Goal: Task Accomplishment & Management: Manage account settings

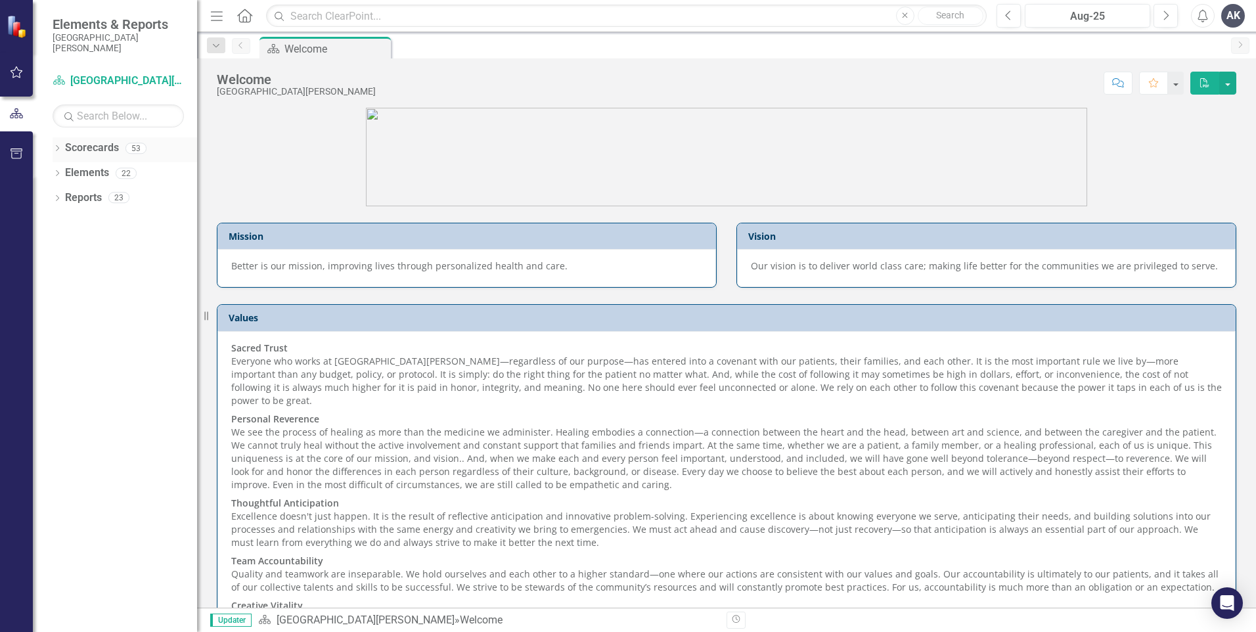
click at [59, 148] on icon "Dropdown" at bounding box center [57, 149] width 9 height 7
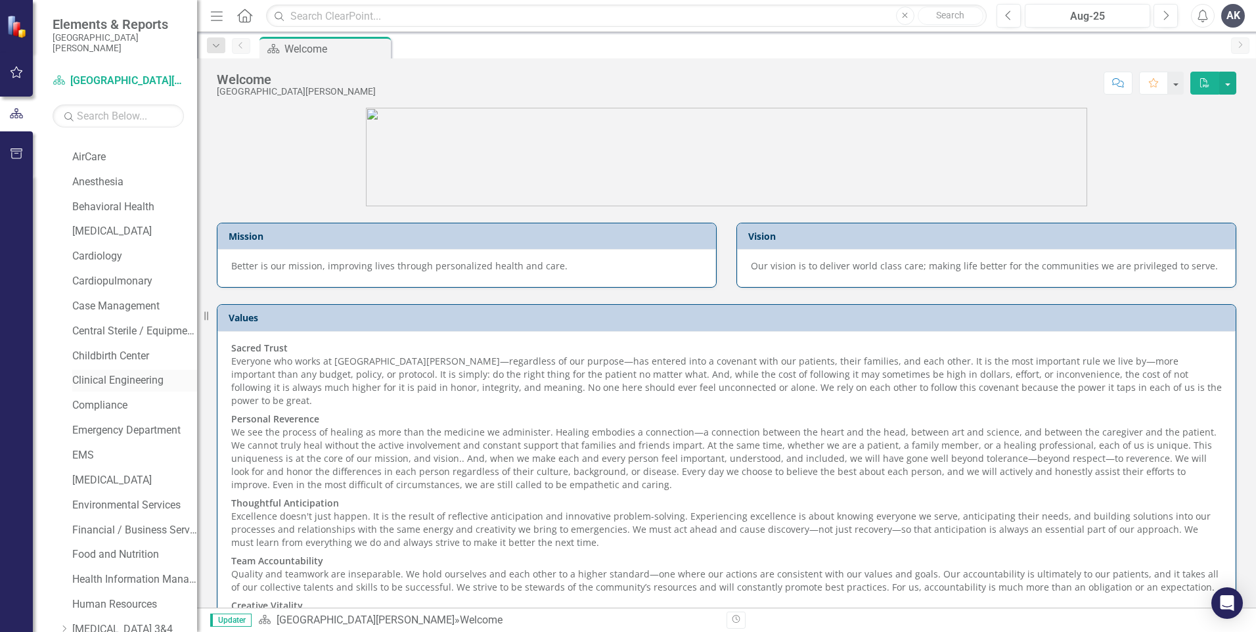
scroll to position [131, 0]
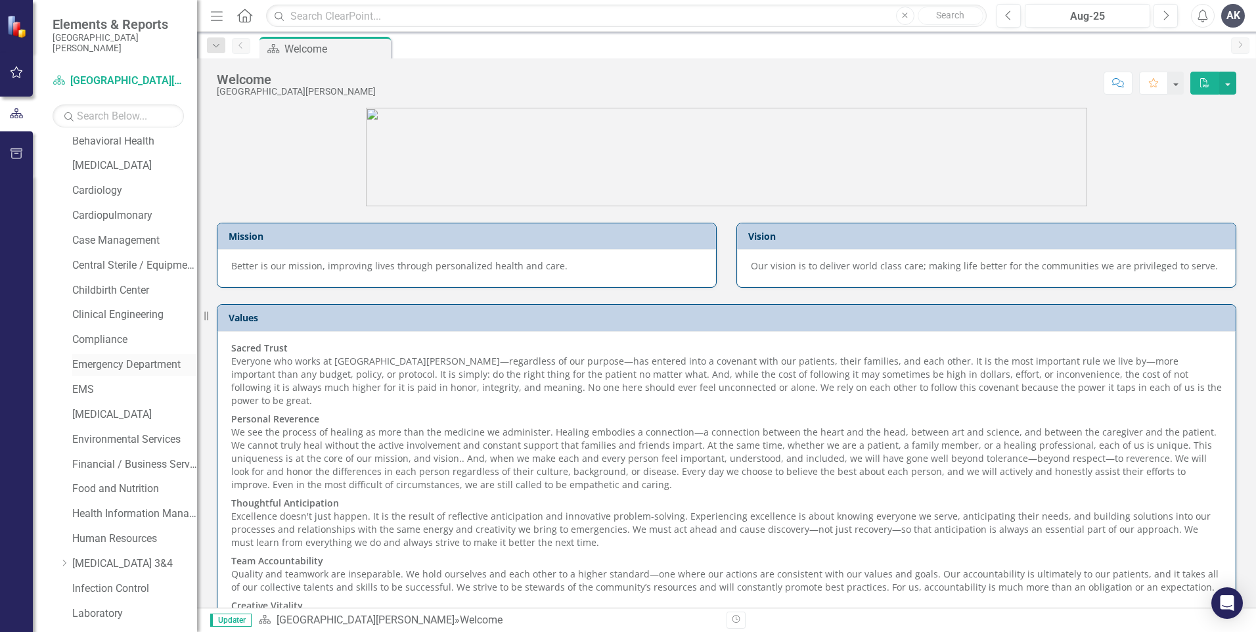
click at [120, 365] on link "Emergency Department" at bounding box center [134, 364] width 125 height 15
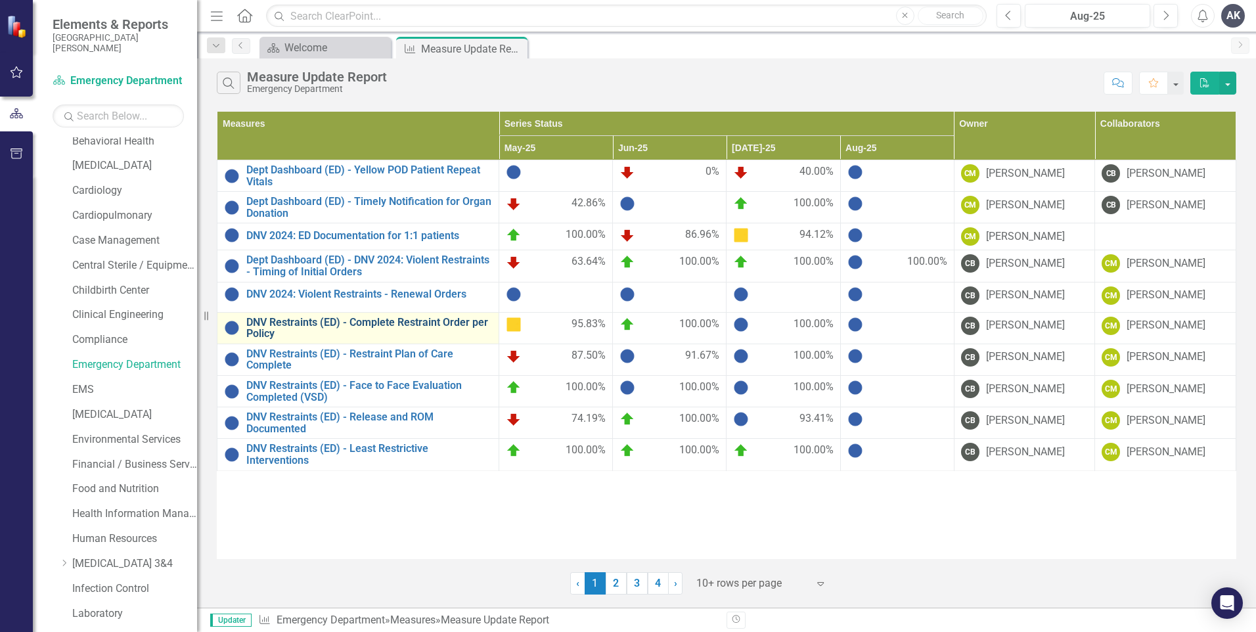
click at [423, 323] on link "DNV Restraints (ED) - Complete Restraint Order per Policy" at bounding box center [369, 328] width 246 height 23
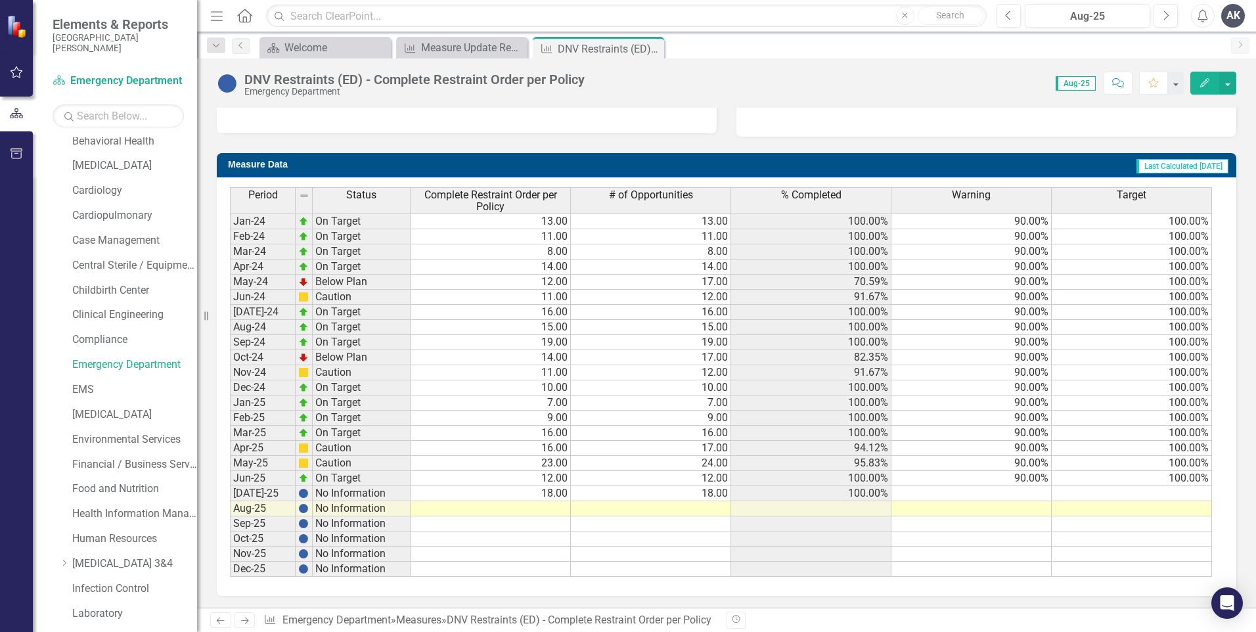
scroll to position [461, 0]
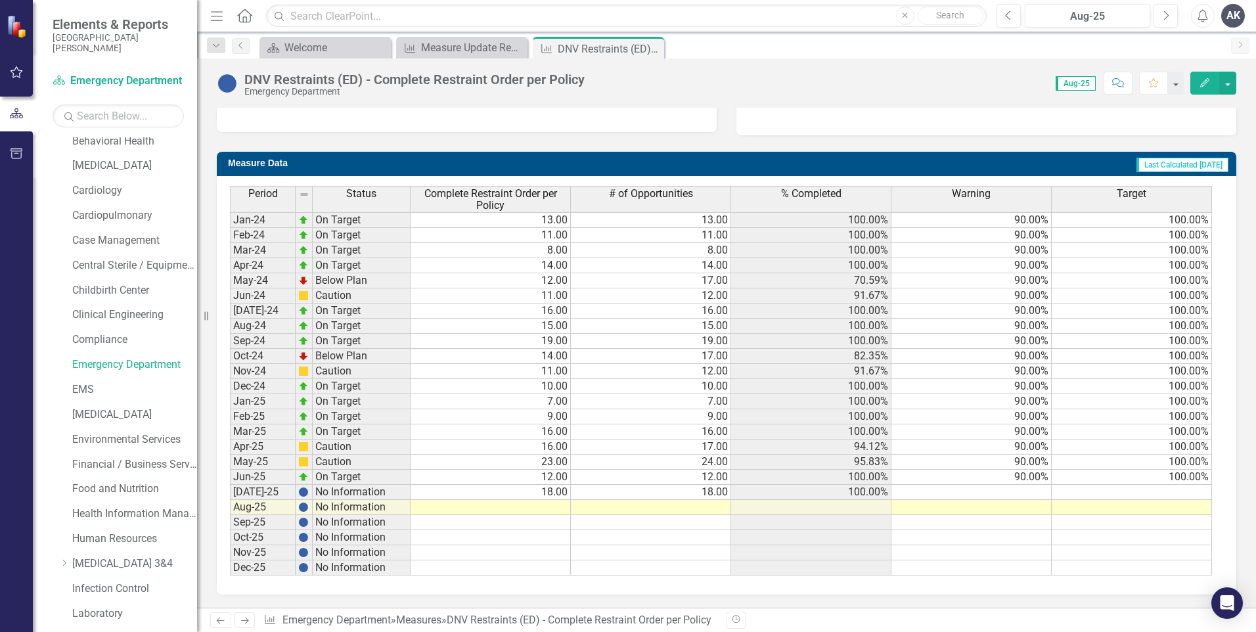
click at [563, 506] on td at bounding box center [491, 507] width 160 height 15
click at [551, 505] on td at bounding box center [491, 507] width 160 height 15
type textarea "22"
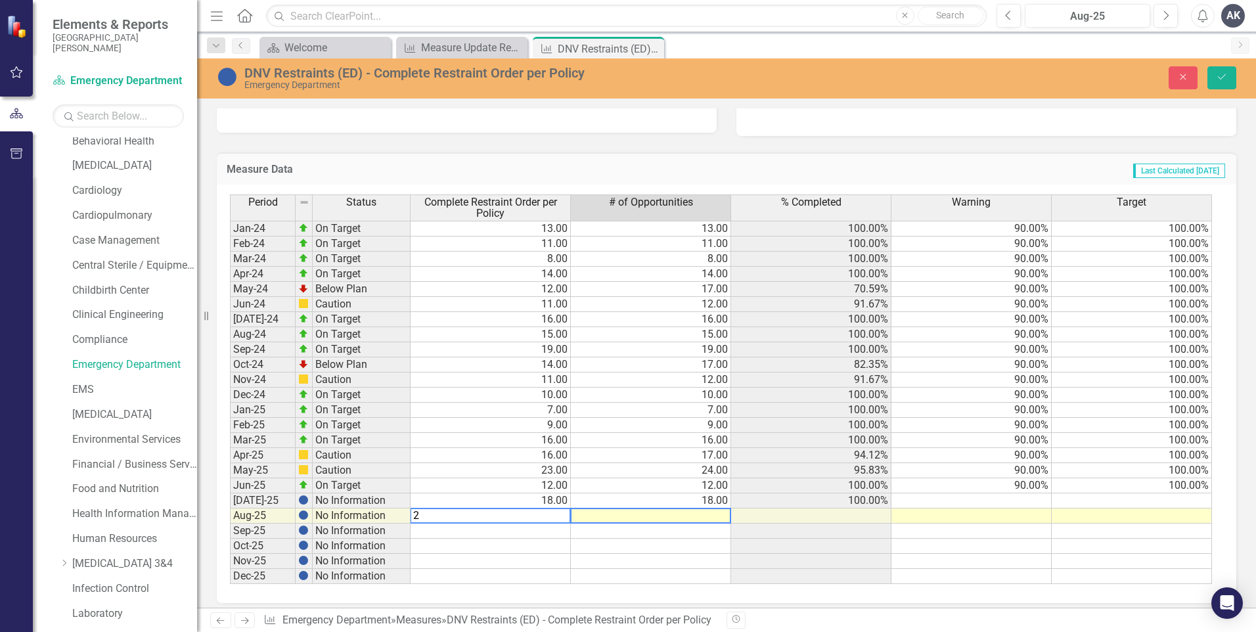
type textarea "22"
click at [1228, 72] on button "Save" at bounding box center [1222, 77] width 29 height 23
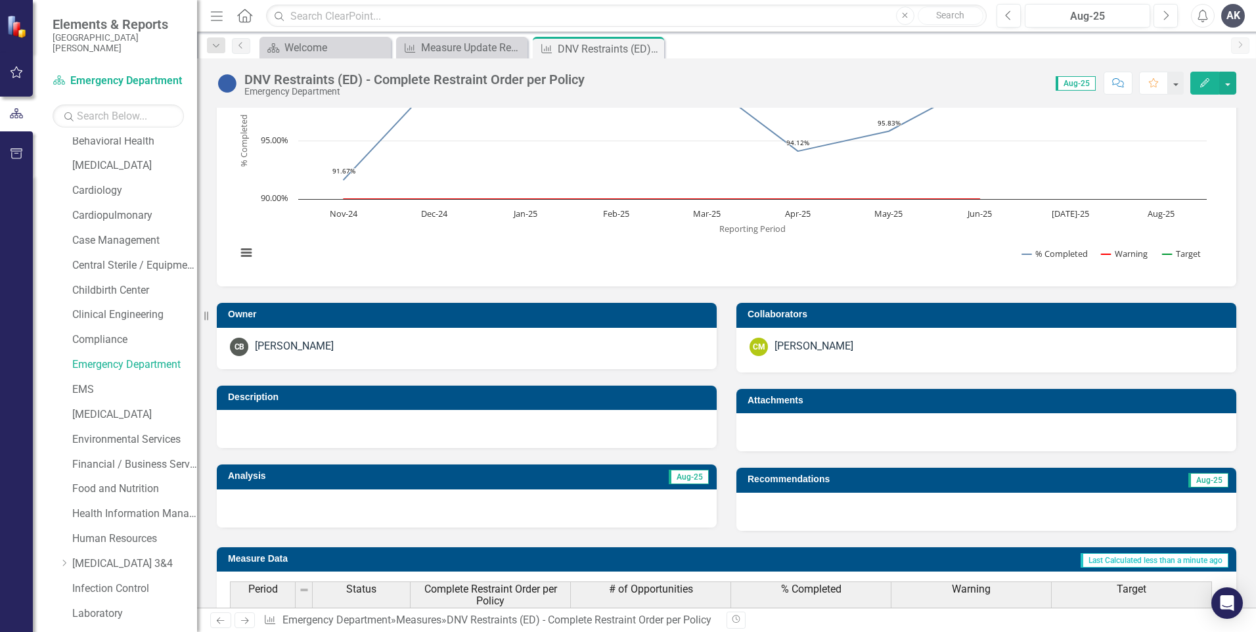
scroll to position [131, 0]
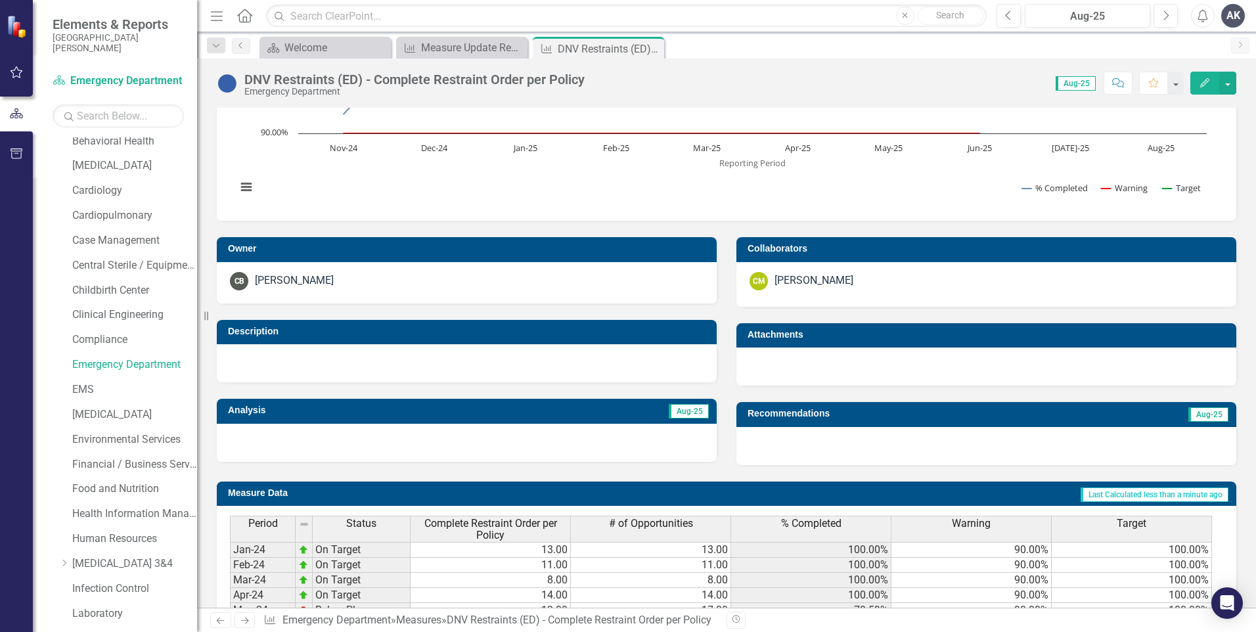
click at [248, 622] on icon "Next" at bounding box center [244, 620] width 11 height 9
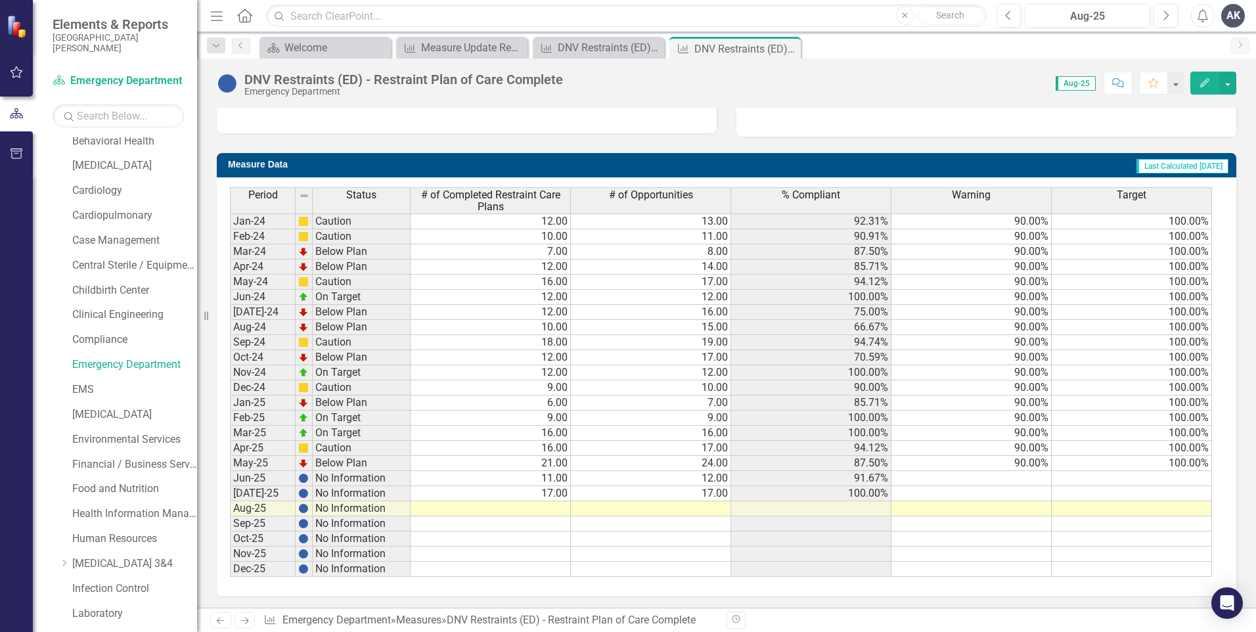
scroll to position [461, 0]
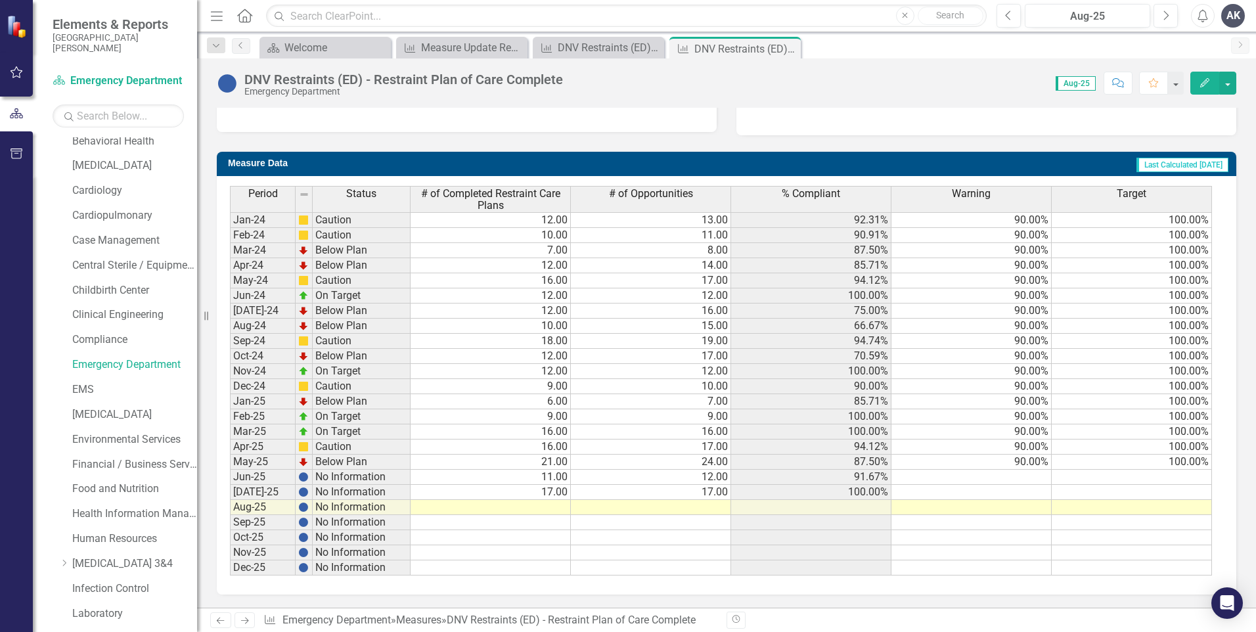
click at [564, 510] on td at bounding box center [491, 507] width 160 height 15
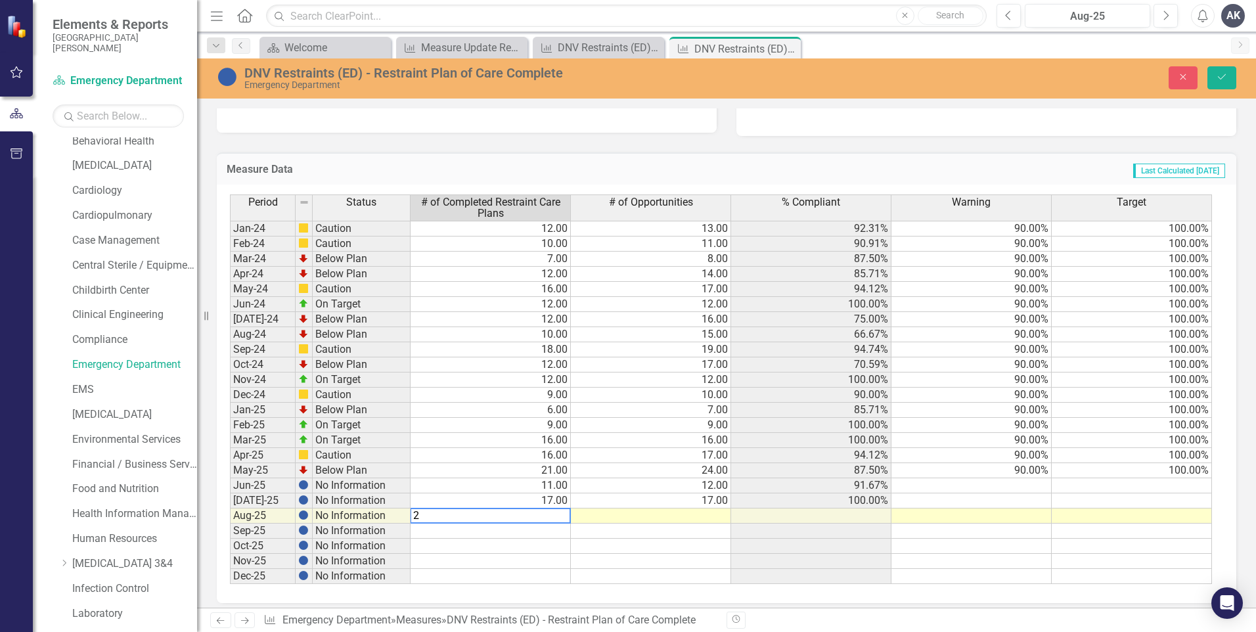
type textarea "21"
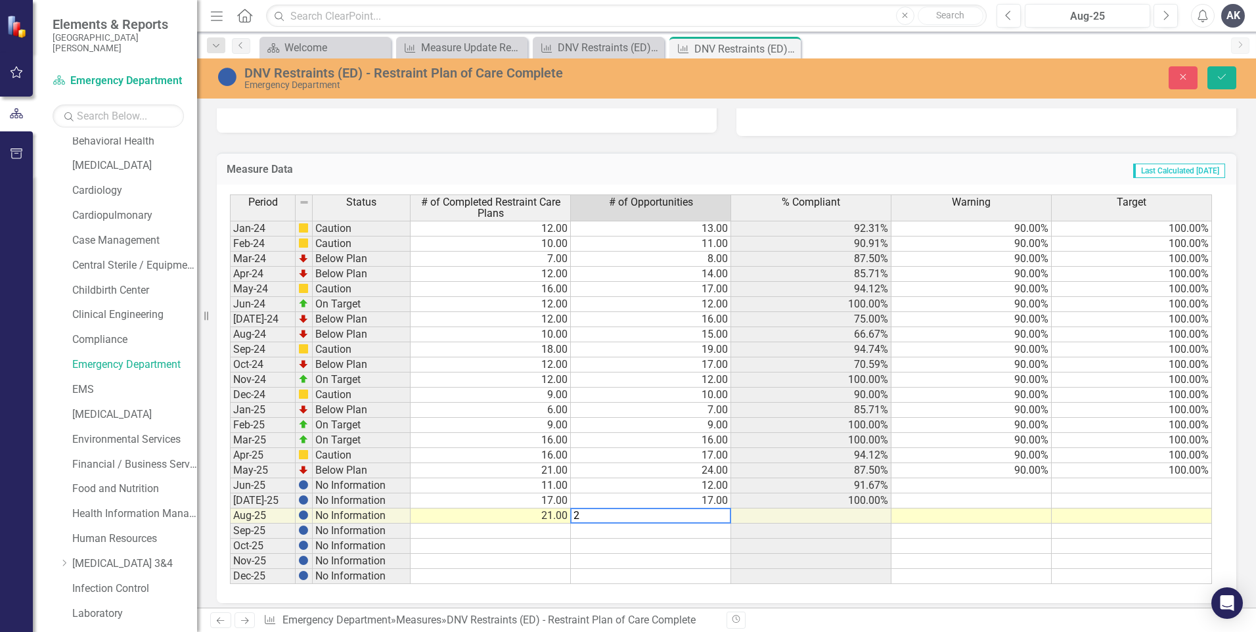
type textarea "21"
click at [1228, 77] on button "Save" at bounding box center [1222, 77] width 29 height 23
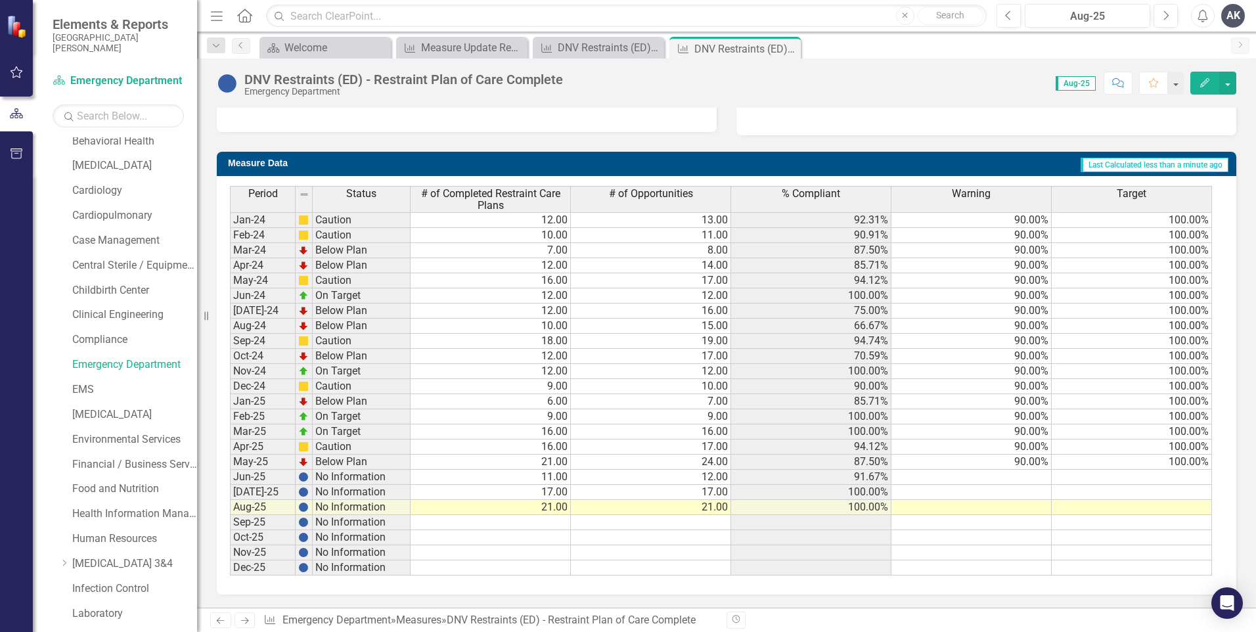
click at [248, 619] on icon "Next" at bounding box center [244, 620] width 11 height 9
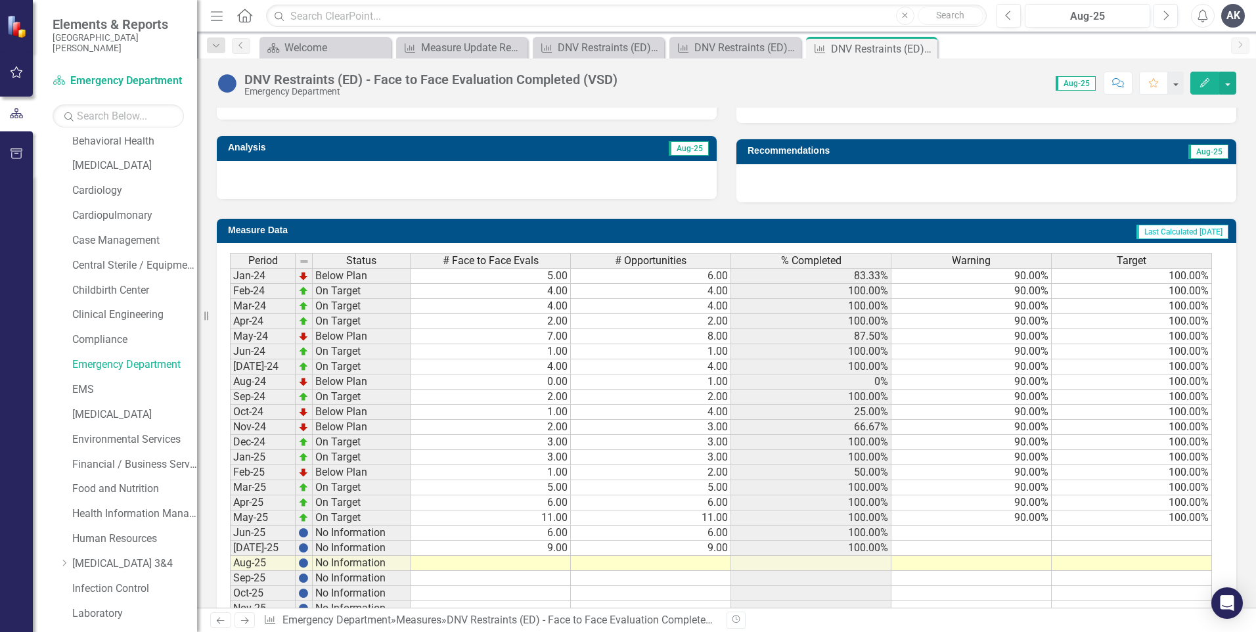
scroll to position [451, 0]
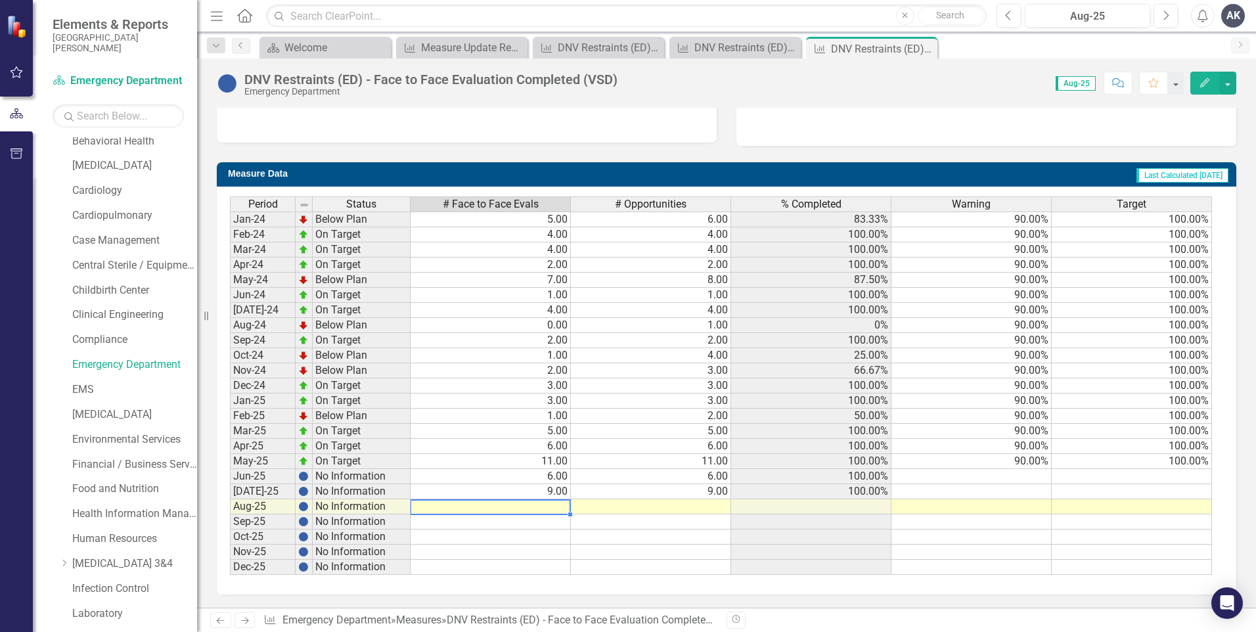
click at [553, 504] on td at bounding box center [491, 506] width 160 height 15
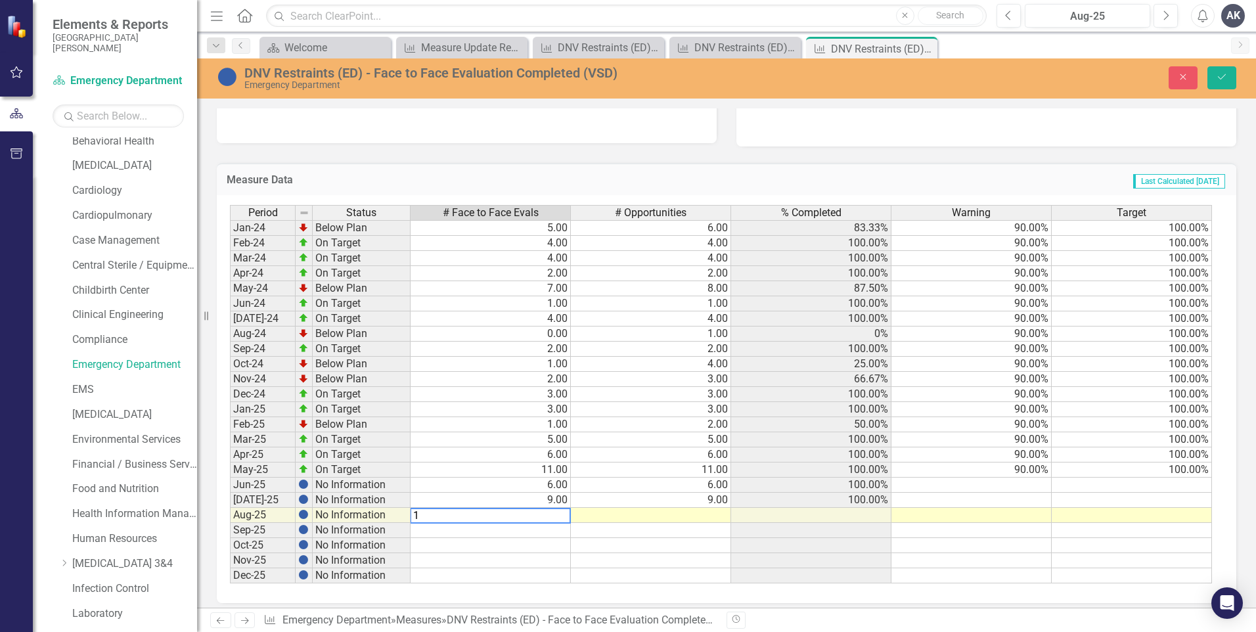
type textarea "11"
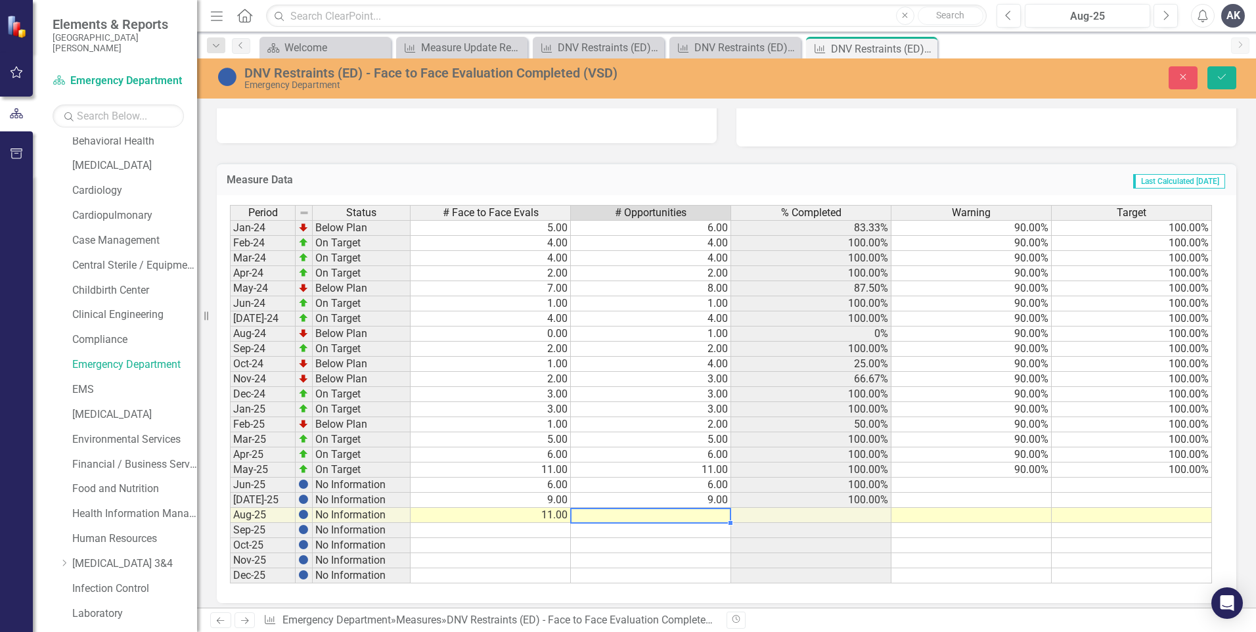
type textarea "11"
click at [1225, 77] on icon "Save" at bounding box center [1222, 76] width 12 height 9
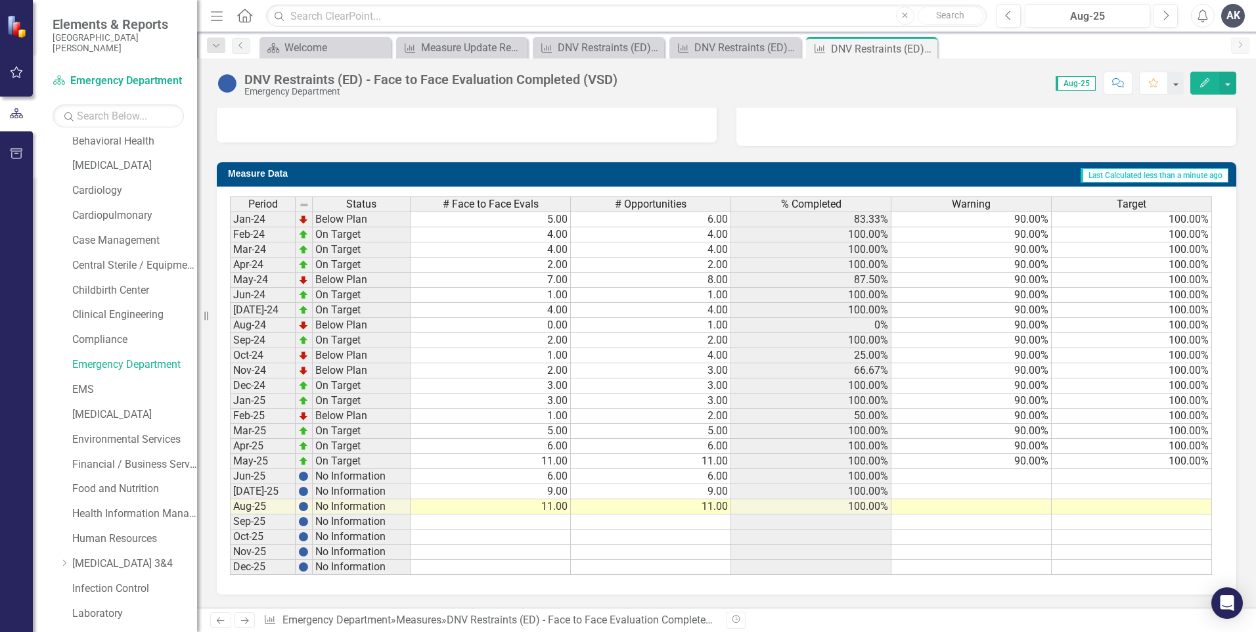
click at [244, 620] on icon "Next" at bounding box center [244, 620] width 11 height 9
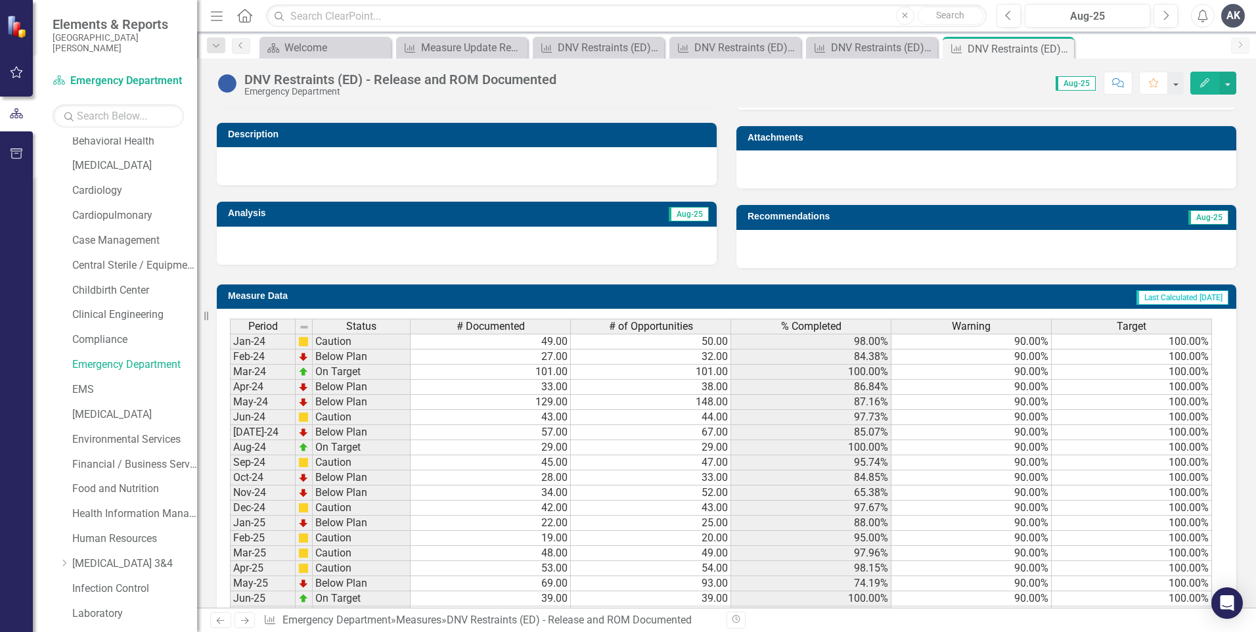
scroll to position [451, 0]
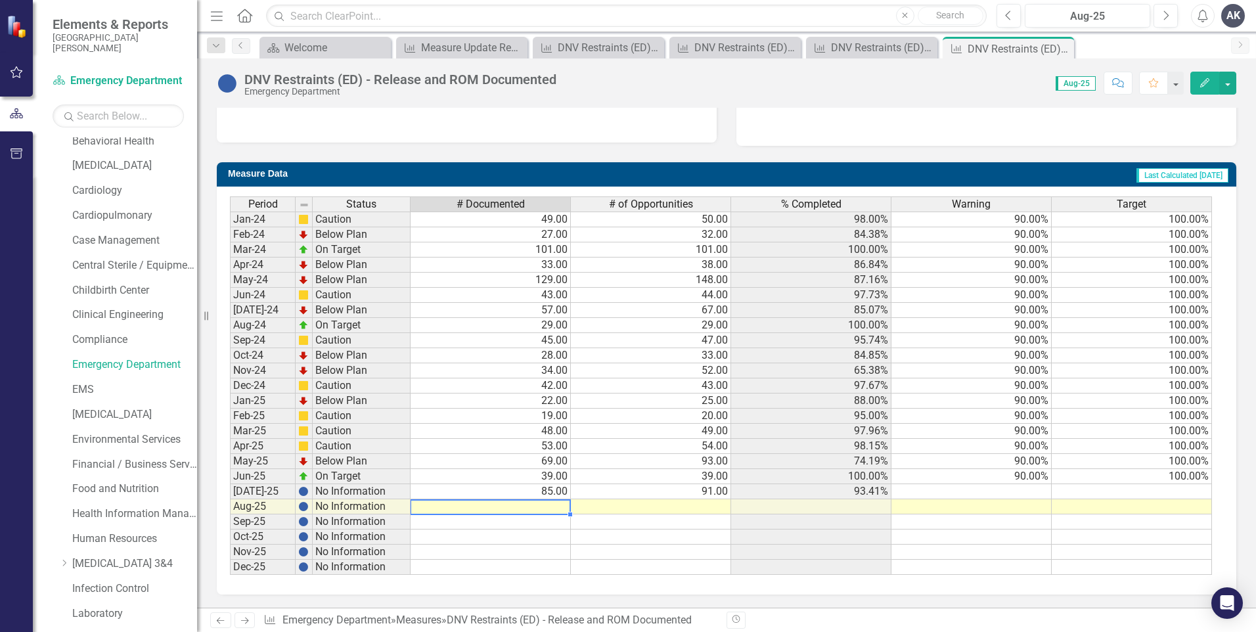
click at [555, 509] on td at bounding box center [491, 506] width 160 height 15
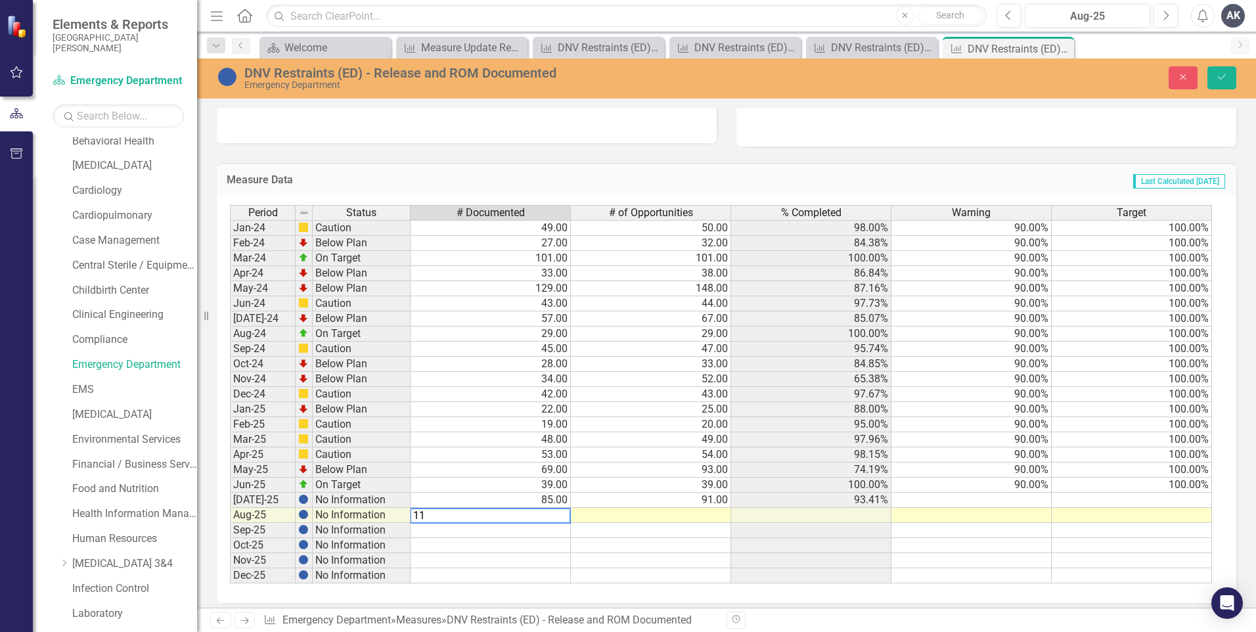
type textarea "118"
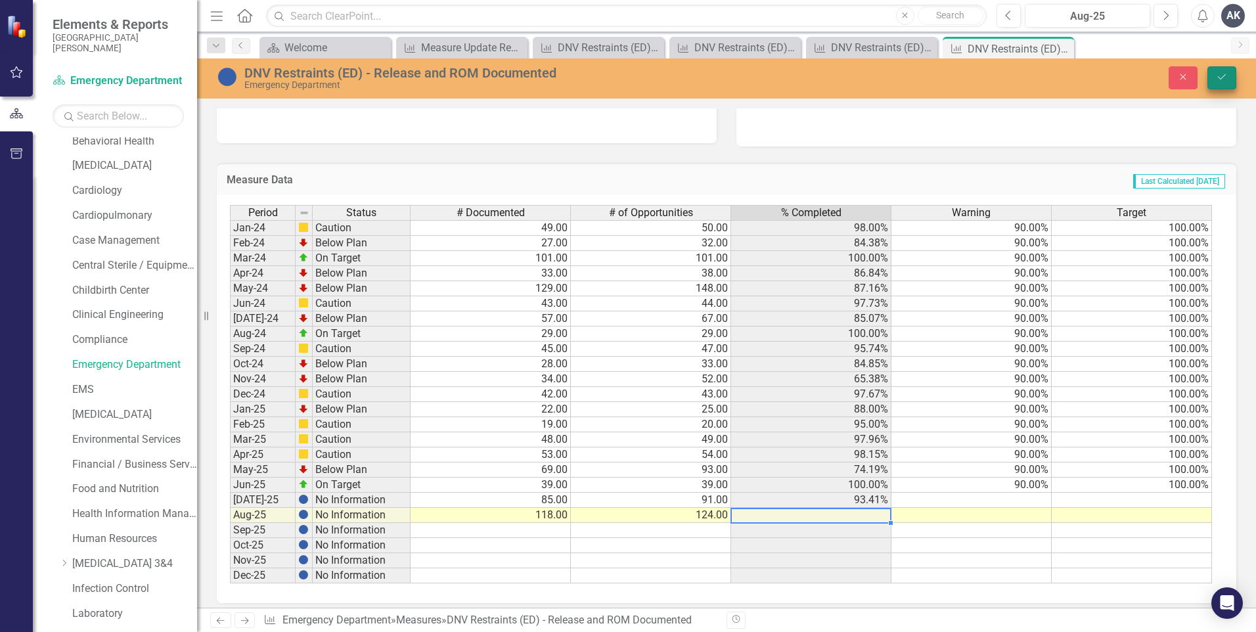
type textarea "124"
click at [1223, 81] on icon "Save" at bounding box center [1222, 76] width 12 height 9
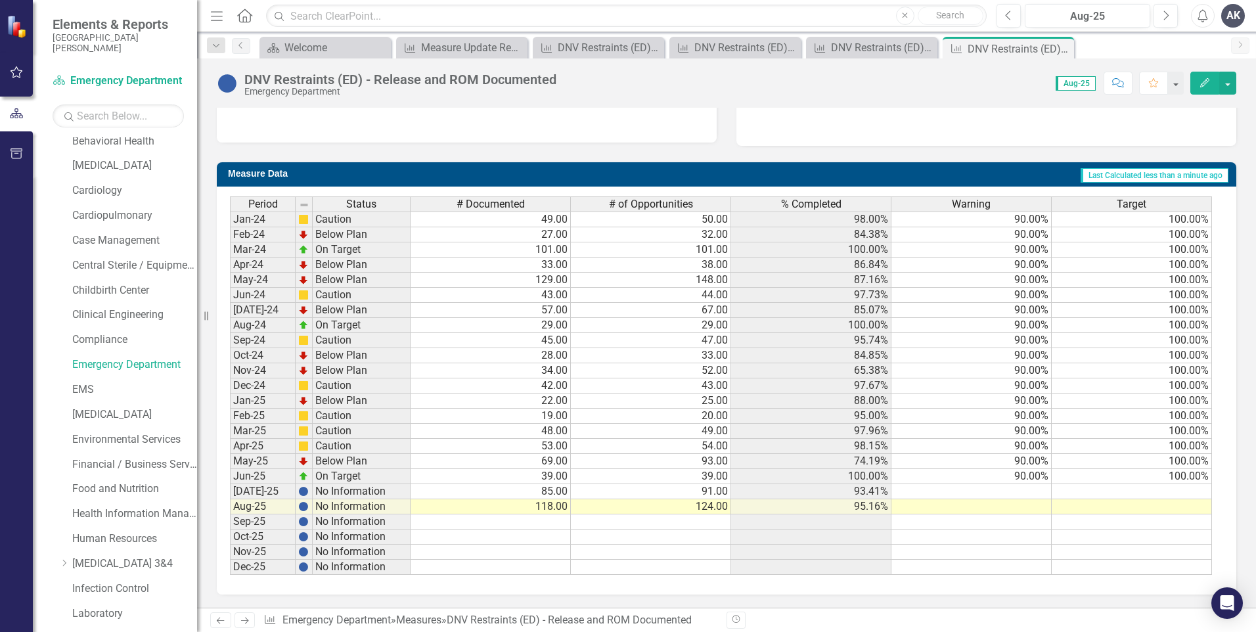
click at [249, 624] on icon "Next" at bounding box center [244, 620] width 11 height 9
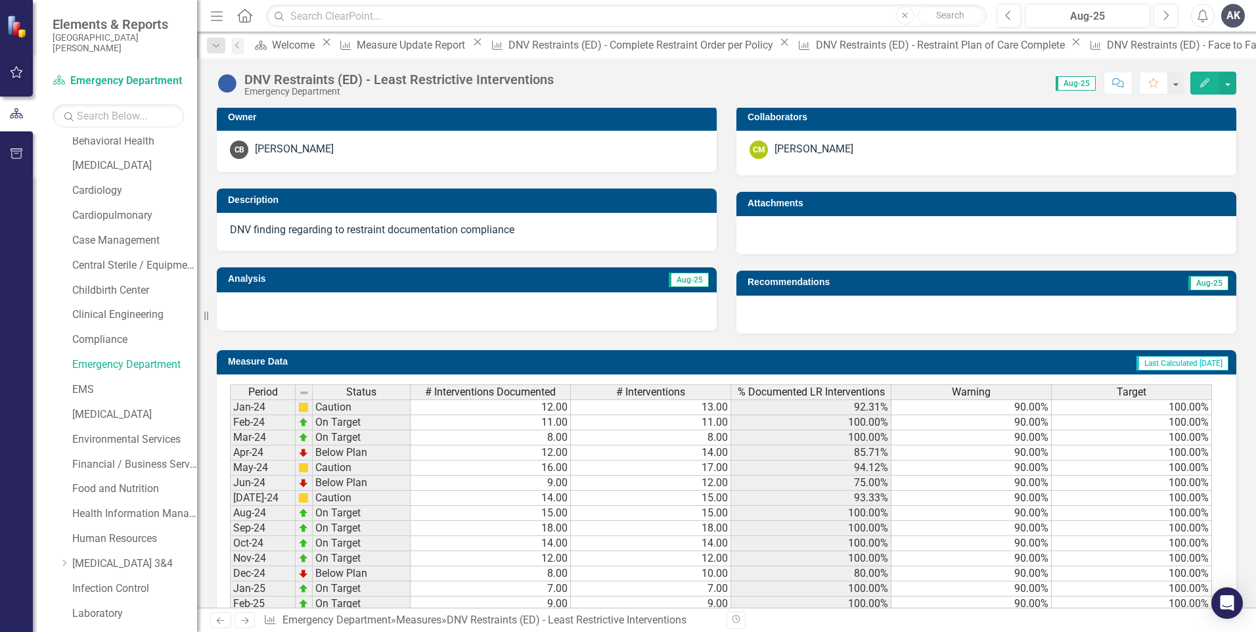
scroll to position [451, 0]
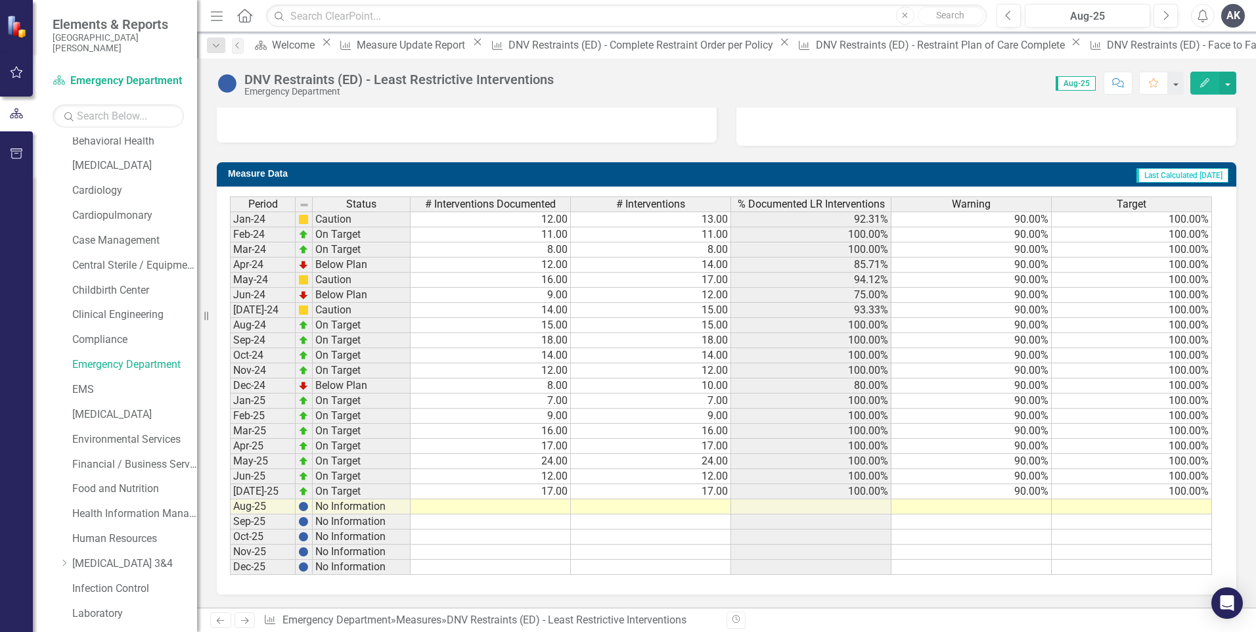
click at [560, 507] on td at bounding box center [491, 506] width 160 height 15
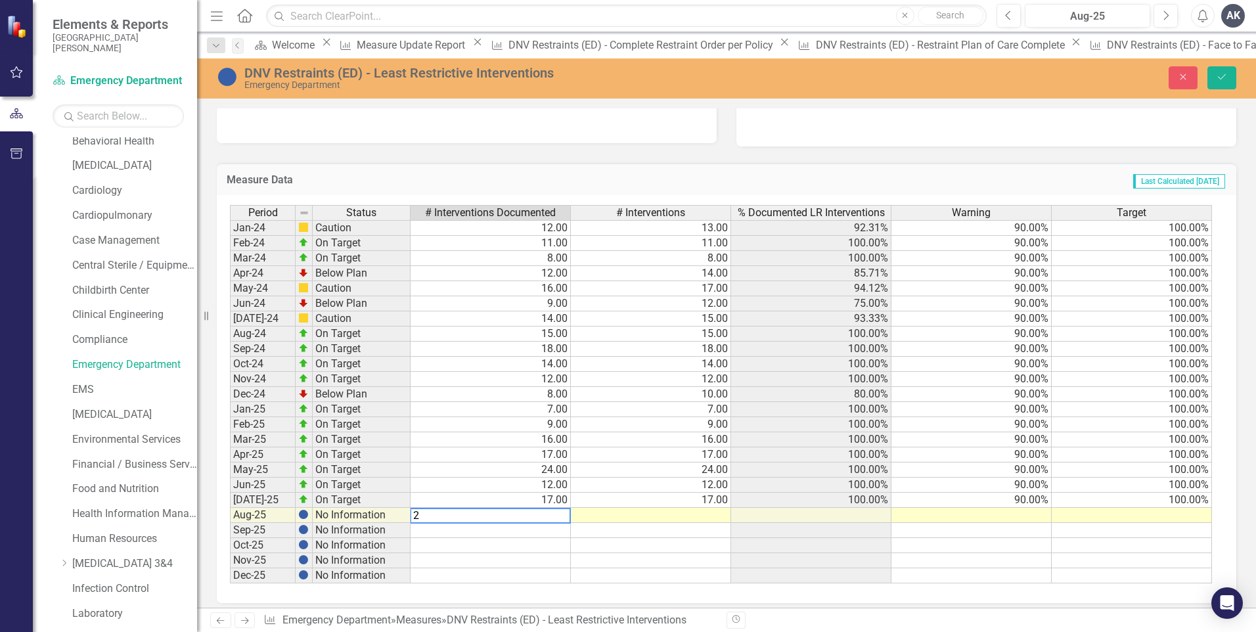
type textarea "21"
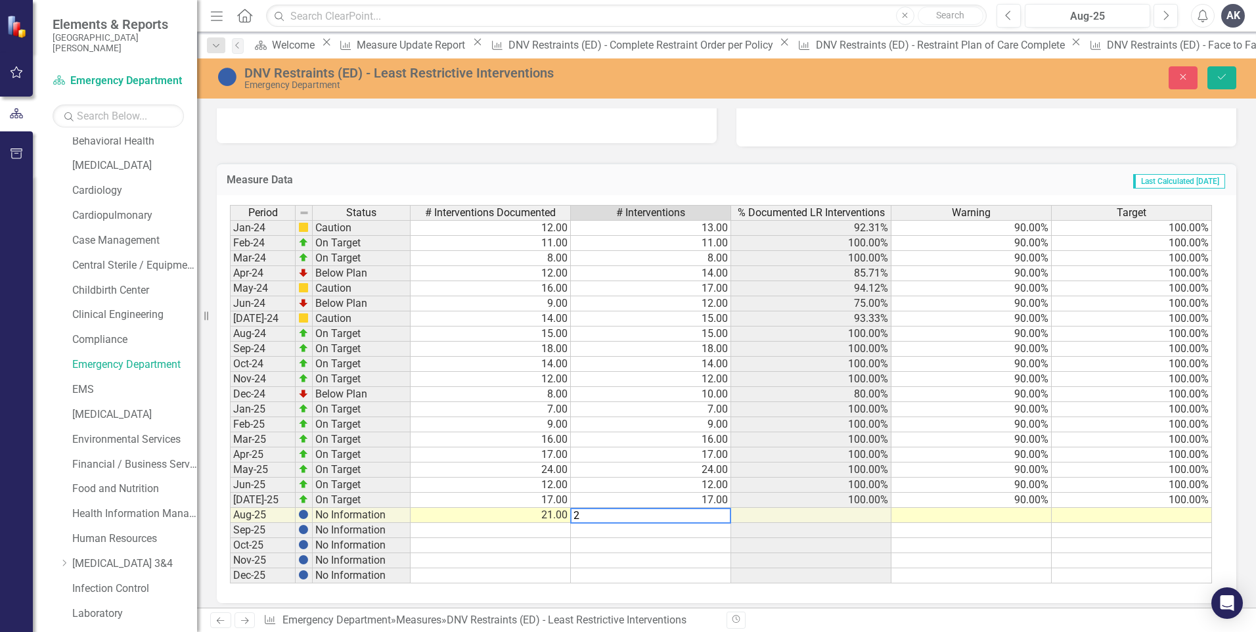
type textarea "21"
click at [1221, 79] on icon "Save" at bounding box center [1222, 76] width 12 height 9
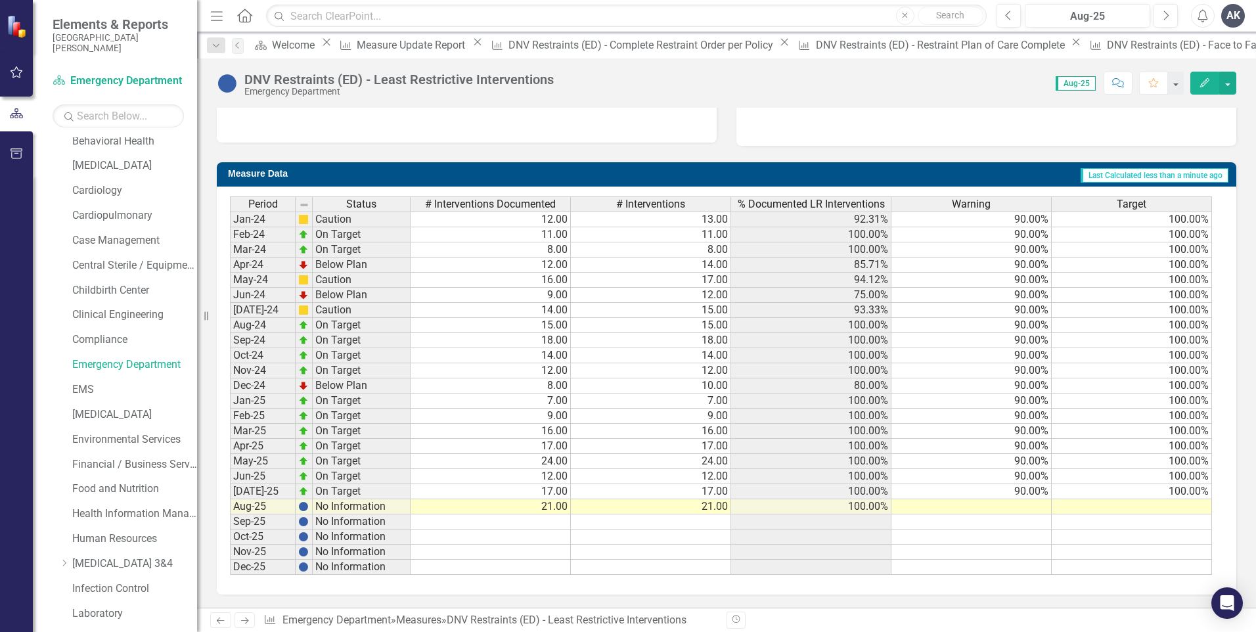
click at [246, 621] on icon at bounding box center [245, 621] width 8 height 7
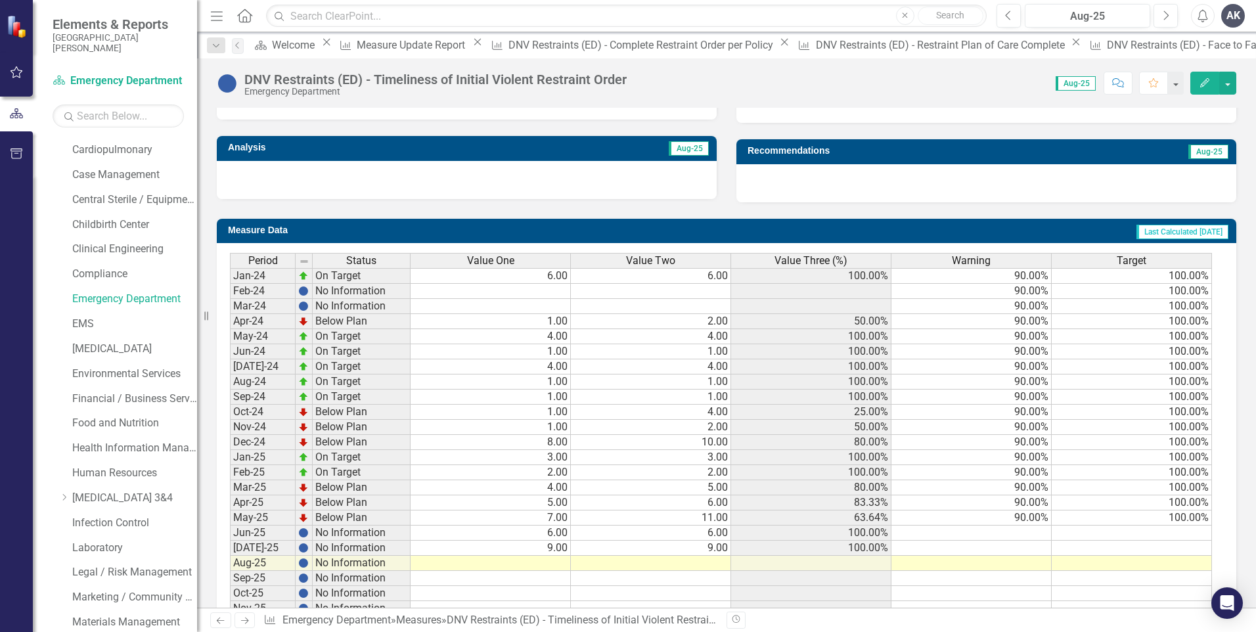
scroll to position [451, 0]
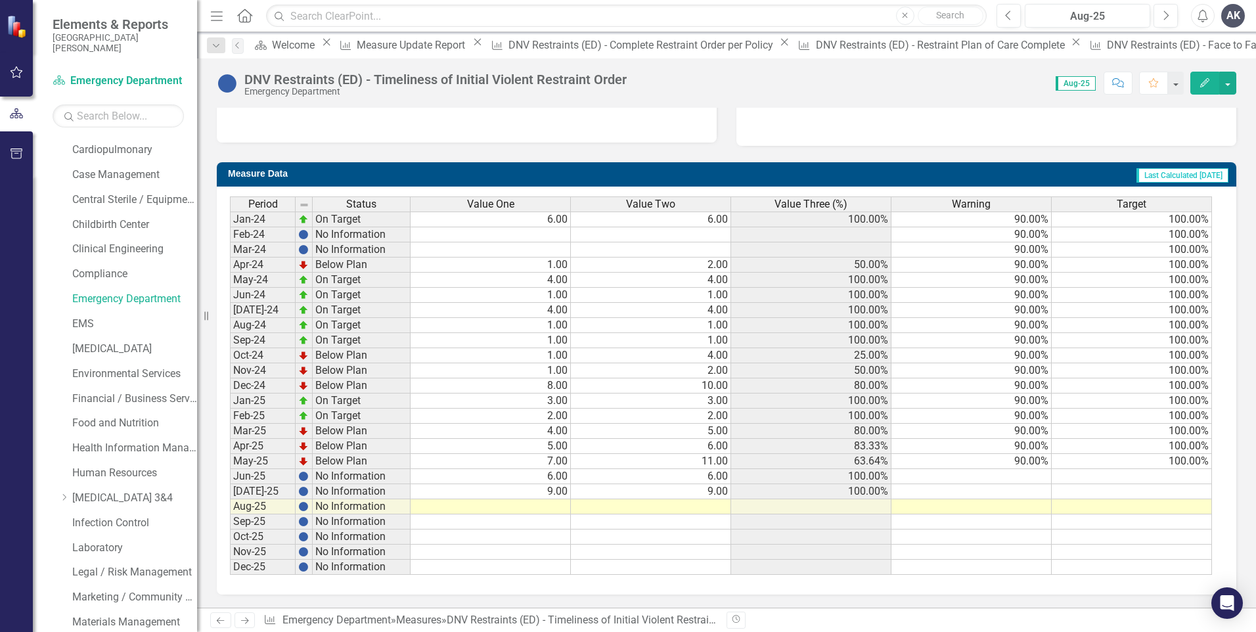
click at [247, 619] on icon at bounding box center [245, 621] width 8 height 7
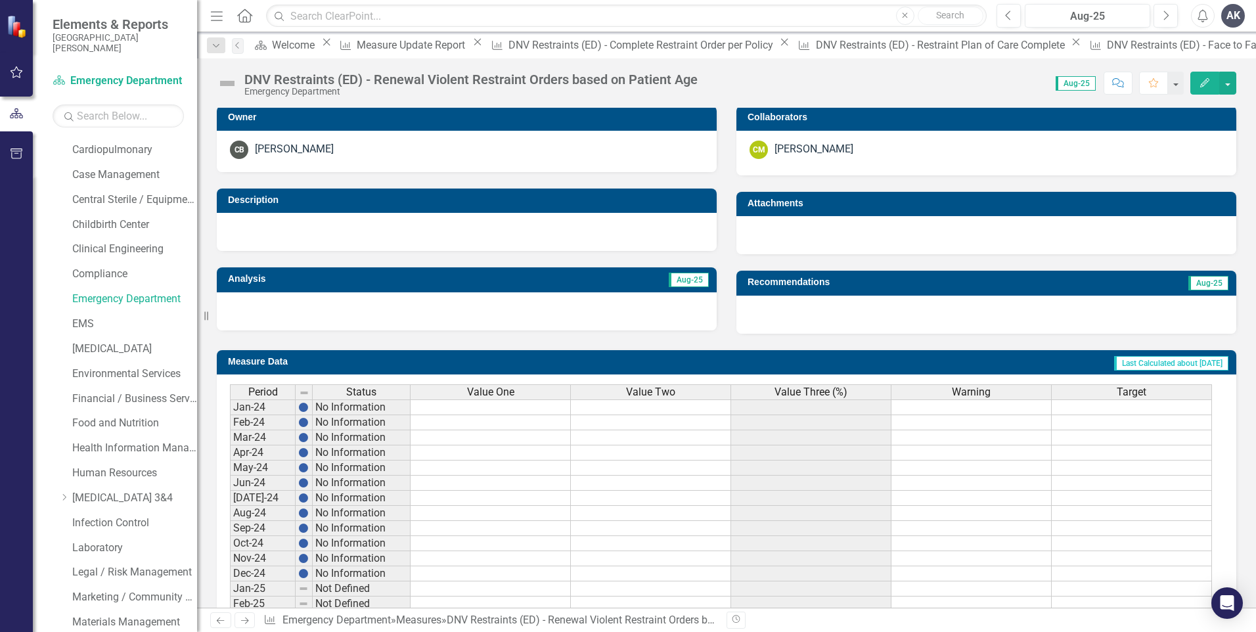
scroll to position [451, 0]
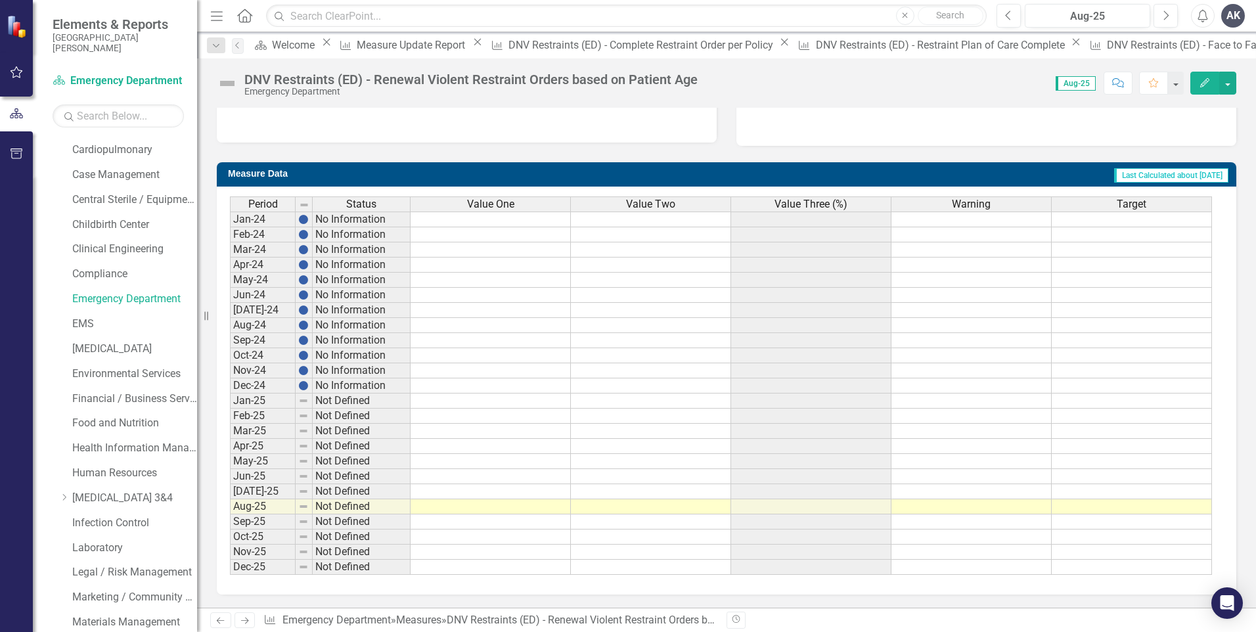
click at [239, 622] on icon "Next" at bounding box center [244, 620] width 11 height 9
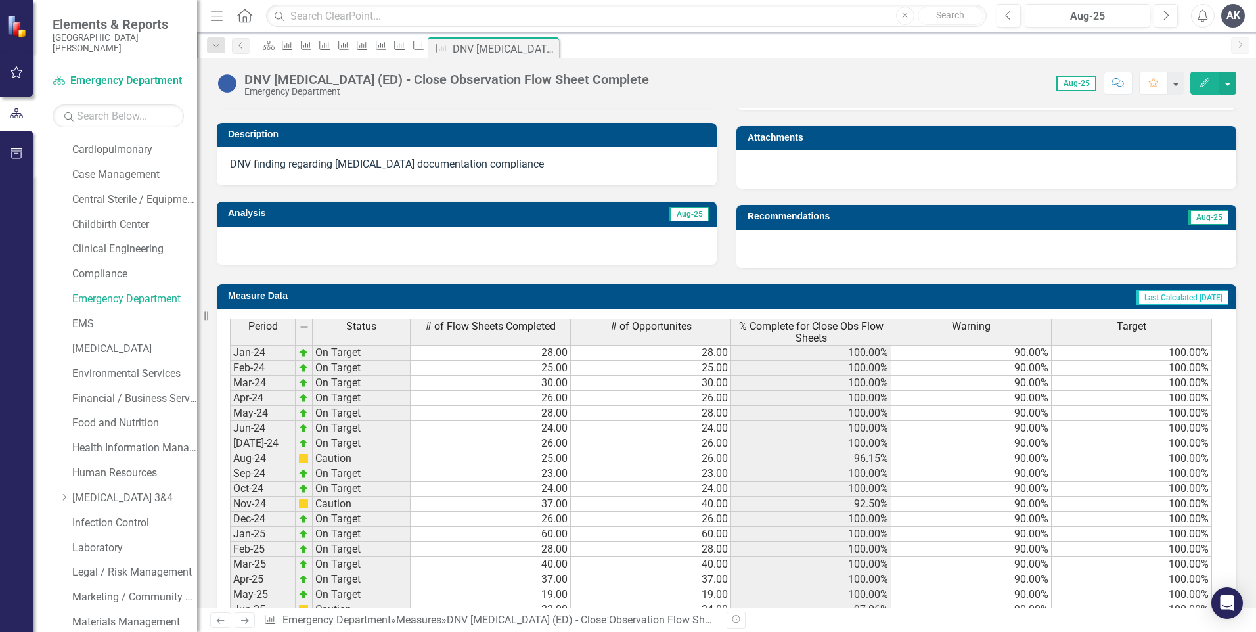
scroll to position [461, 0]
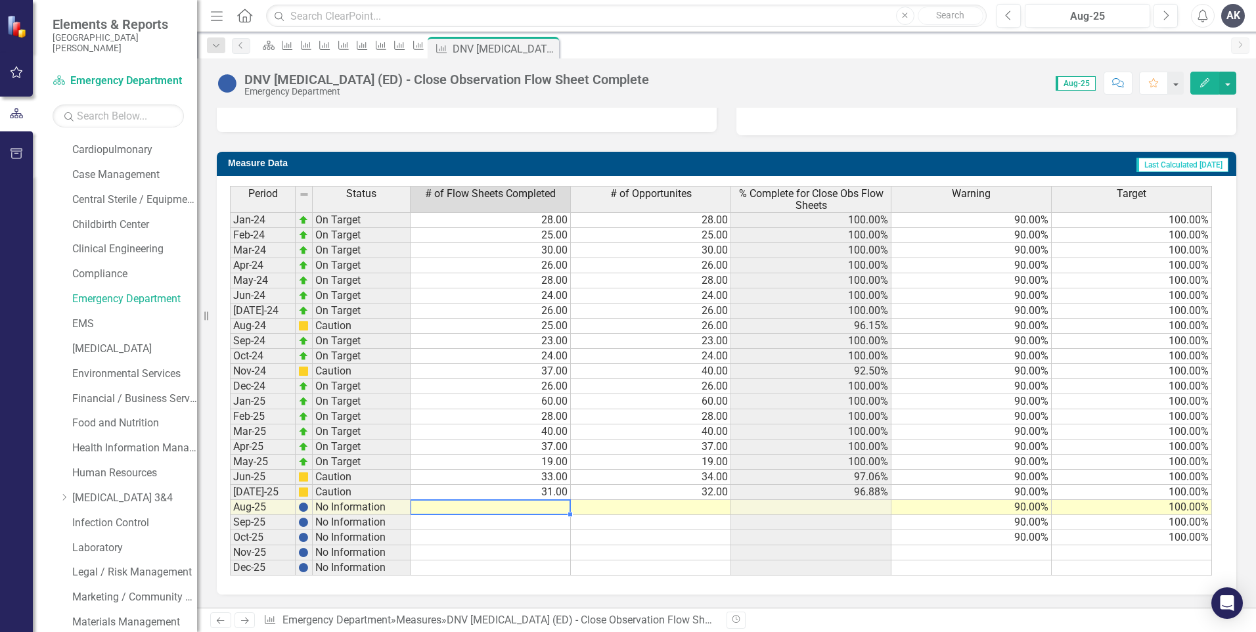
click at [557, 510] on td at bounding box center [491, 507] width 160 height 15
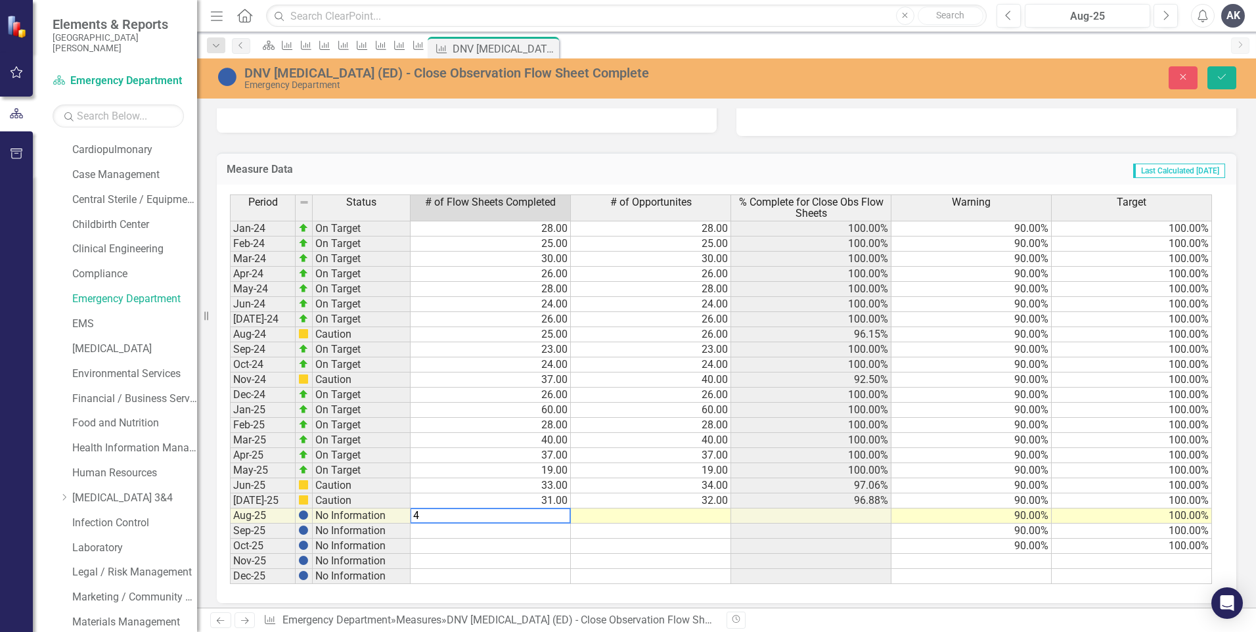
type textarea "48"
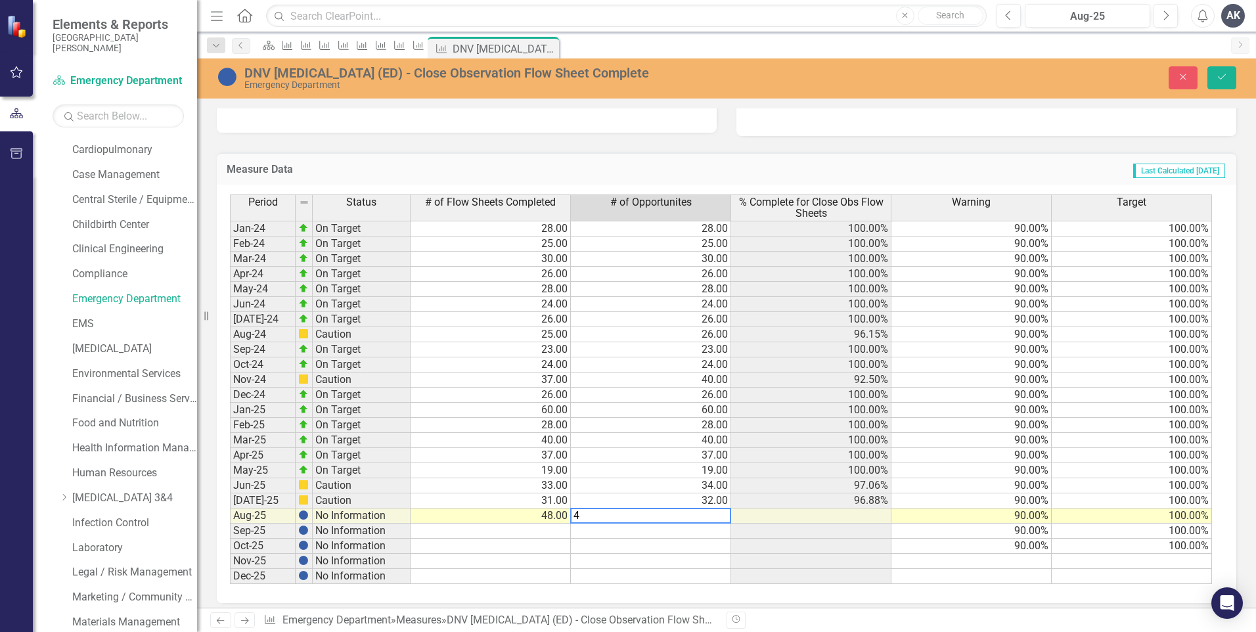
type textarea "49"
click at [1221, 74] on icon "Save" at bounding box center [1222, 76] width 12 height 9
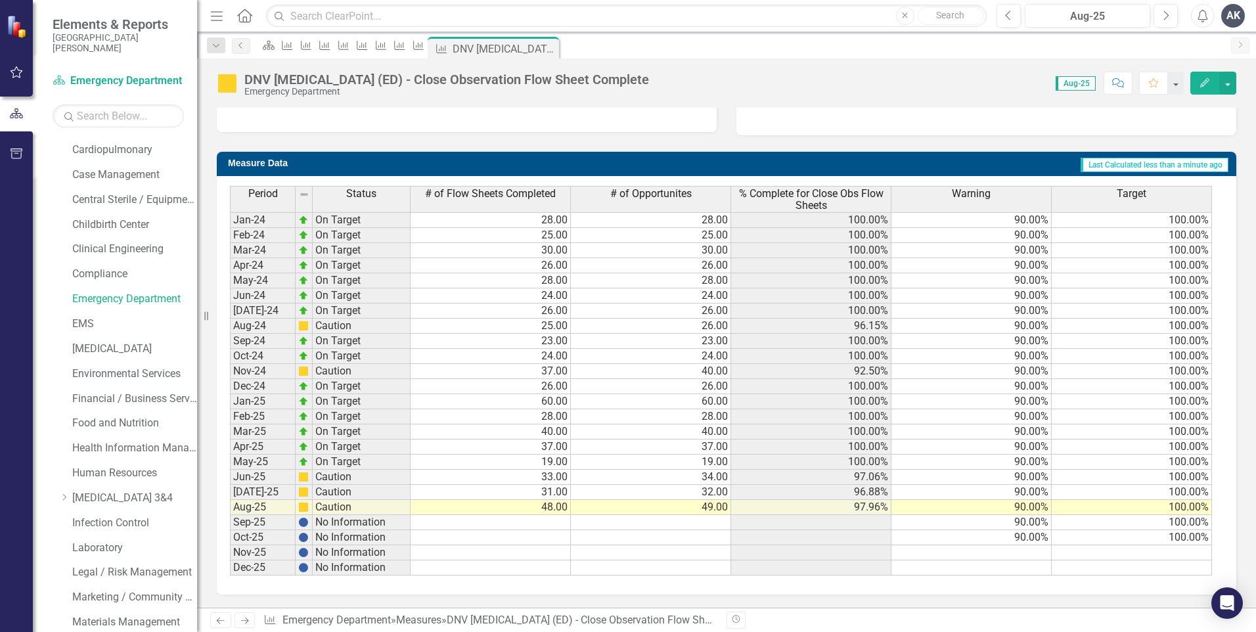
click at [247, 618] on icon "Next" at bounding box center [244, 620] width 11 height 9
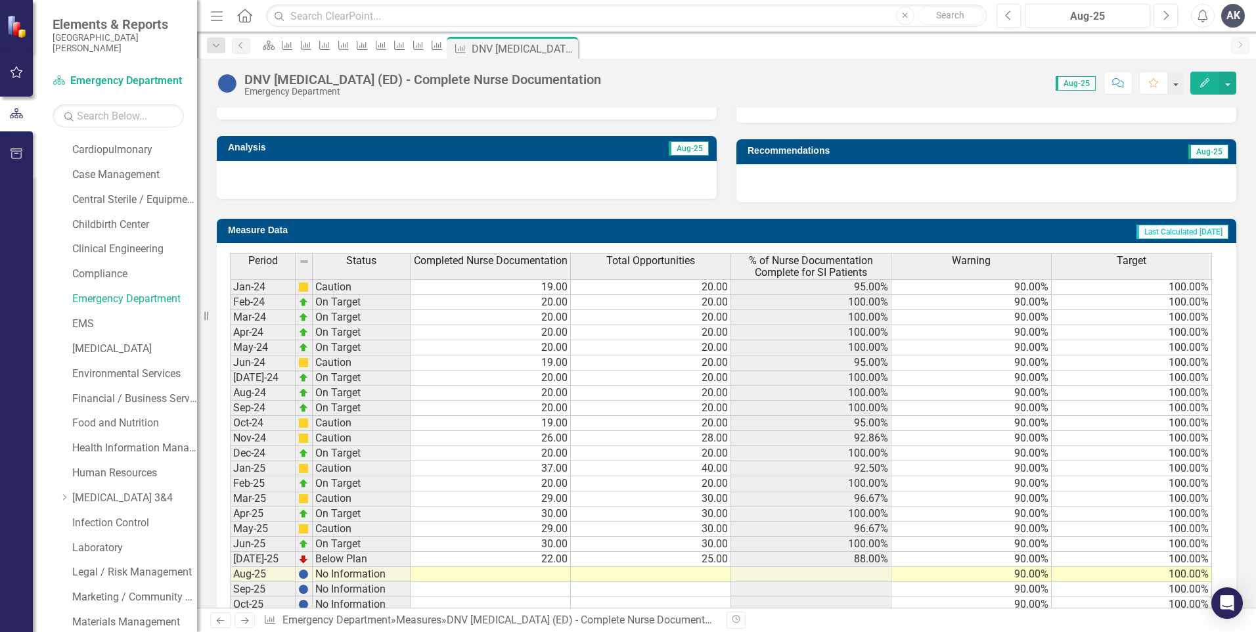
scroll to position [460, 0]
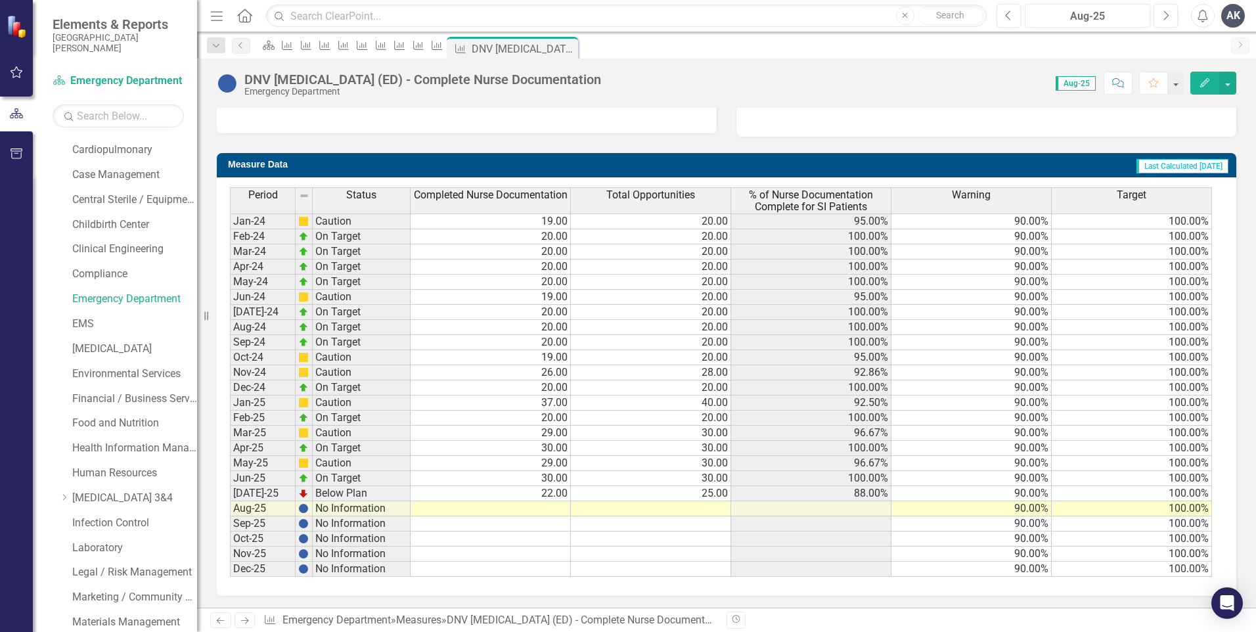
click at [558, 507] on td at bounding box center [491, 508] width 160 height 15
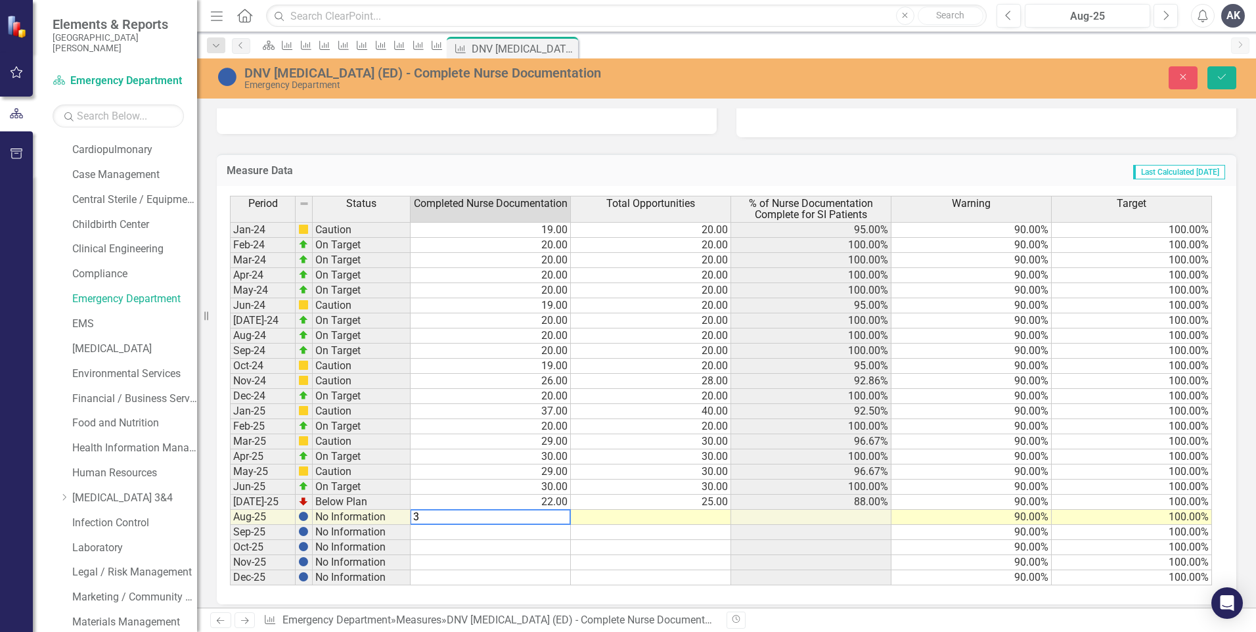
type textarea "38"
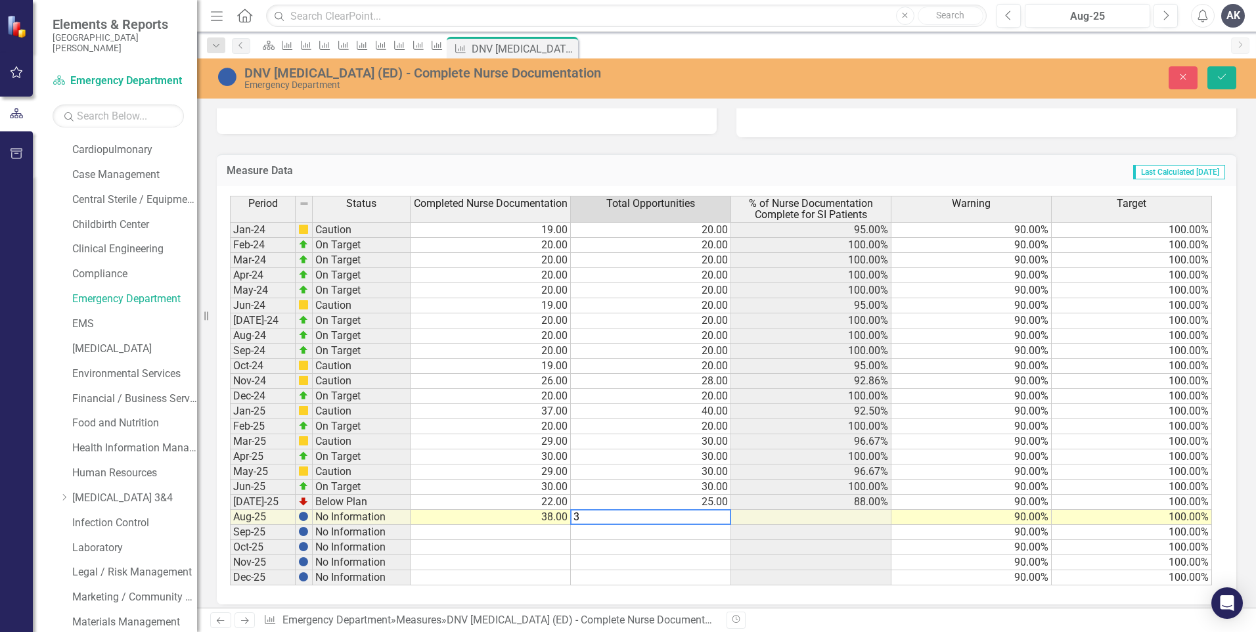
type textarea "39"
click at [1223, 74] on icon "Save" at bounding box center [1222, 76] width 12 height 9
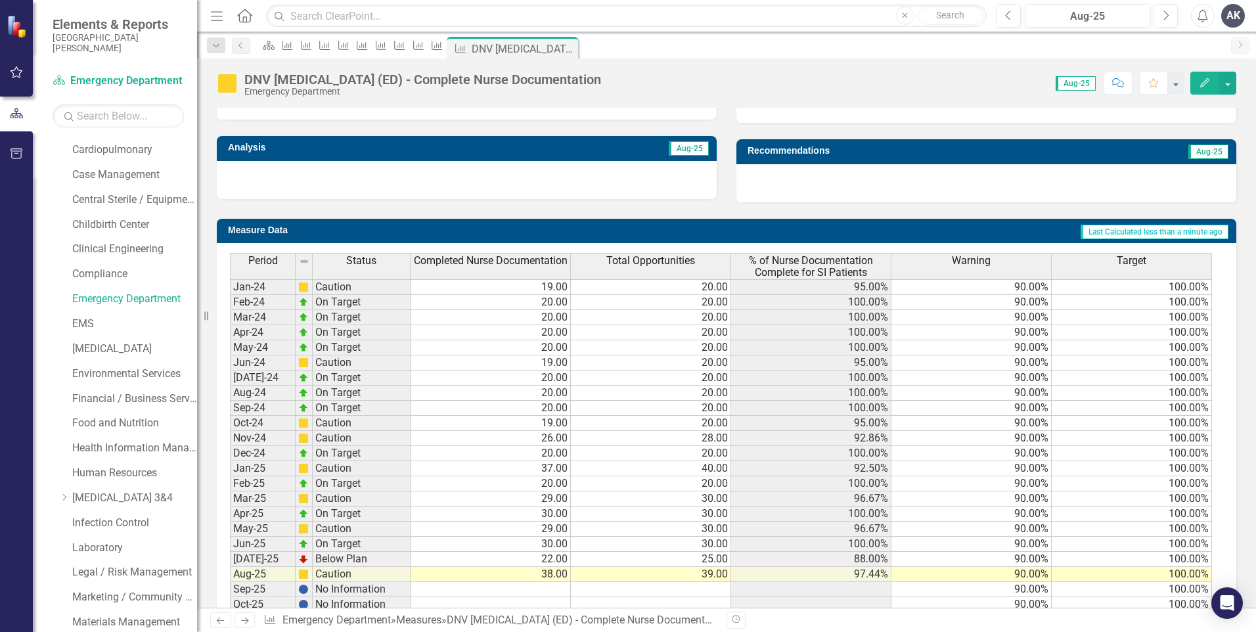
scroll to position [461, 0]
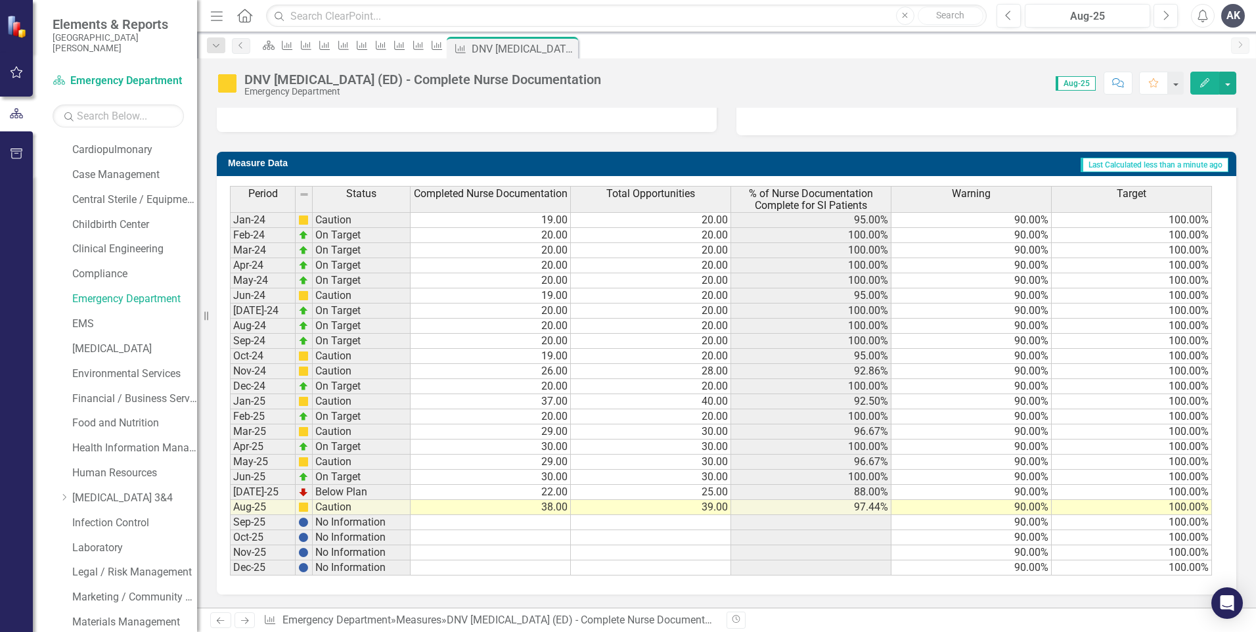
click at [241, 620] on icon "Next" at bounding box center [244, 620] width 11 height 9
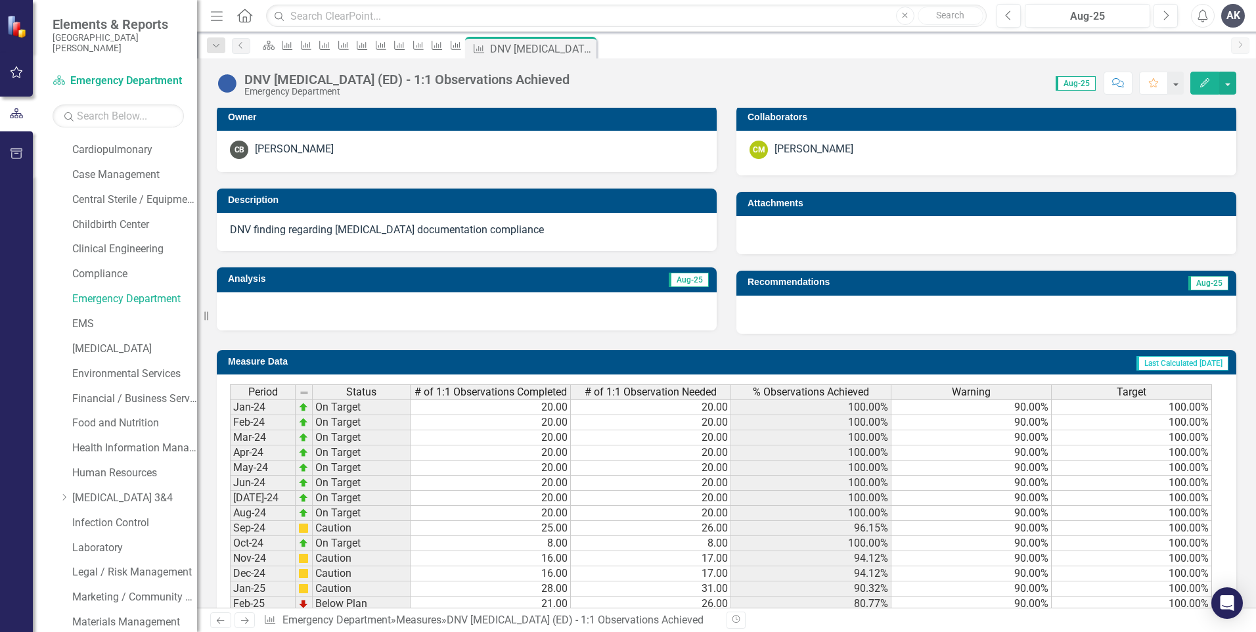
scroll to position [451, 0]
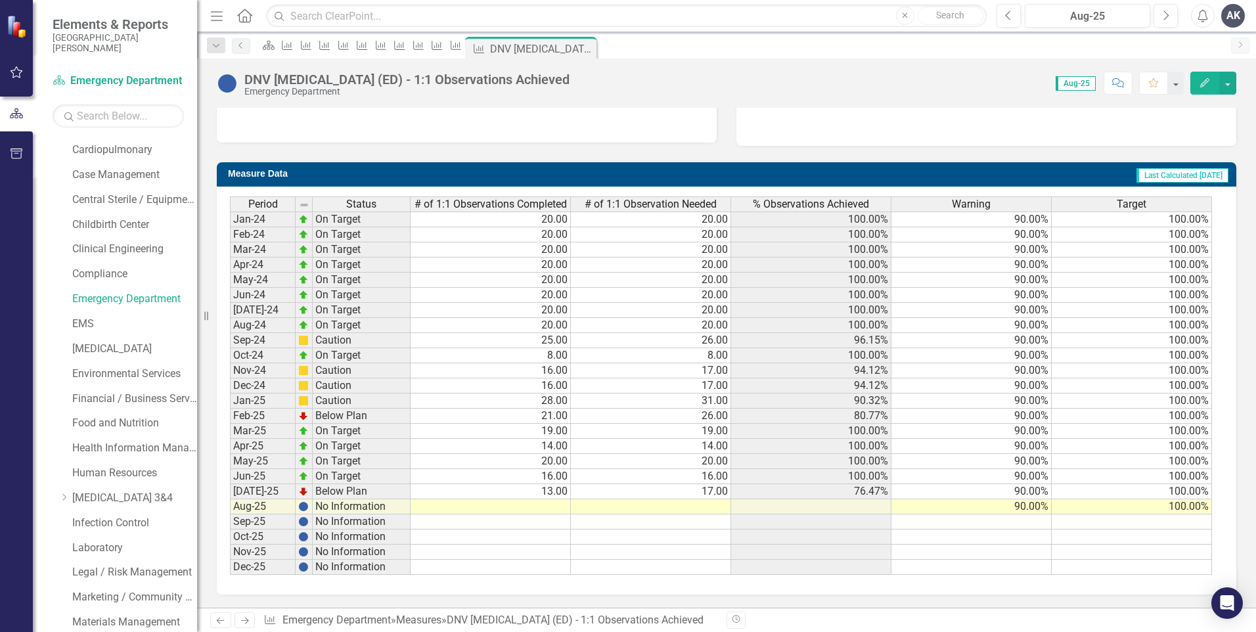
click at [535, 505] on td at bounding box center [491, 506] width 160 height 15
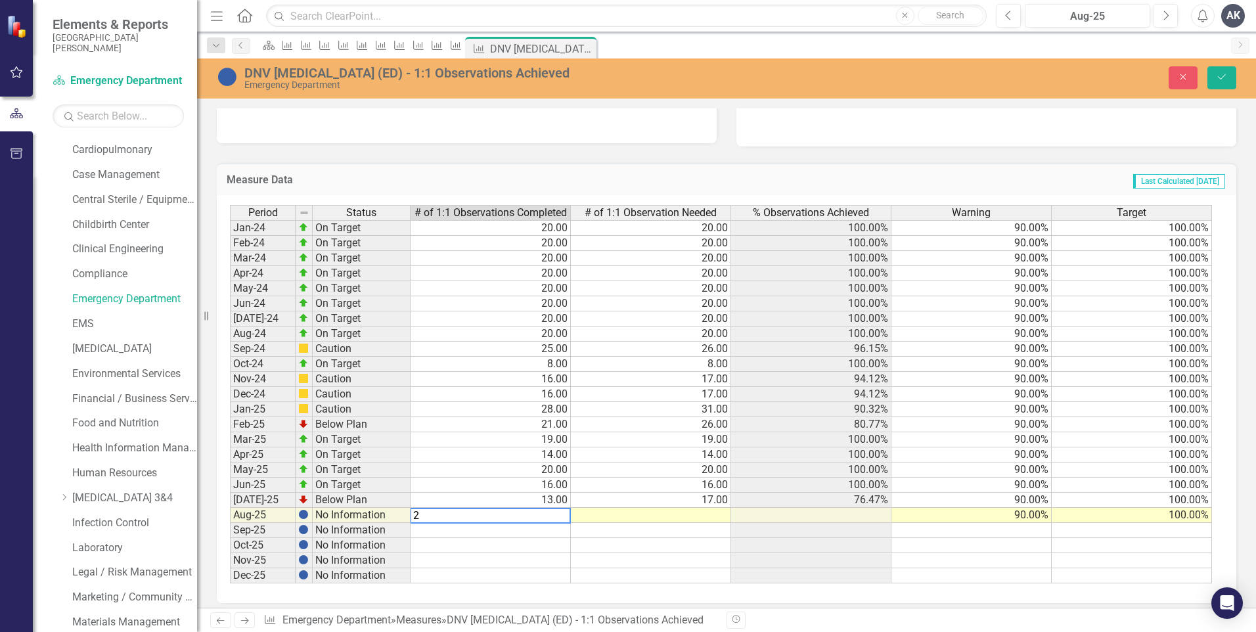
type textarea "21"
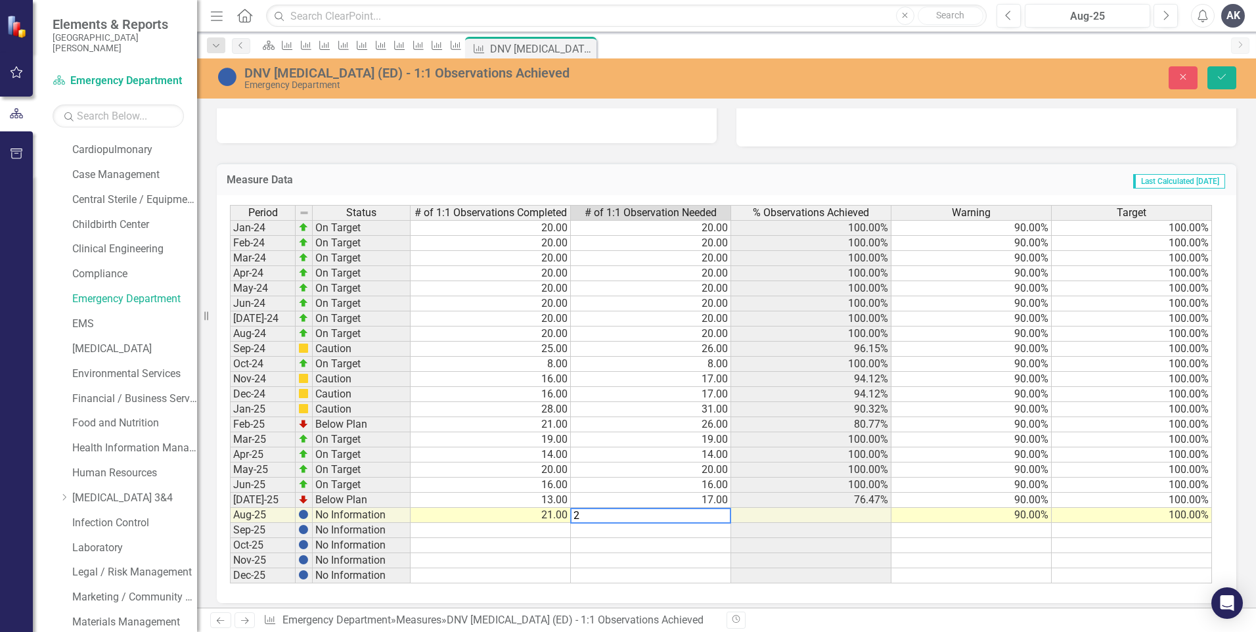
type textarea "21"
click at [1225, 81] on icon "Save" at bounding box center [1222, 76] width 12 height 9
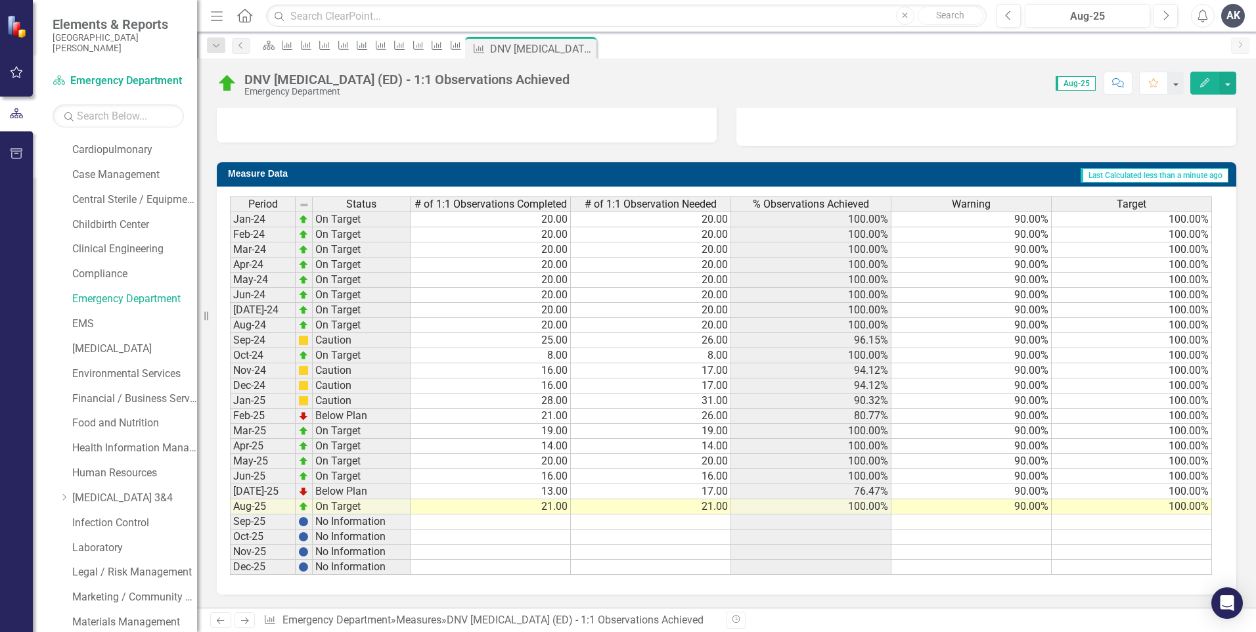
click at [244, 620] on icon "Next" at bounding box center [244, 620] width 11 height 9
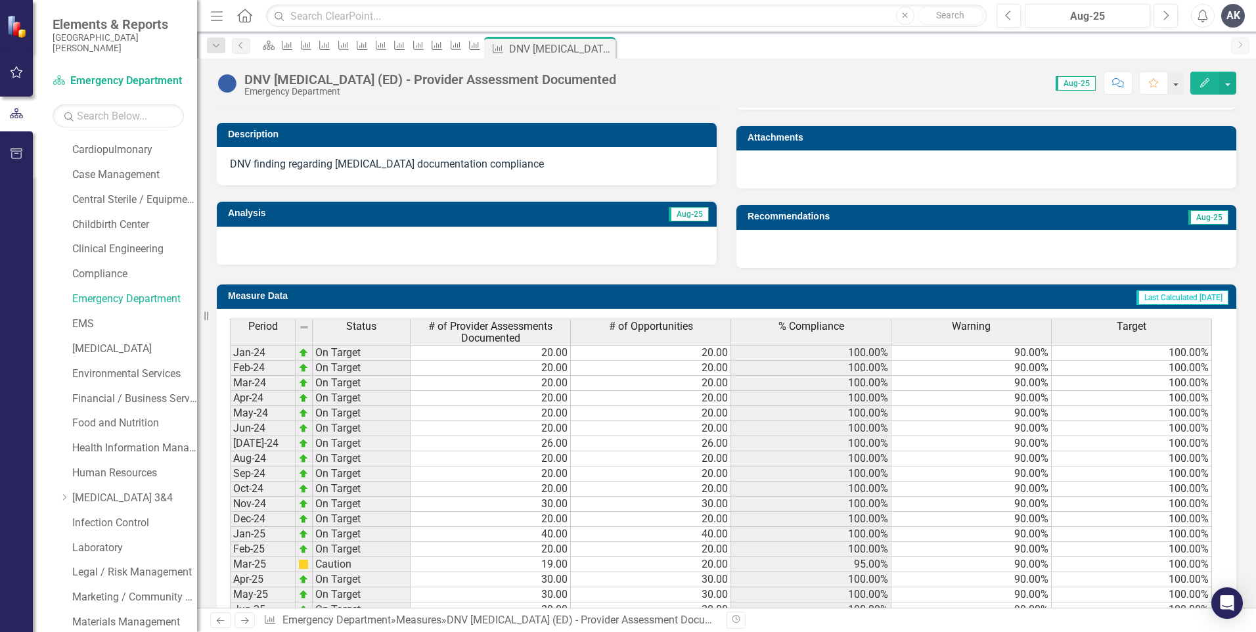
scroll to position [461, 0]
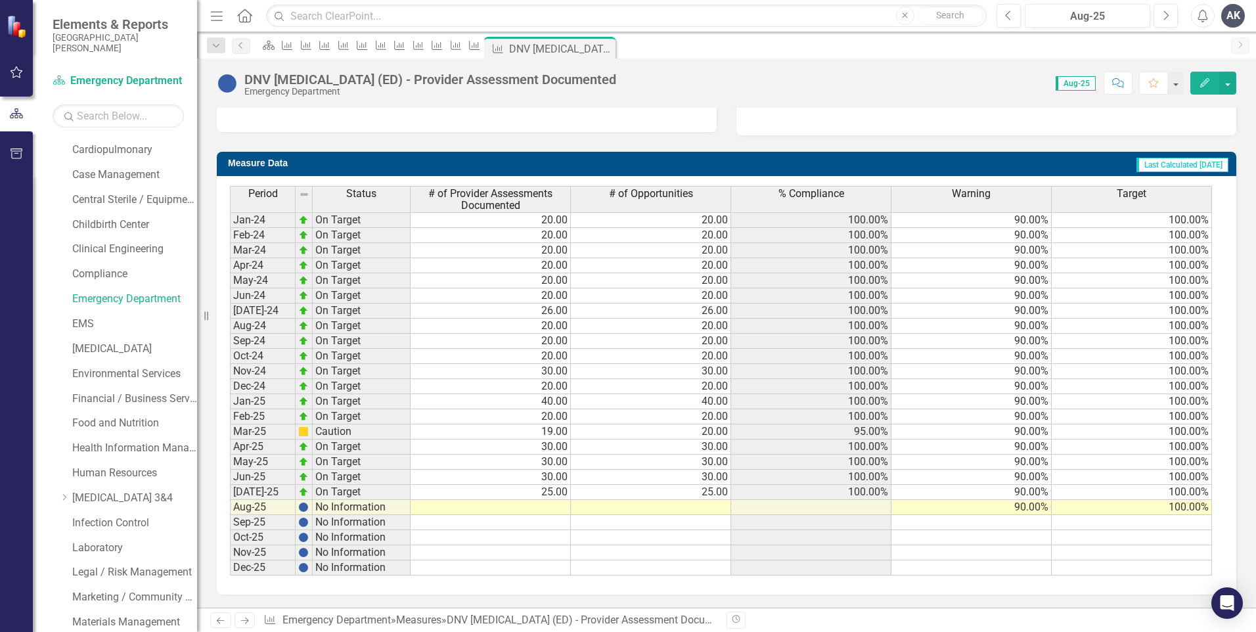
click at [558, 510] on td at bounding box center [491, 507] width 160 height 15
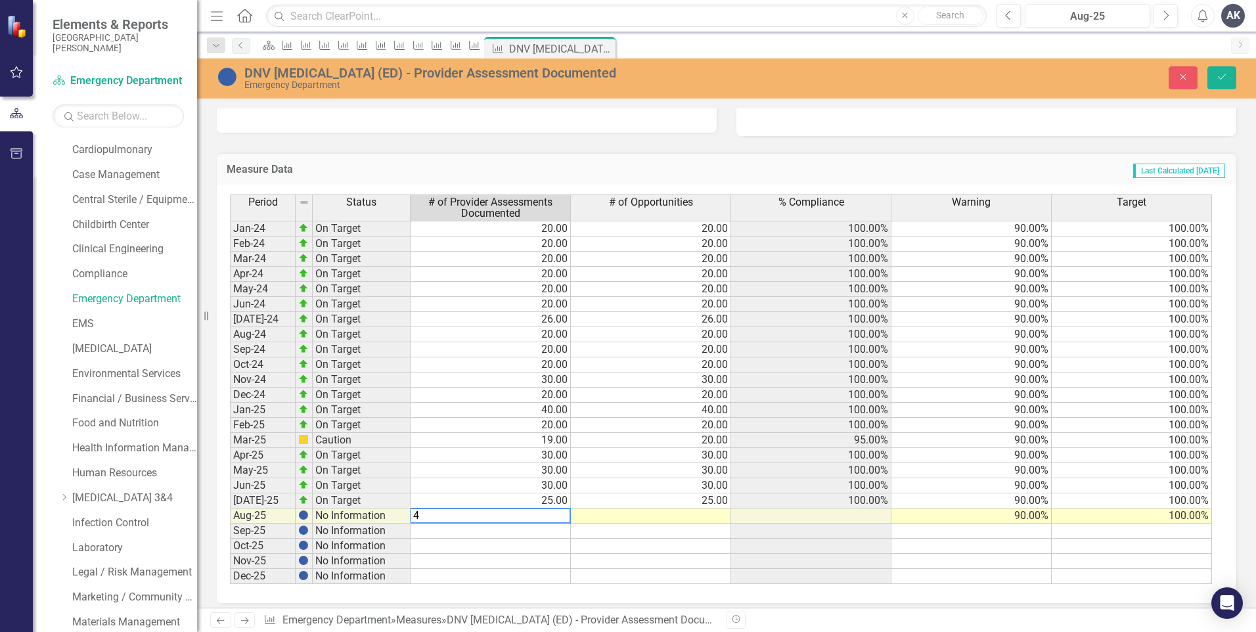
type textarea "40"
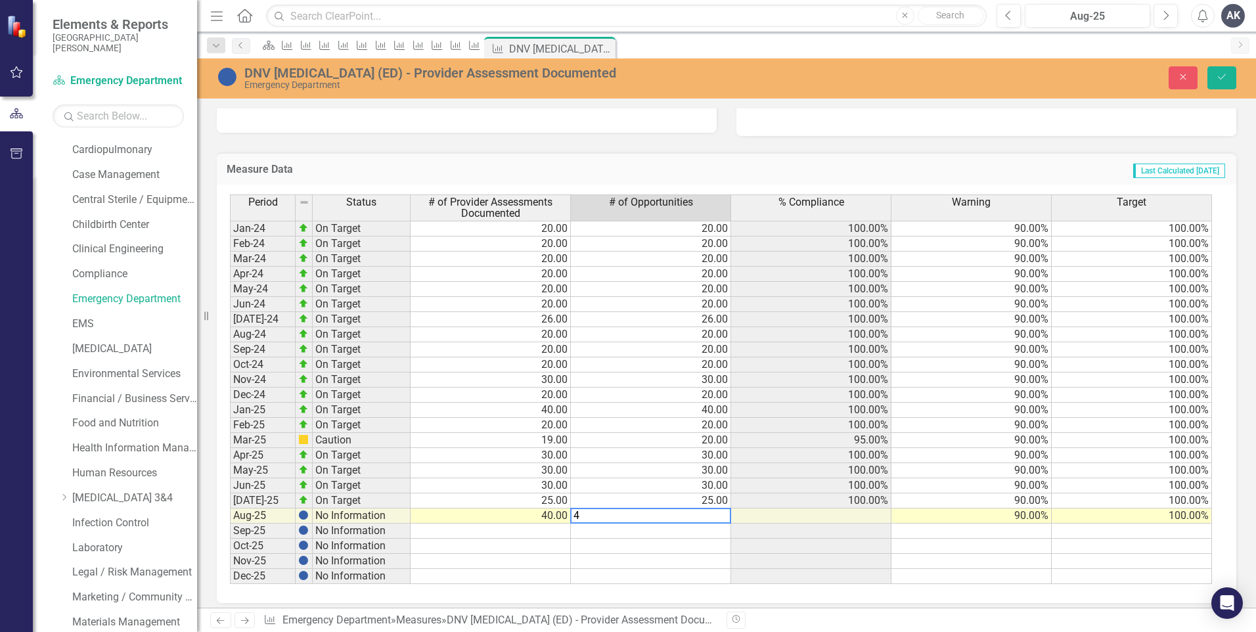
type textarea "40"
click at [1223, 78] on icon "Save" at bounding box center [1222, 76] width 12 height 9
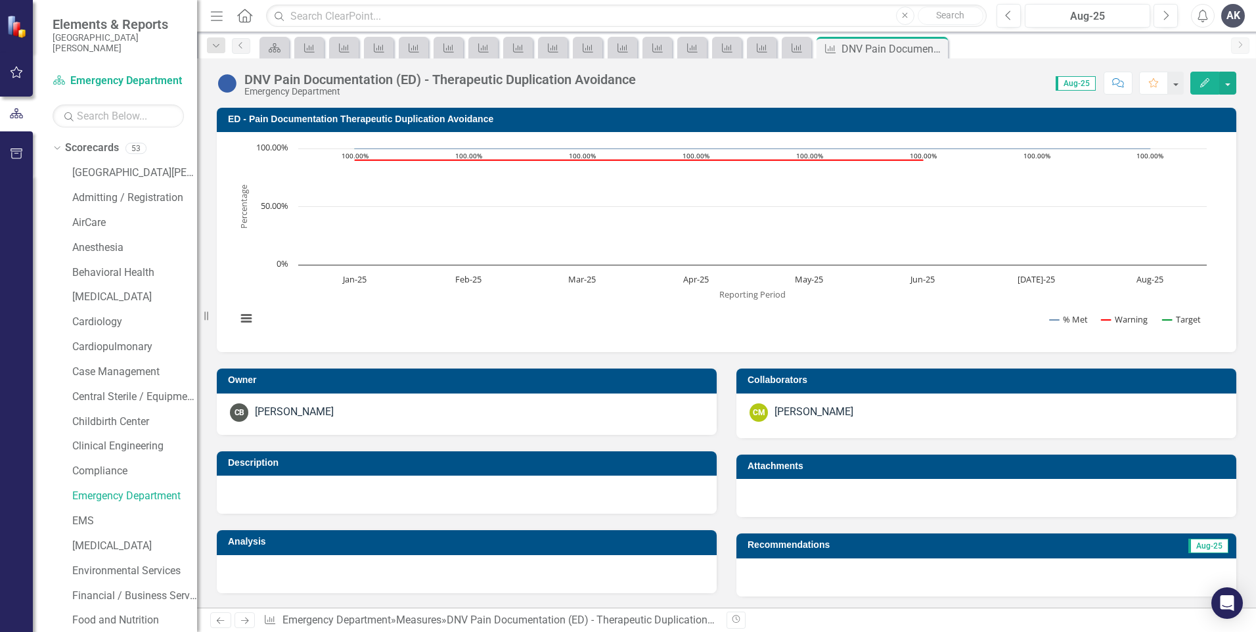
scroll to position [451, 0]
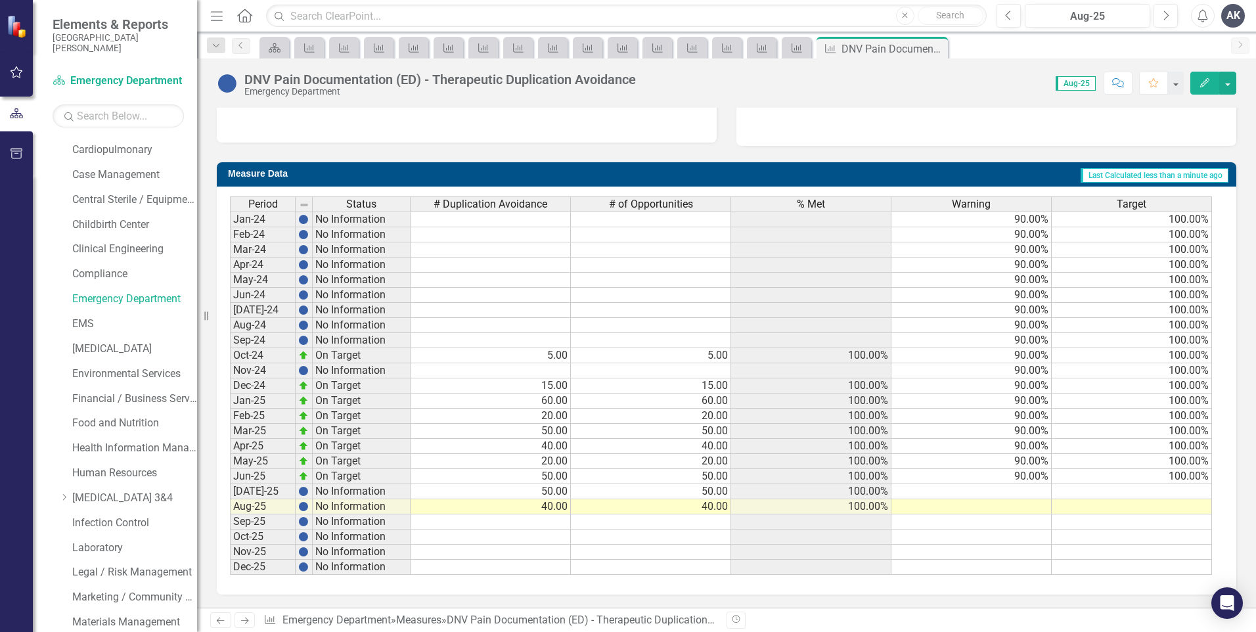
click at [247, 620] on icon "Next" at bounding box center [244, 620] width 11 height 9
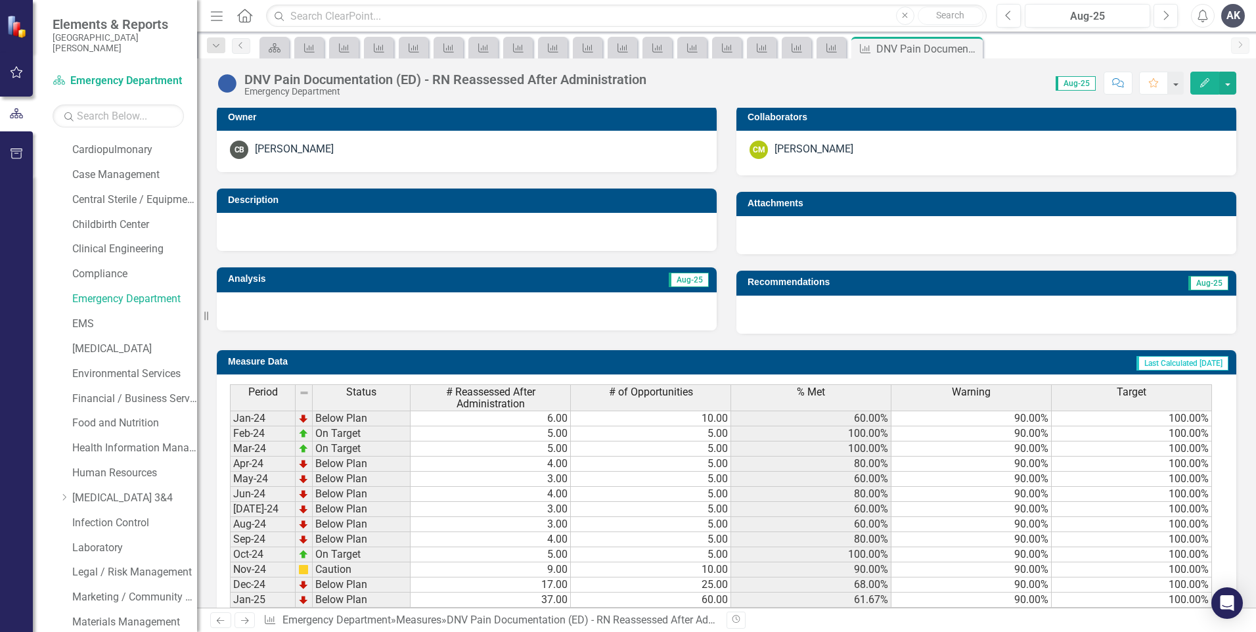
scroll to position [460, 0]
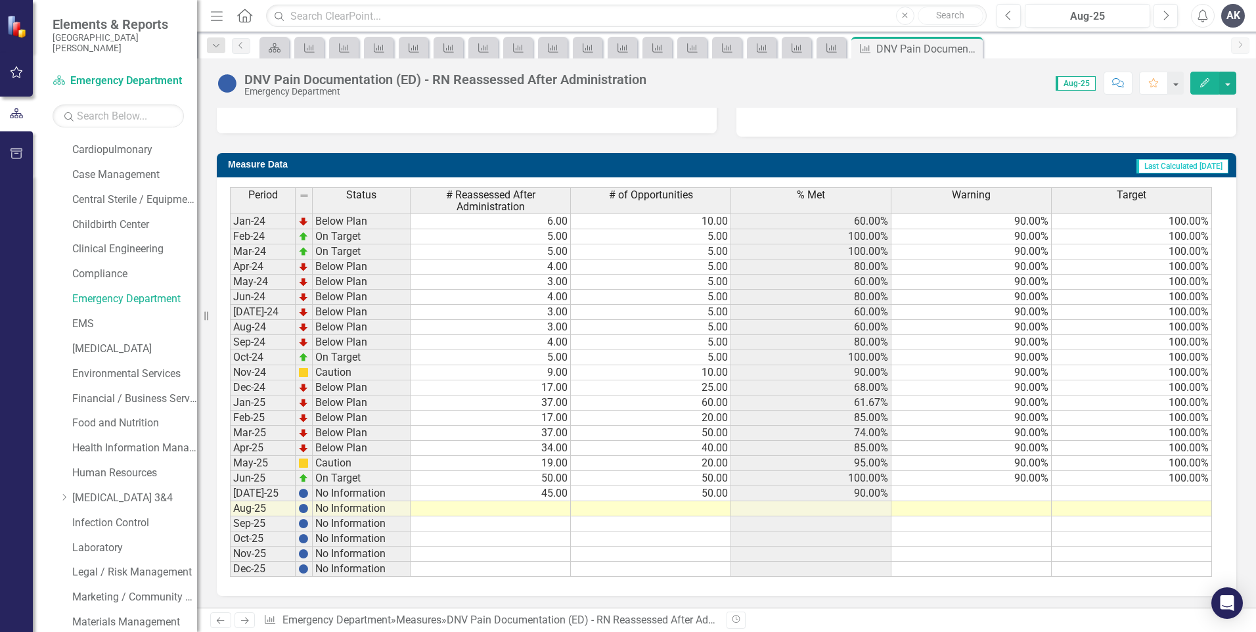
click at [553, 509] on td at bounding box center [491, 508] width 160 height 15
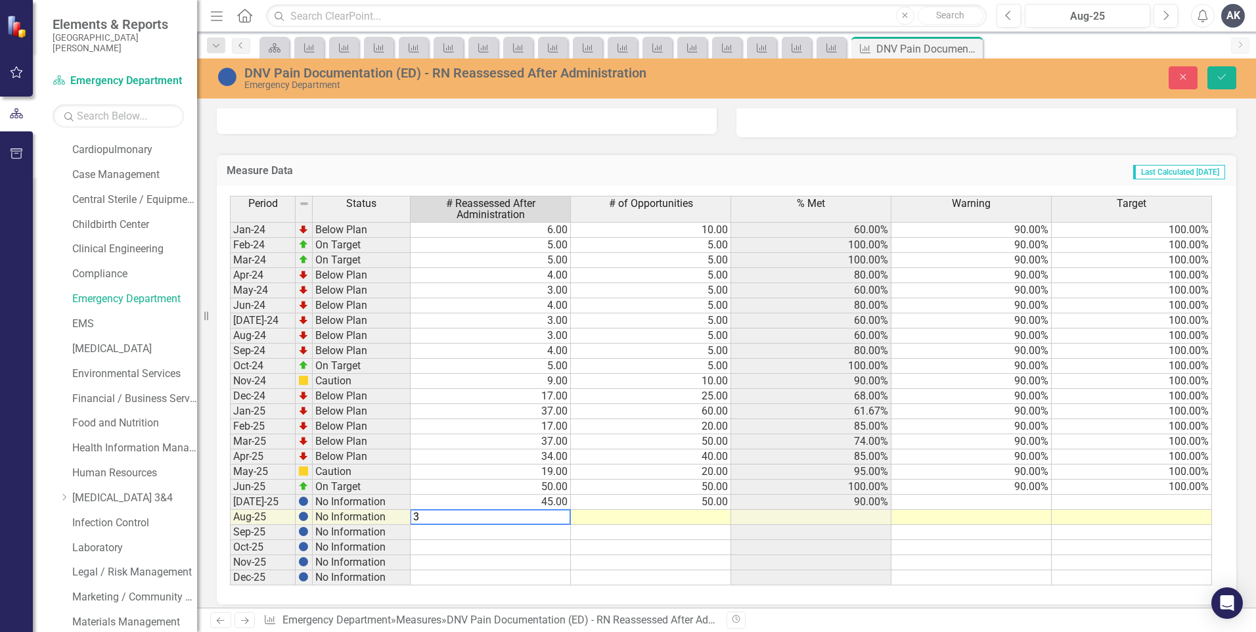
type textarea "36"
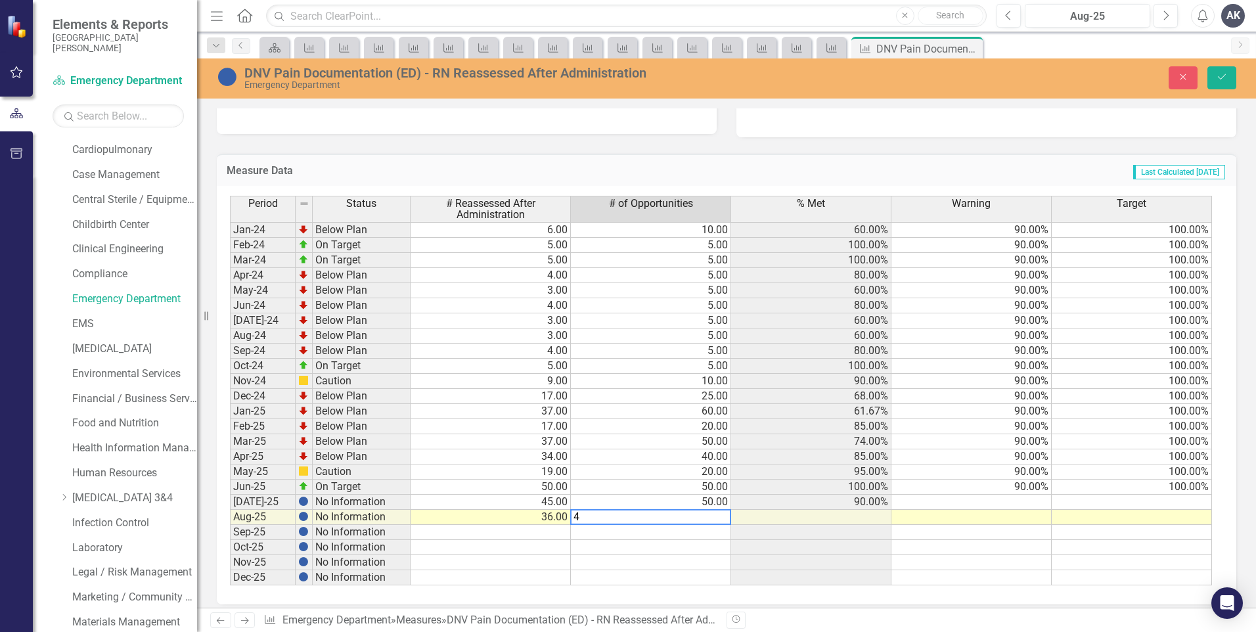
type textarea "40"
click at [1222, 76] on icon "Save" at bounding box center [1222, 76] width 12 height 9
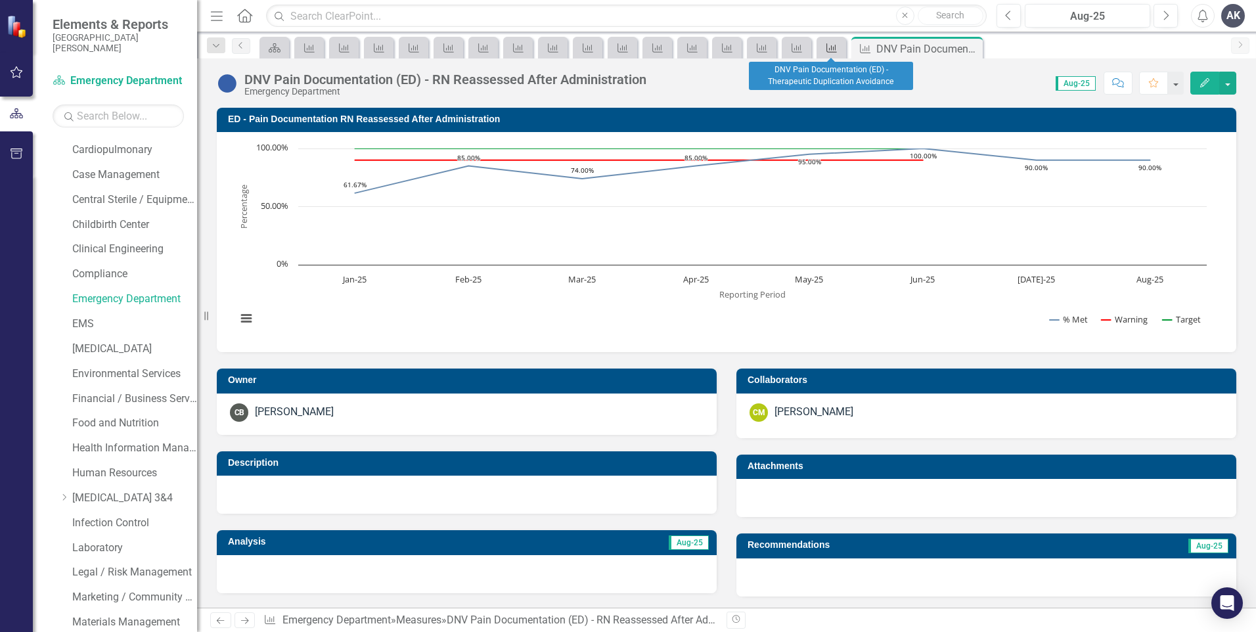
click at [836, 51] on icon "Measure" at bounding box center [831, 48] width 13 height 11
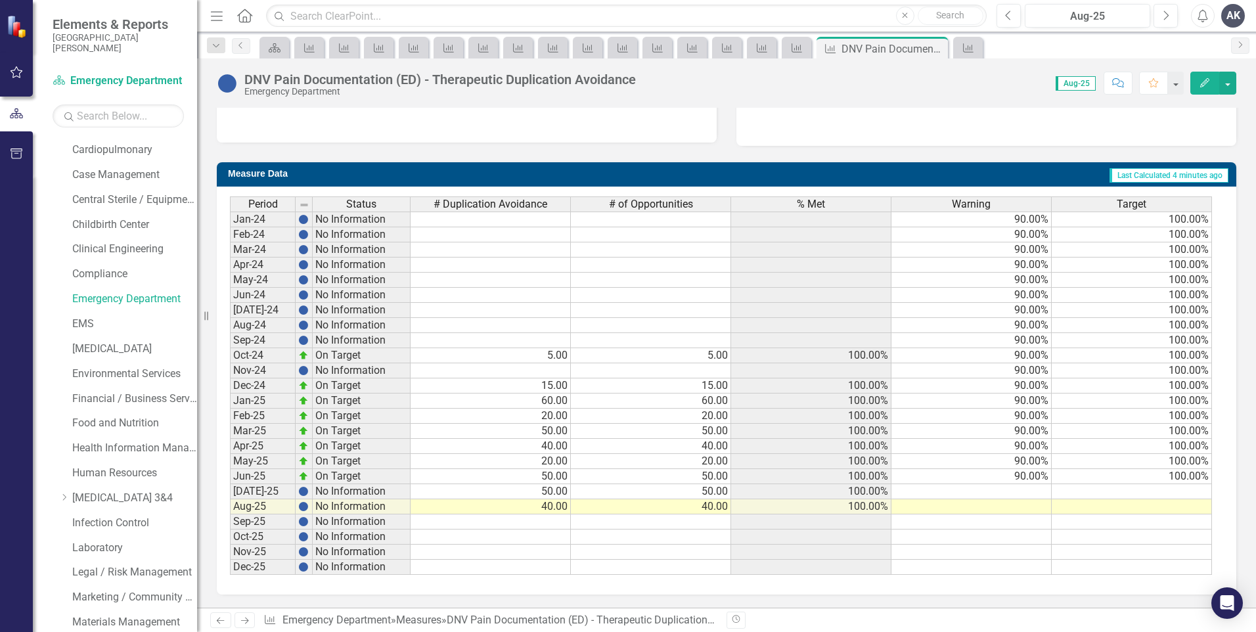
scroll to position [319, 0]
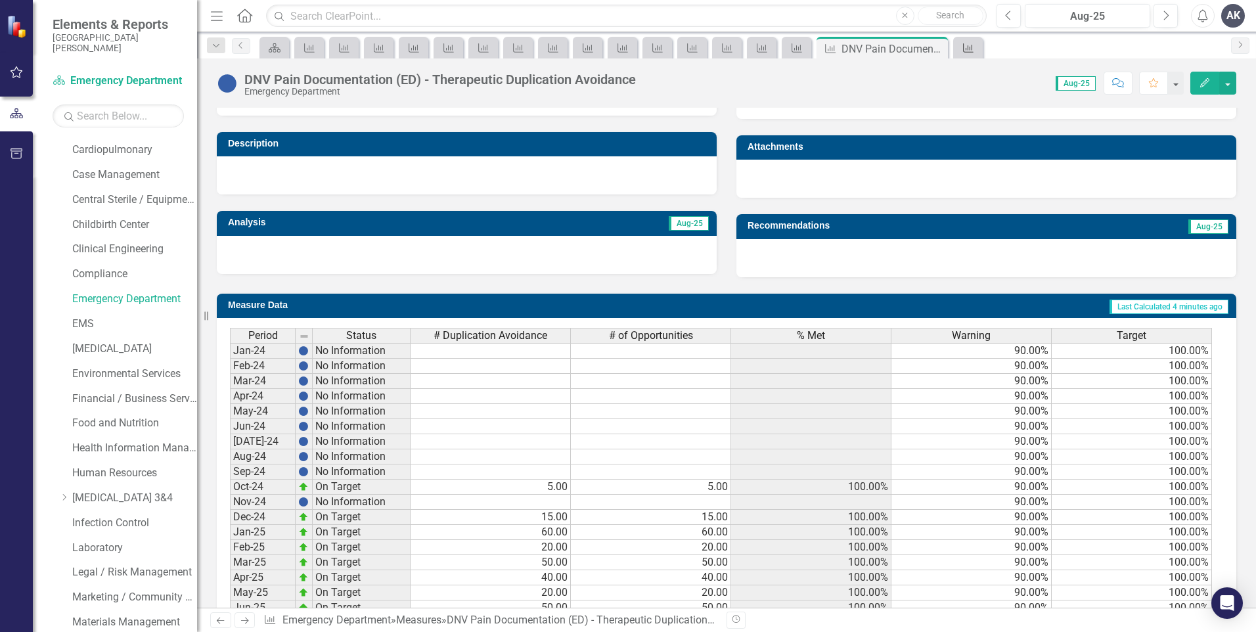
click at [966, 44] on icon "Measure" at bounding box center [968, 48] width 13 height 11
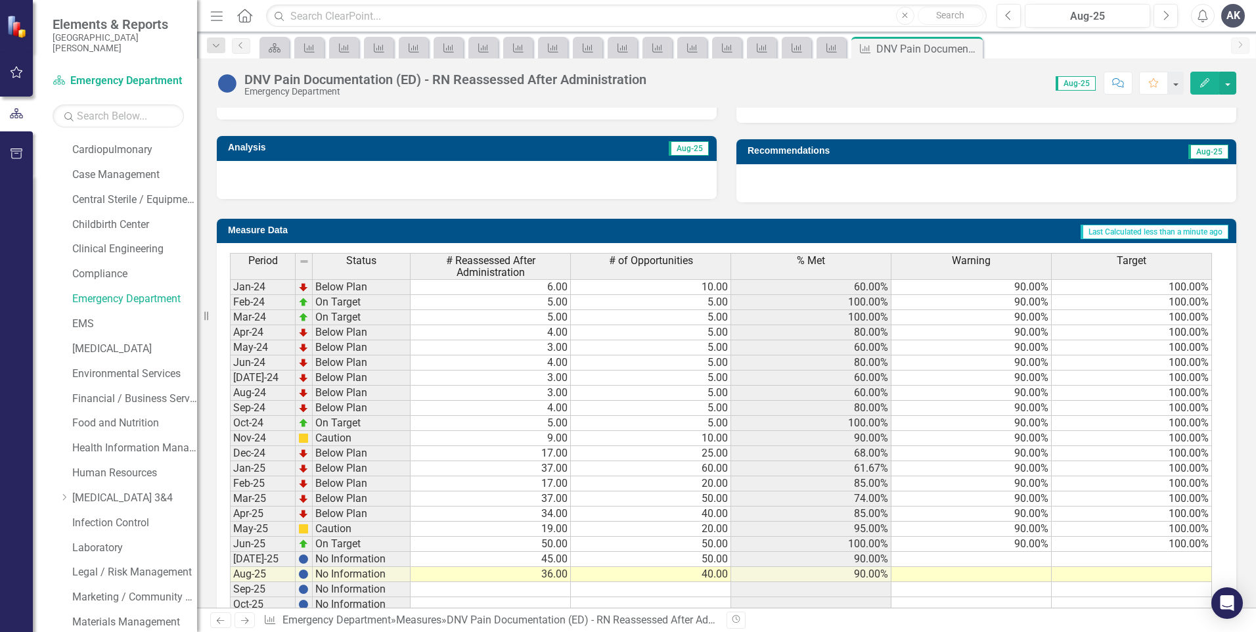
scroll to position [460, 0]
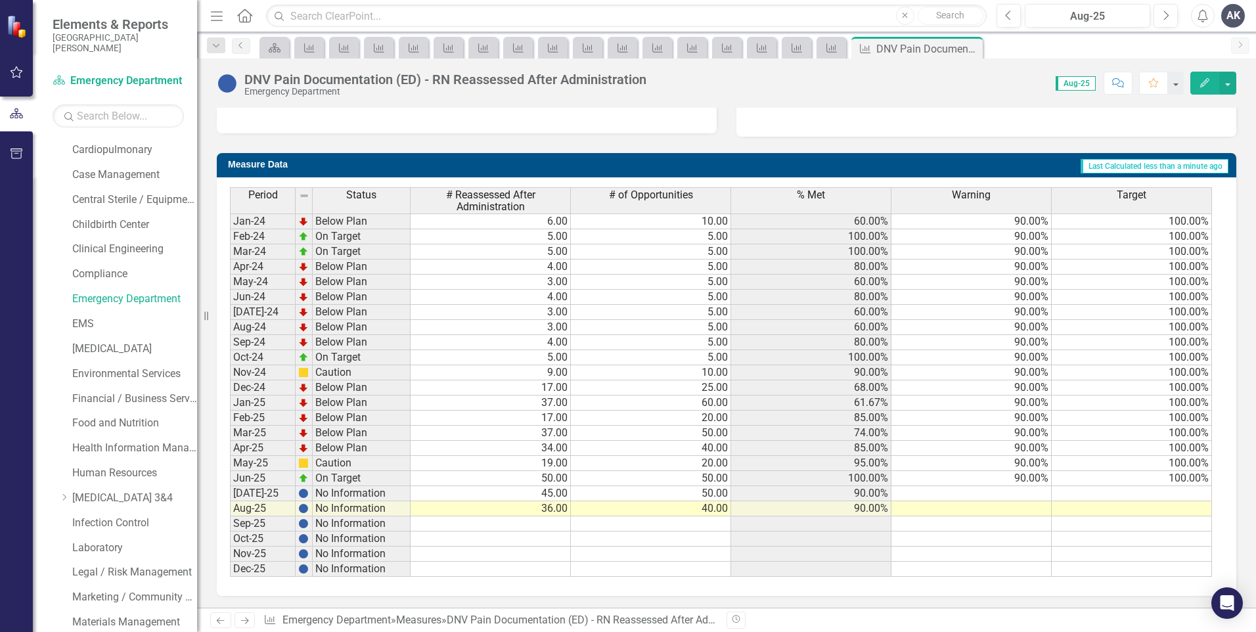
click at [249, 621] on icon "Next" at bounding box center [244, 620] width 11 height 9
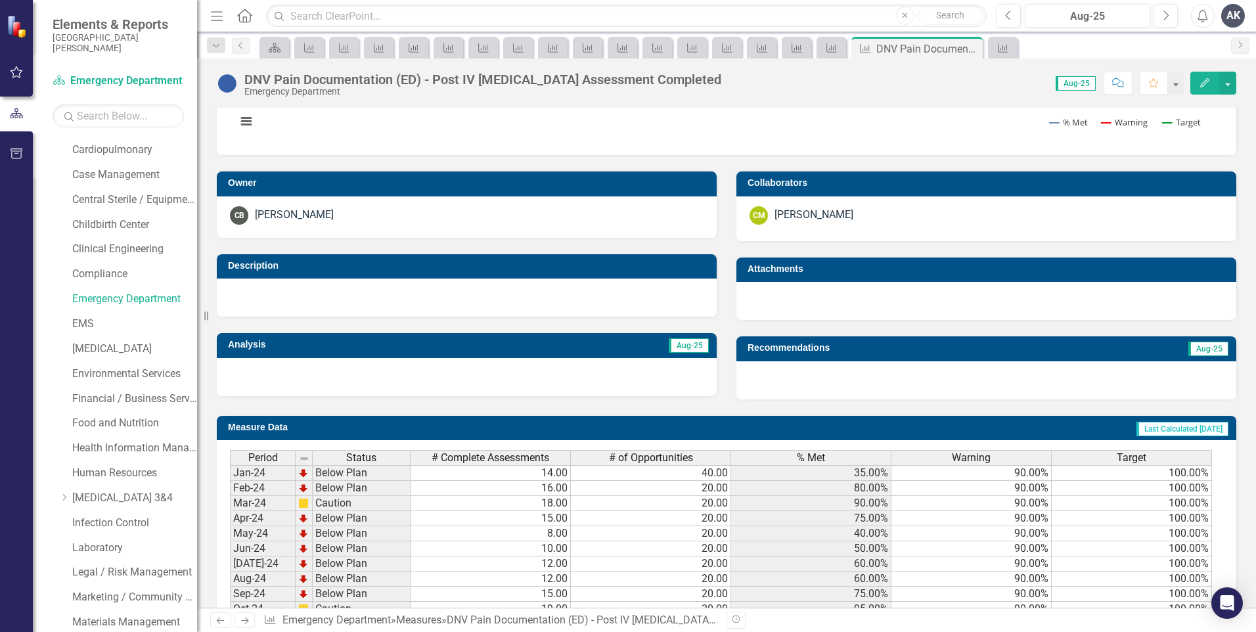
scroll to position [451, 0]
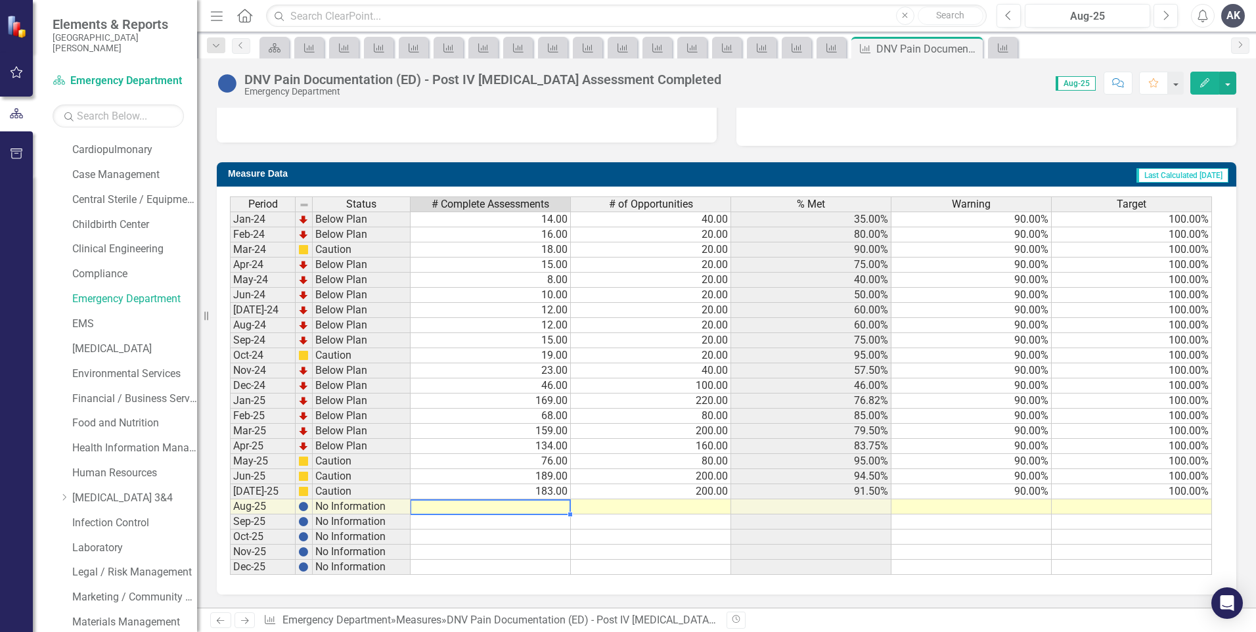
click at [547, 506] on td at bounding box center [491, 506] width 160 height 15
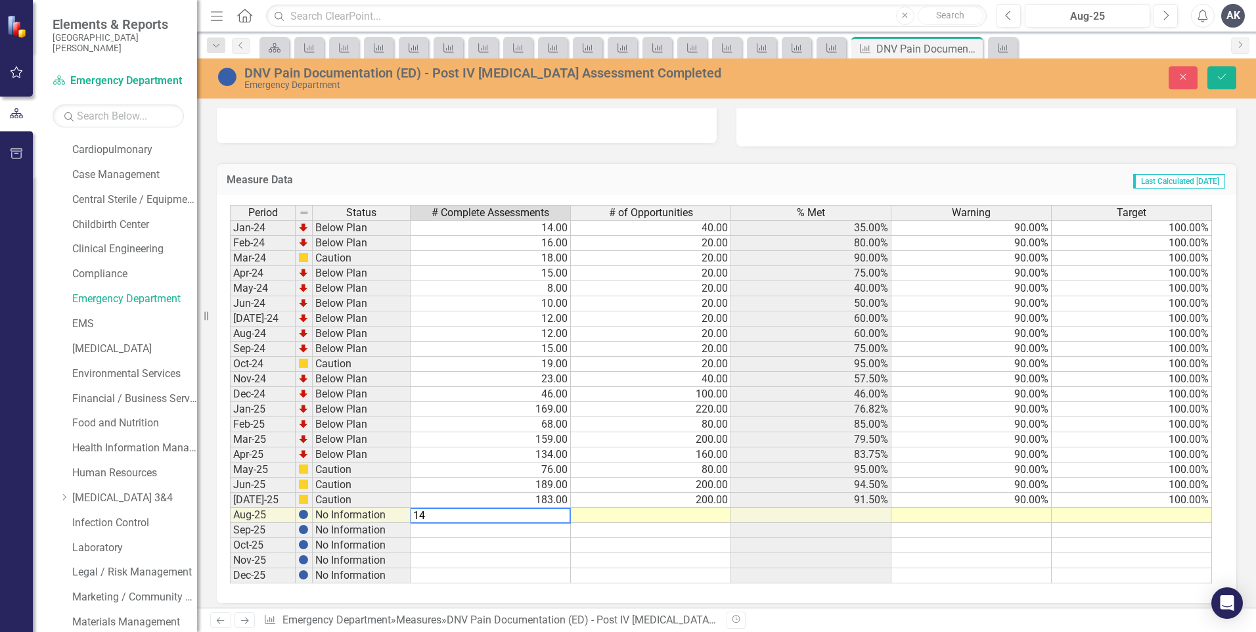
type textarea "144"
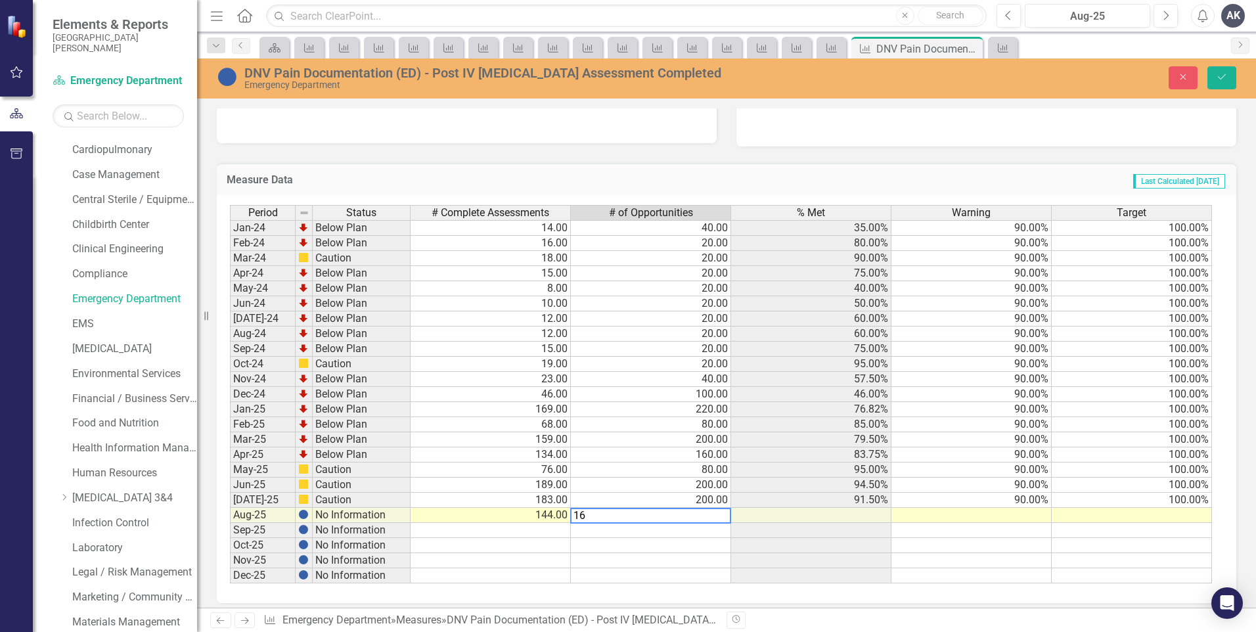
type textarea "160"
click at [1225, 81] on icon "Save" at bounding box center [1222, 76] width 12 height 9
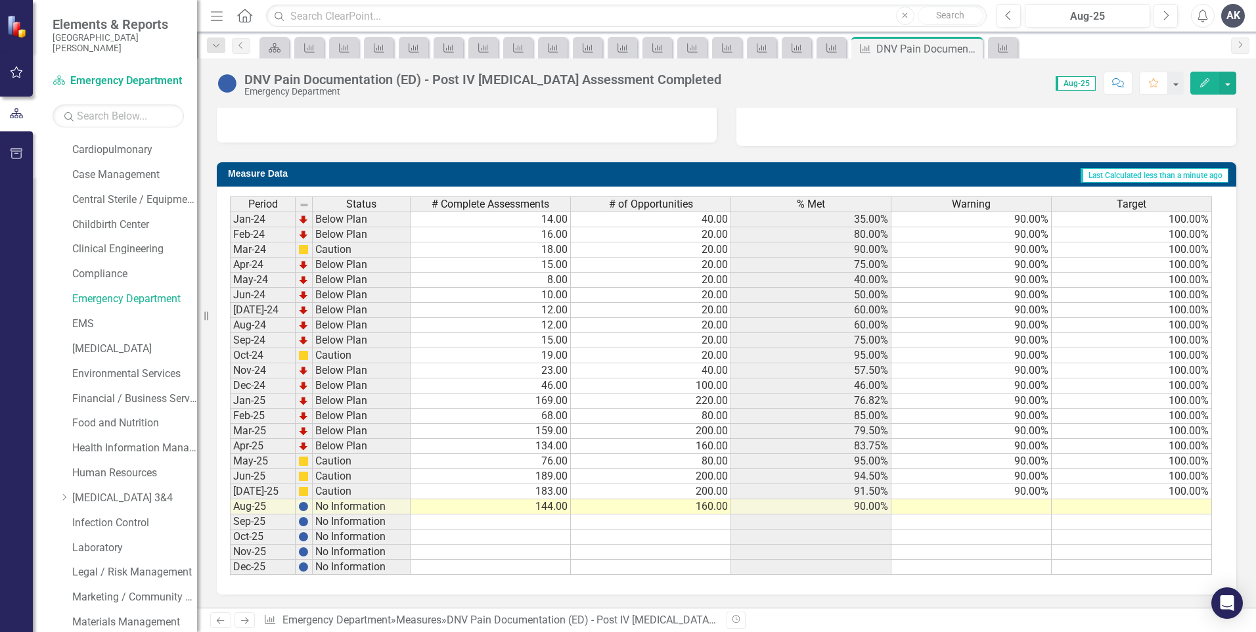
click at [250, 625] on icon "Next" at bounding box center [244, 620] width 11 height 9
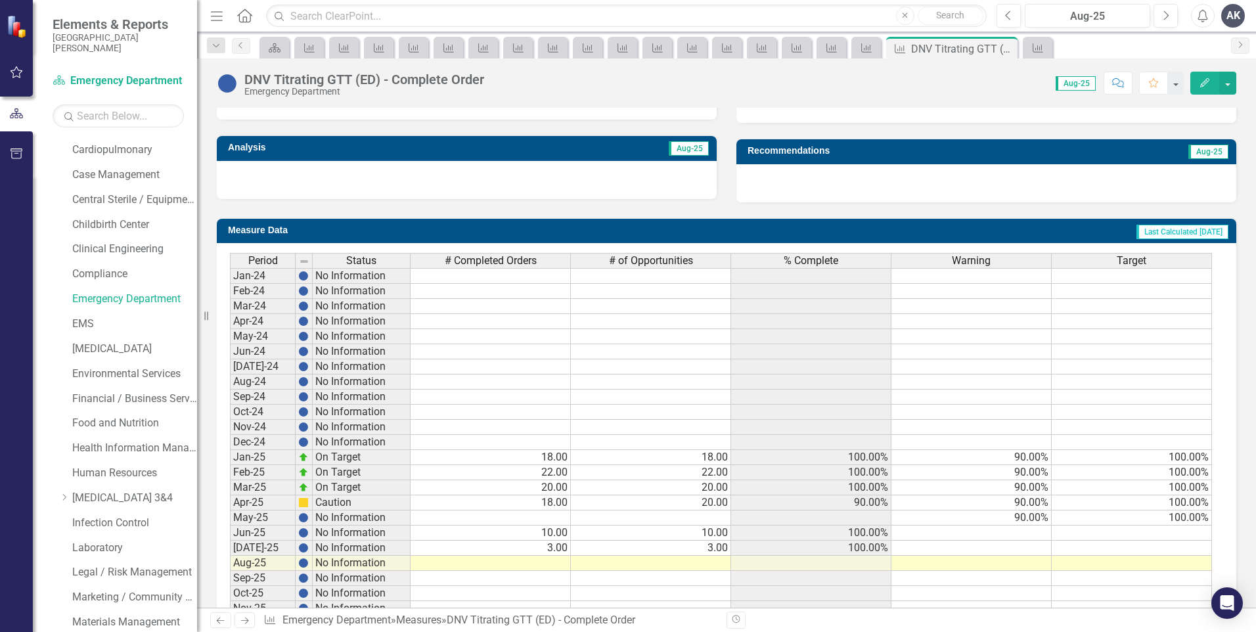
scroll to position [451, 0]
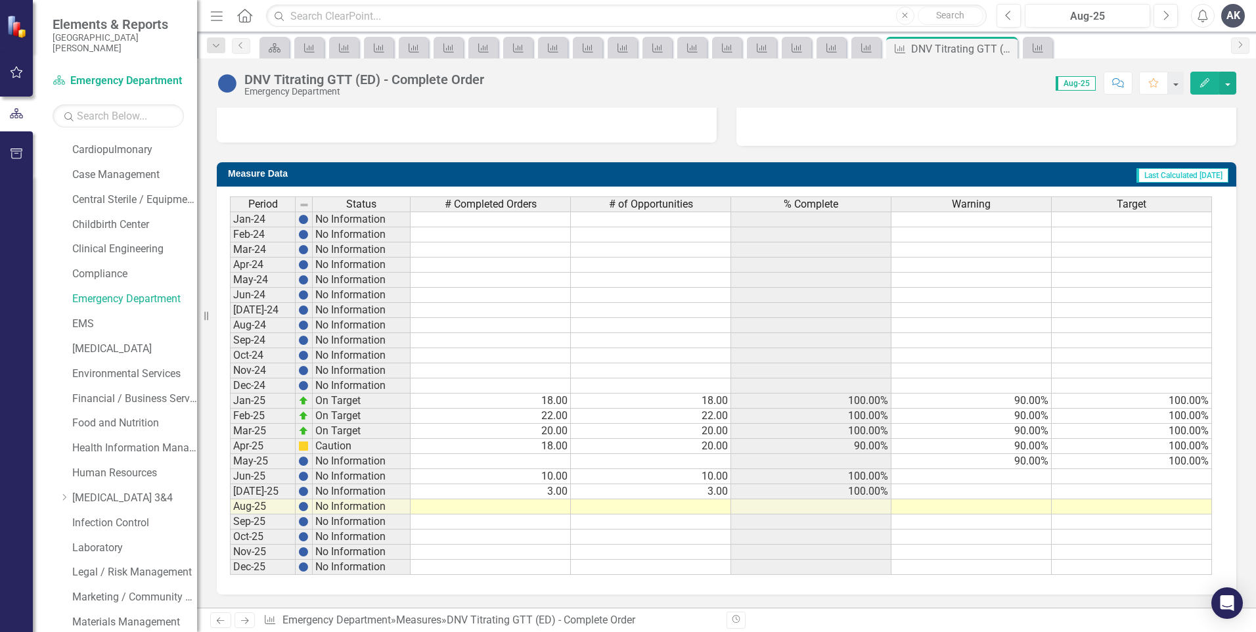
click at [562, 505] on td at bounding box center [491, 506] width 160 height 15
type textarea "7"
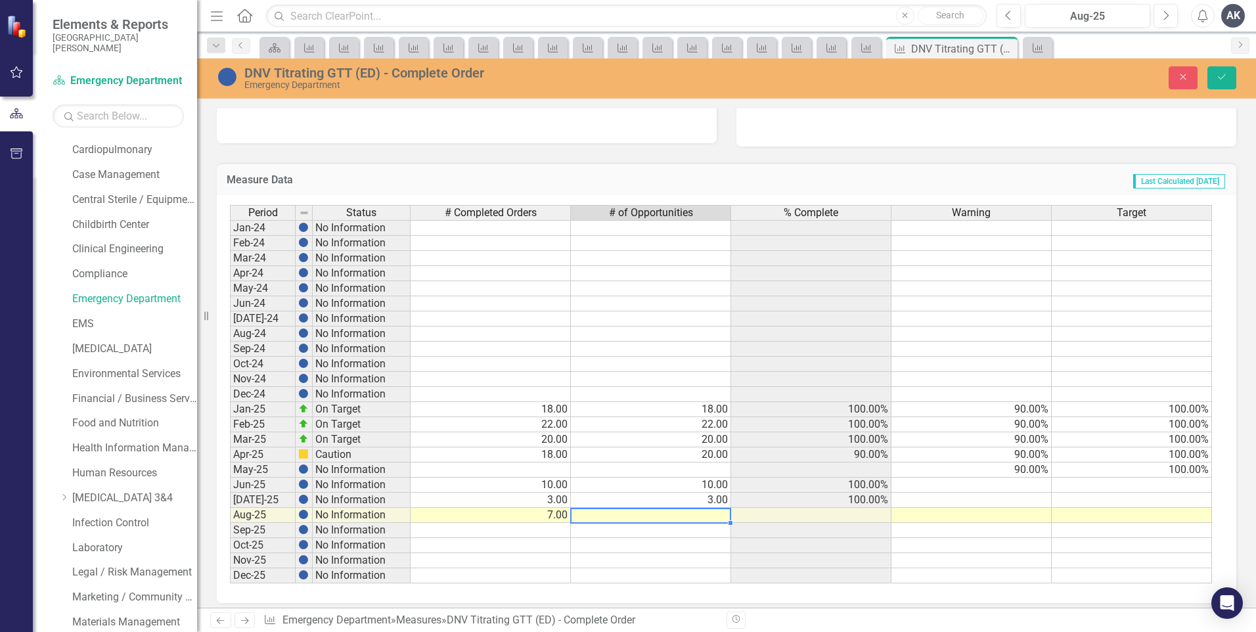
type textarea "7"
click at [1225, 85] on button "Save" at bounding box center [1222, 77] width 29 height 23
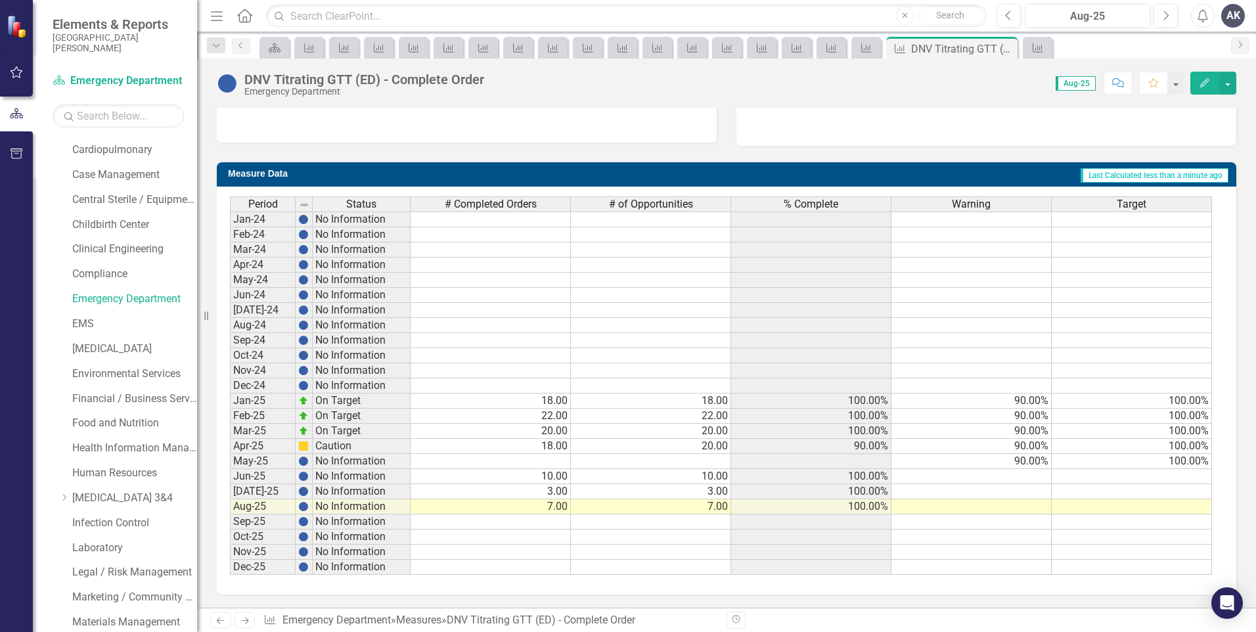
click at [246, 621] on icon at bounding box center [245, 621] width 8 height 7
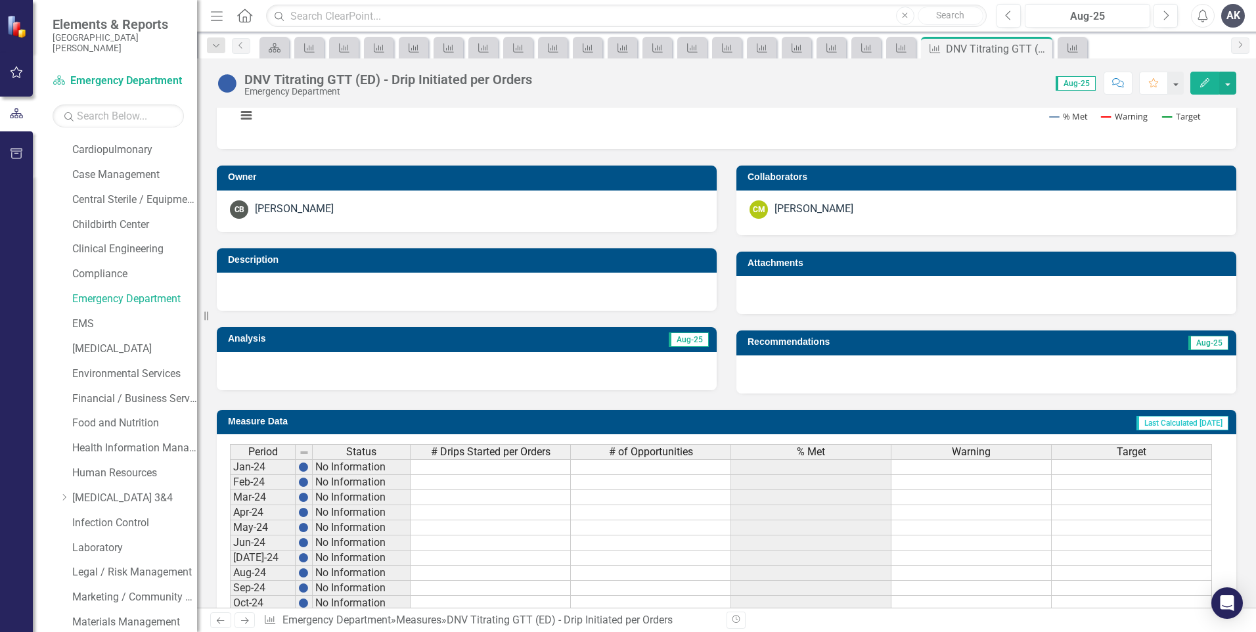
scroll to position [451, 0]
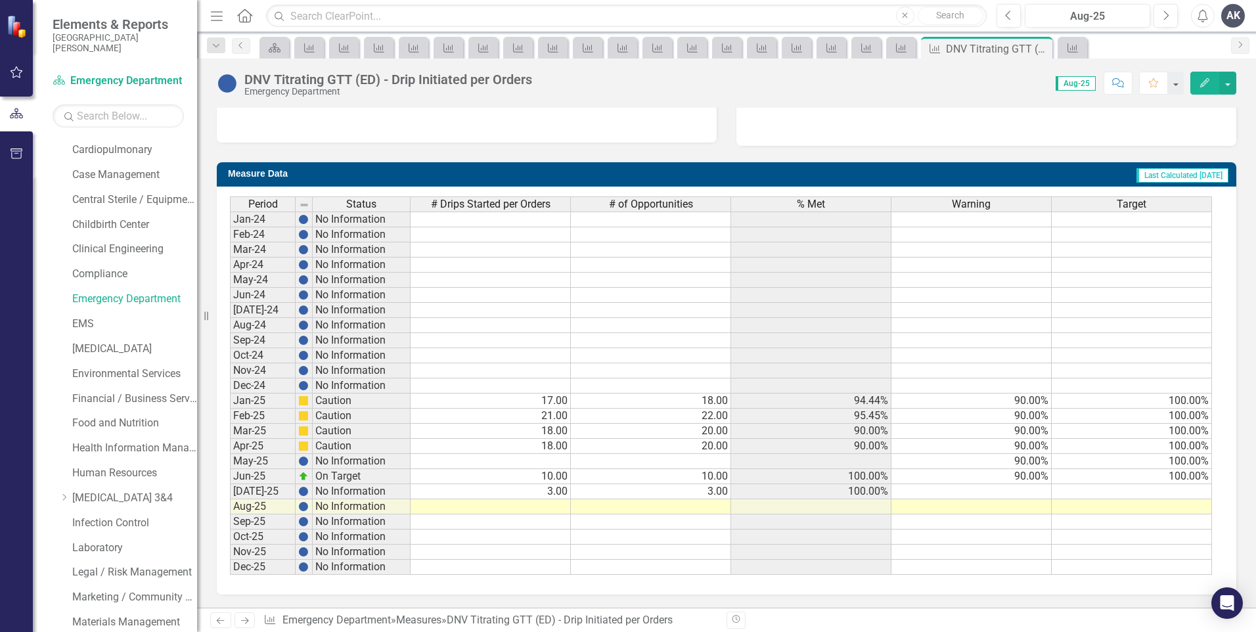
click at [565, 506] on td at bounding box center [491, 506] width 160 height 15
type textarea "7"
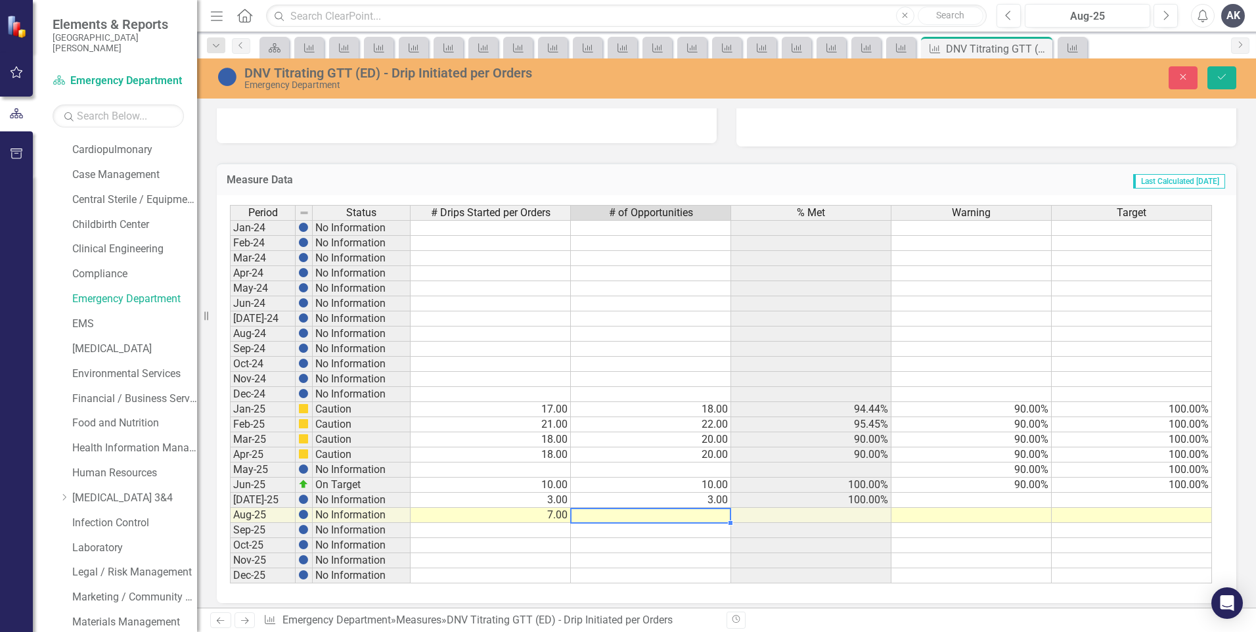
type textarea "7"
click at [1215, 75] on button "Save" at bounding box center [1222, 77] width 29 height 23
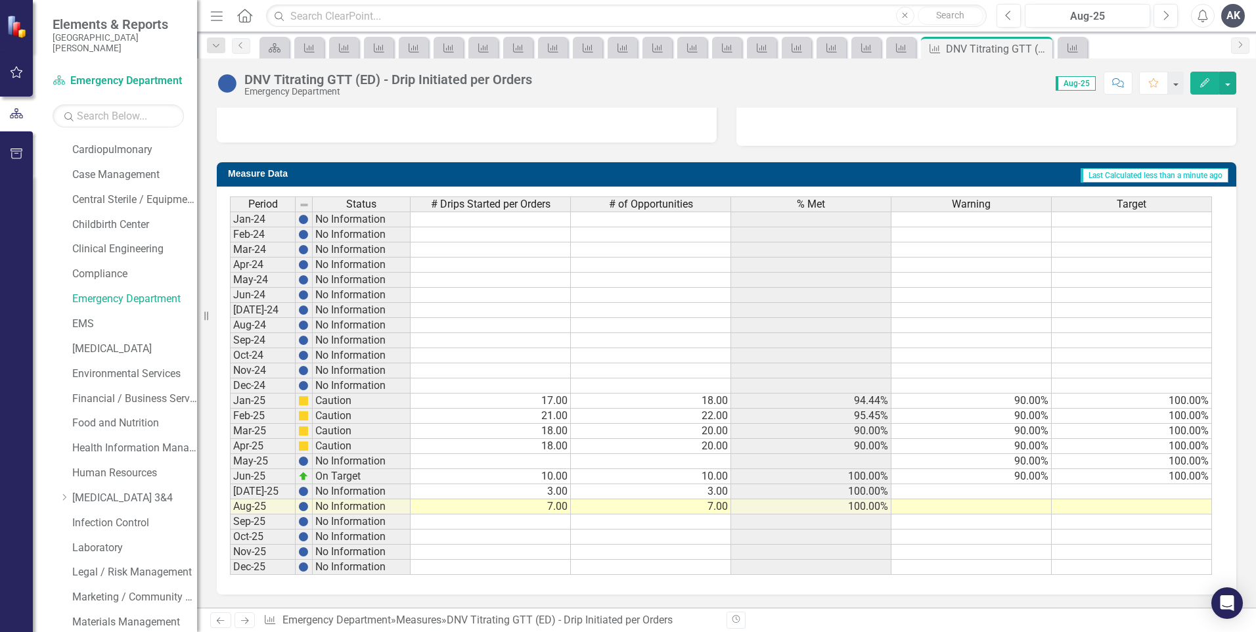
click at [241, 624] on icon "Next" at bounding box center [244, 620] width 11 height 9
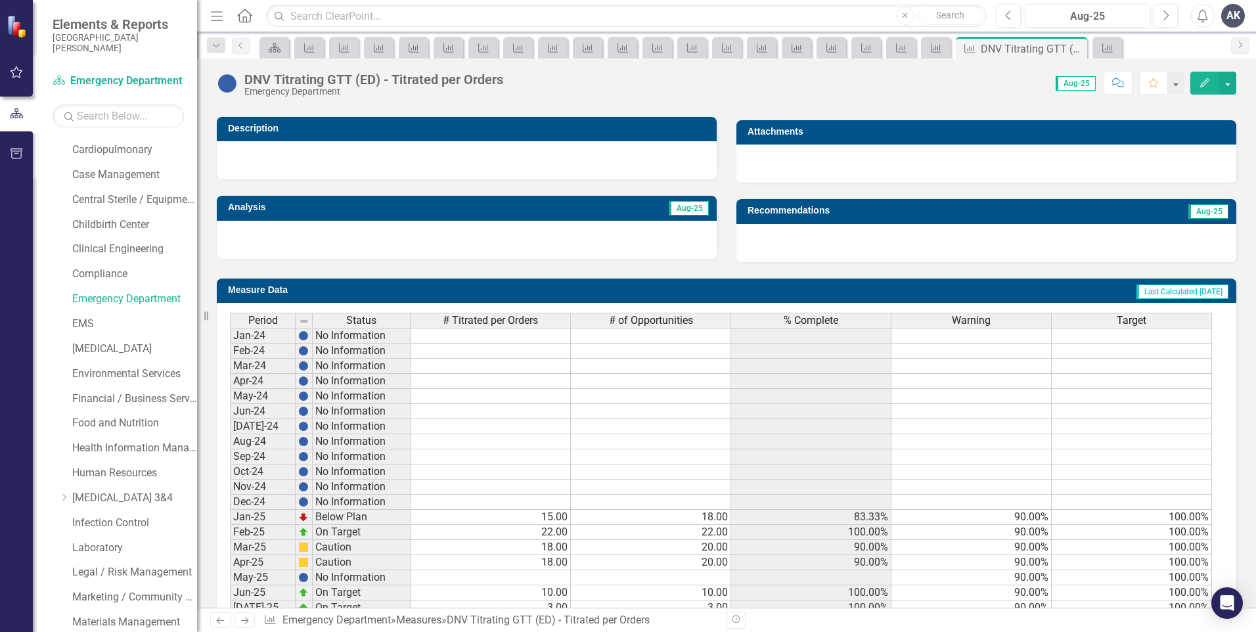
scroll to position [451, 0]
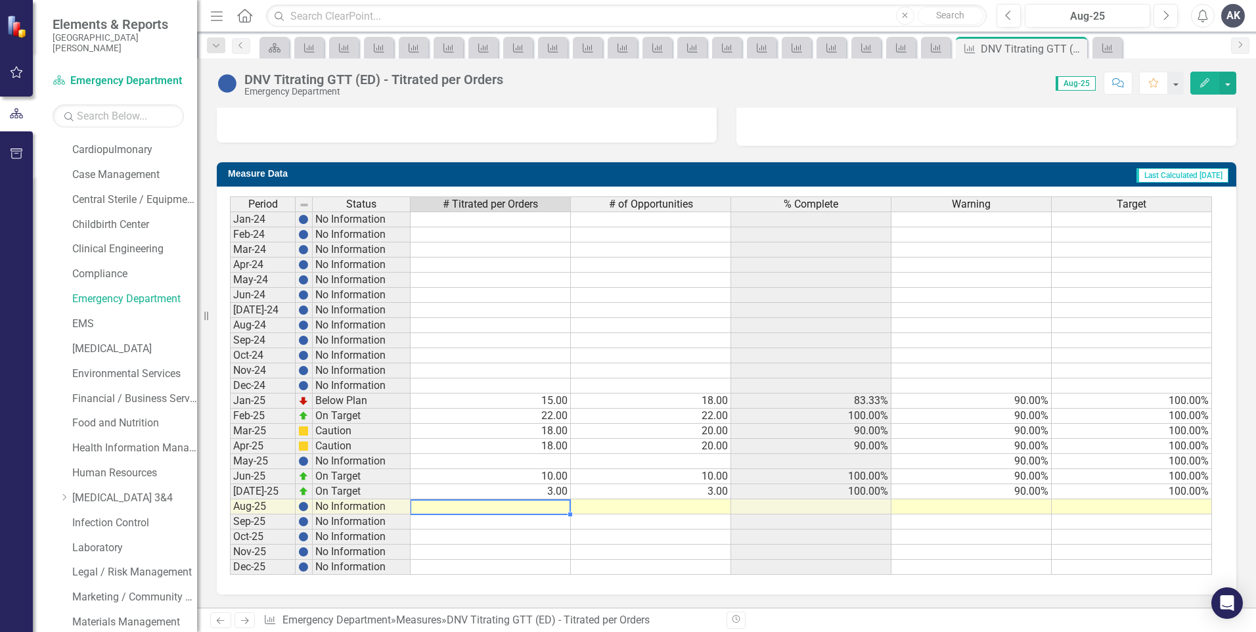
click at [559, 509] on td at bounding box center [491, 506] width 160 height 15
type textarea "7"
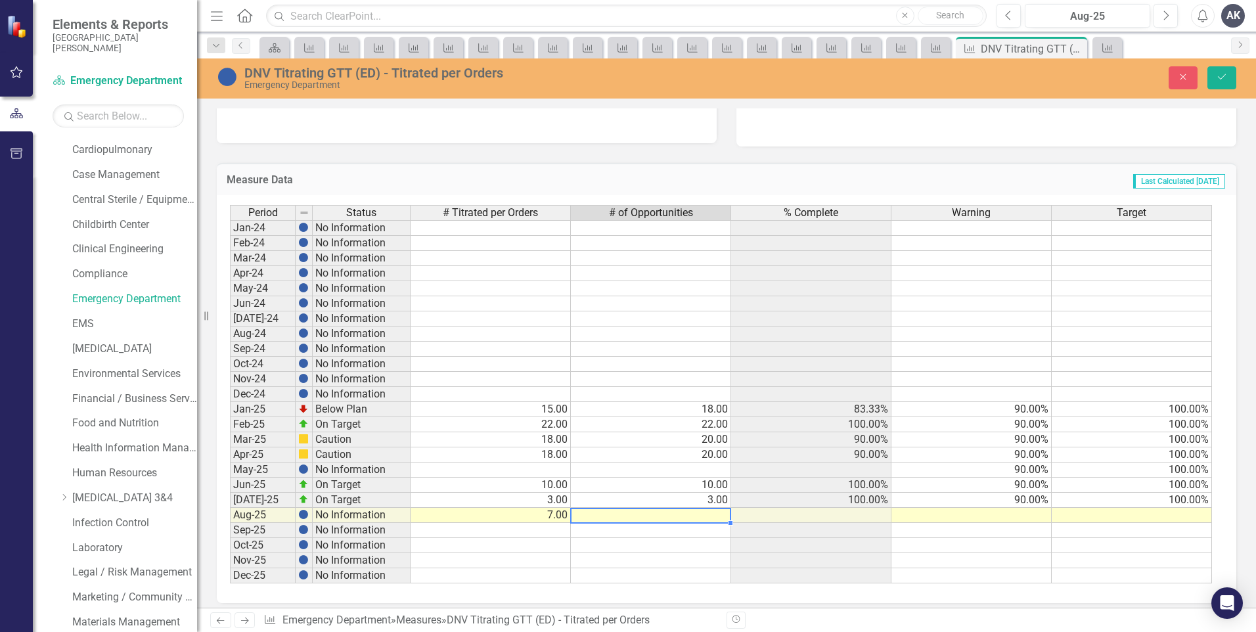
type textarea "7"
click at [1229, 83] on button "Save" at bounding box center [1222, 77] width 29 height 23
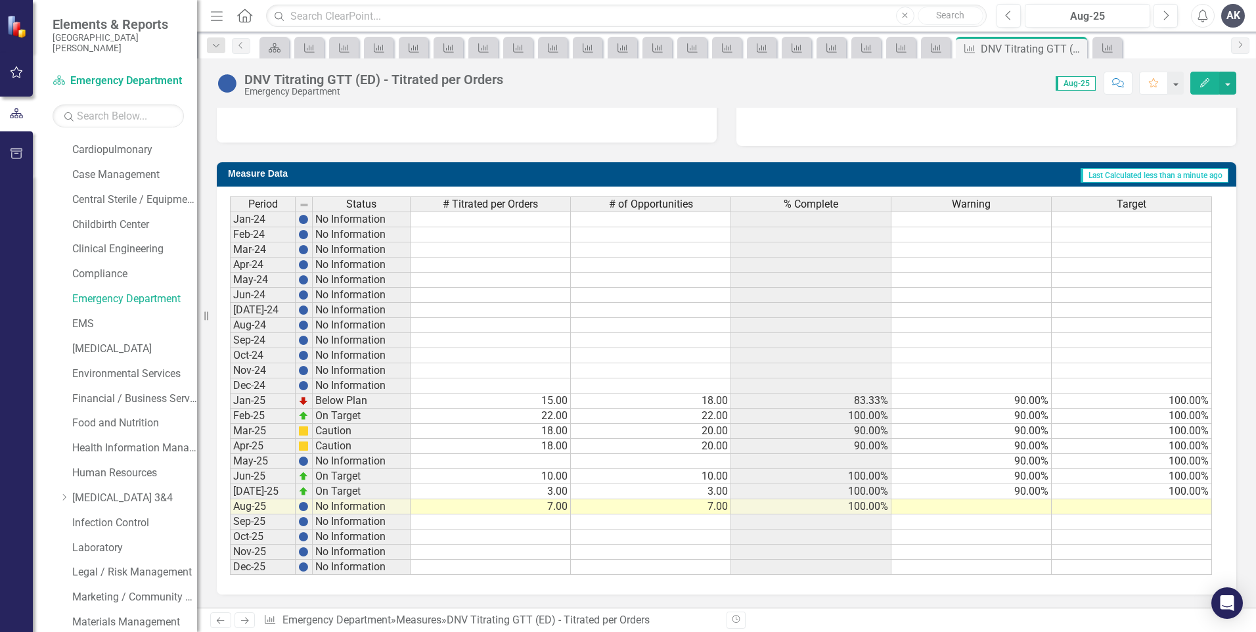
click at [250, 622] on icon "Next" at bounding box center [244, 620] width 11 height 9
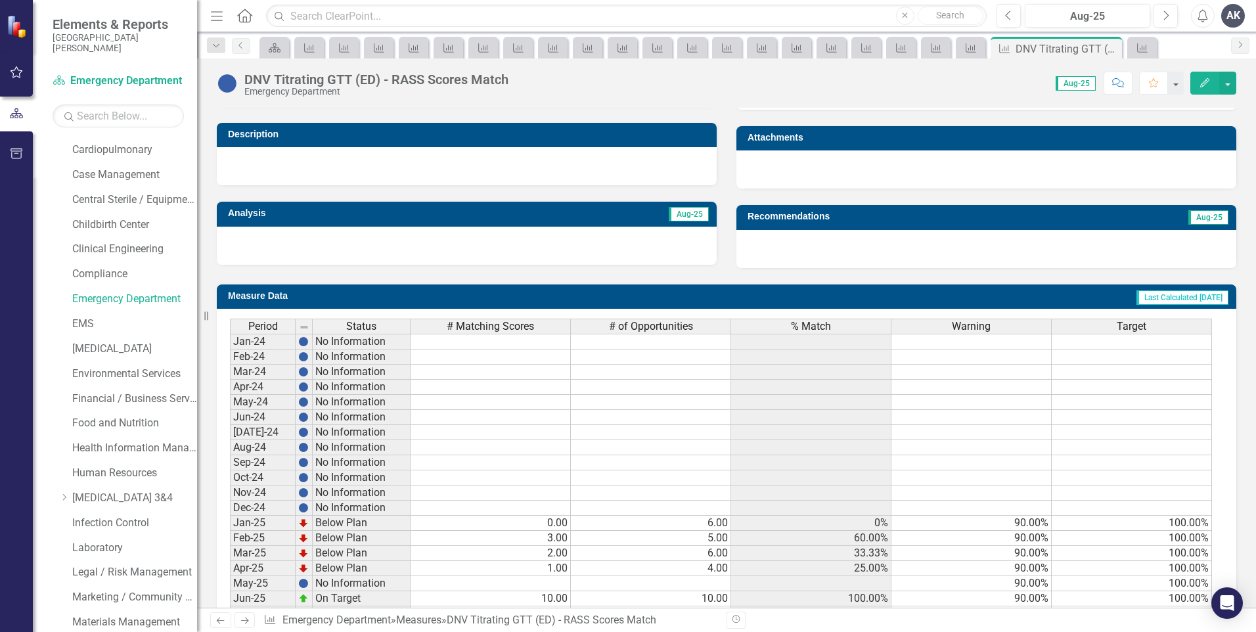
scroll to position [451, 0]
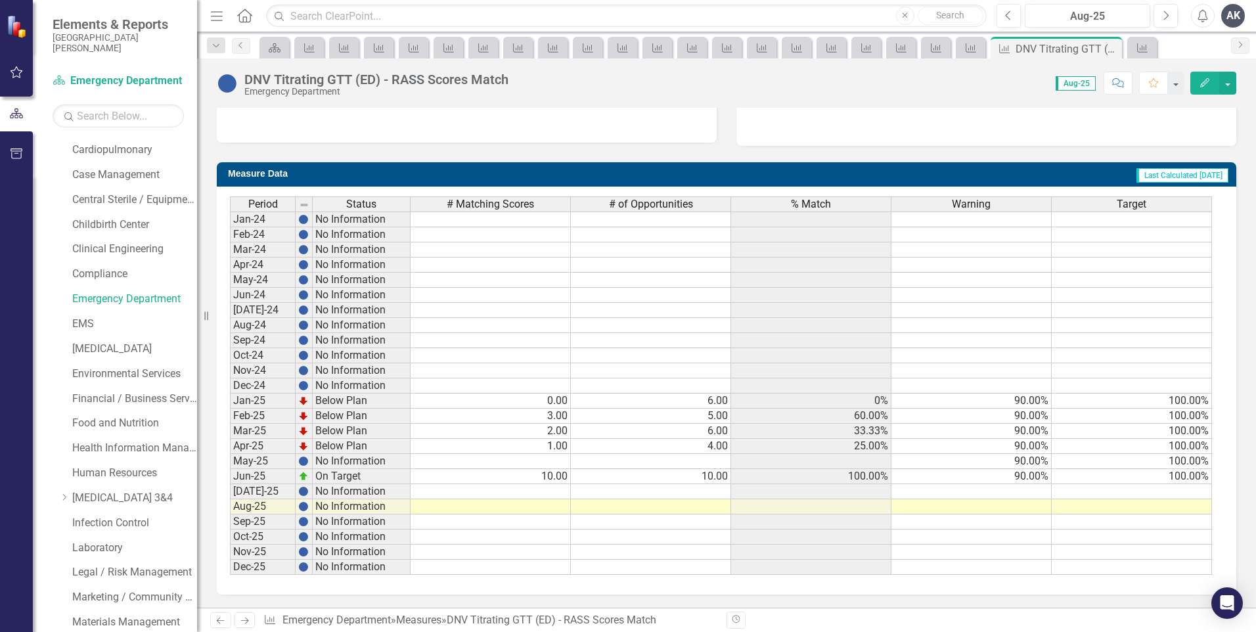
click at [554, 509] on td at bounding box center [491, 506] width 160 height 15
type textarea "7"
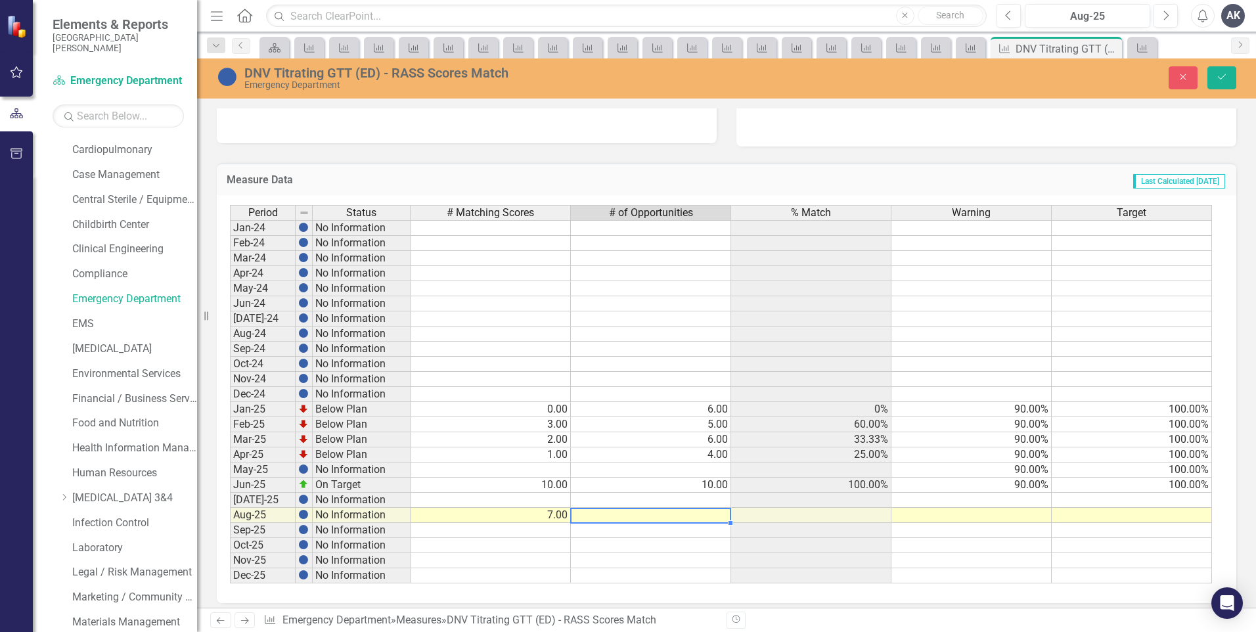
type textarea "7"
click at [1219, 78] on icon "Save" at bounding box center [1222, 76] width 12 height 9
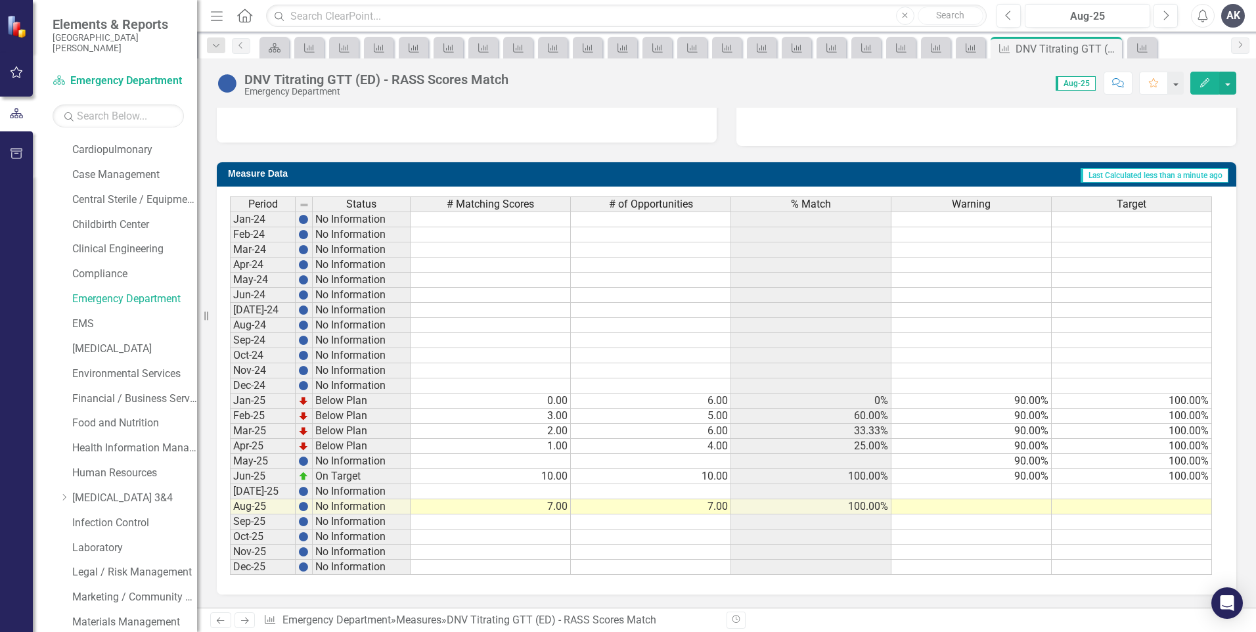
click at [248, 620] on icon at bounding box center [245, 621] width 8 height 7
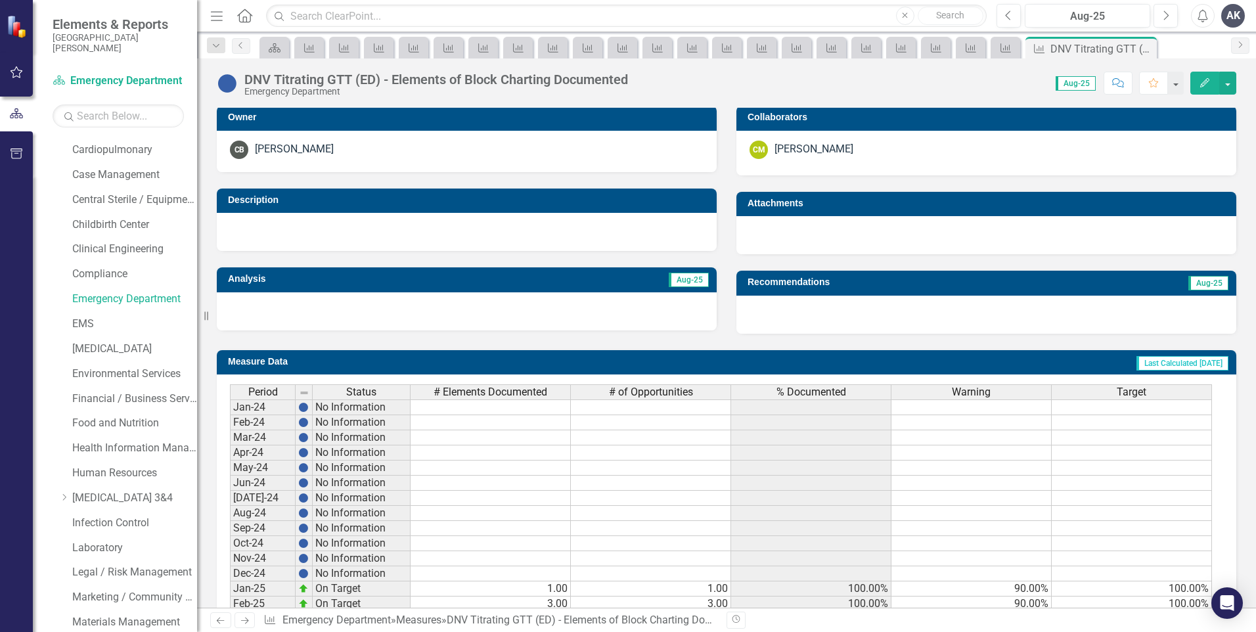
scroll to position [451, 0]
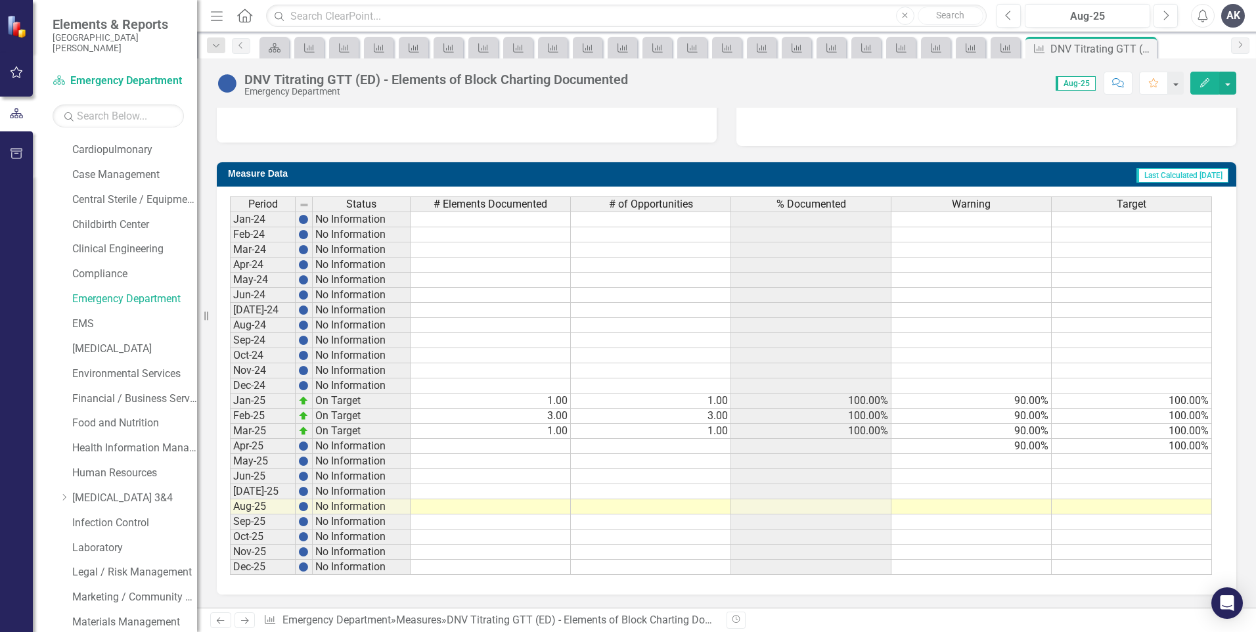
click at [548, 506] on td at bounding box center [491, 506] width 160 height 15
type textarea "41"
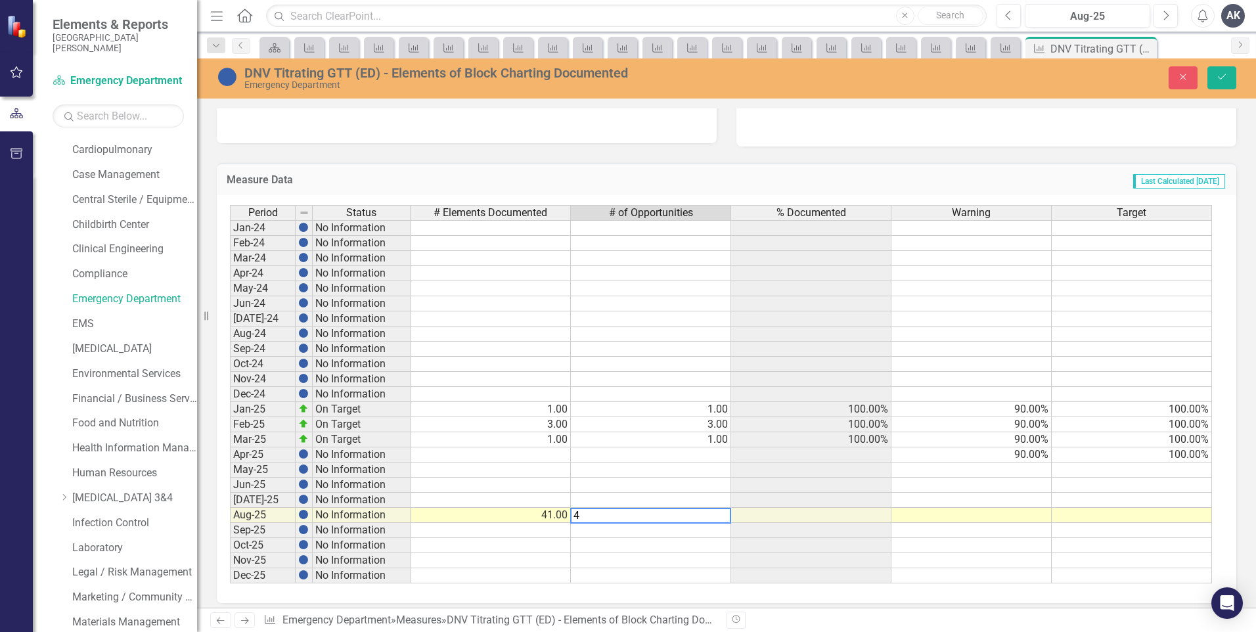
type textarea "42"
click at [1227, 79] on icon "Save" at bounding box center [1222, 76] width 12 height 9
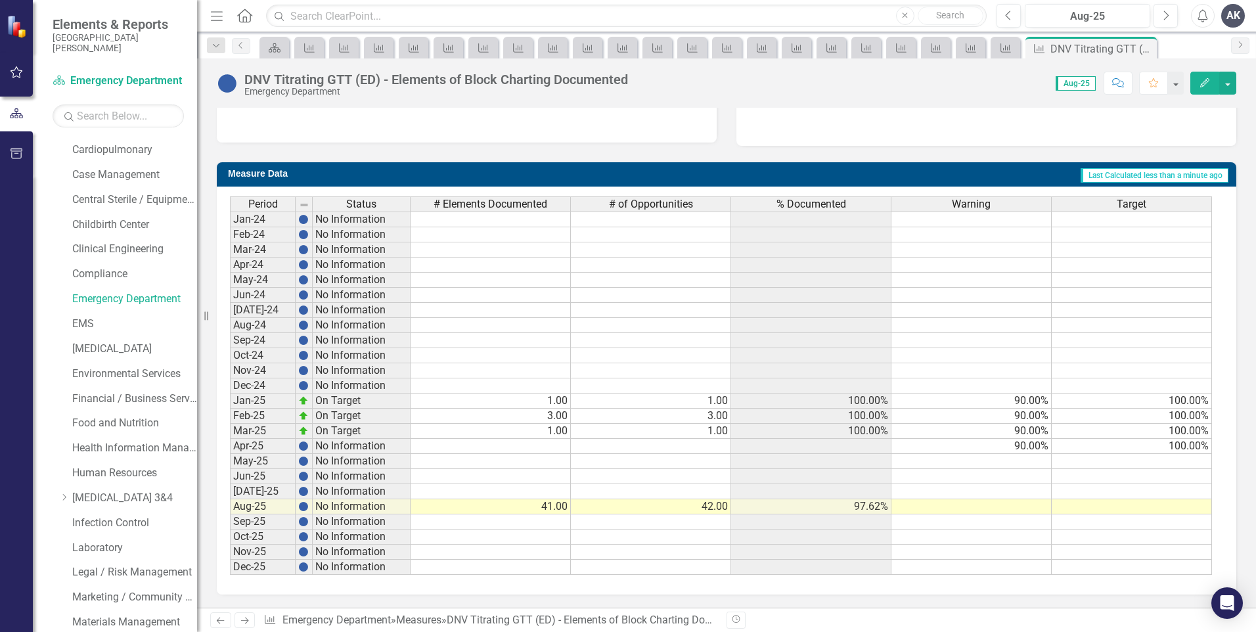
click at [244, 621] on icon at bounding box center [245, 621] width 8 height 7
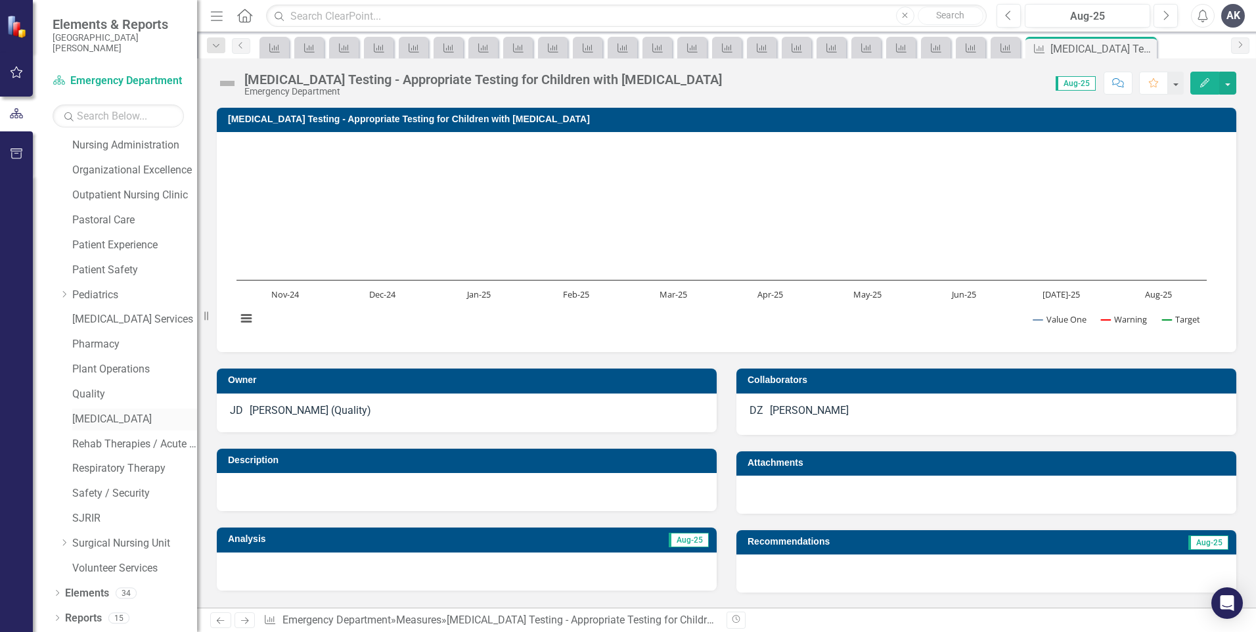
scroll to position [708, 0]
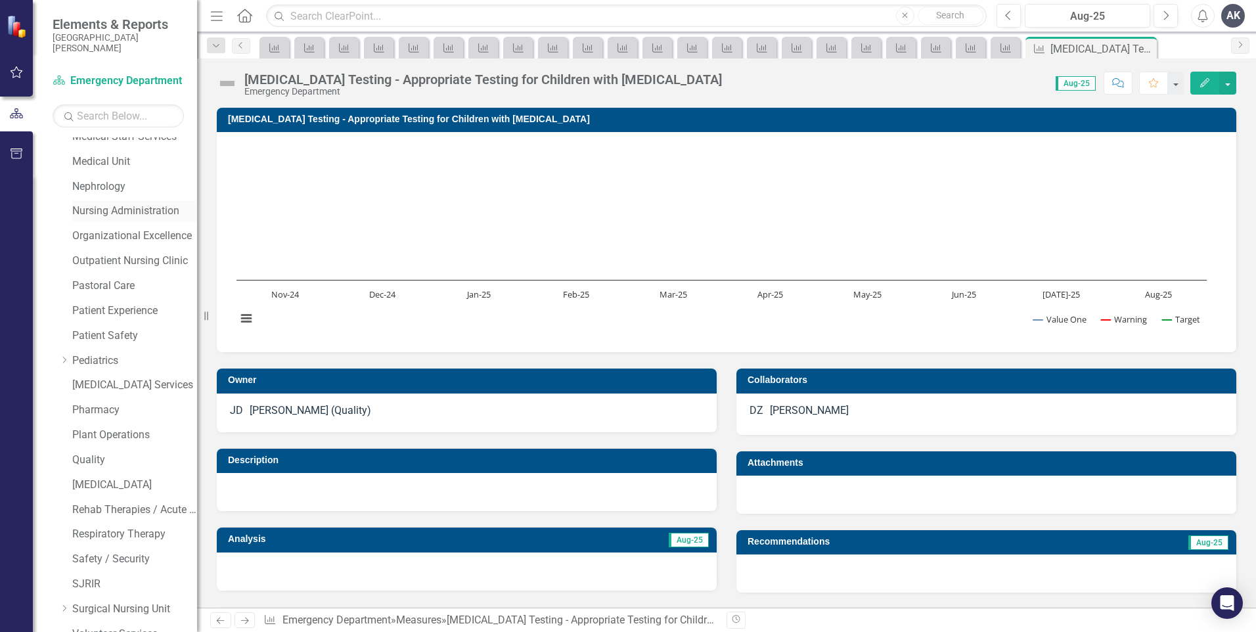
click at [108, 210] on link "Nursing Administration" at bounding box center [134, 211] width 125 height 15
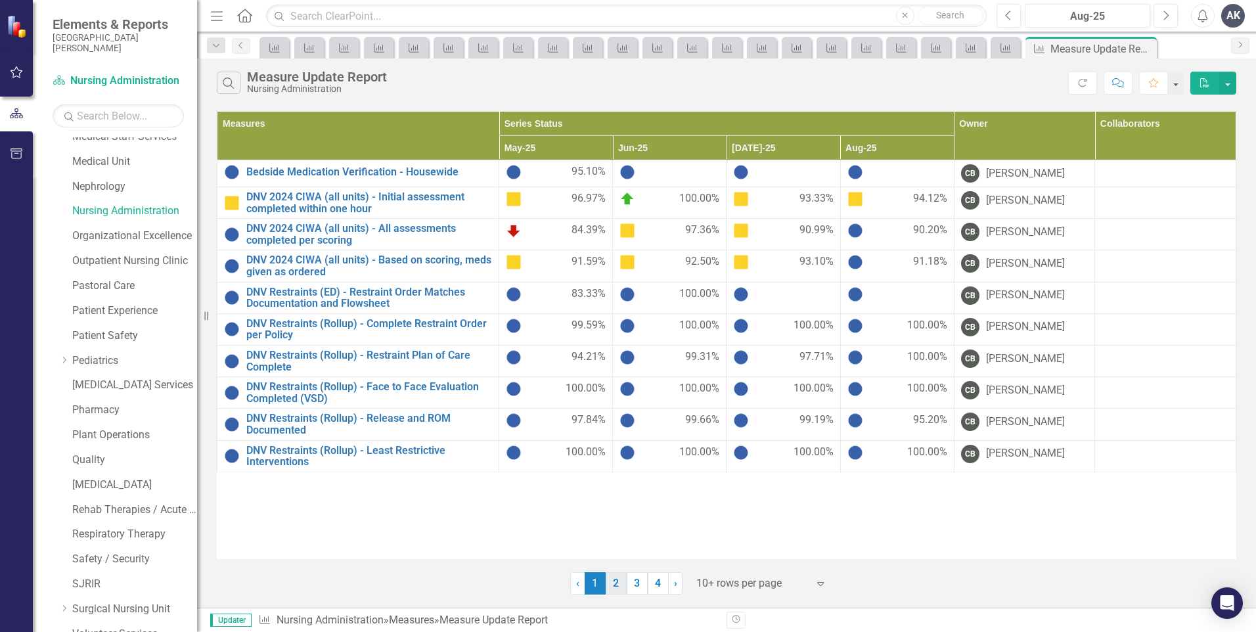
click at [617, 587] on link "2" at bounding box center [616, 583] width 21 height 22
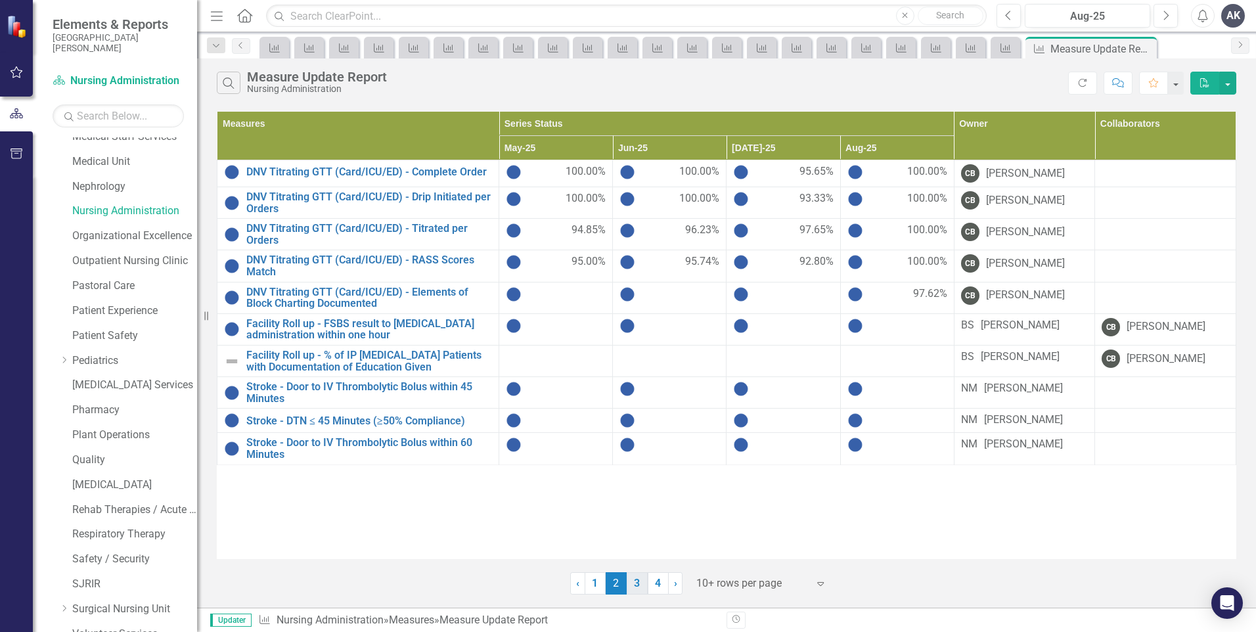
click at [640, 585] on link "3" at bounding box center [637, 583] width 21 height 22
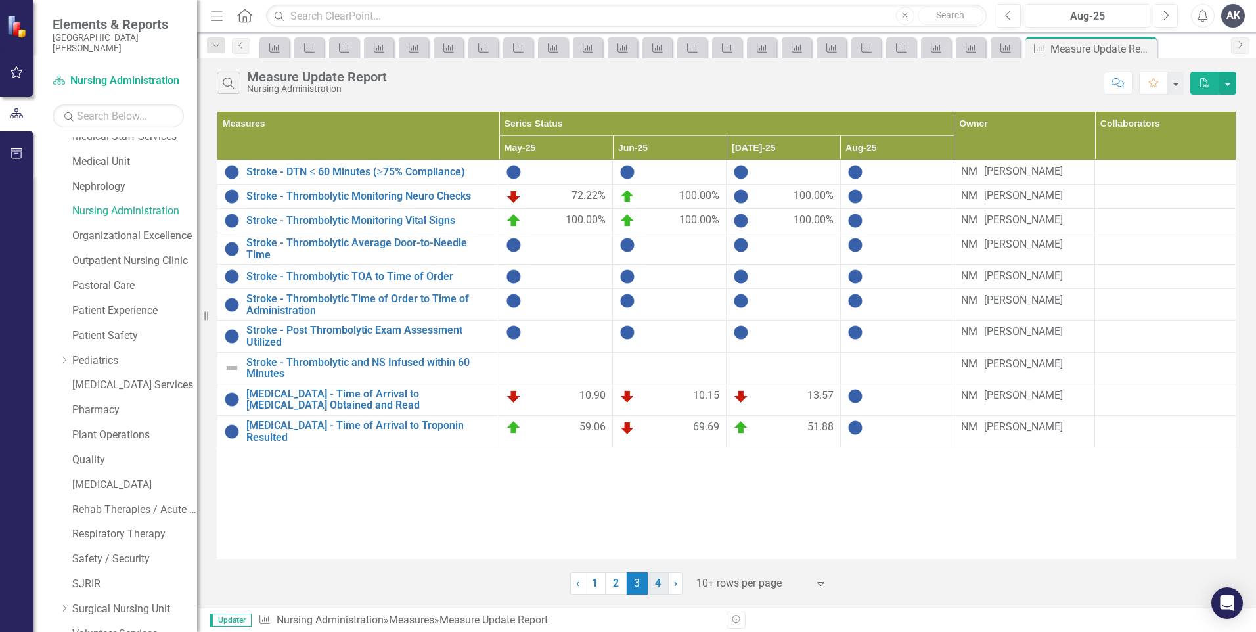
click at [656, 590] on link "4" at bounding box center [658, 583] width 21 height 22
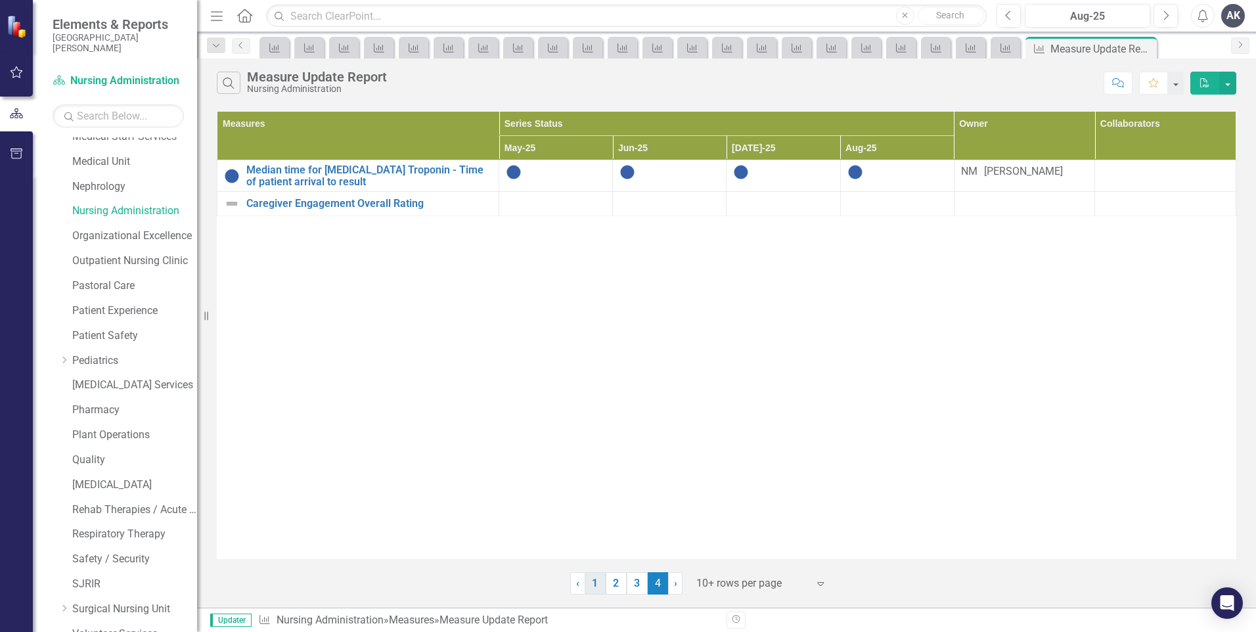
click at [598, 584] on link "1" at bounding box center [595, 583] width 21 height 22
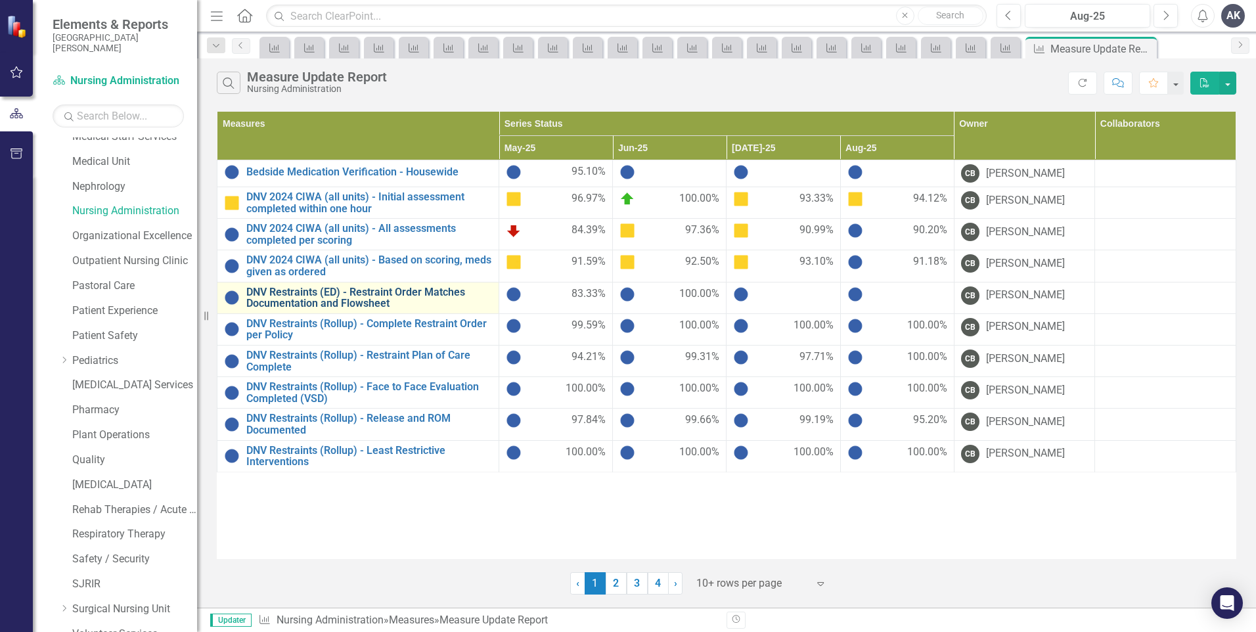
click at [400, 300] on link "DNV Restraints (ED) - Restraint Order Matches Documentation and Flowsheet" at bounding box center [369, 297] width 246 height 23
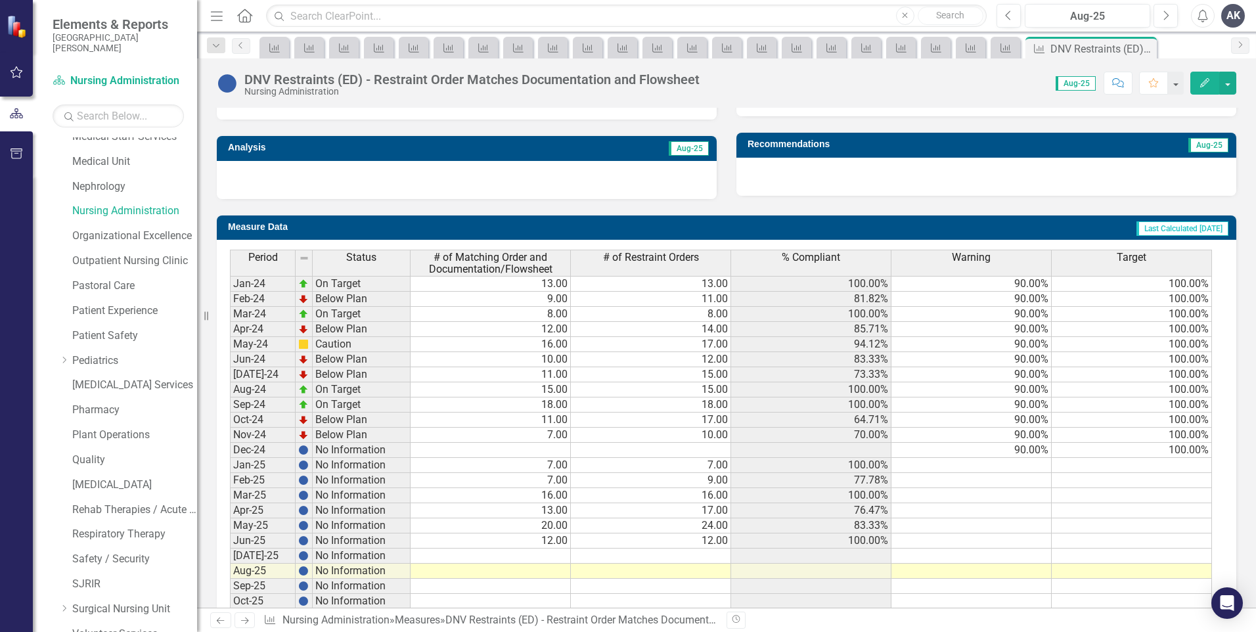
scroll to position [458, 0]
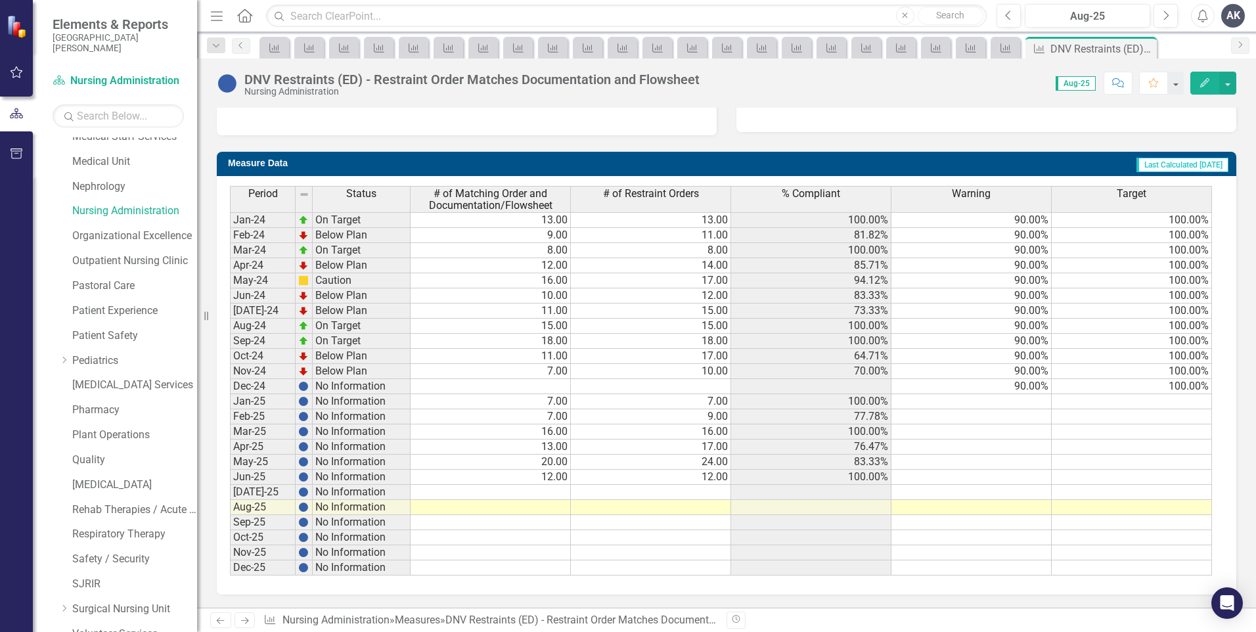
click at [566, 507] on td at bounding box center [491, 507] width 160 height 15
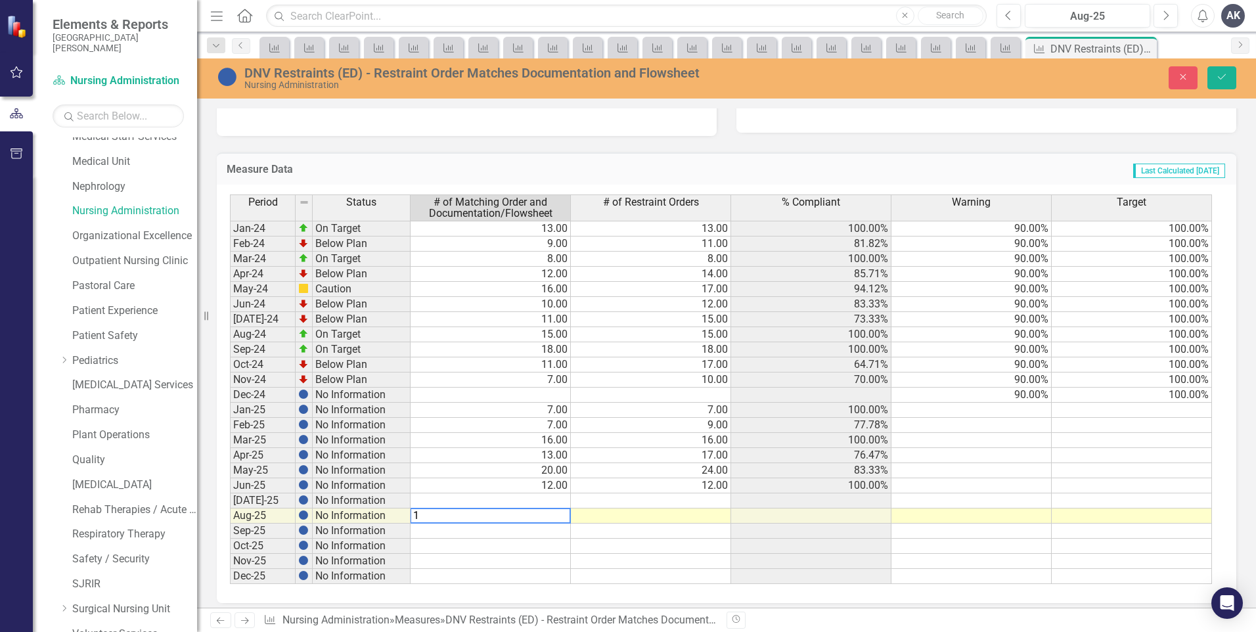
type textarea "19"
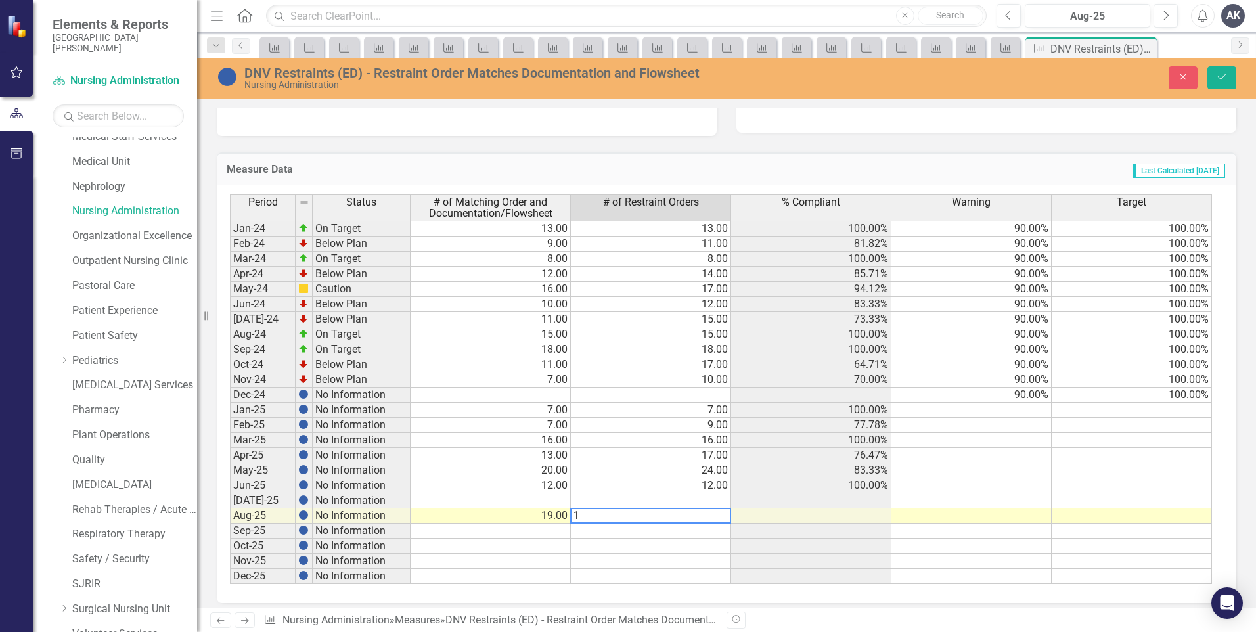
type textarea "19"
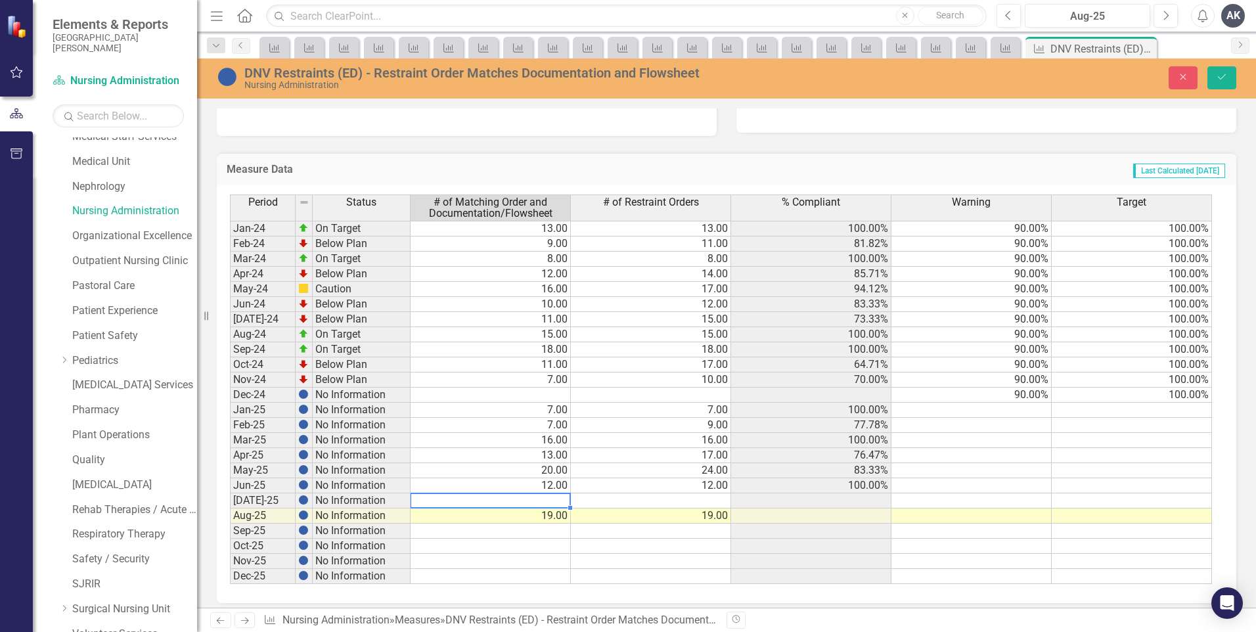
click at [555, 503] on td at bounding box center [491, 500] width 160 height 15
type textarea "15"
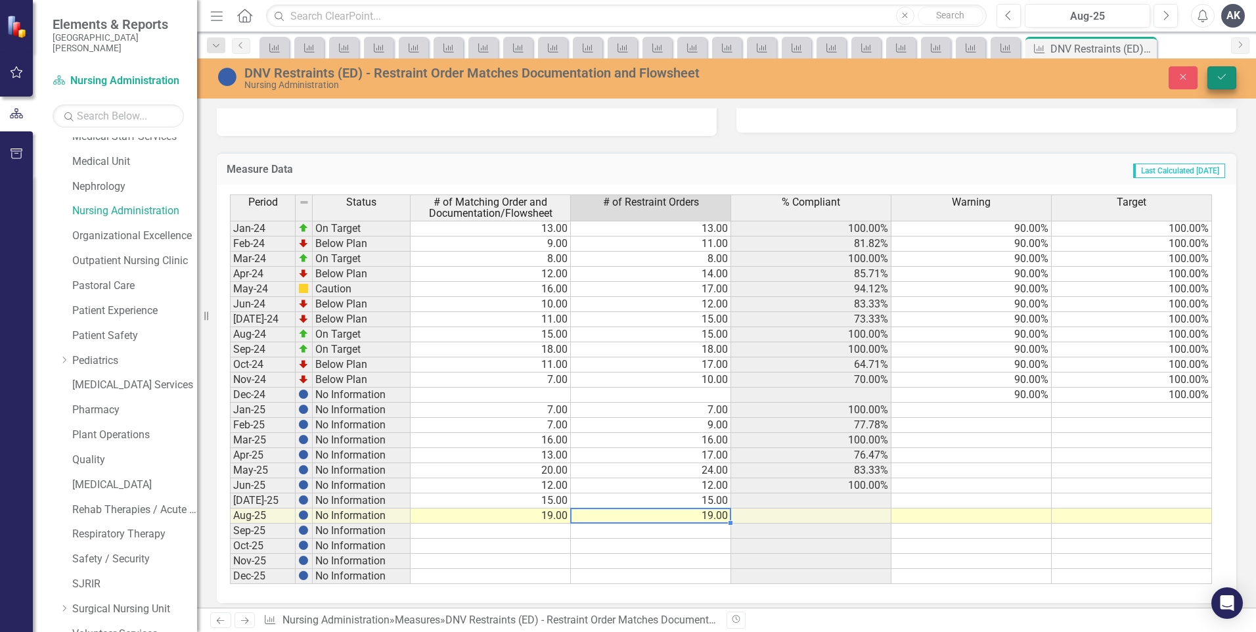
type textarea "19"
click at [1223, 75] on icon "Save" at bounding box center [1222, 76] width 12 height 9
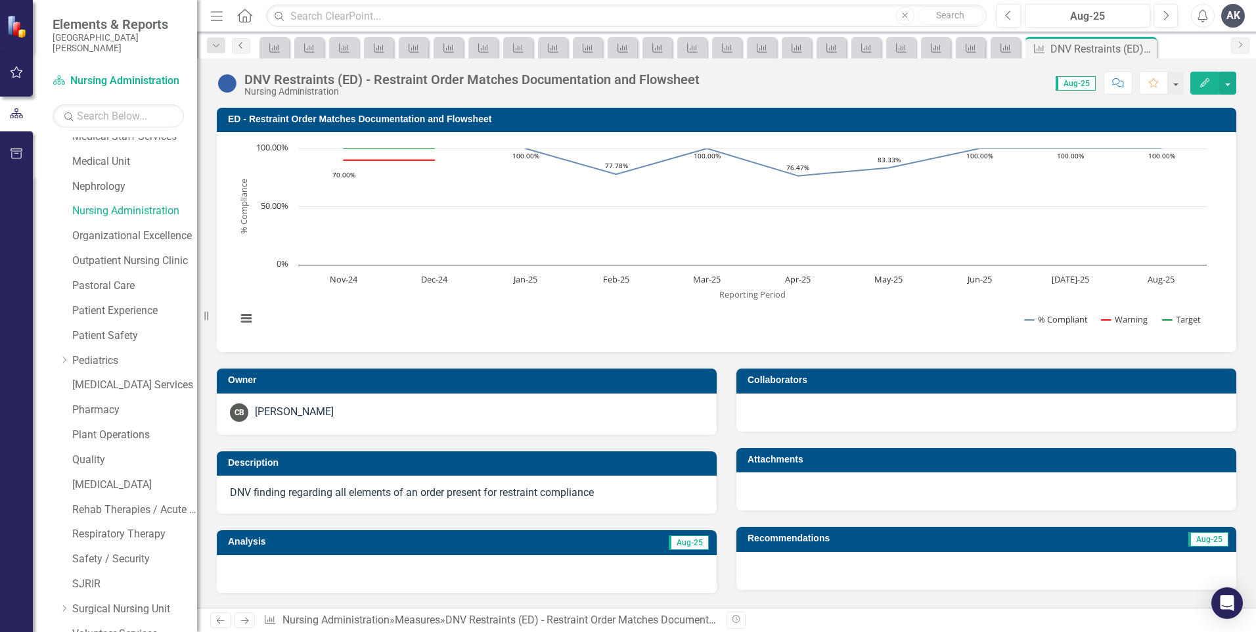
click at [247, 46] on link "Previous" at bounding box center [241, 46] width 18 height 16
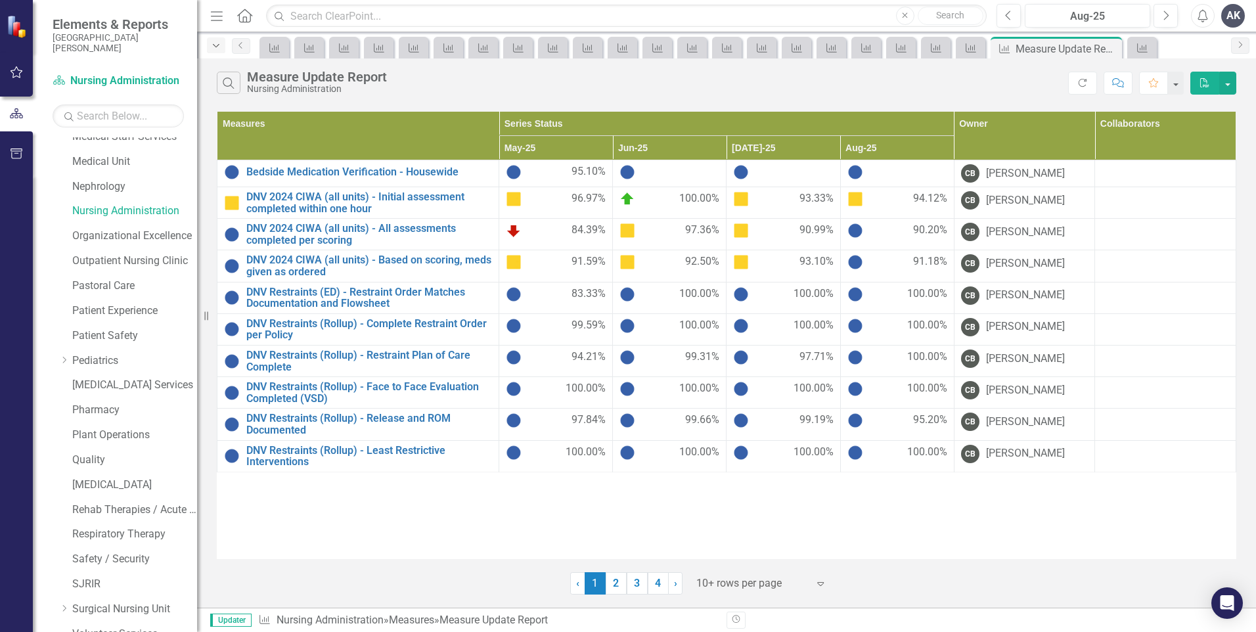
click at [221, 48] on icon "Dropdown" at bounding box center [216, 45] width 12 height 9
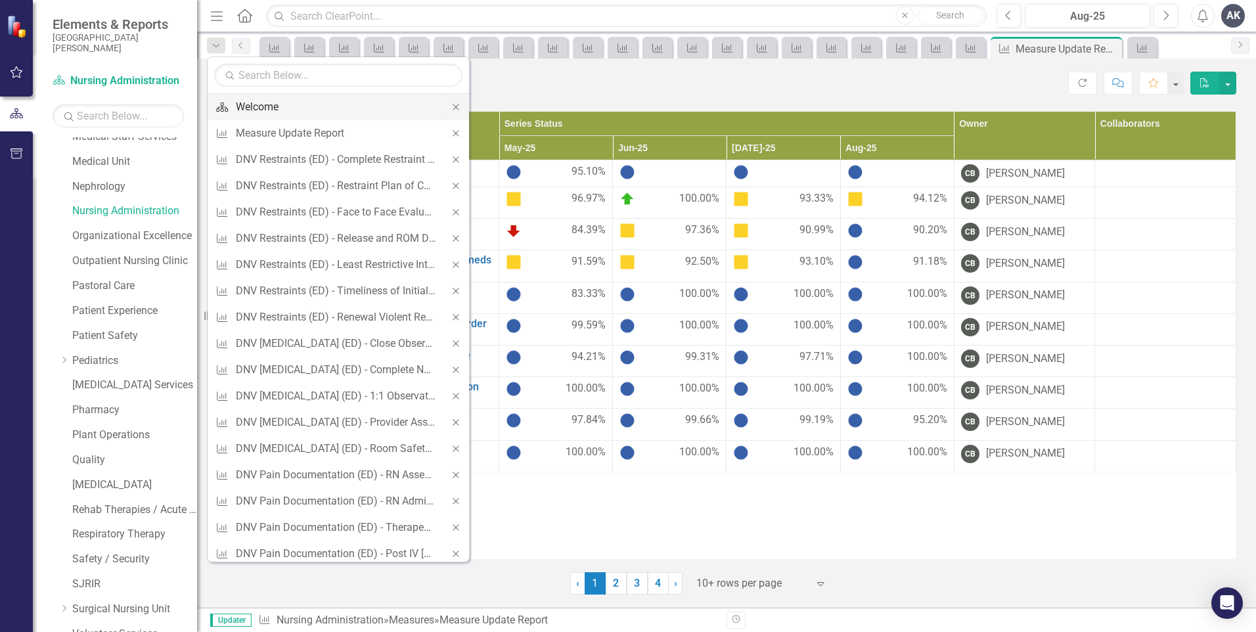
click at [273, 113] on div "Welcome" at bounding box center [336, 107] width 200 height 16
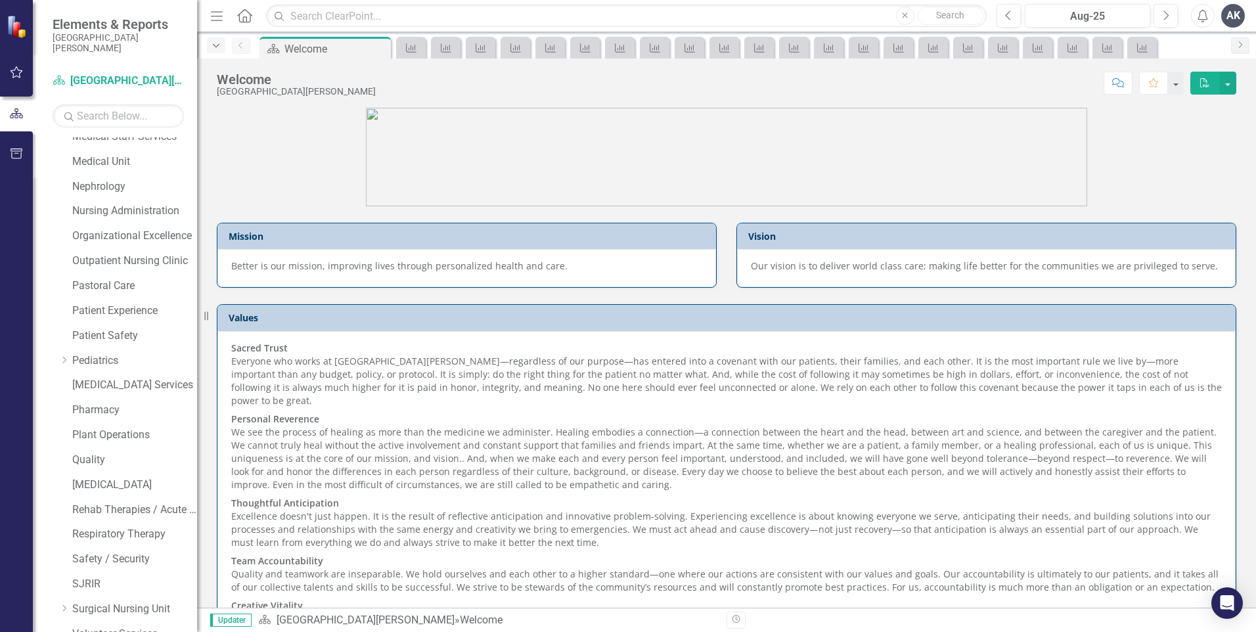
click at [214, 47] on icon "Dropdown" at bounding box center [216, 45] width 12 height 9
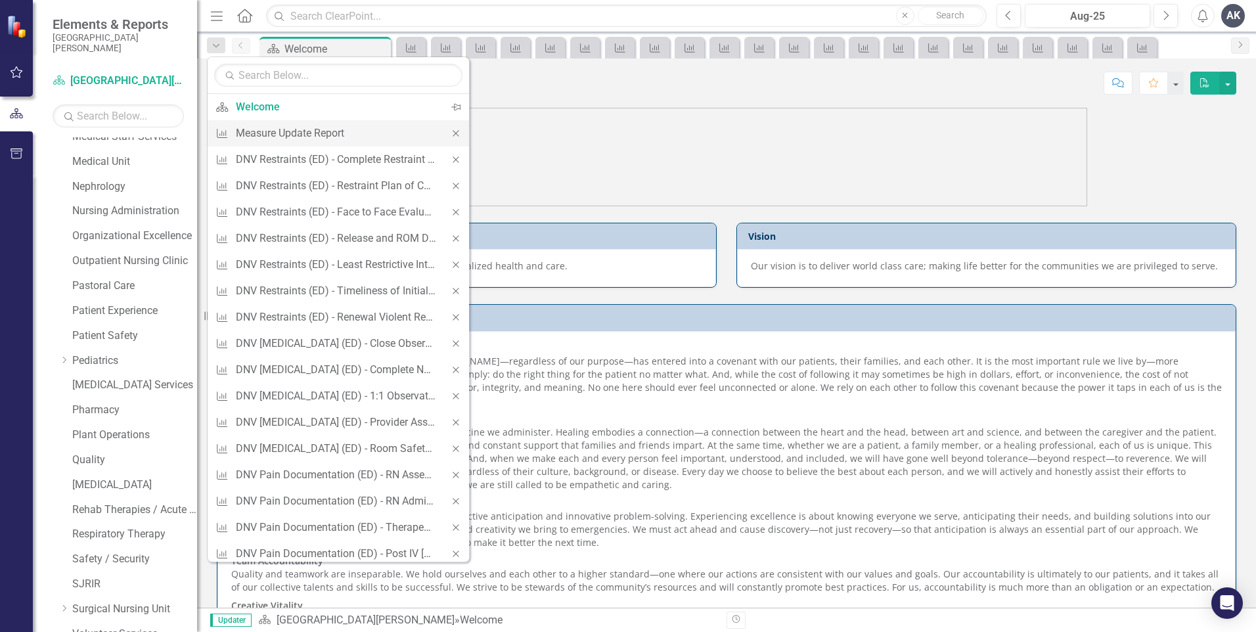
click at [450, 135] on icon "Close" at bounding box center [456, 133] width 12 height 9
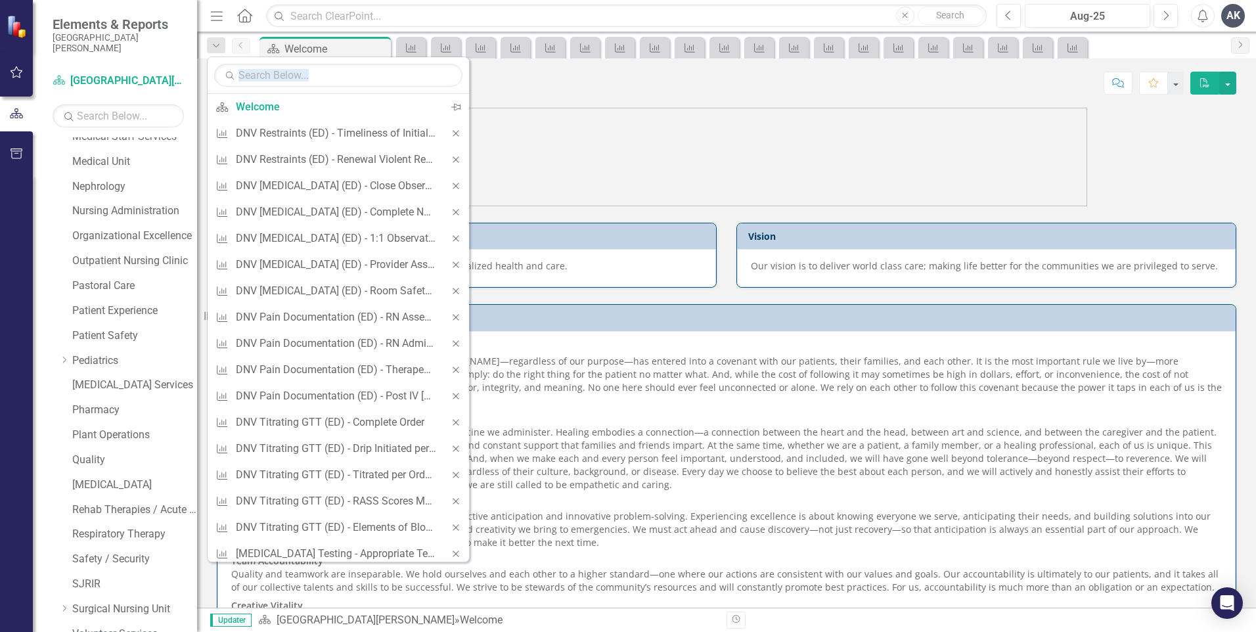
click at [450, 135] on icon "Close" at bounding box center [456, 133] width 12 height 9
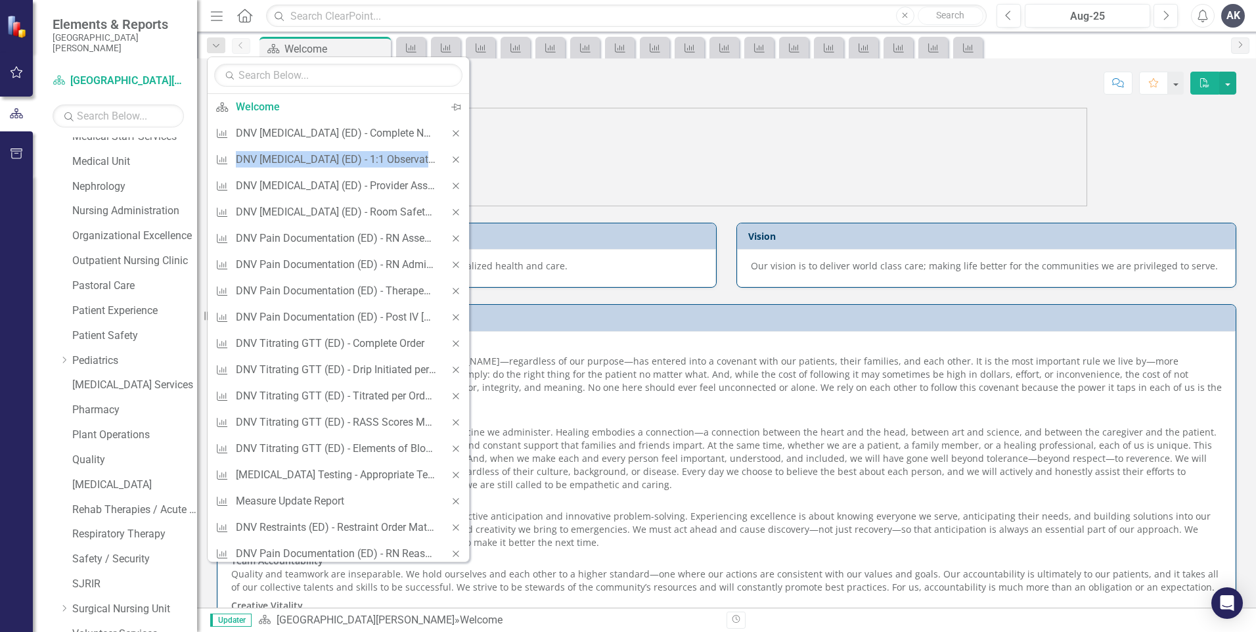
click at [450, 135] on icon "Close" at bounding box center [456, 133] width 12 height 9
click at [445, 135] on div "Close" at bounding box center [456, 133] width 26 height 26
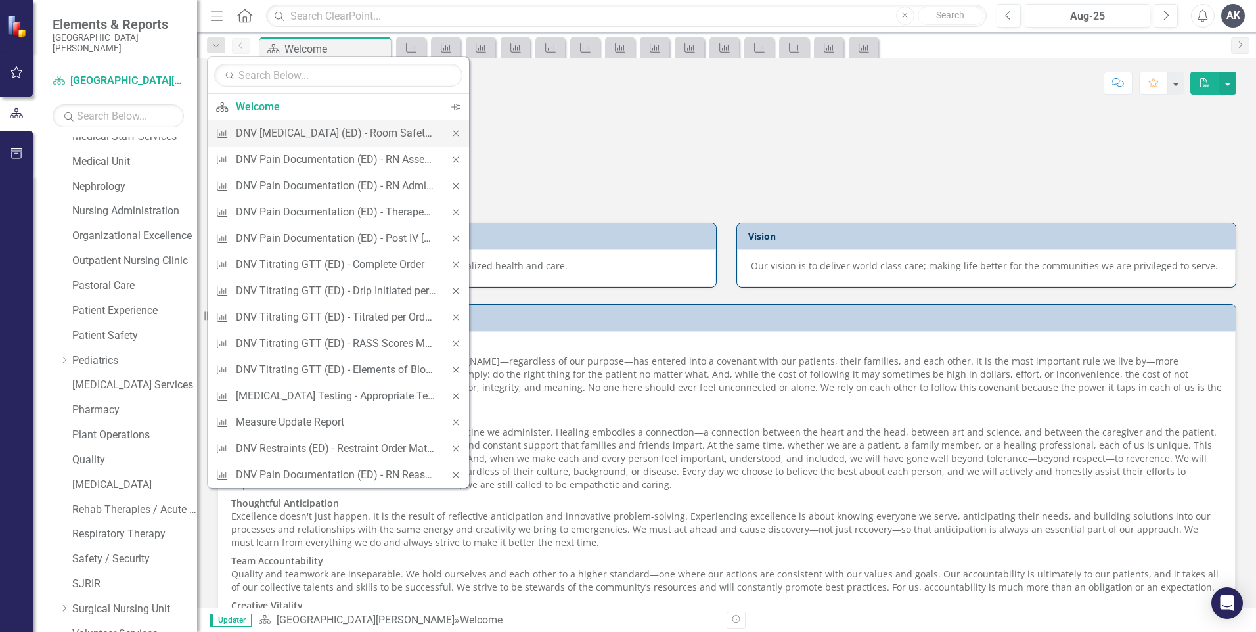
click at [457, 132] on icon "Close" at bounding box center [456, 133] width 12 height 9
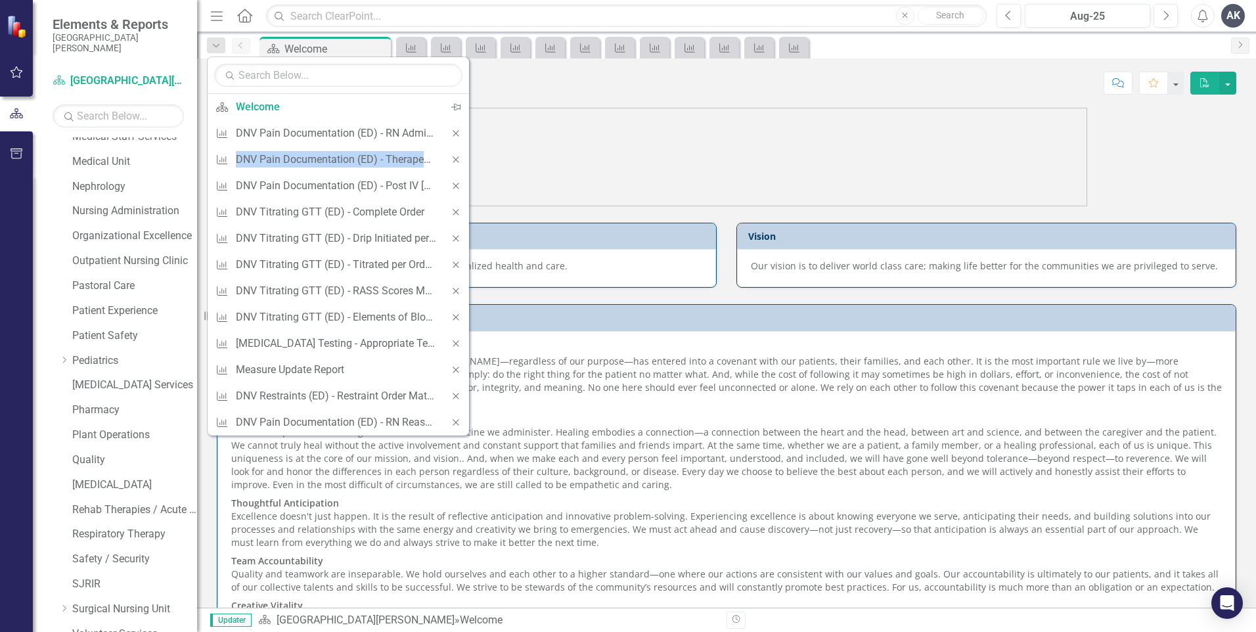
click at [457, 132] on icon "Close" at bounding box center [456, 133] width 12 height 9
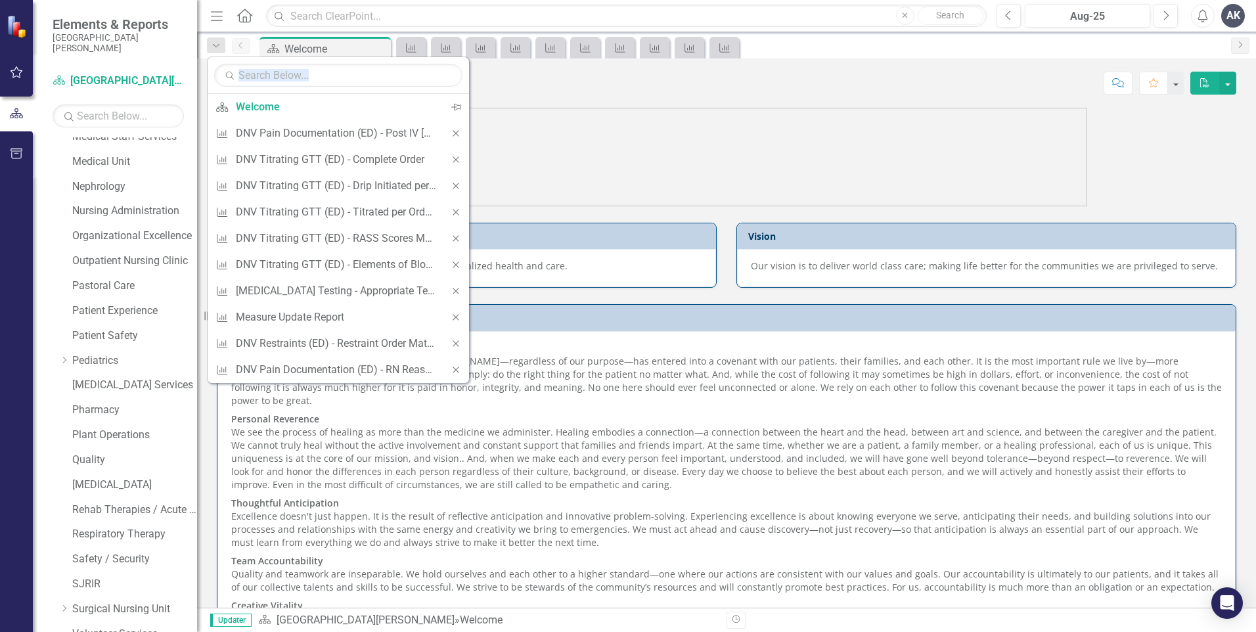
click at [457, 132] on icon "Close" at bounding box center [456, 133] width 12 height 9
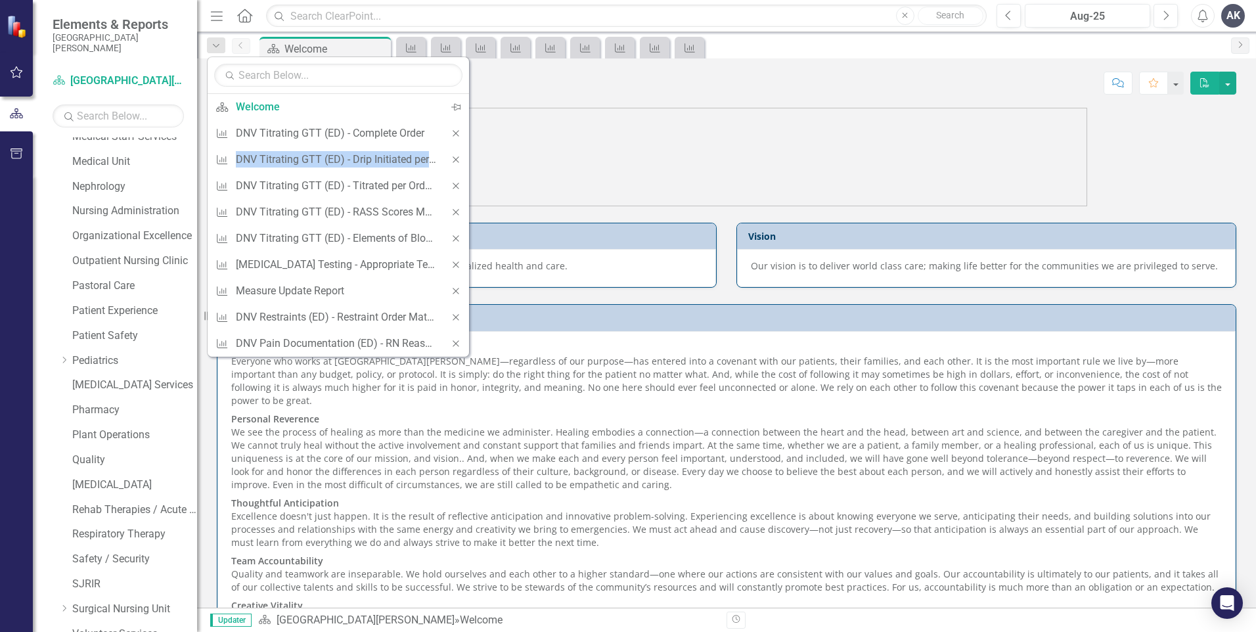
click at [457, 132] on icon "Close" at bounding box center [456, 133] width 12 height 9
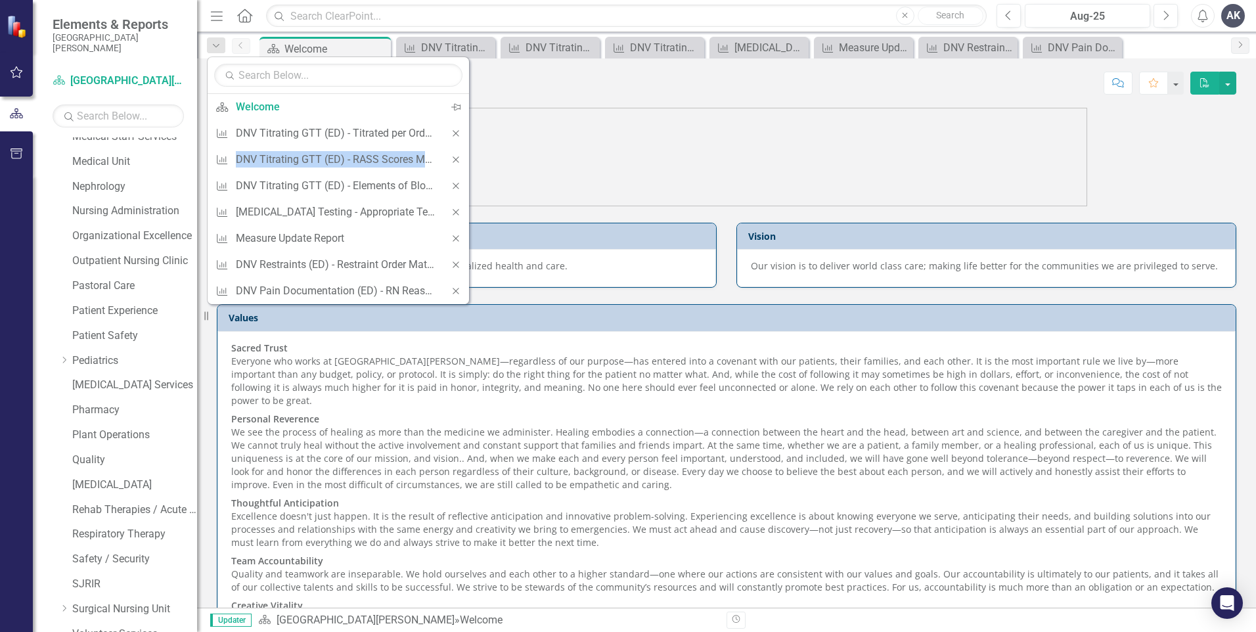
click at [457, 132] on icon "Close" at bounding box center [456, 133] width 12 height 9
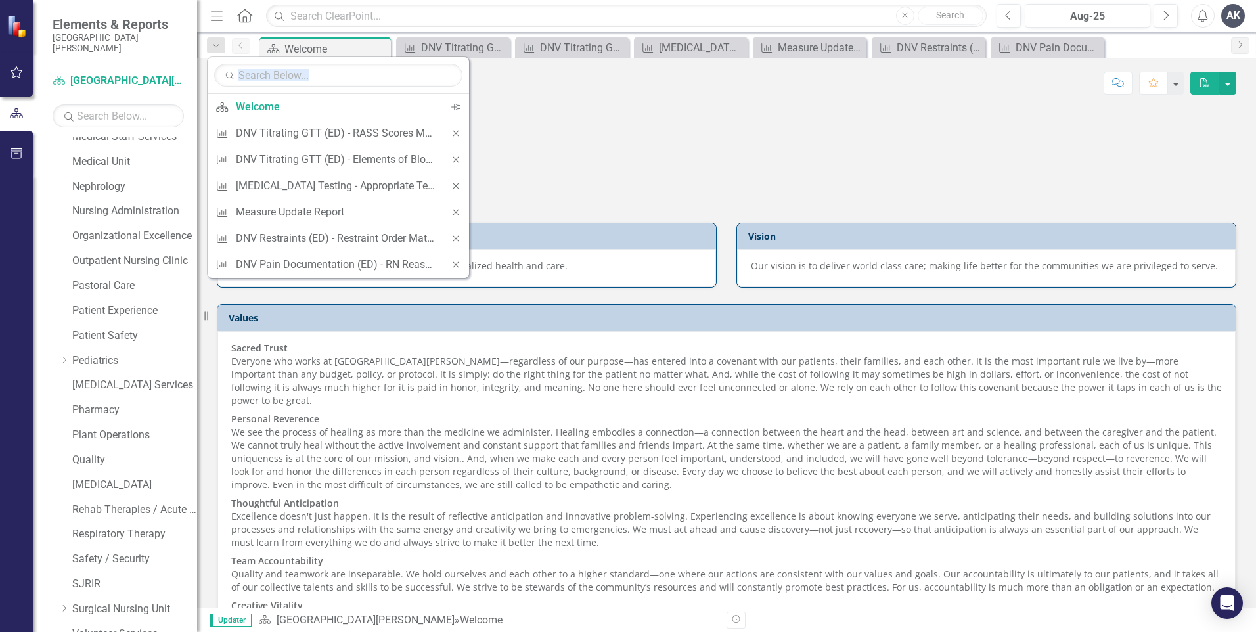
click at [457, 132] on icon "Close" at bounding box center [456, 133] width 12 height 9
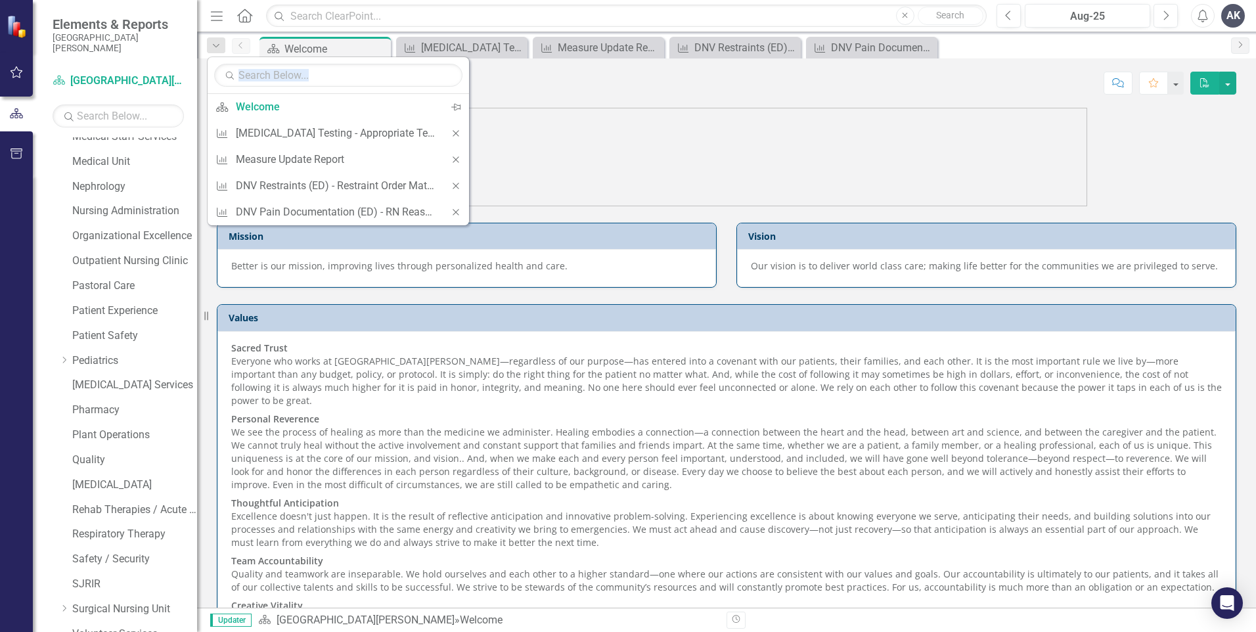
click at [457, 132] on icon "Close" at bounding box center [456, 133] width 12 height 9
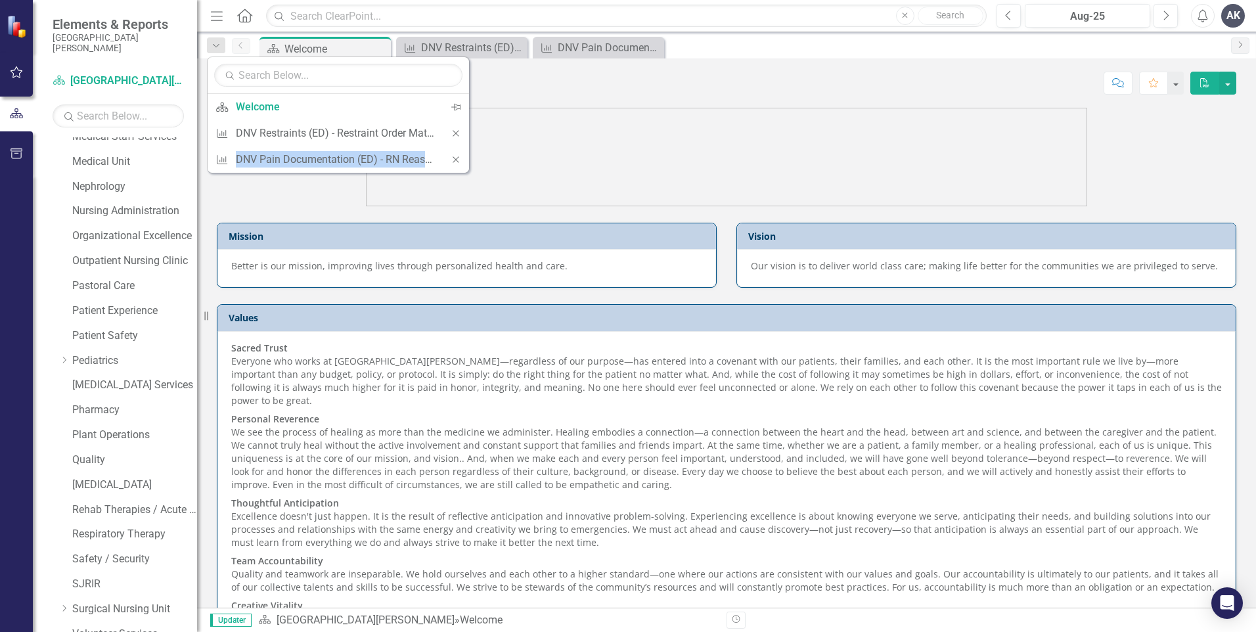
click at [457, 132] on icon "Close" at bounding box center [456, 133] width 12 height 9
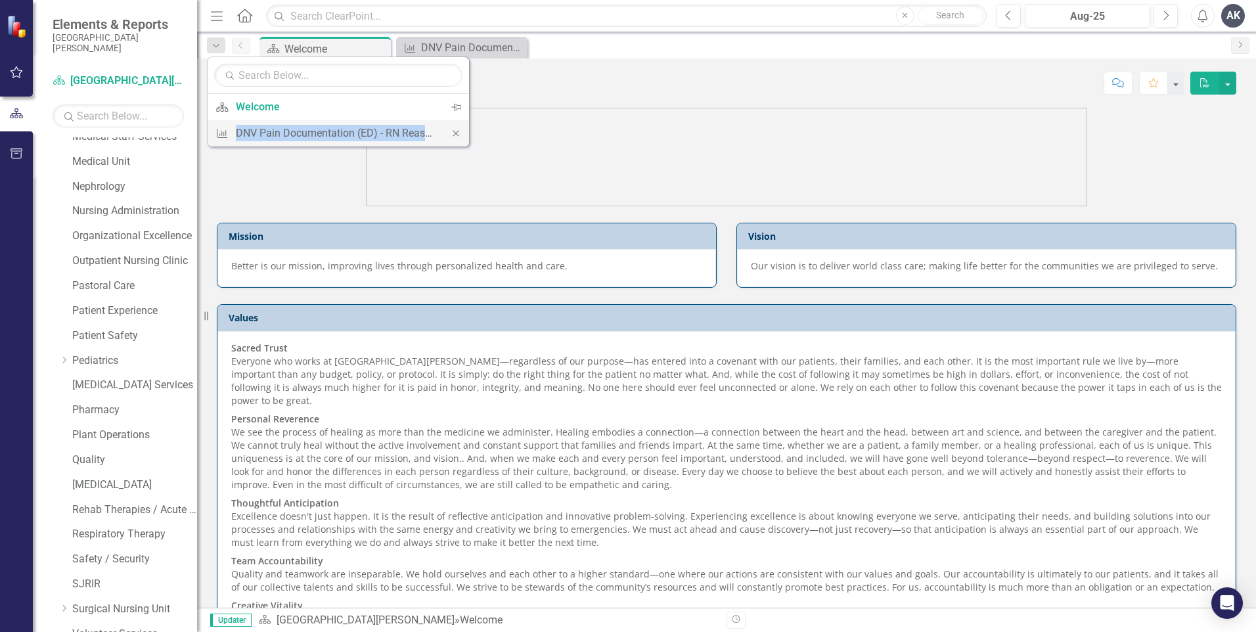
click at [457, 132] on icon "Close" at bounding box center [456, 133] width 12 height 9
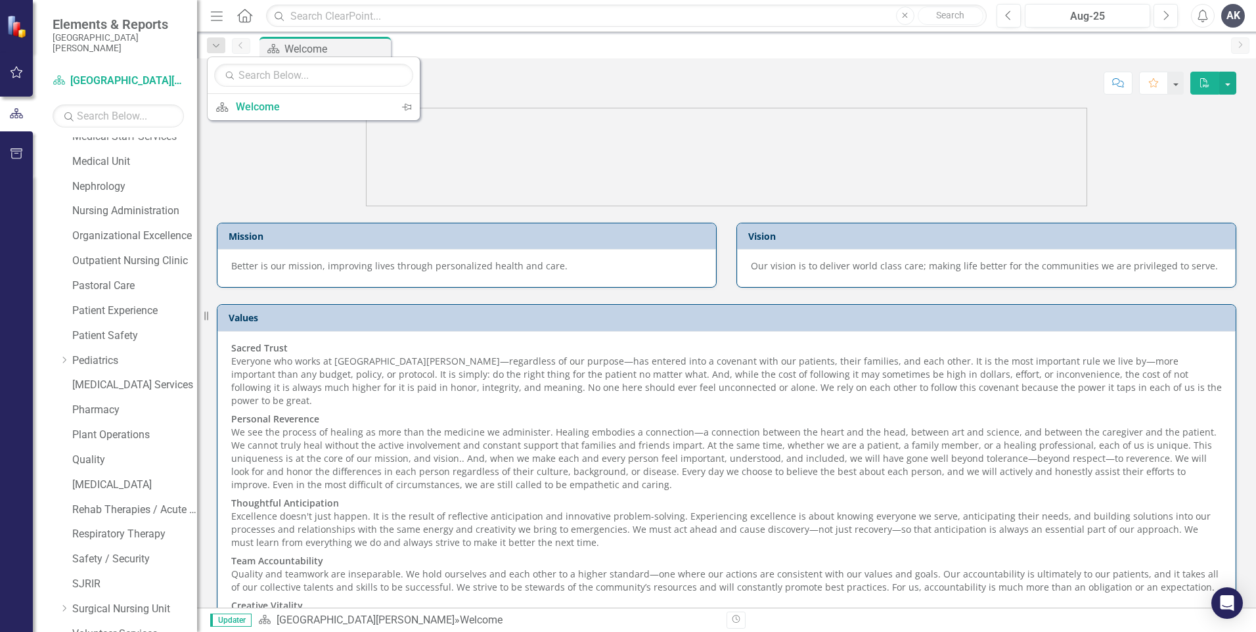
click at [239, 161] on figure at bounding box center [727, 157] width 1020 height 99
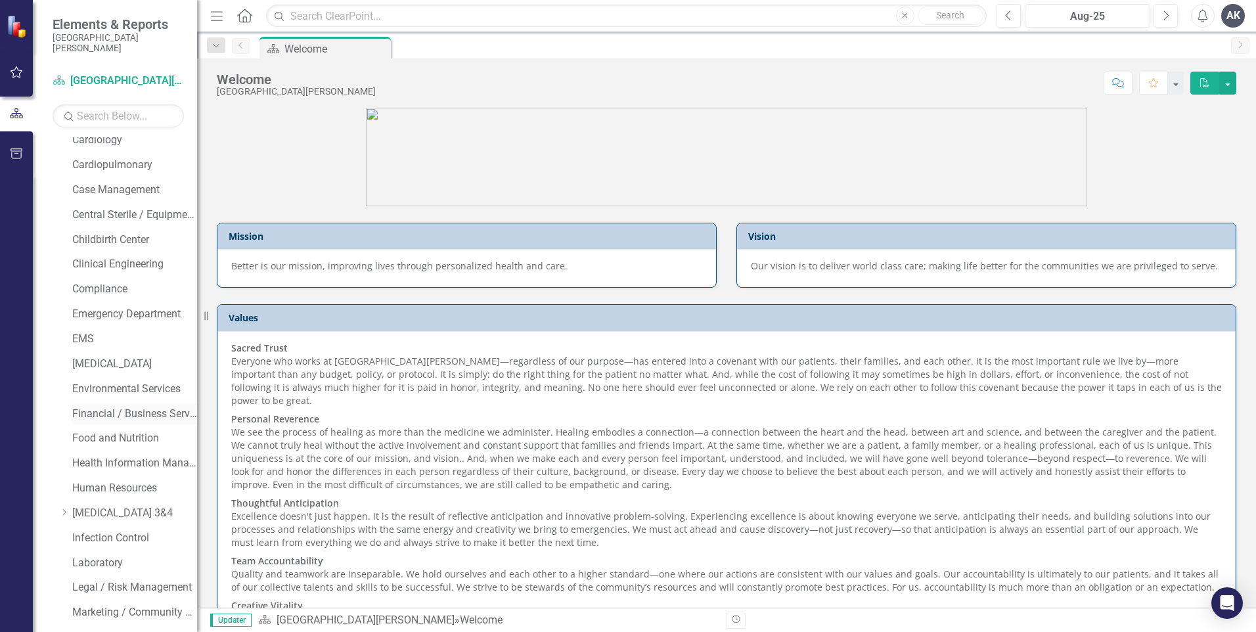
scroll to position [248, 0]
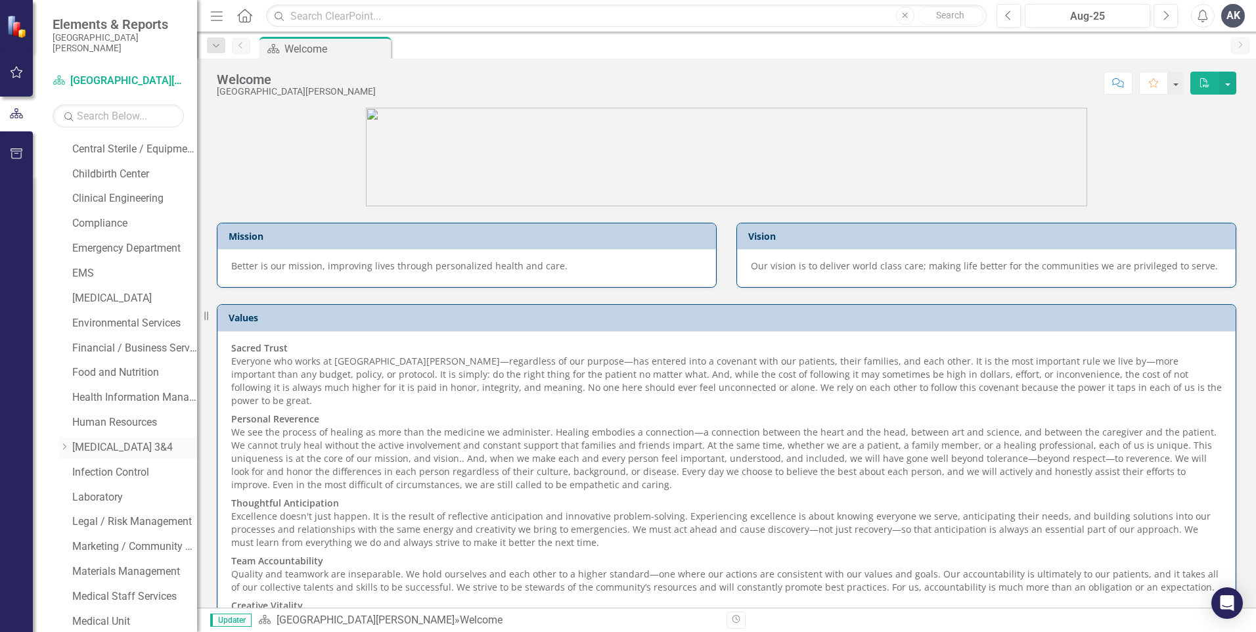
click at [83, 448] on link "[MEDICAL_DATA] 3&4" at bounding box center [134, 447] width 125 height 15
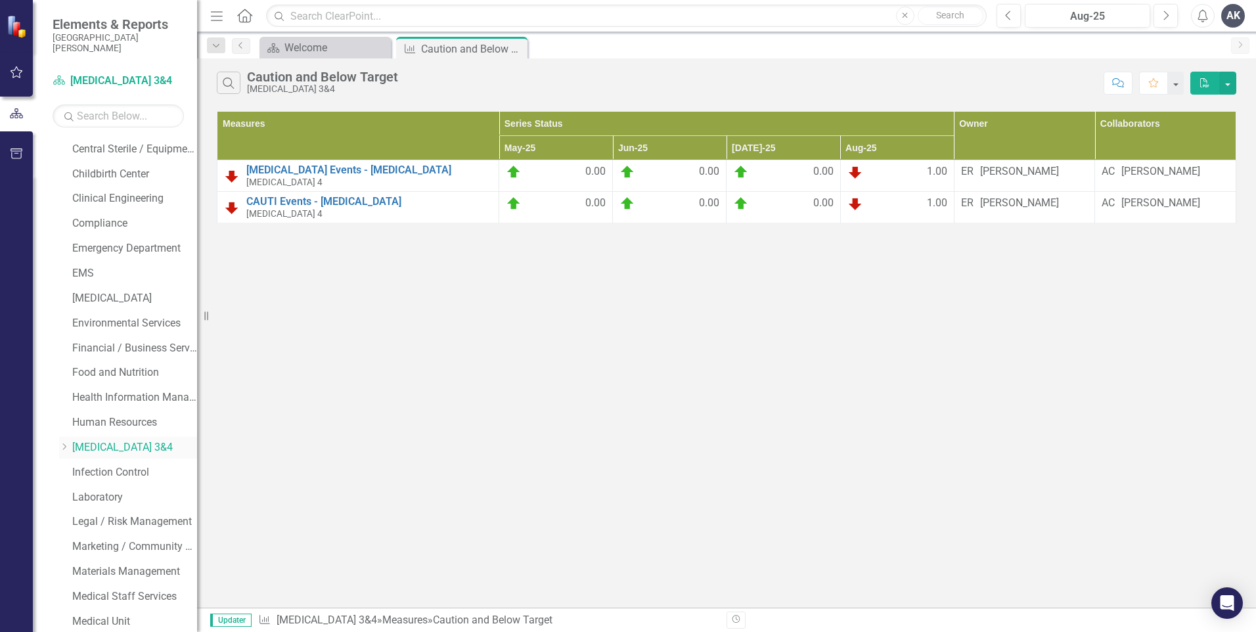
click at [66, 449] on icon "Dropdown" at bounding box center [64, 447] width 10 height 8
click at [108, 476] on link "[MEDICAL_DATA] 3" at bounding box center [134, 469] width 125 height 15
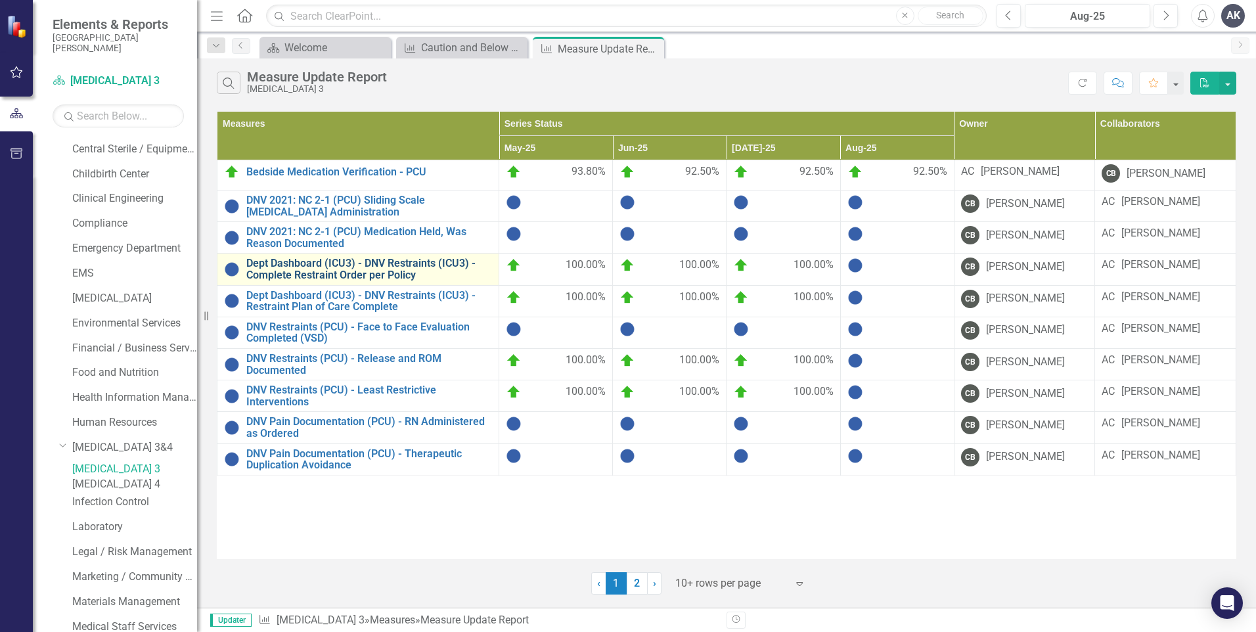
click at [416, 271] on link "Dept Dashboard (ICU3) - DNV Restraints (ICU3) - Complete Restraint Order per Po…" at bounding box center [369, 269] width 246 height 23
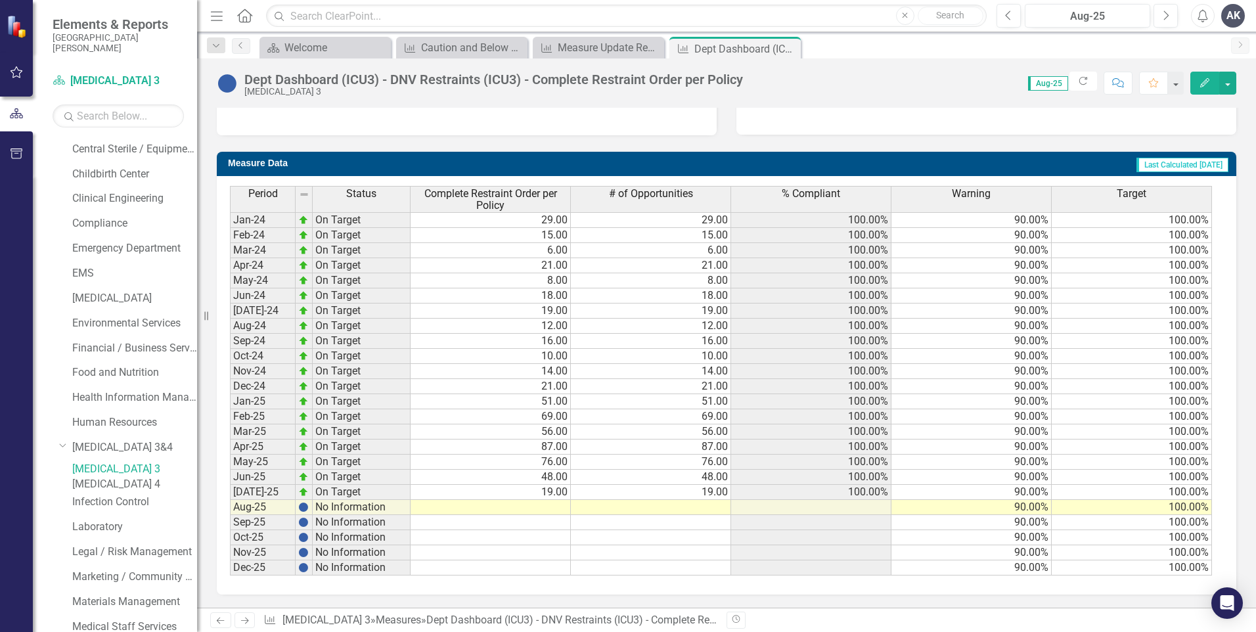
scroll to position [461, 0]
click at [561, 505] on td at bounding box center [491, 507] width 160 height 15
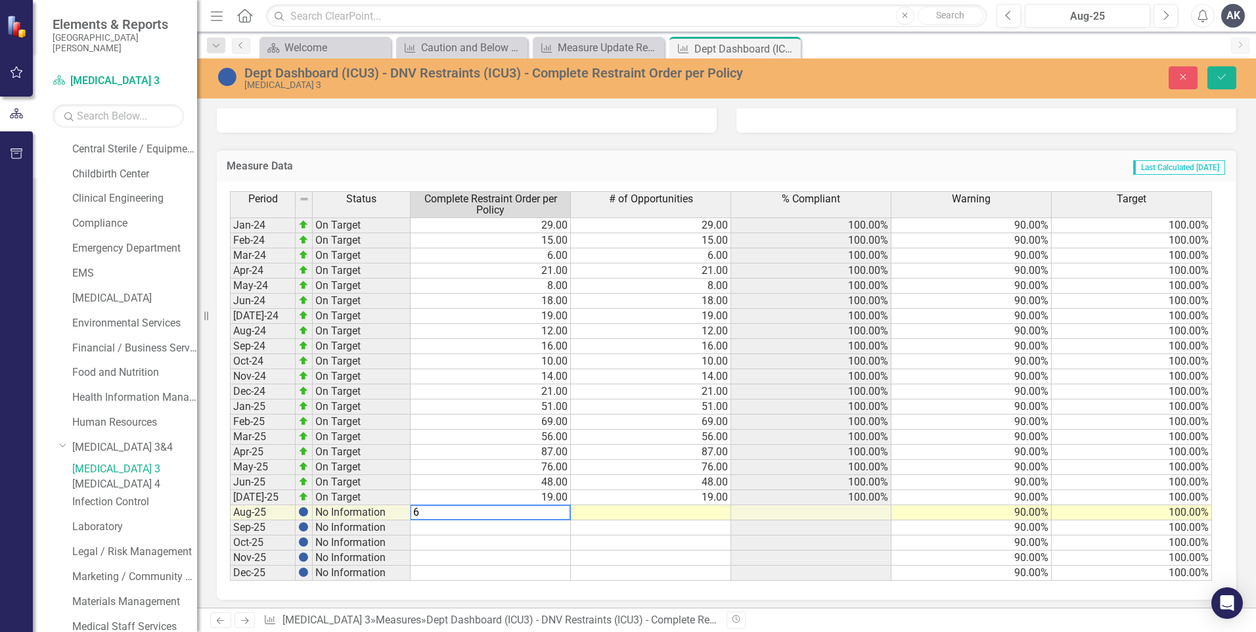
type textarea "63"
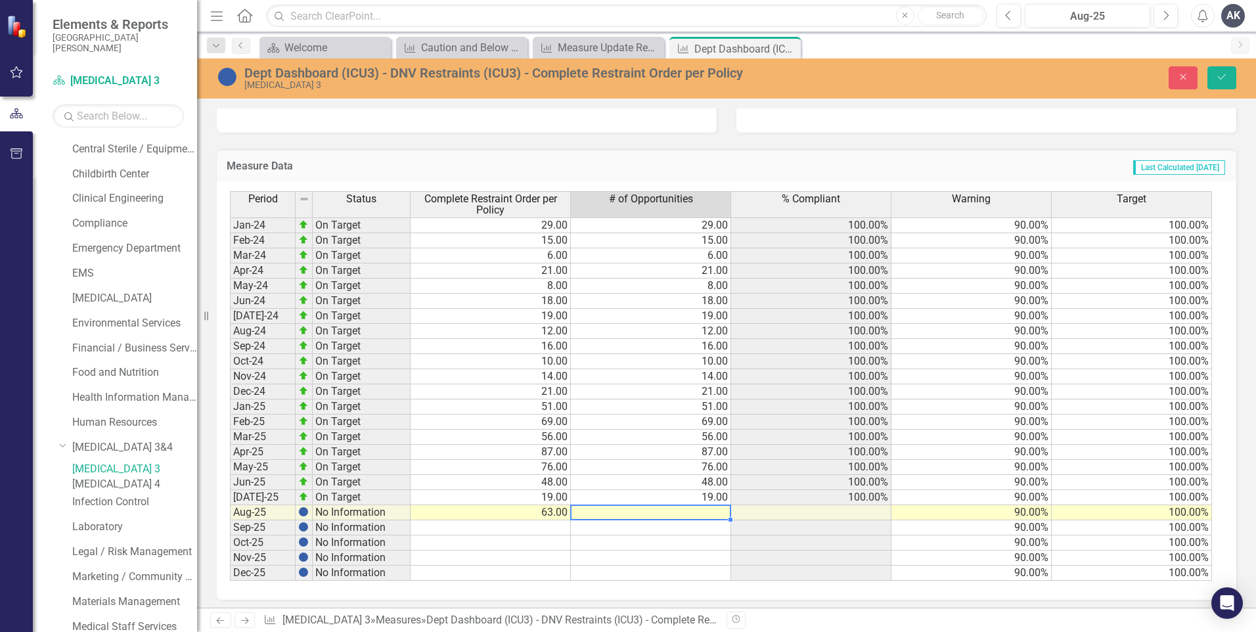
type textarea "63"
click at [1217, 76] on icon "Save" at bounding box center [1222, 76] width 12 height 9
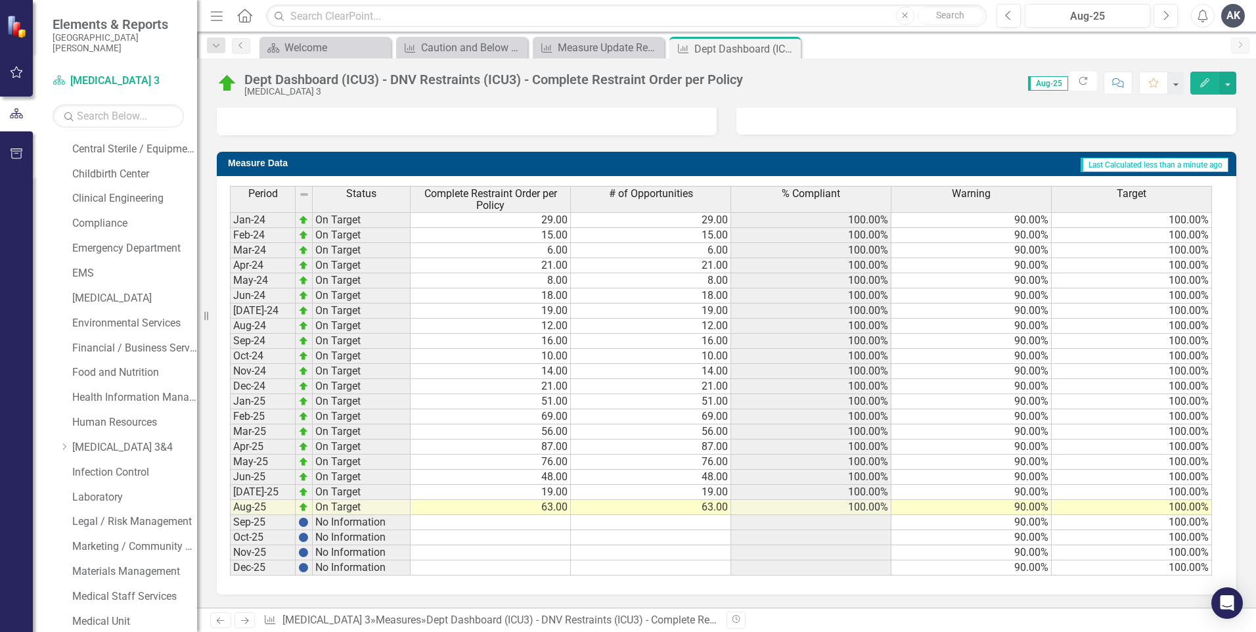
click at [240, 623] on icon "Next" at bounding box center [244, 620] width 11 height 9
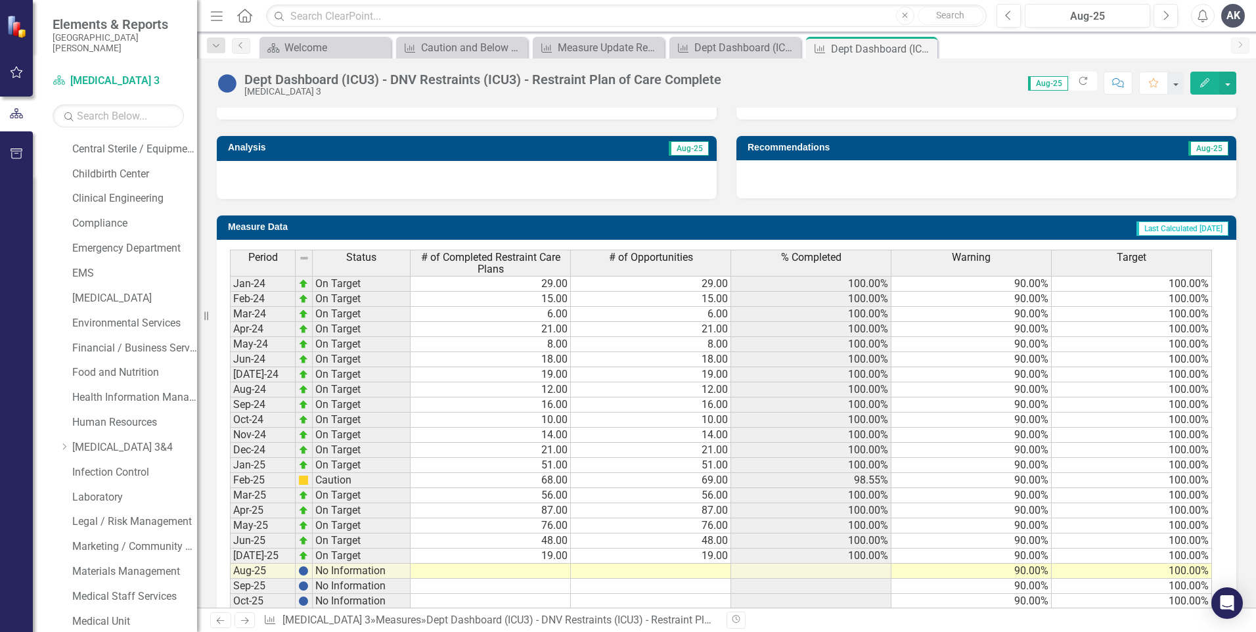
scroll to position [460, 0]
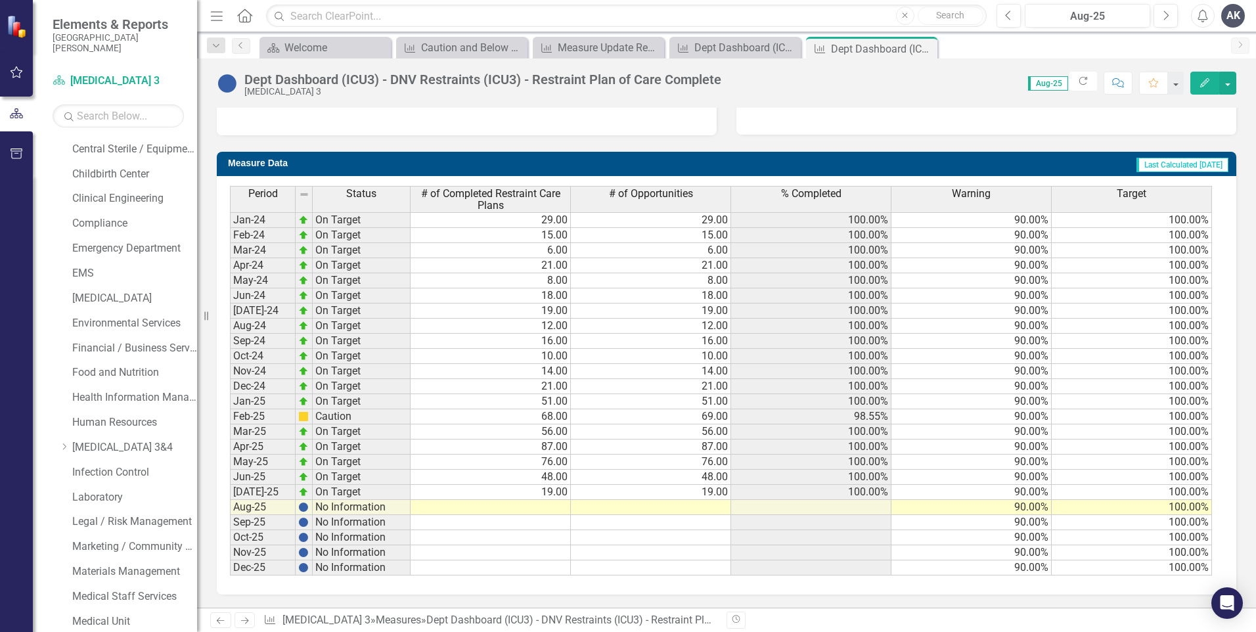
click at [561, 510] on td at bounding box center [491, 507] width 160 height 15
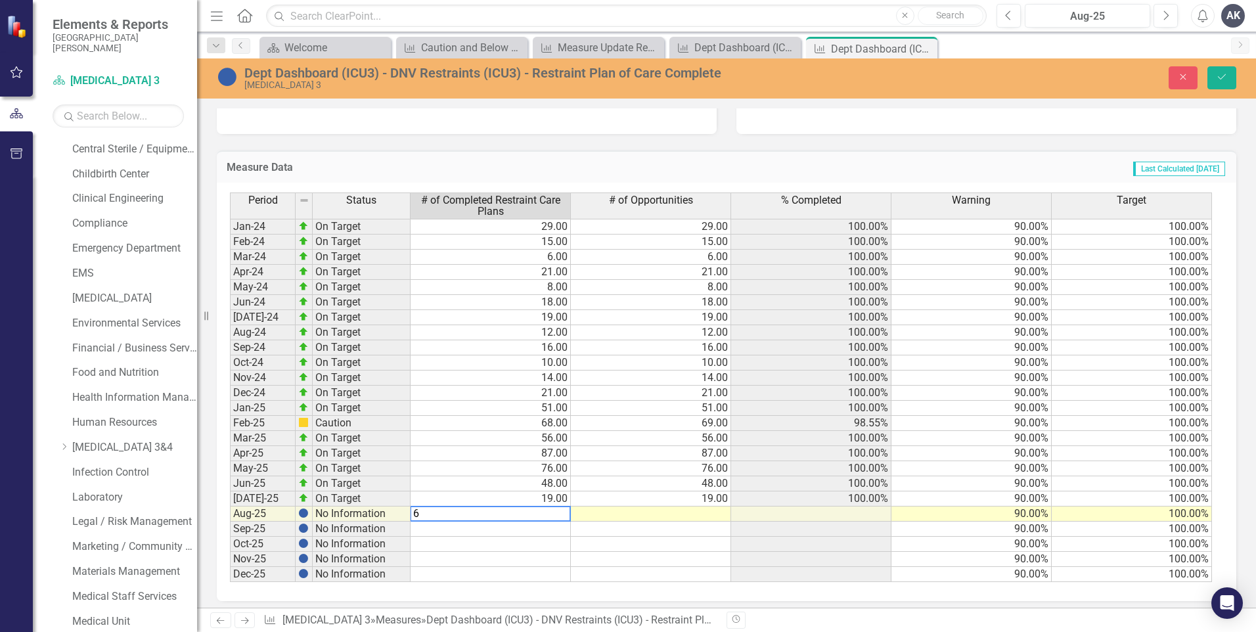
type textarea "62"
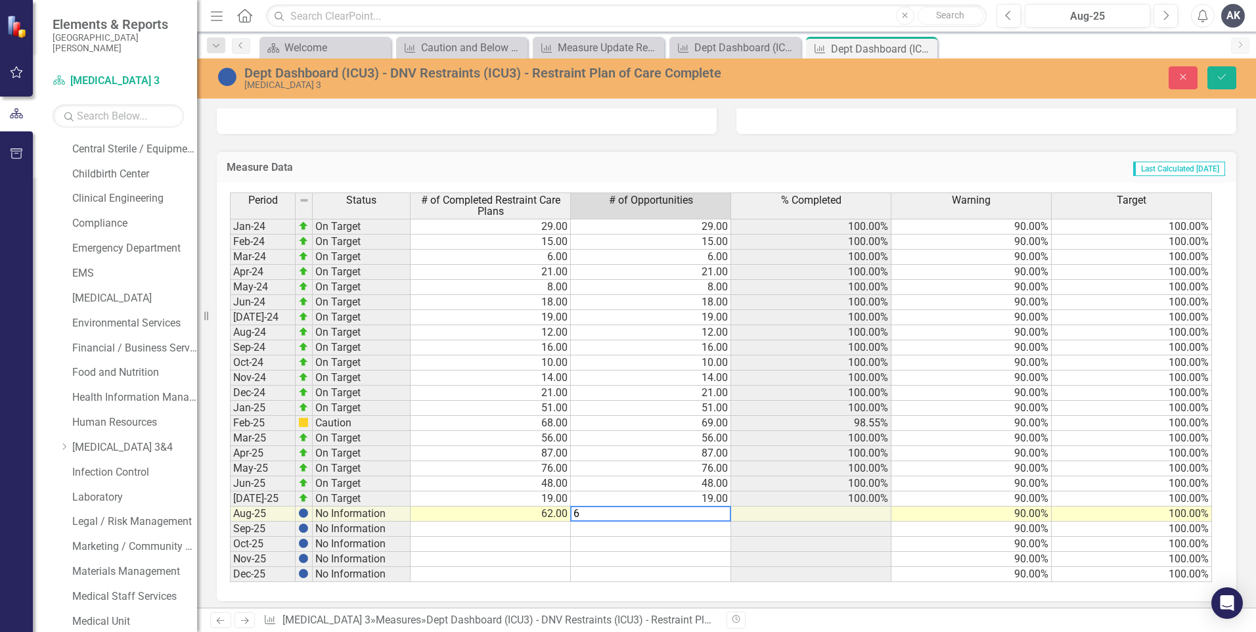
type textarea "63"
click at [1216, 78] on icon "Save" at bounding box center [1222, 76] width 12 height 9
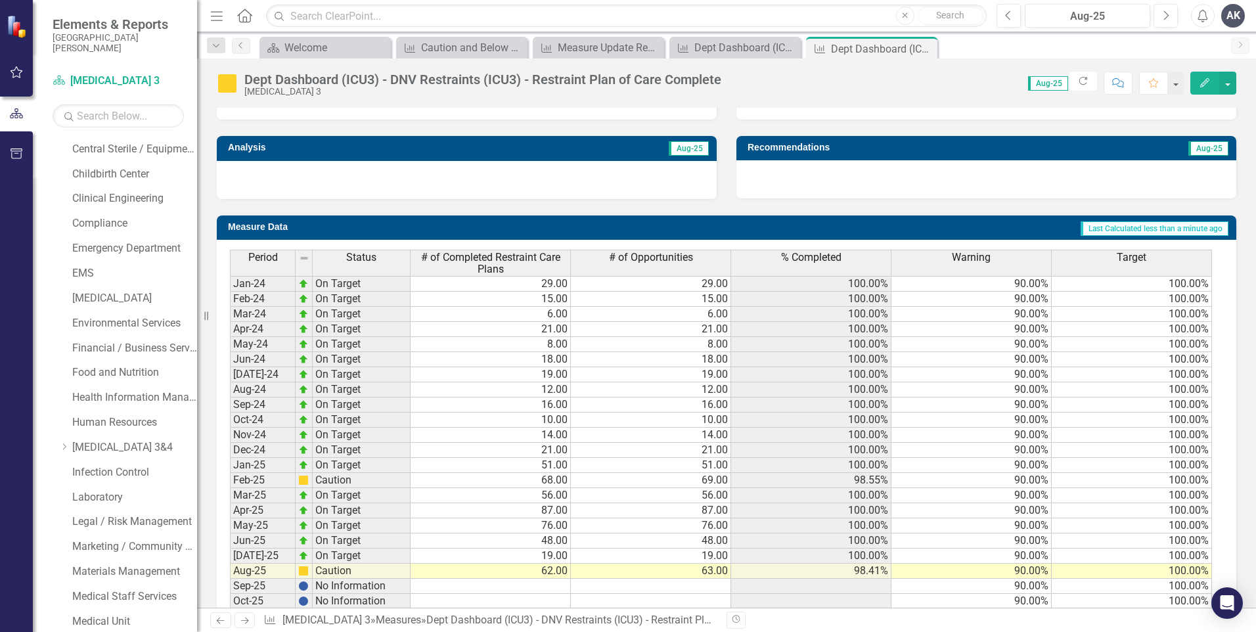
scroll to position [461, 0]
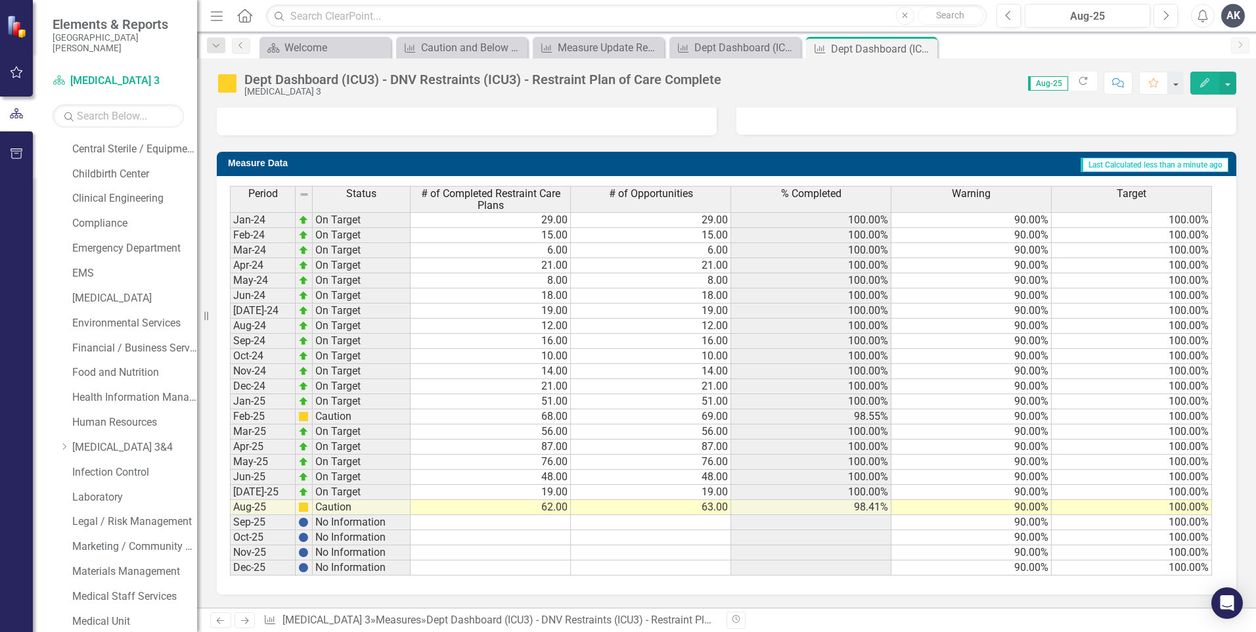
click at [243, 620] on icon "Next" at bounding box center [244, 620] width 11 height 9
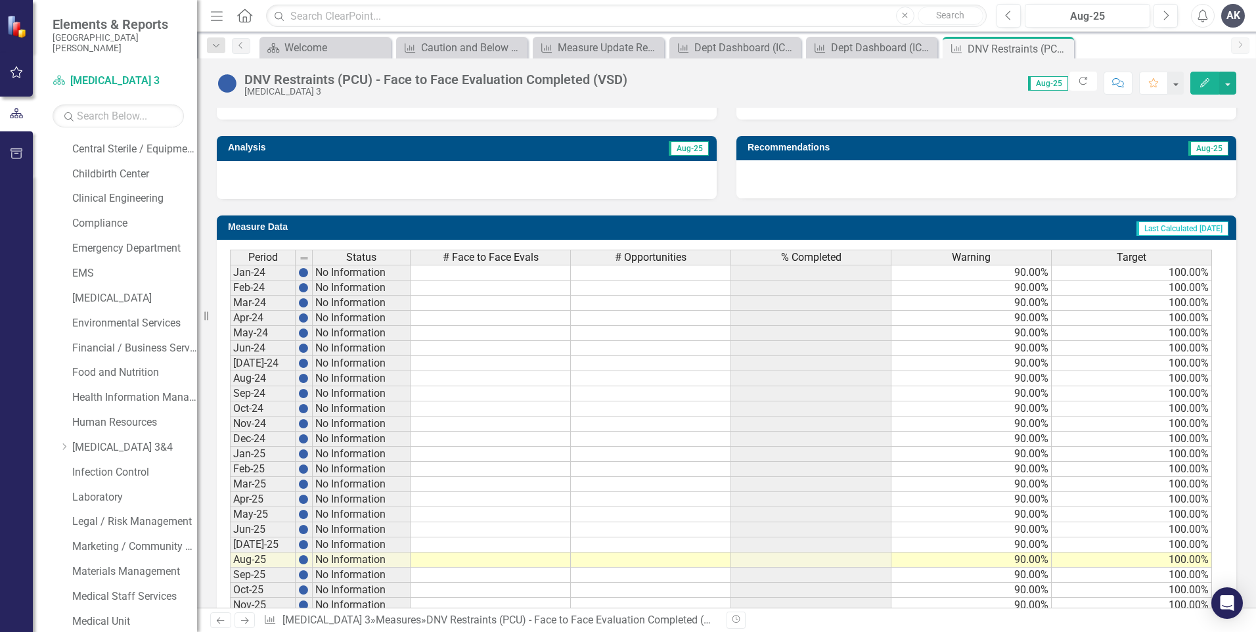
scroll to position [451, 0]
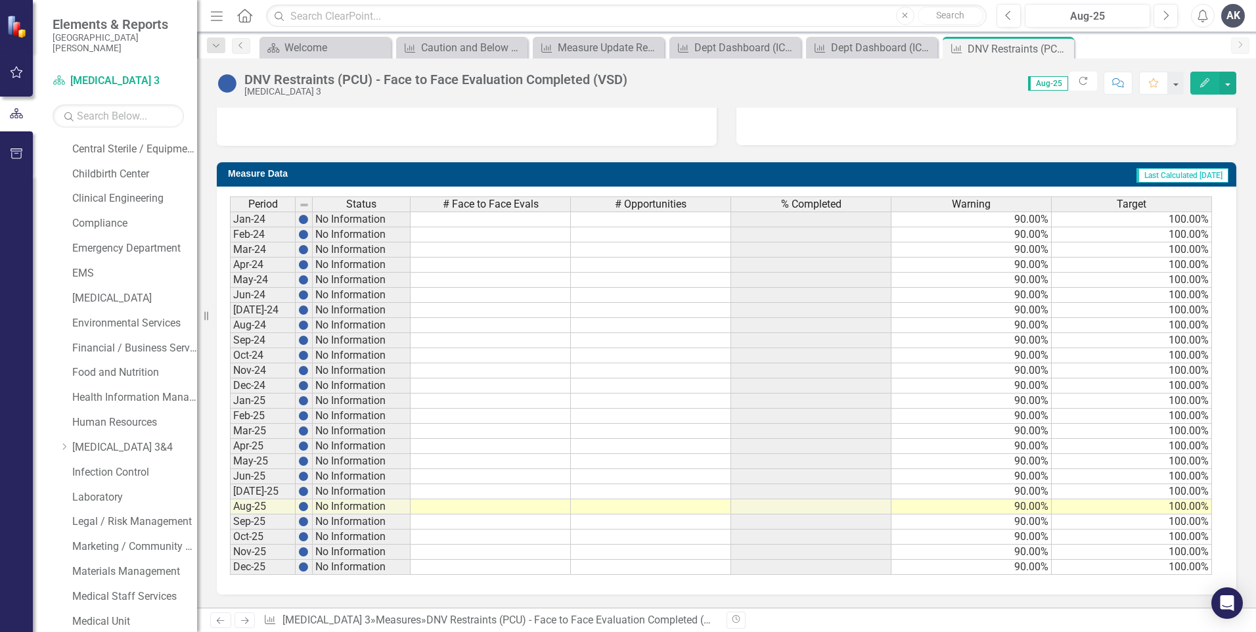
click at [247, 623] on icon "Next" at bounding box center [244, 620] width 11 height 9
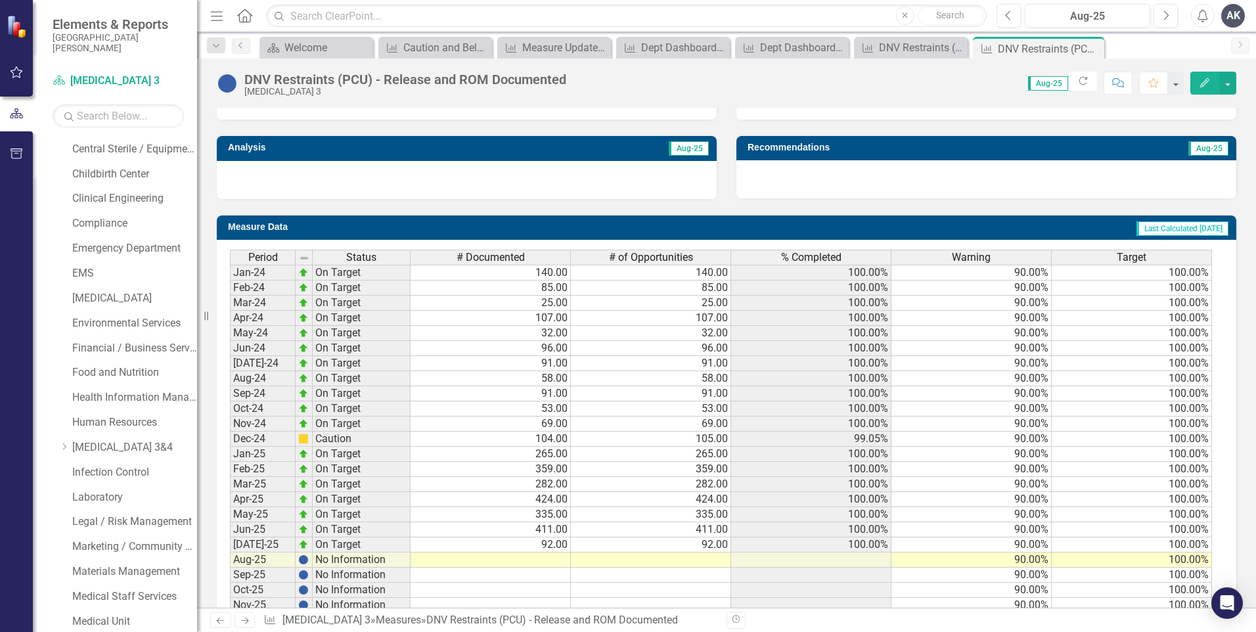
scroll to position [451, 0]
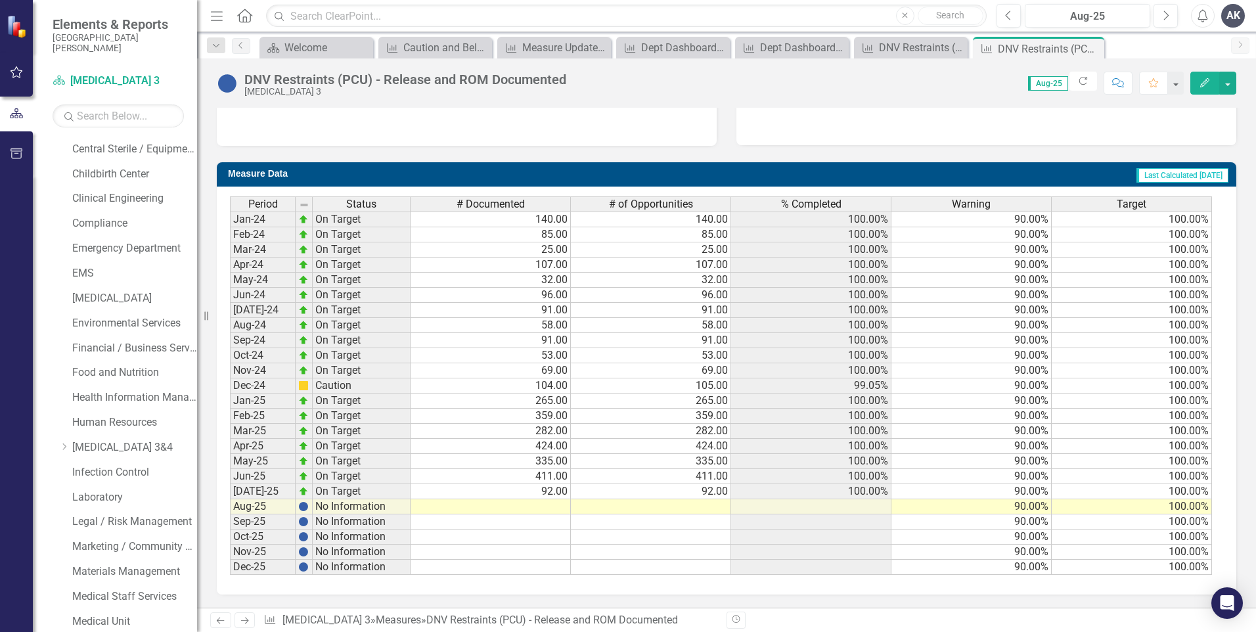
click at [559, 508] on td at bounding box center [491, 506] width 160 height 15
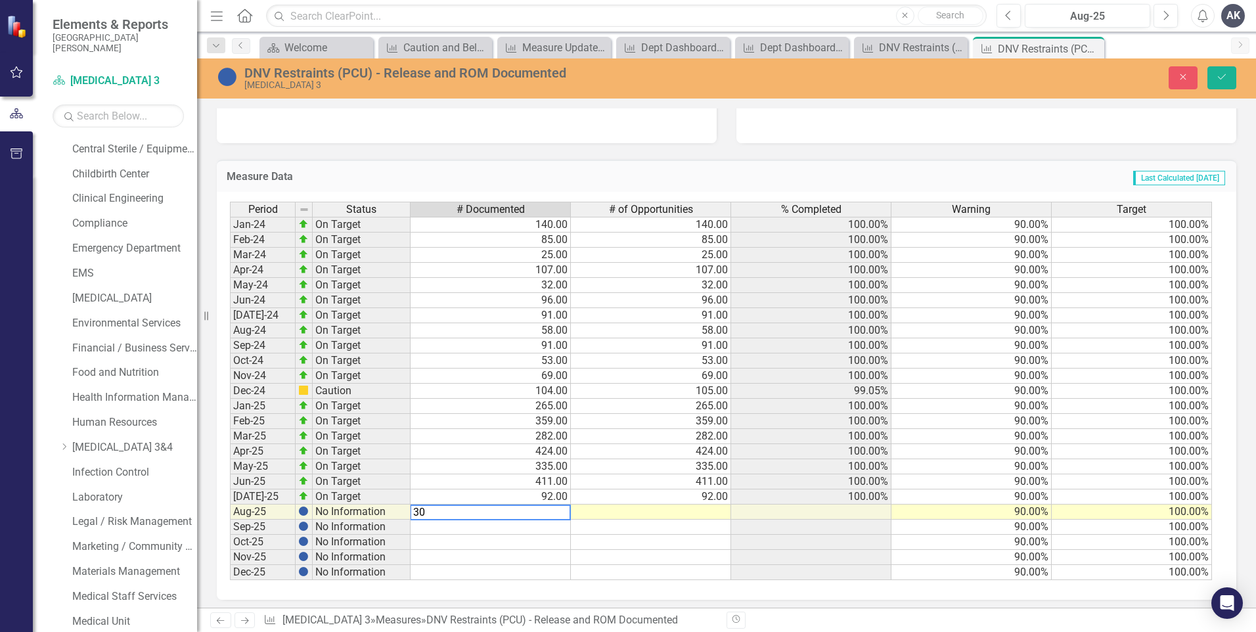
type textarea "306"
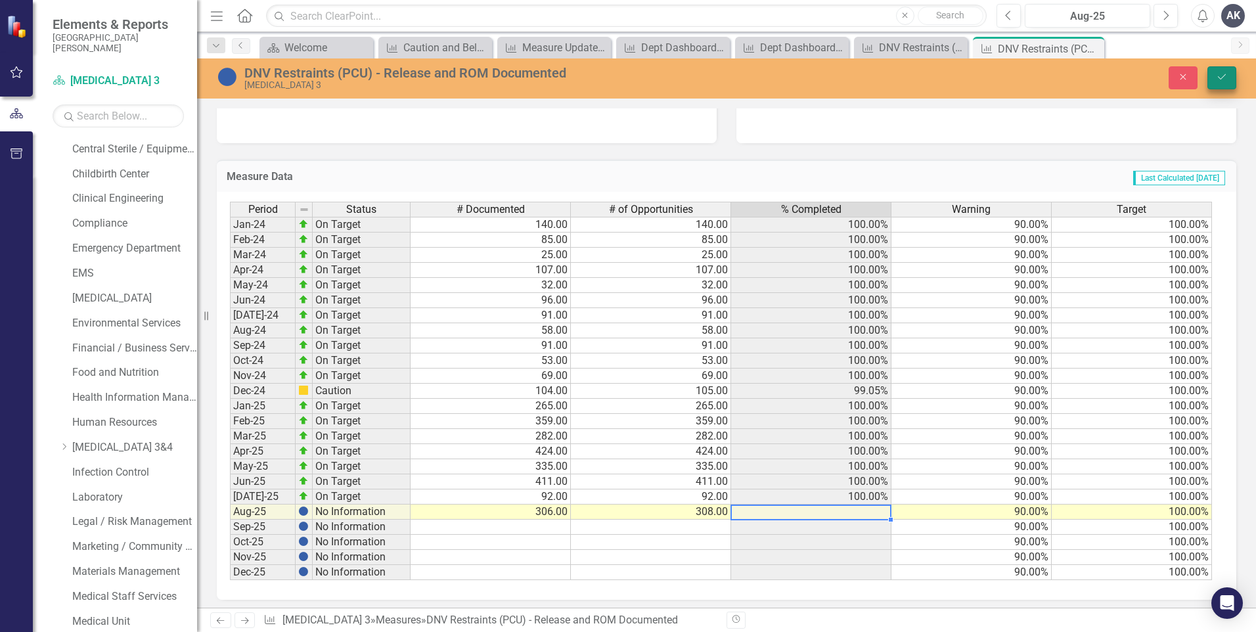
type textarea "308"
click at [1225, 81] on icon "Save" at bounding box center [1222, 76] width 12 height 9
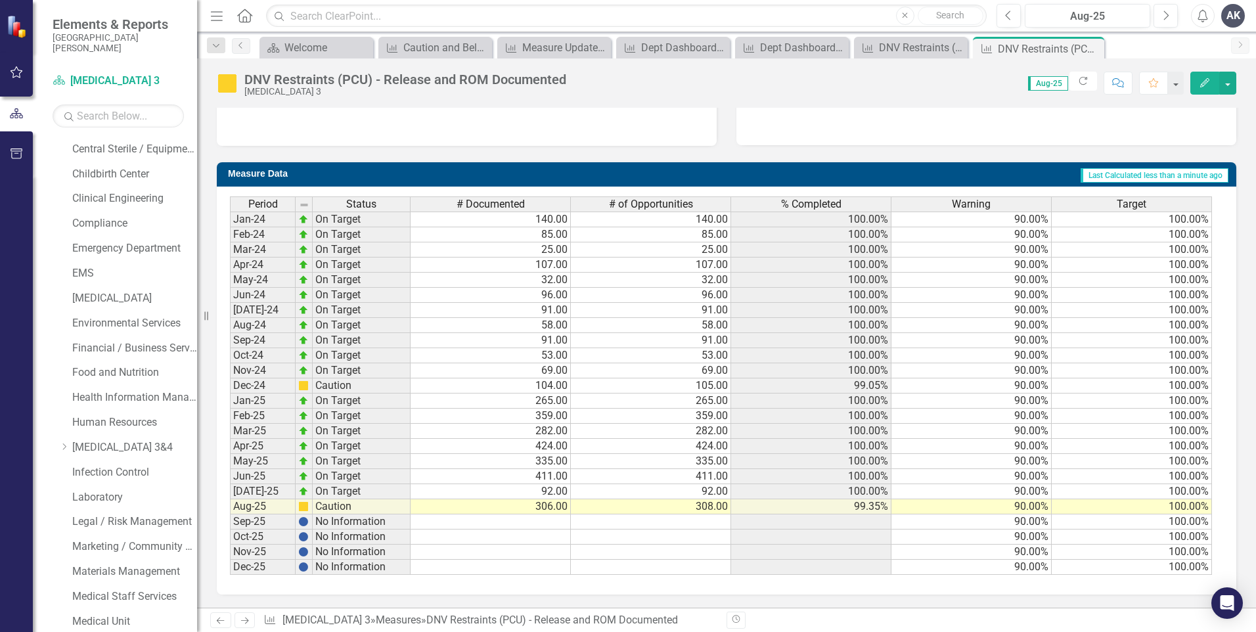
click at [248, 624] on icon "Next" at bounding box center [244, 620] width 11 height 9
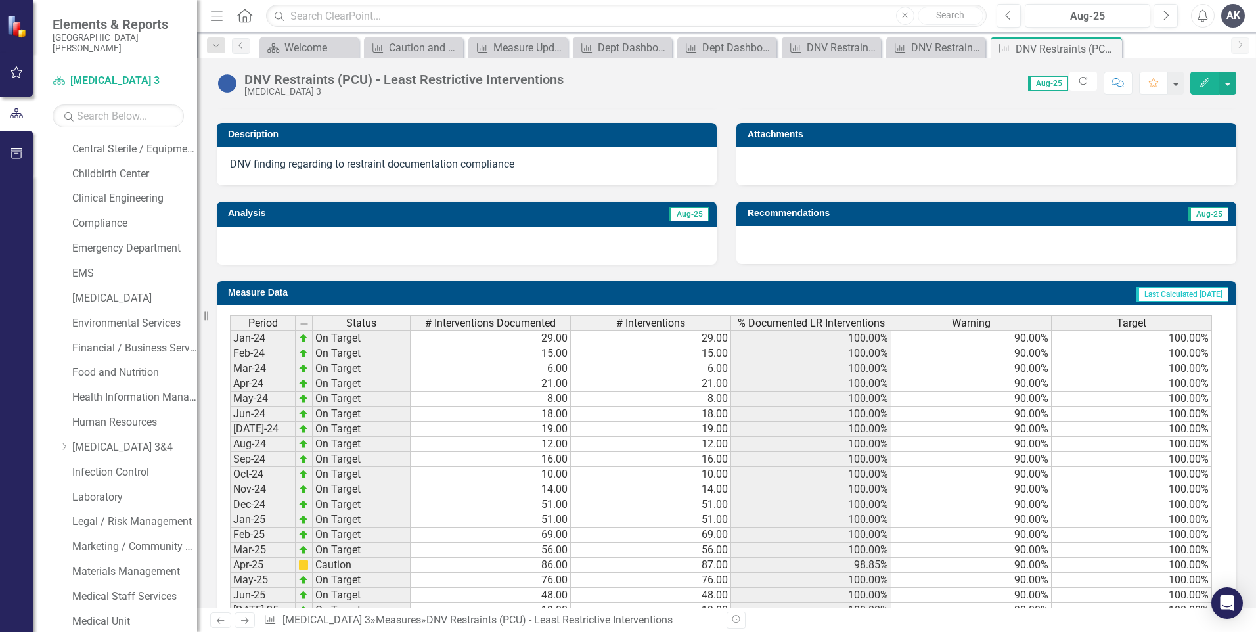
scroll to position [451, 0]
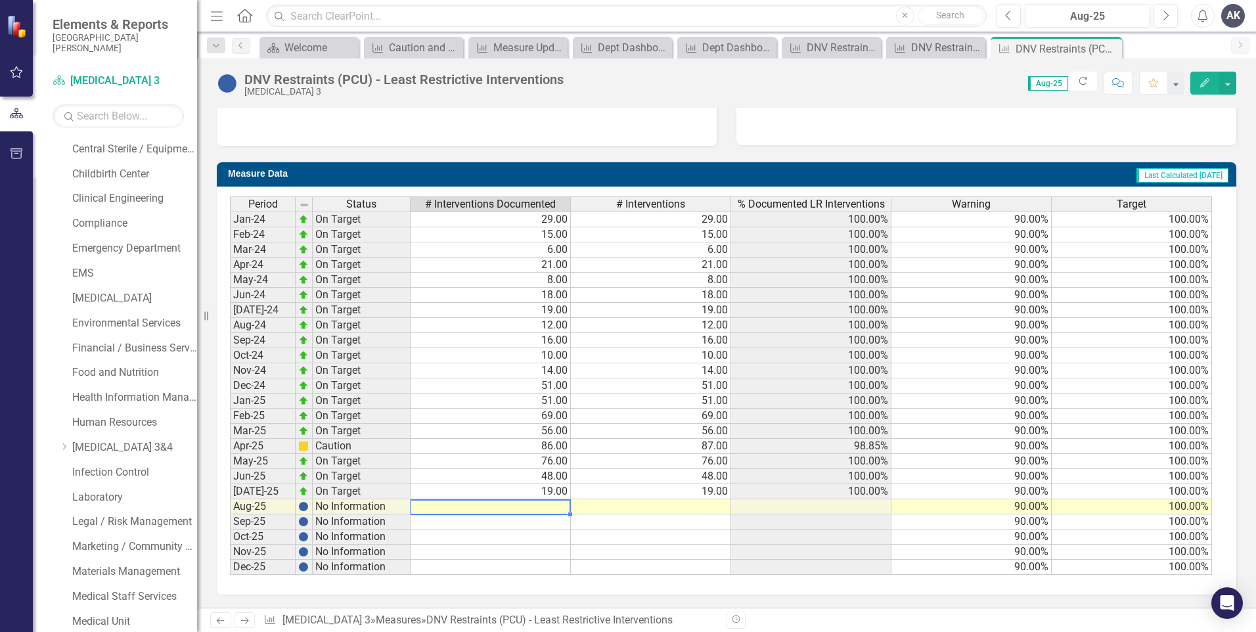
click at [558, 505] on td at bounding box center [491, 506] width 160 height 15
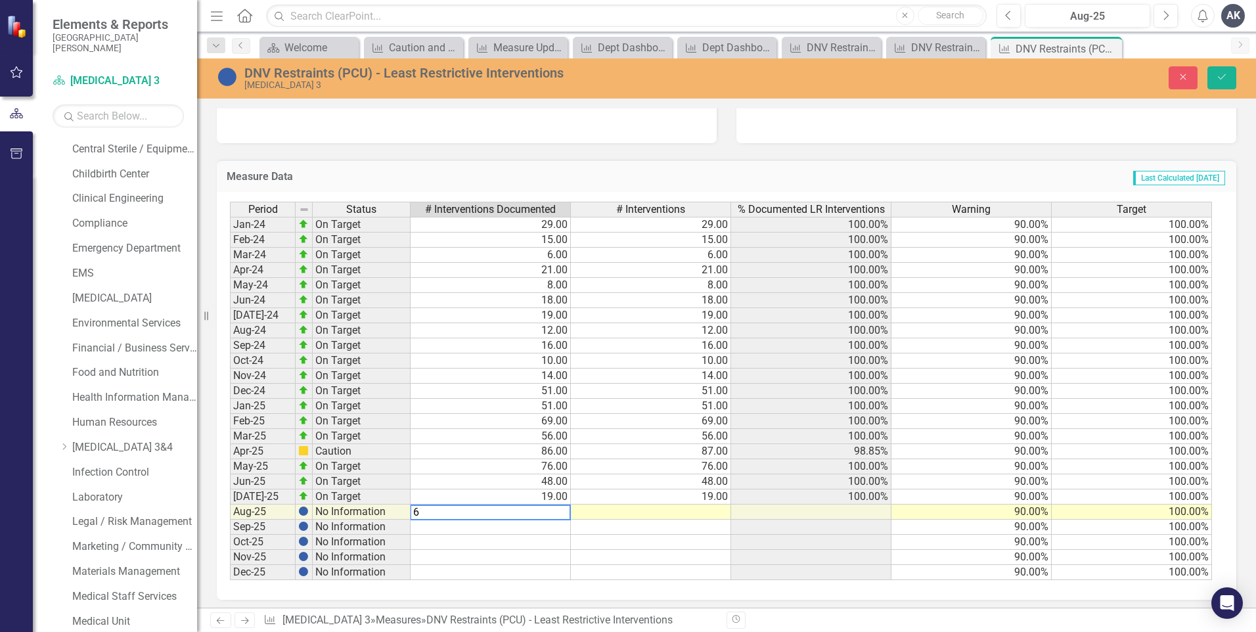
type textarea "63"
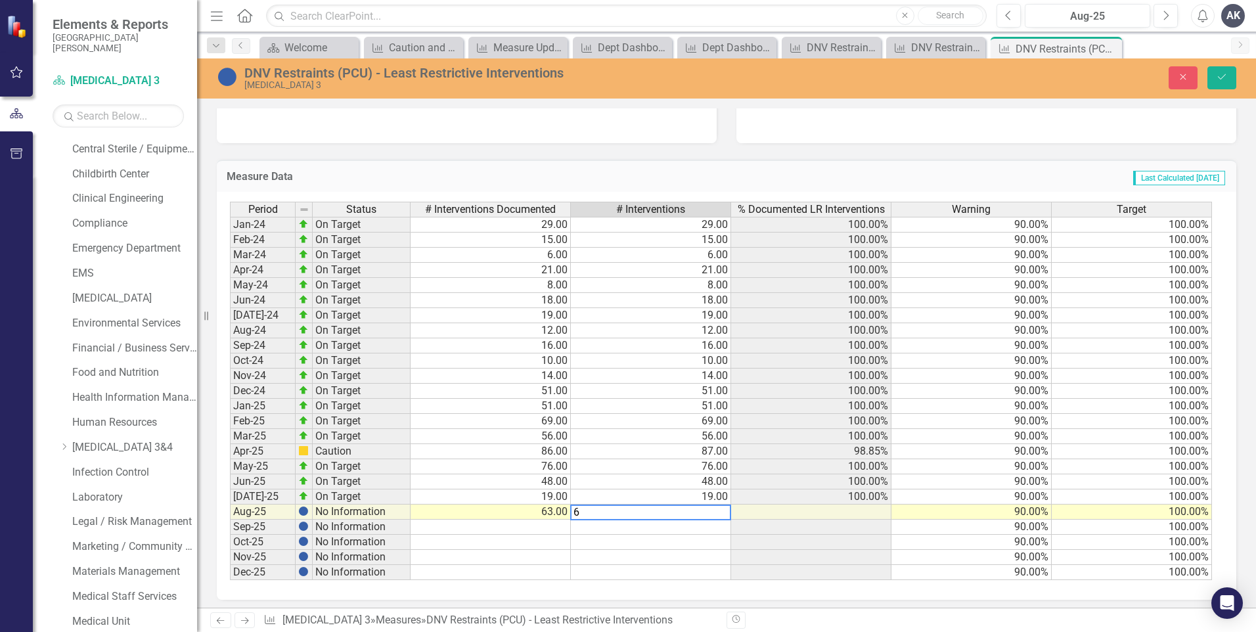
type textarea "63"
click at [1219, 76] on icon "Save" at bounding box center [1222, 76] width 12 height 9
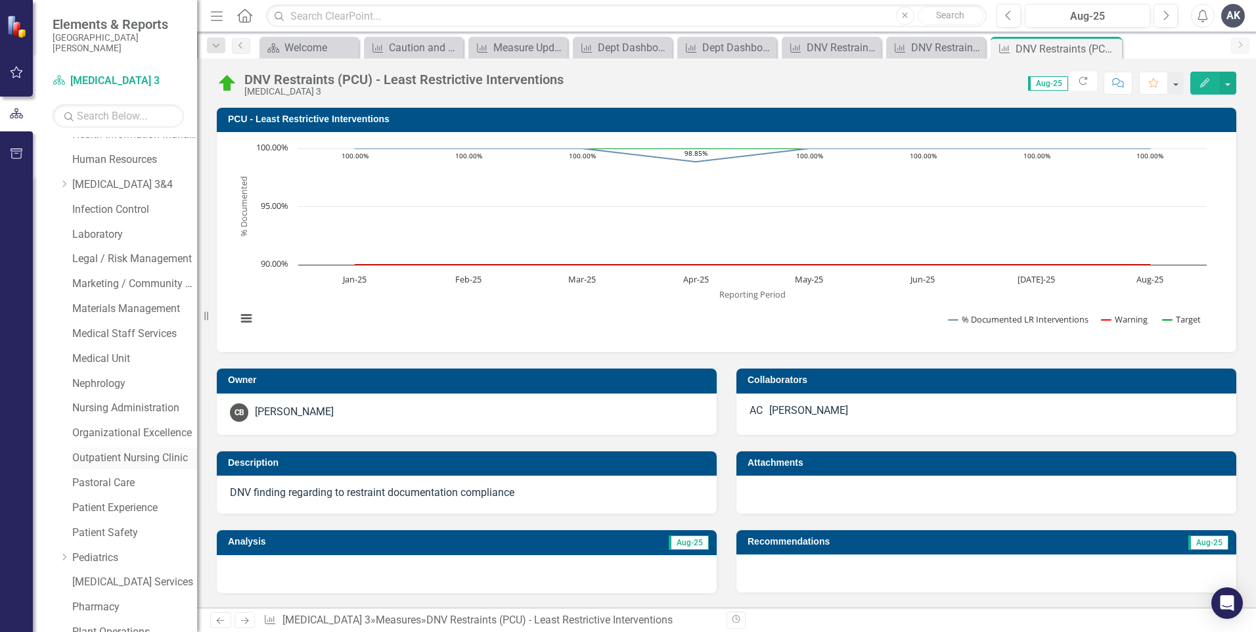
scroll to position [445, 0]
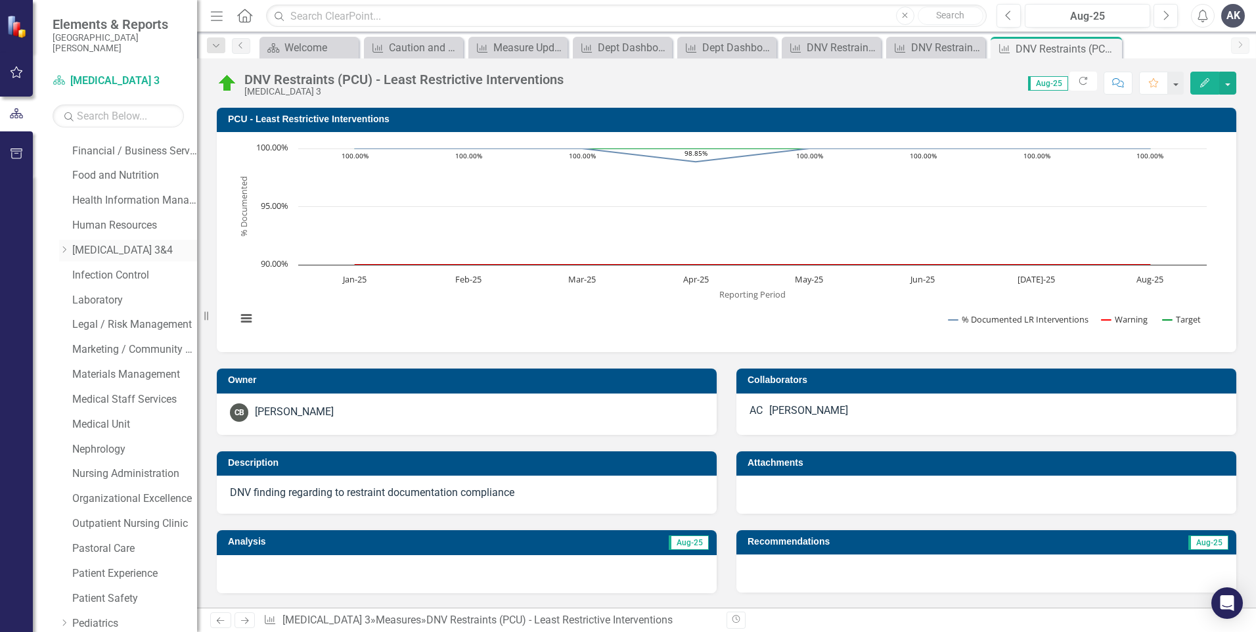
click at [66, 254] on icon "Dropdown" at bounding box center [64, 250] width 10 height 8
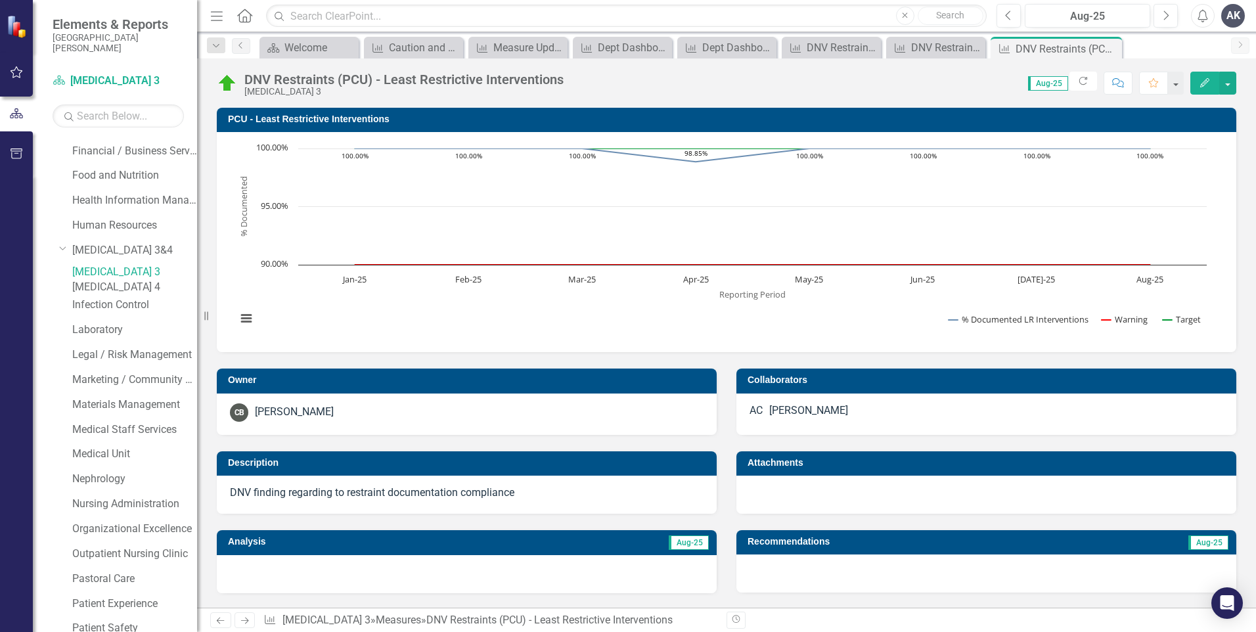
click at [93, 295] on link "[MEDICAL_DATA] 4" at bounding box center [134, 287] width 125 height 15
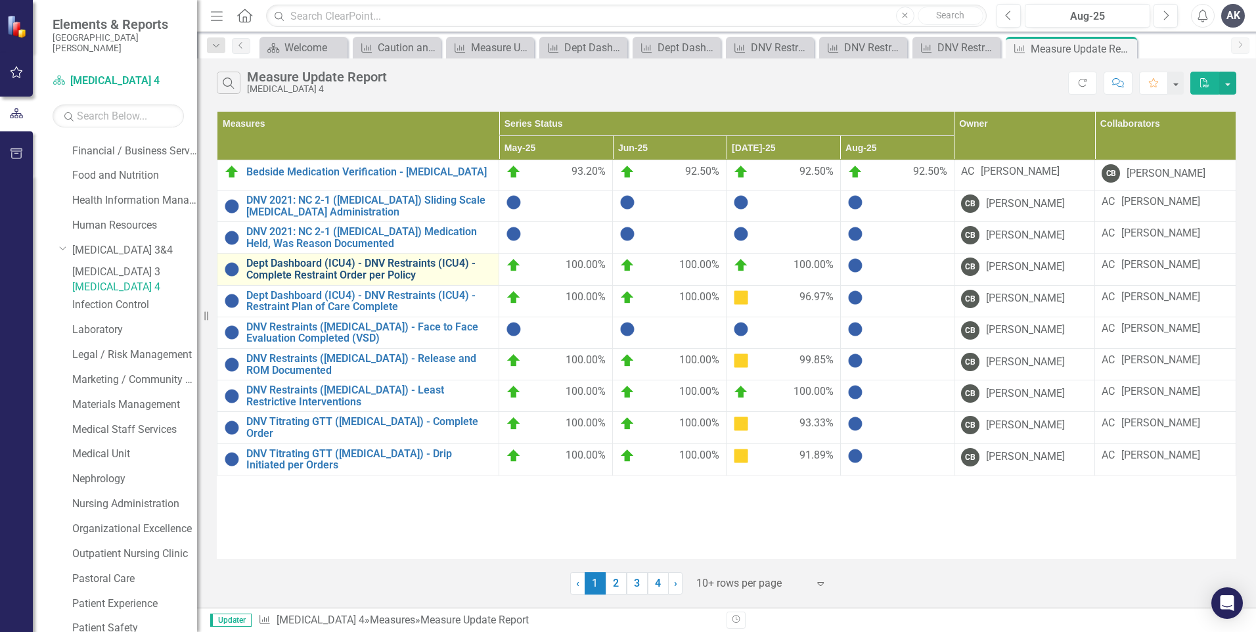
click at [433, 274] on link "Dept Dashboard (ICU4) - DNV Restraints (ICU4) - Complete Restraint Order per Po…" at bounding box center [369, 269] width 246 height 23
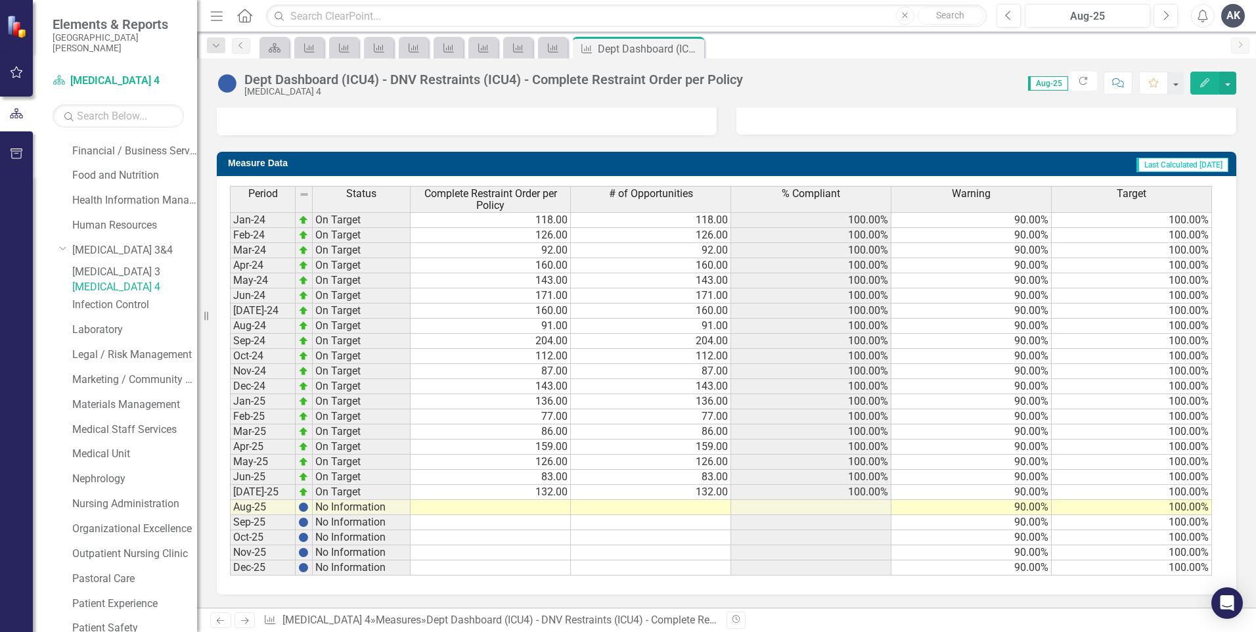
scroll to position [461, 0]
click at [540, 506] on td at bounding box center [491, 507] width 160 height 15
click at [547, 507] on td at bounding box center [491, 507] width 160 height 15
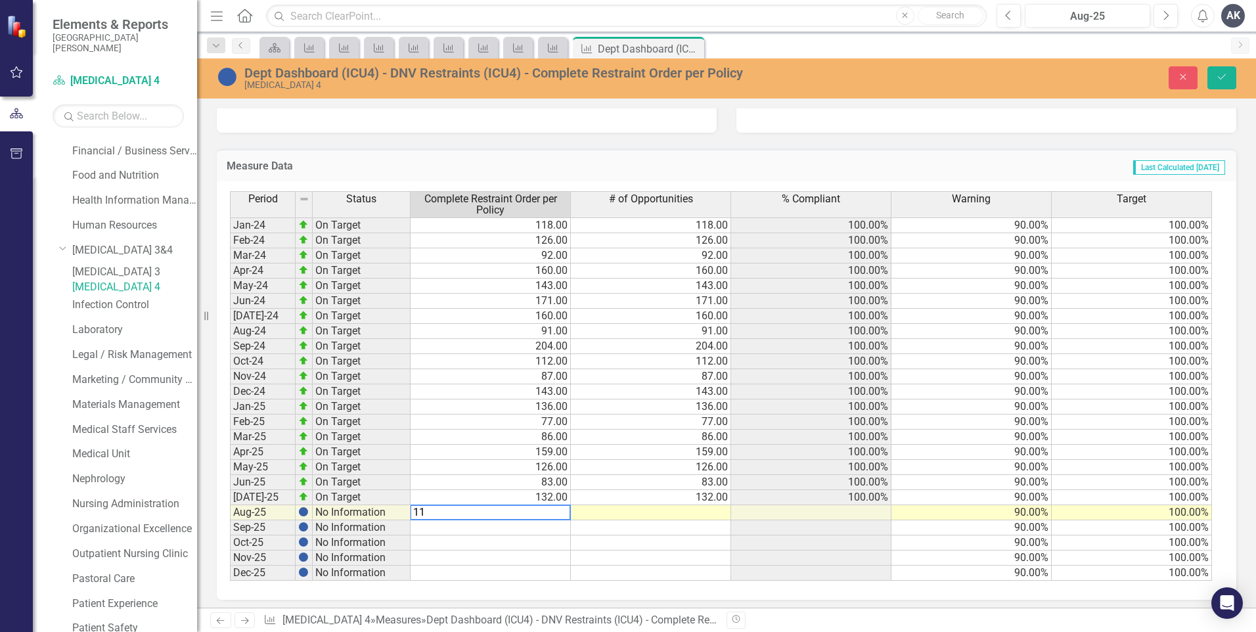
type textarea "116"
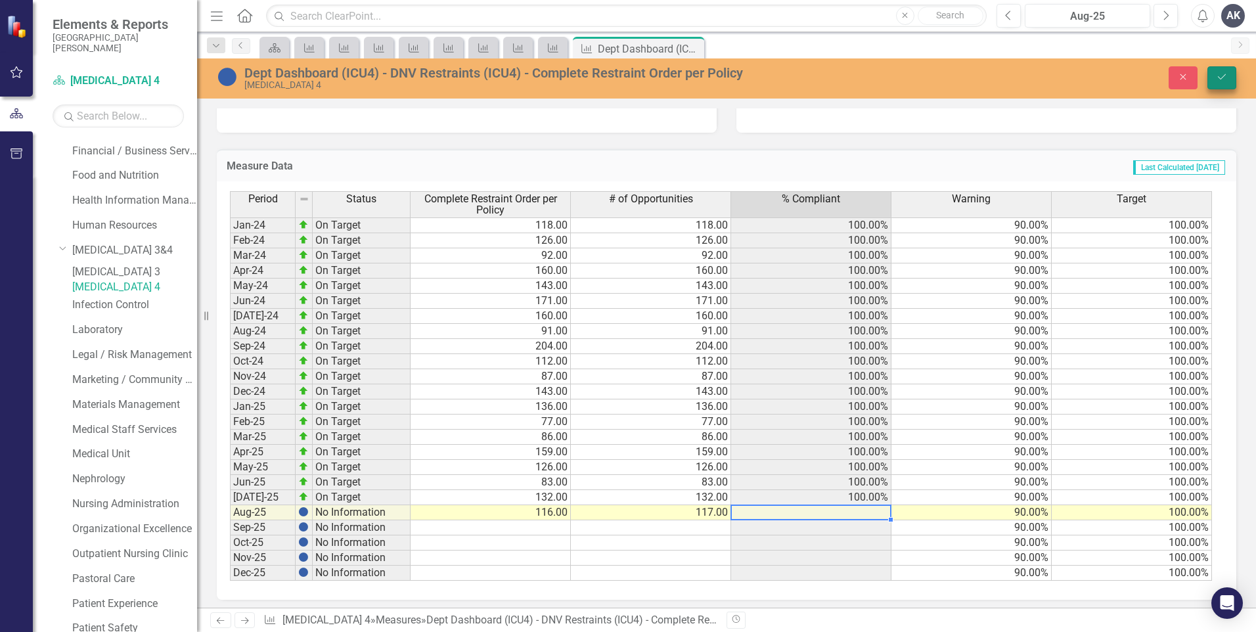
type textarea "117"
click at [1213, 74] on button "Save" at bounding box center [1222, 77] width 29 height 23
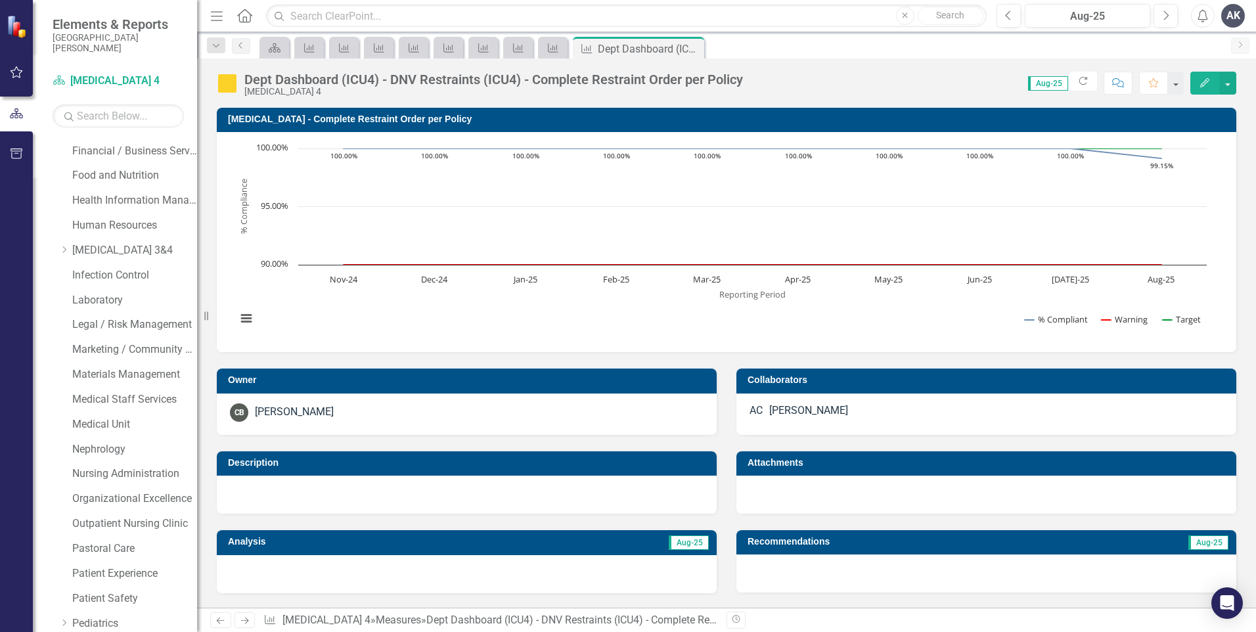
click at [248, 620] on icon at bounding box center [245, 621] width 8 height 7
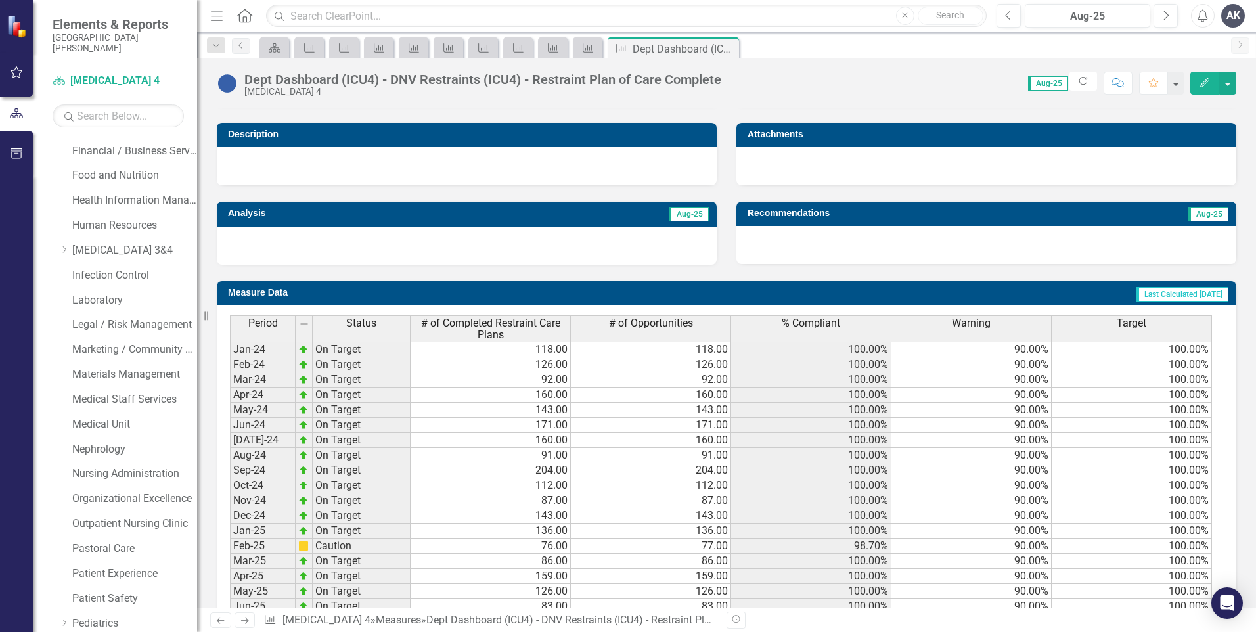
scroll to position [461, 0]
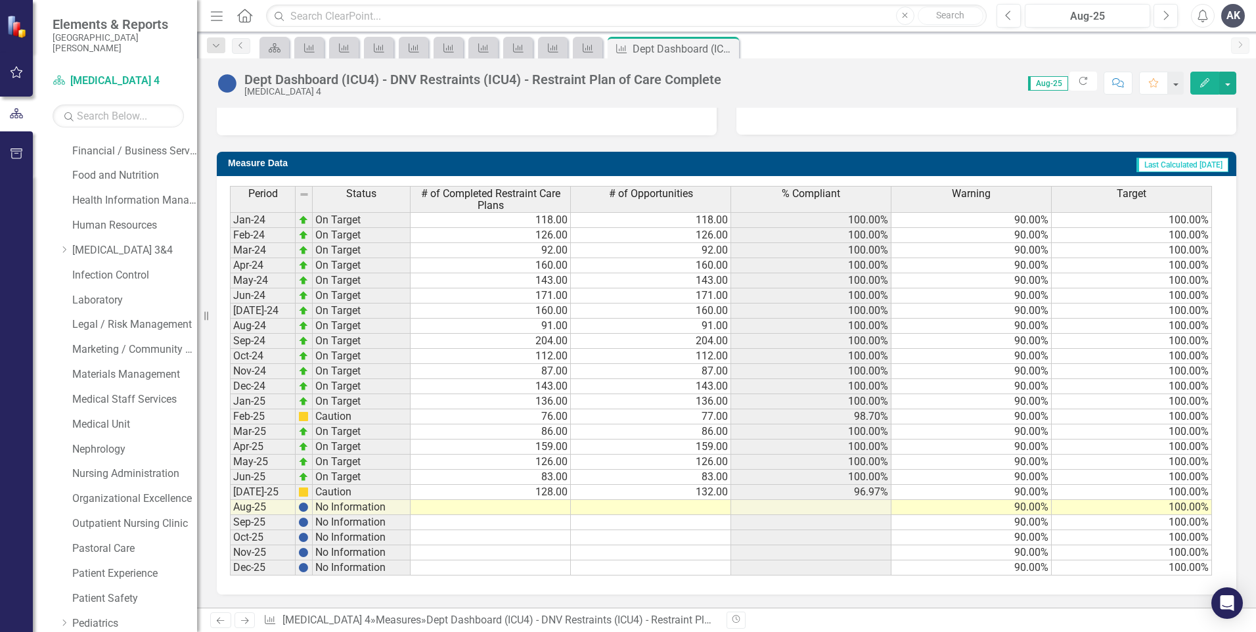
click at [248, 622] on icon at bounding box center [245, 621] width 8 height 7
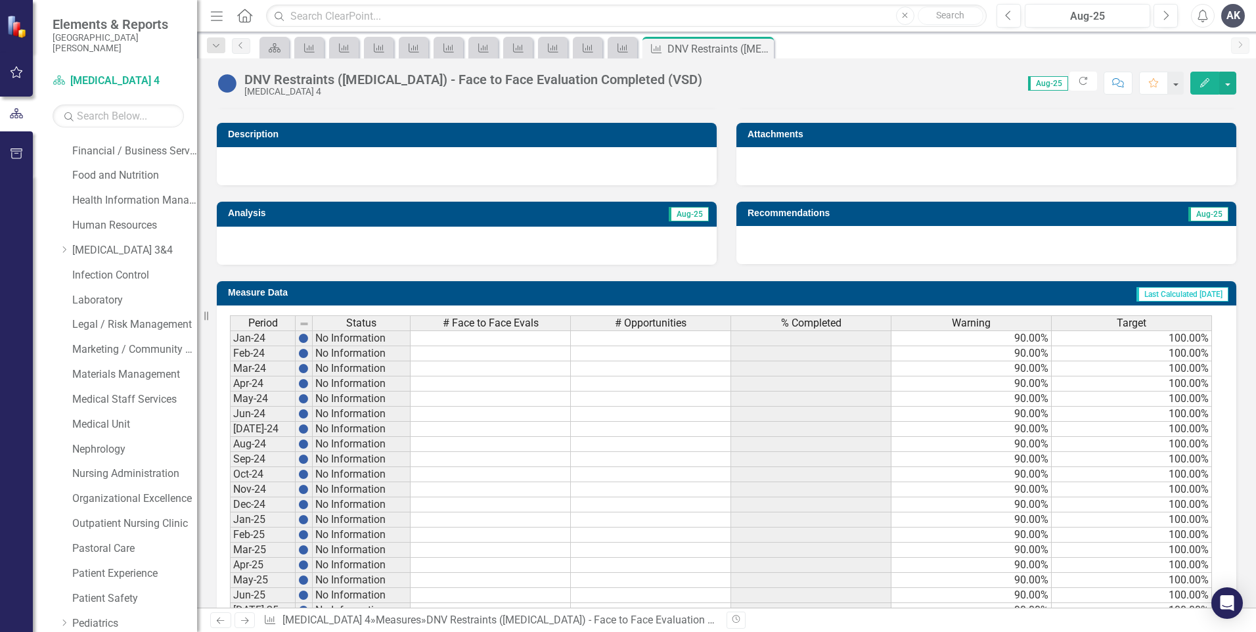
scroll to position [451, 0]
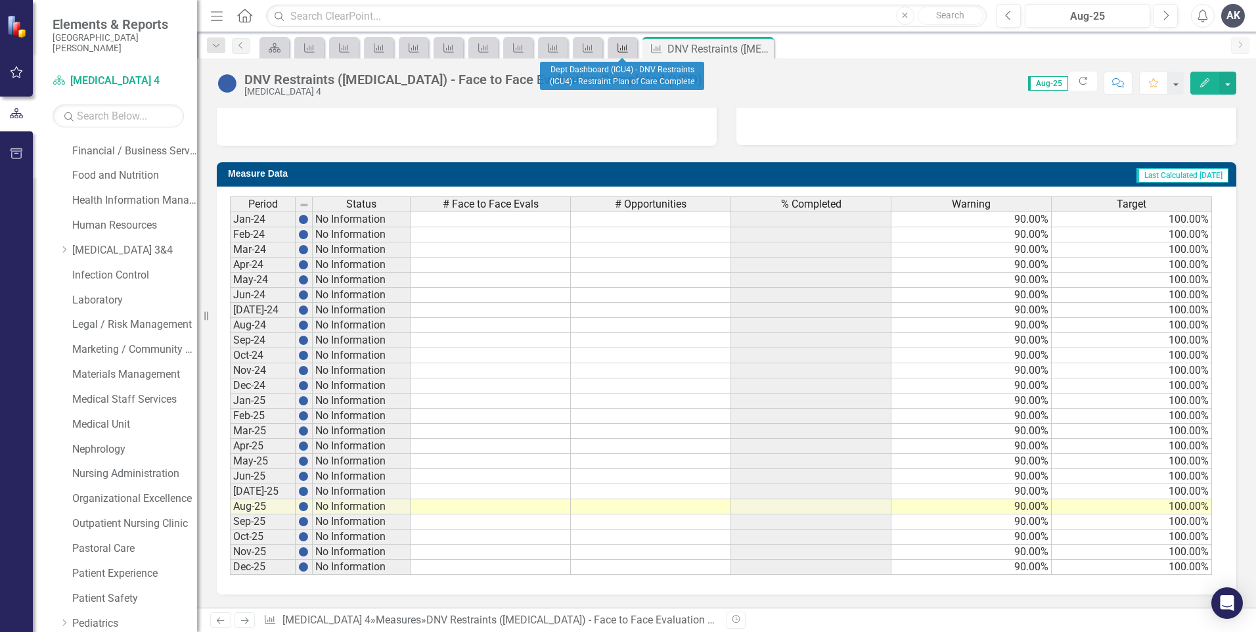
click at [628, 51] on icon "Measure" at bounding box center [622, 48] width 13 height 11
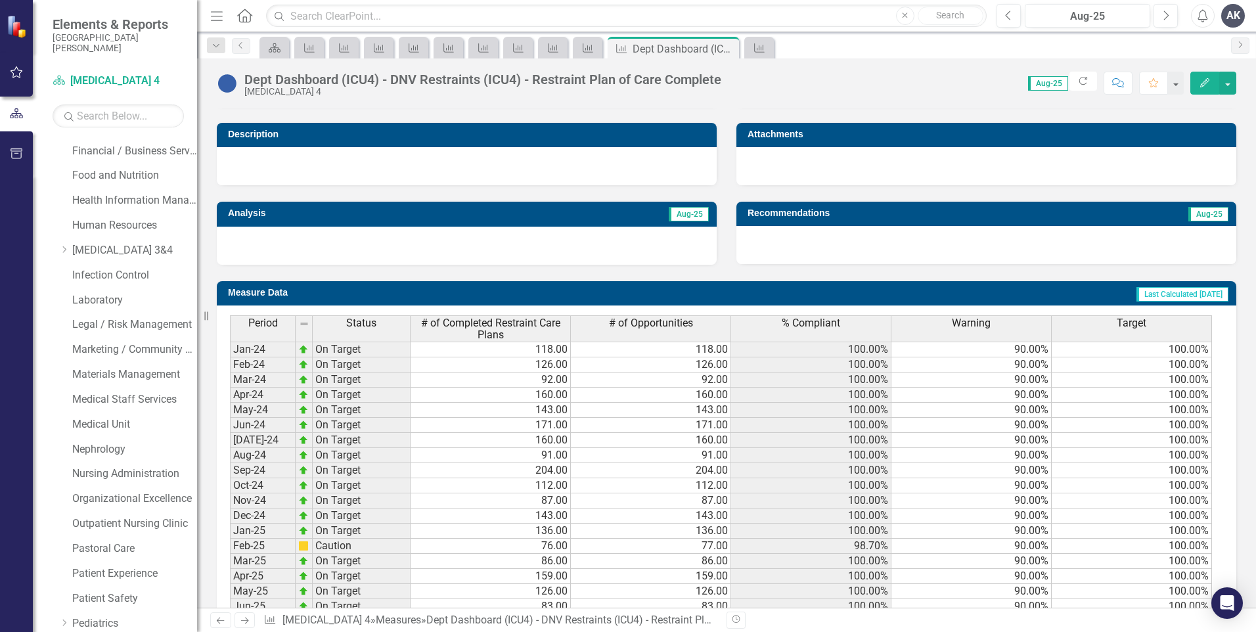
scroll to position [461, 0]
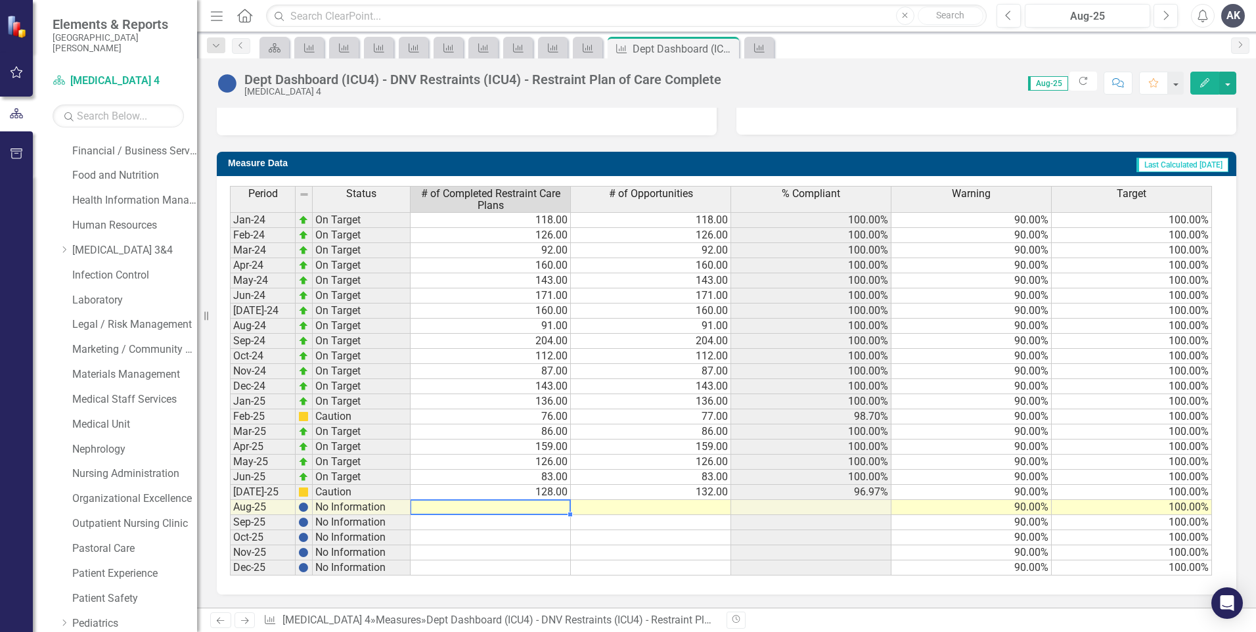
click at [548, 506] on td at bounding box center [491, 507] width 160 height 15
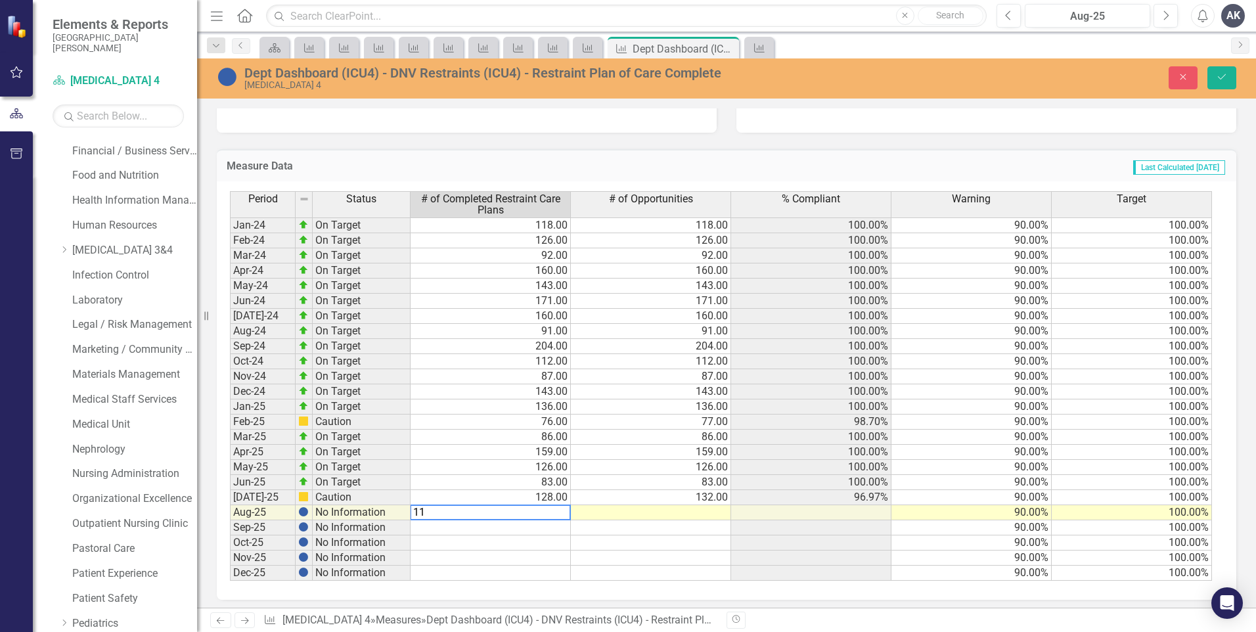
type textarea "115"
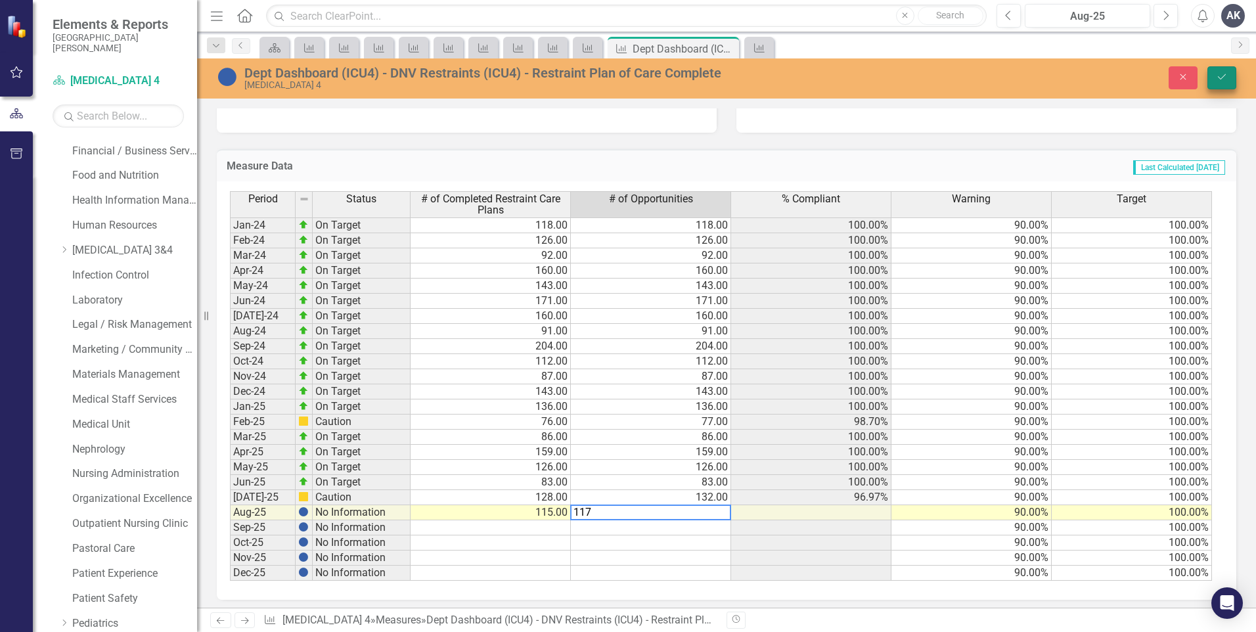
type textarea "117"
click at [1232, 82] on button "Save" at bounding box center [1222, 77] width 29 height 23
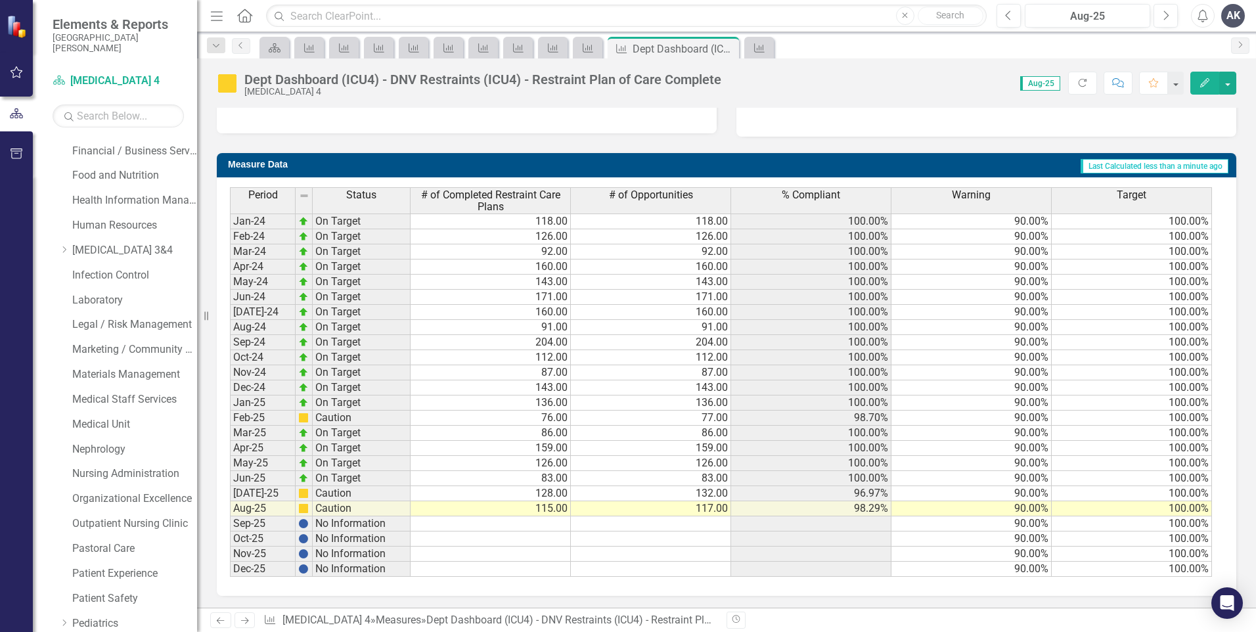
scroll to position [461, 0]
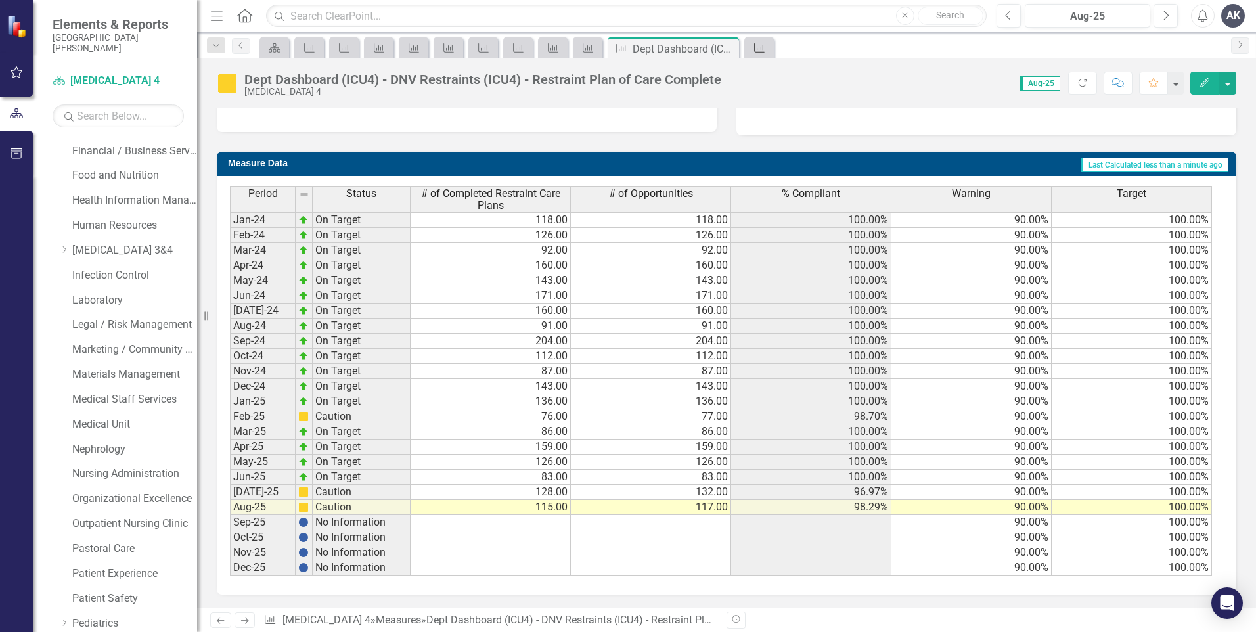
click at [761, 46] on icon "Measure" at bounding box center [759, 48] width 13 height 11
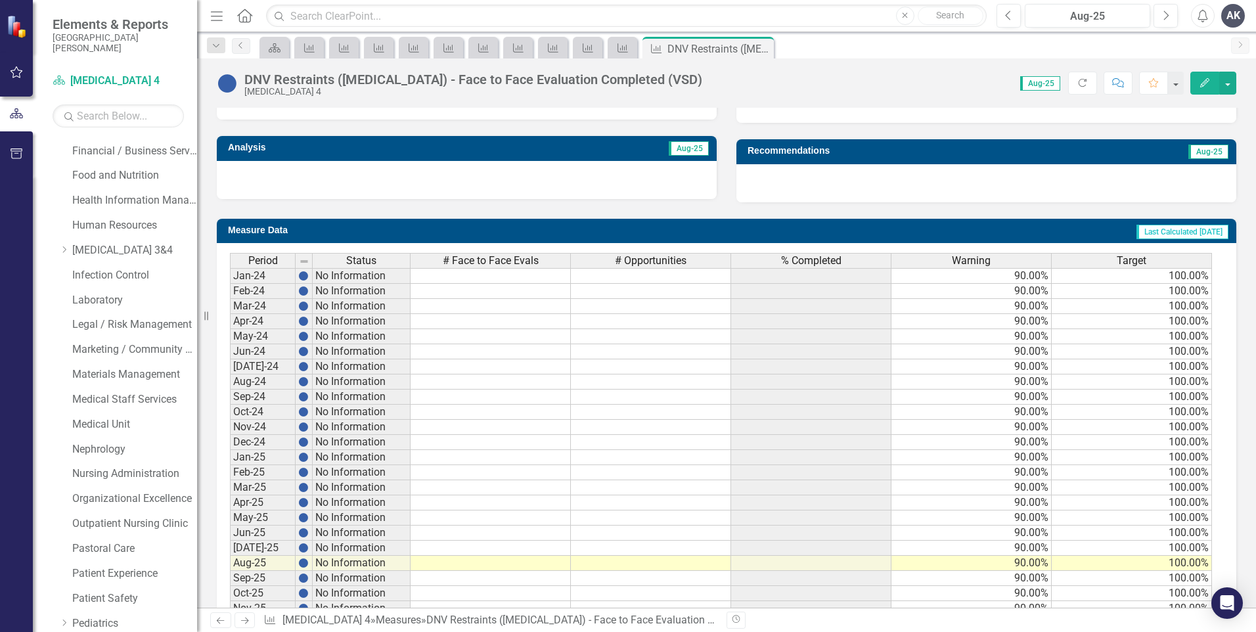
scroll to position [451, 0]
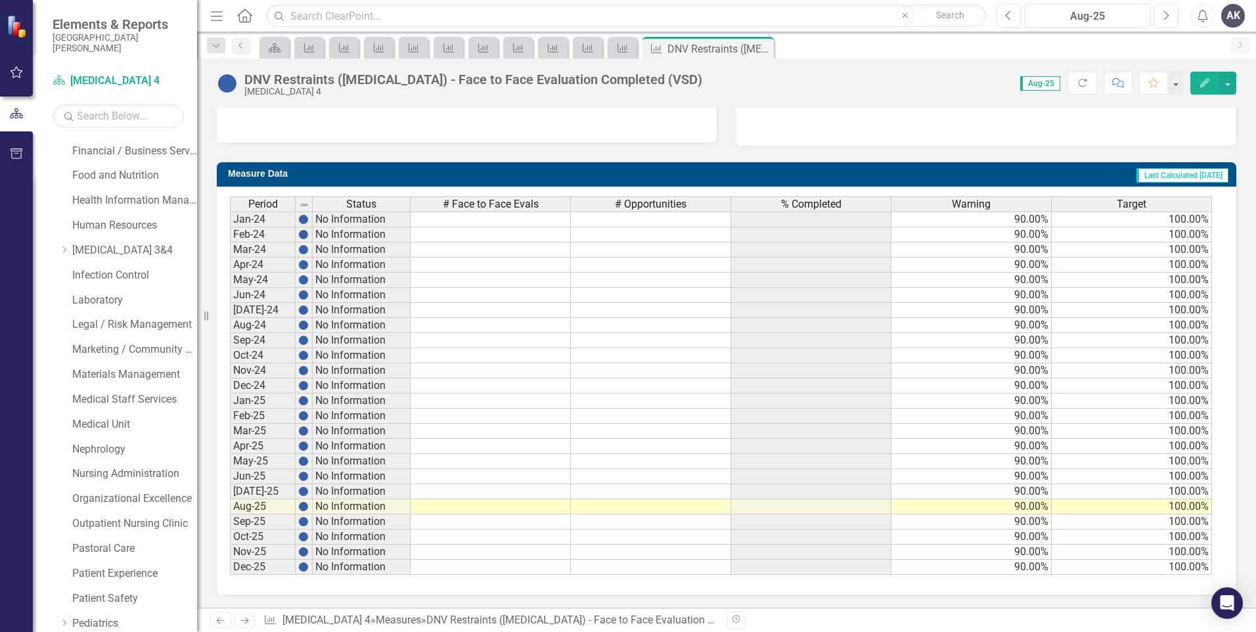
click at [240, 622] on icon "Next" at bounding box center [244, 620] width 11 height 9
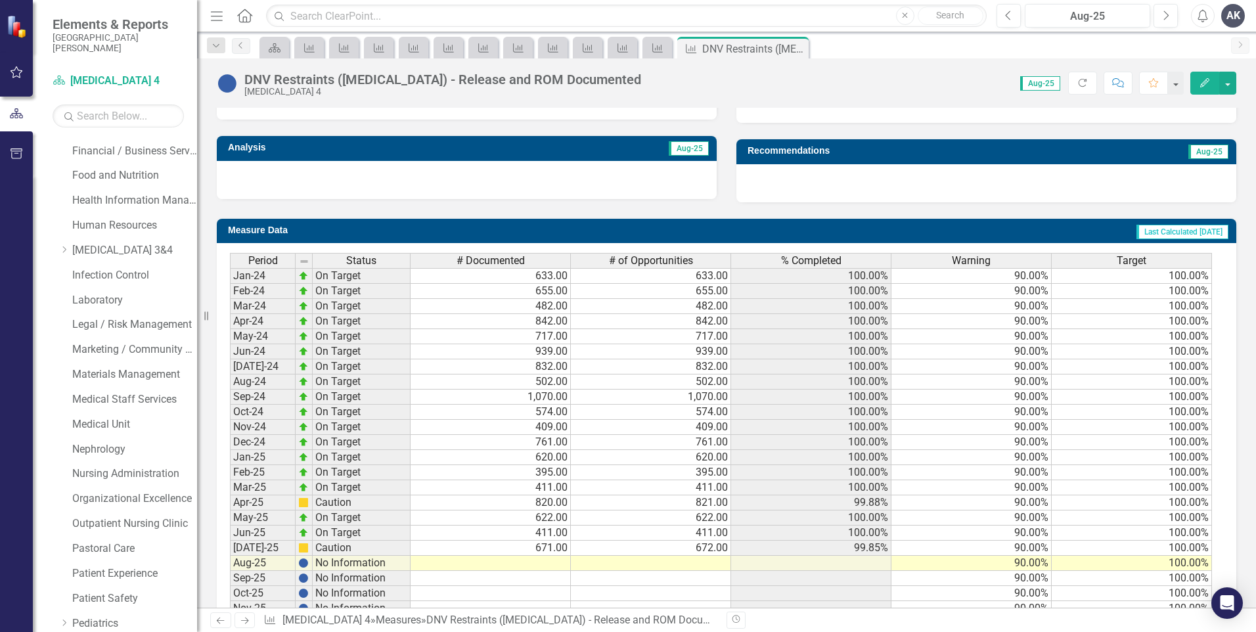
scroll to position [451, 0]
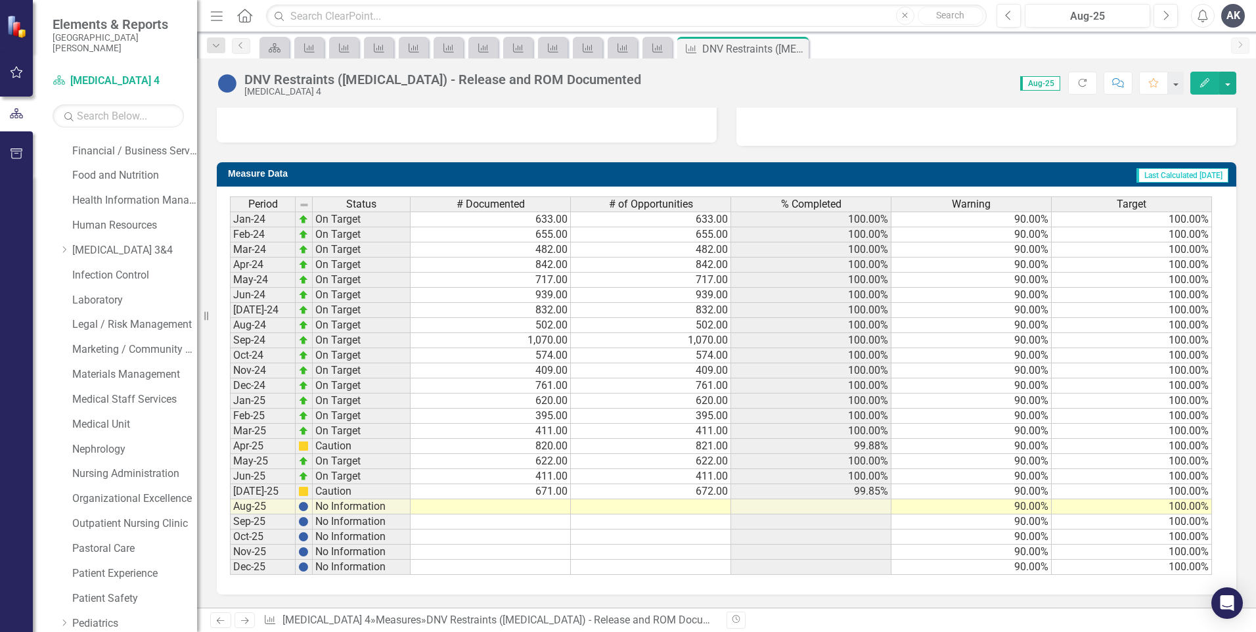
click at [555, 504] on td at bounding box center [491, 506] width 160 height 15
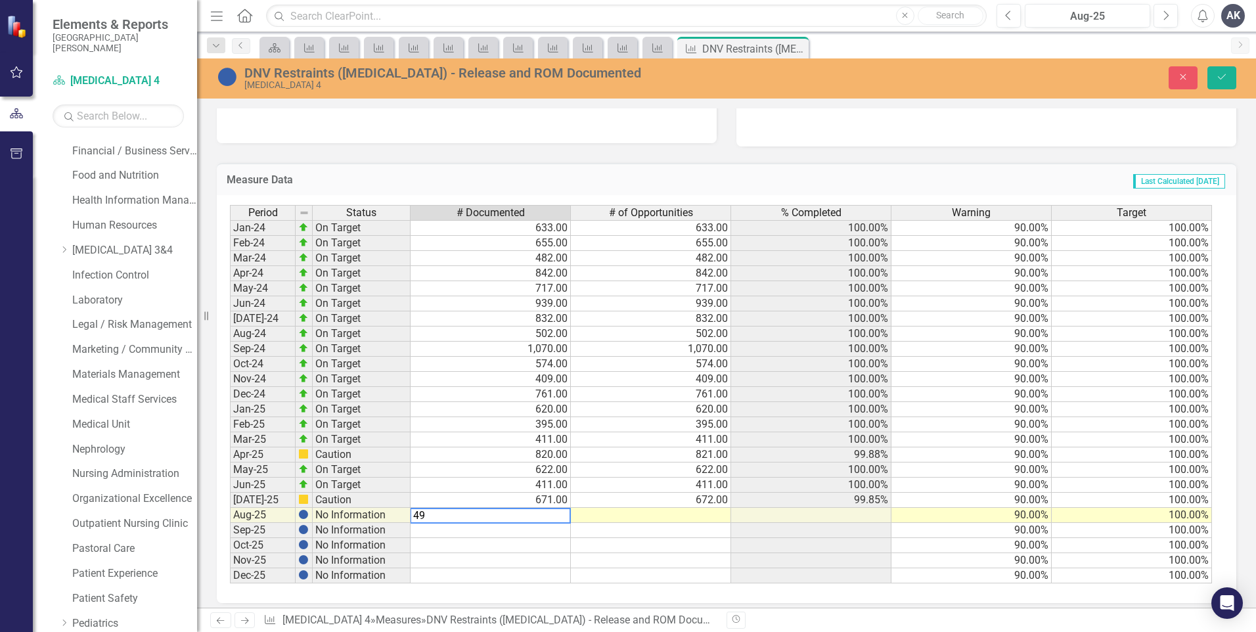
type textarea "490"
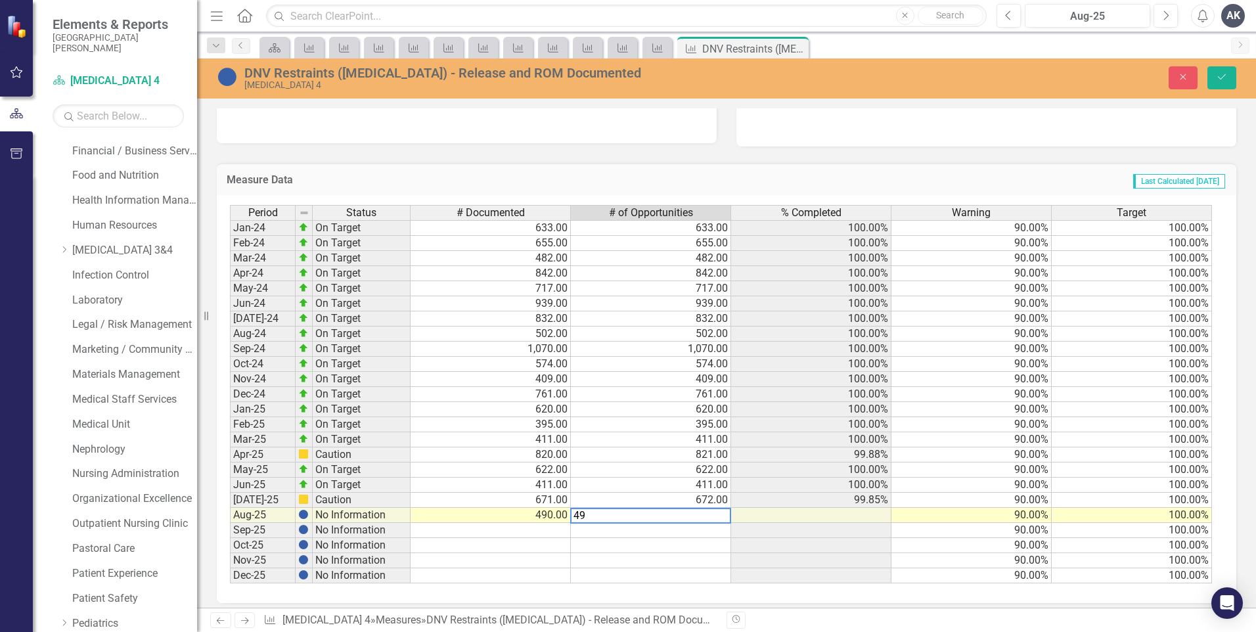
type textarea "497"
click at [1227, 79] on icon "Save" at bounding box center [1222, 76] width 12 height 9
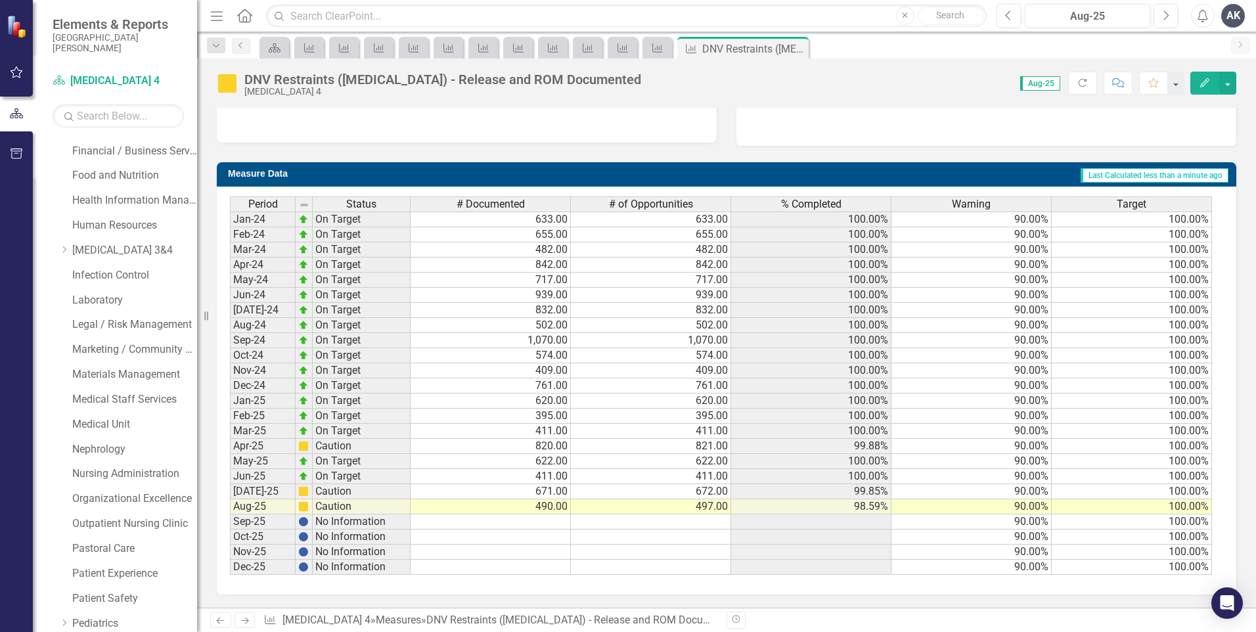
click at [249, 625] on link "Next" at bounding box center [245, 620] width 21 height 16
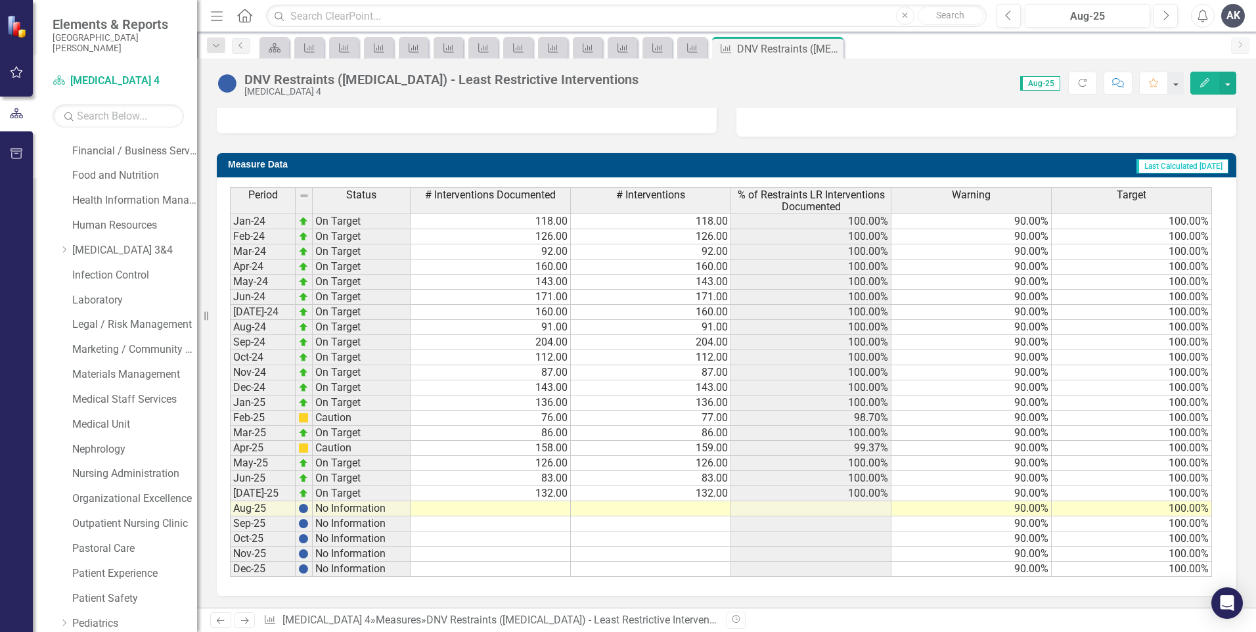
scroll to position [461, 0]
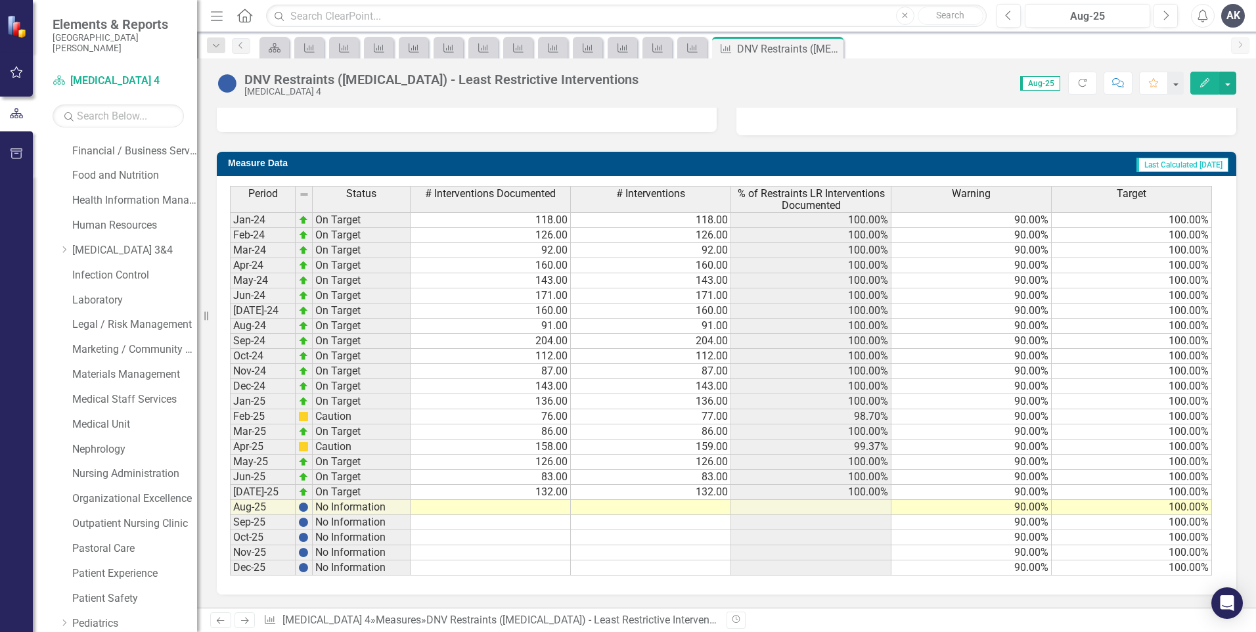
click at [554, 507] on td at bounding box center [491, 507] width 160 height 15
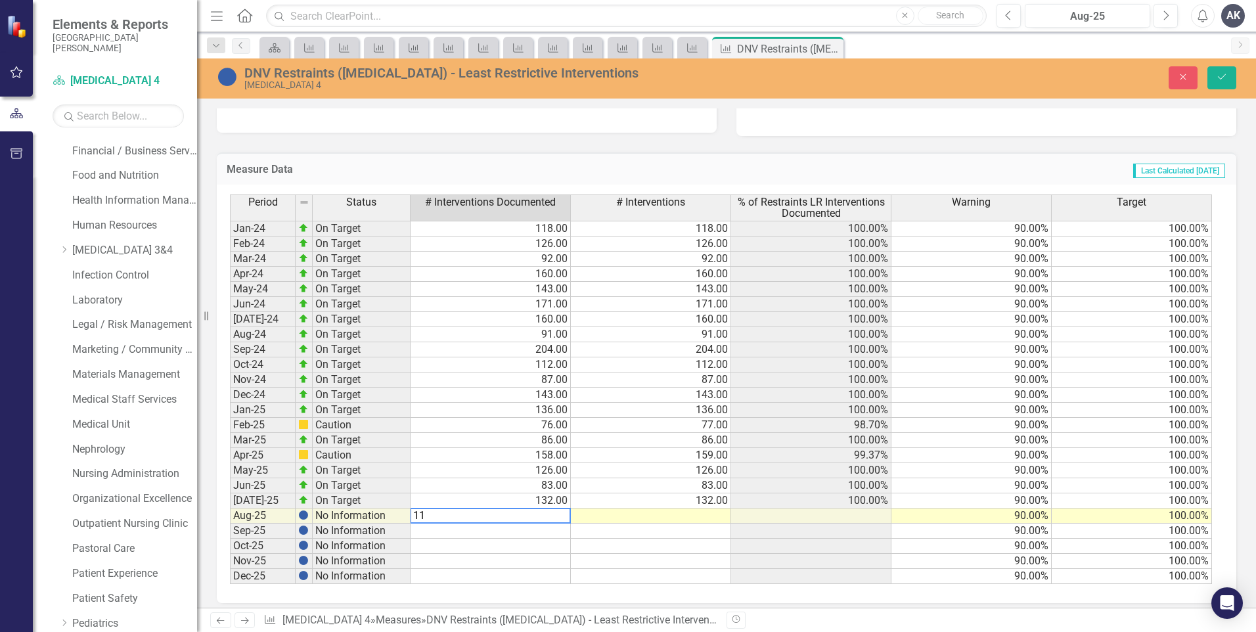
type textarea "116"
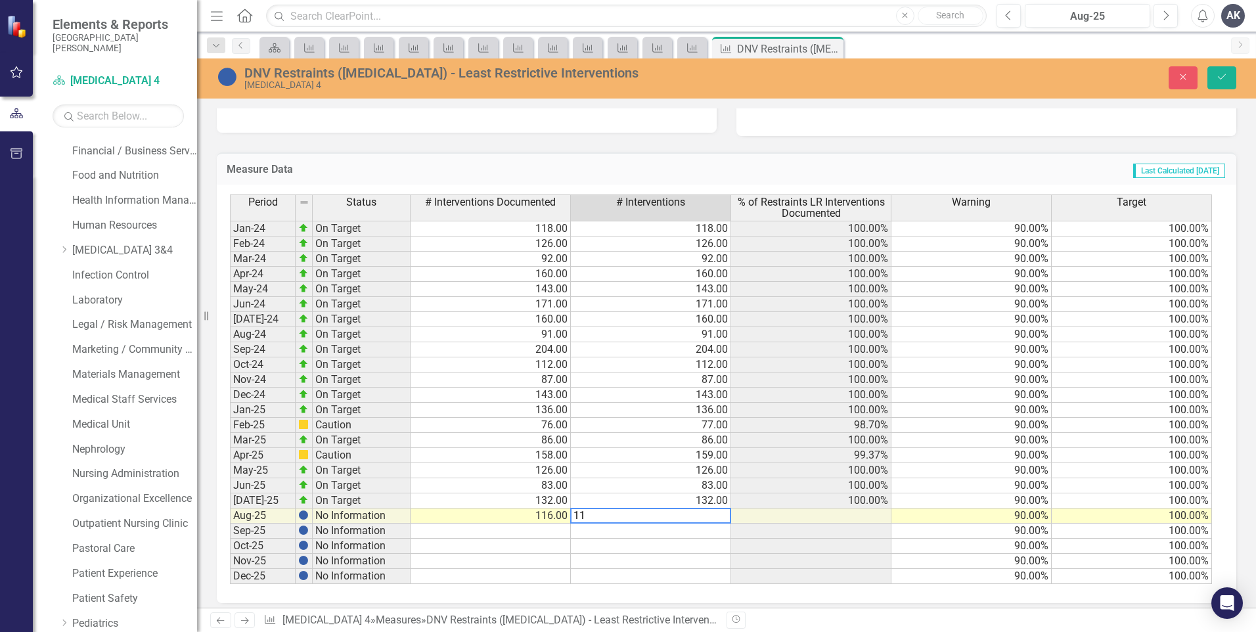
type textarea "117"
click at [1220, 71] on button "Save" at bounding box center [1222, 77] width 29 height 23
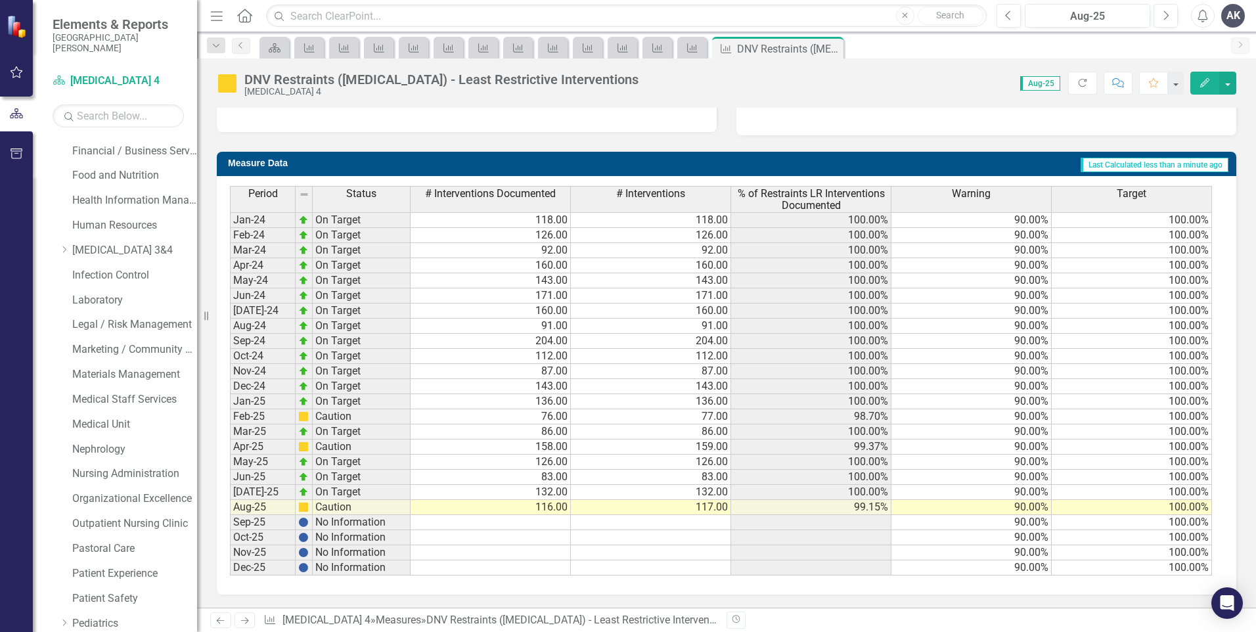
click at [247, 622] on icon "Next" at bounding box center [244, 620] width 11 height 9
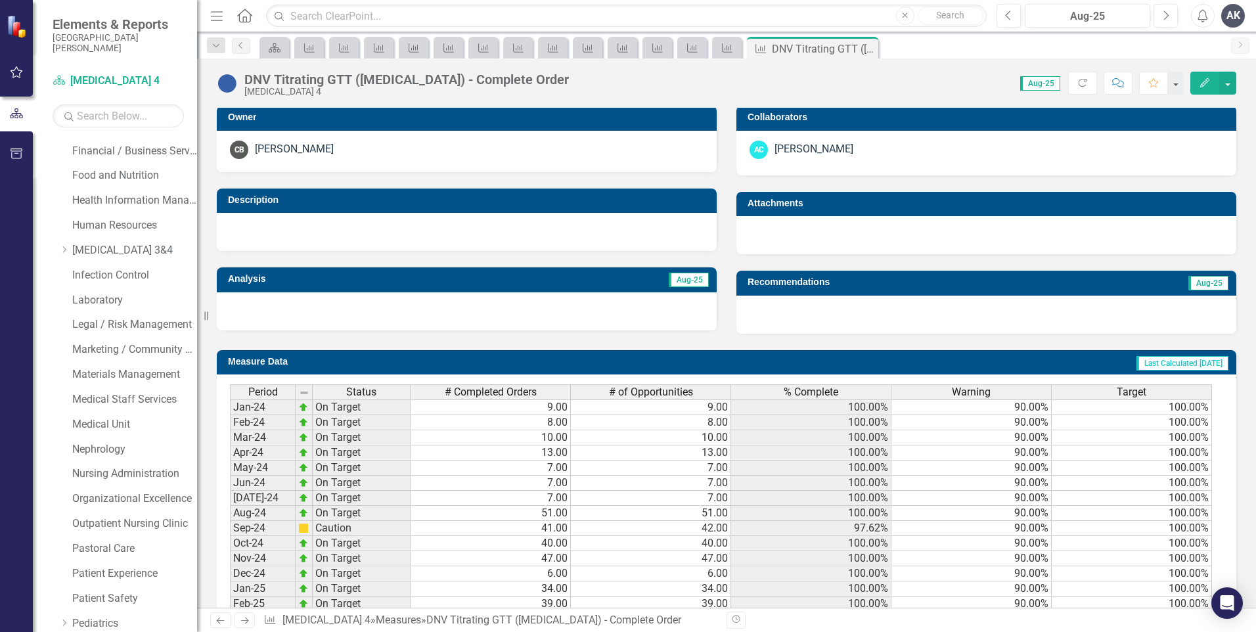
scroll to position [451, 0]
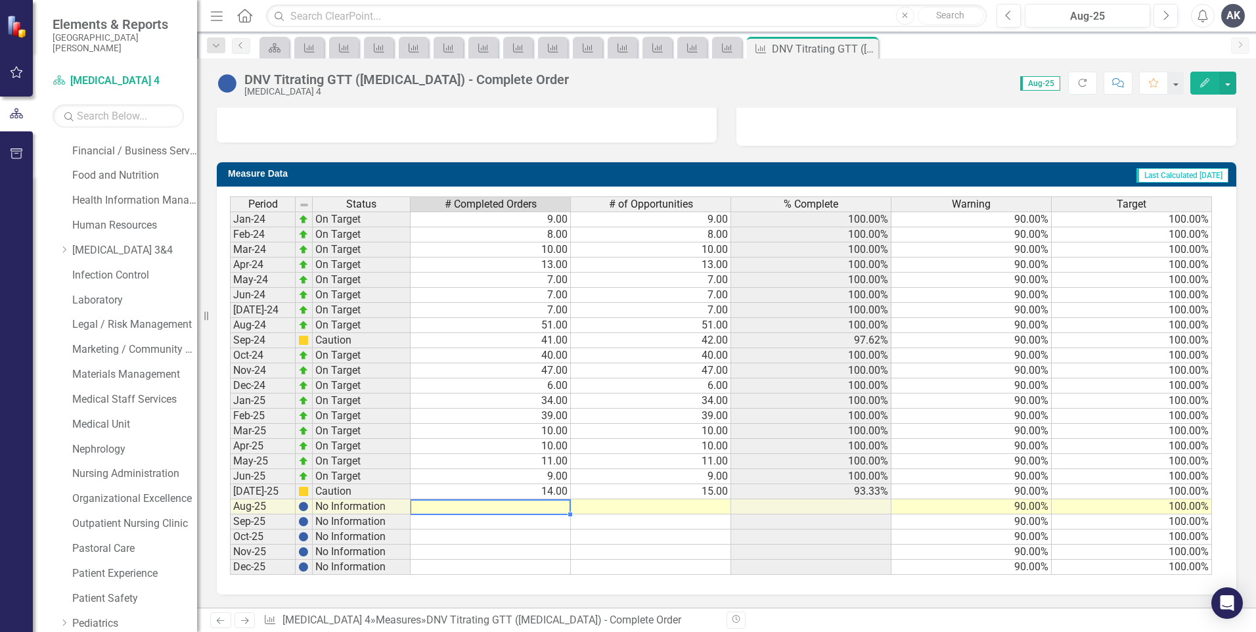
click at [551, 506] on td at bounding box center [491, 506] width 160 height 15
click at [541, 505] on td at bounding box center [491, 506] width 160 height 15
type textarea "11"
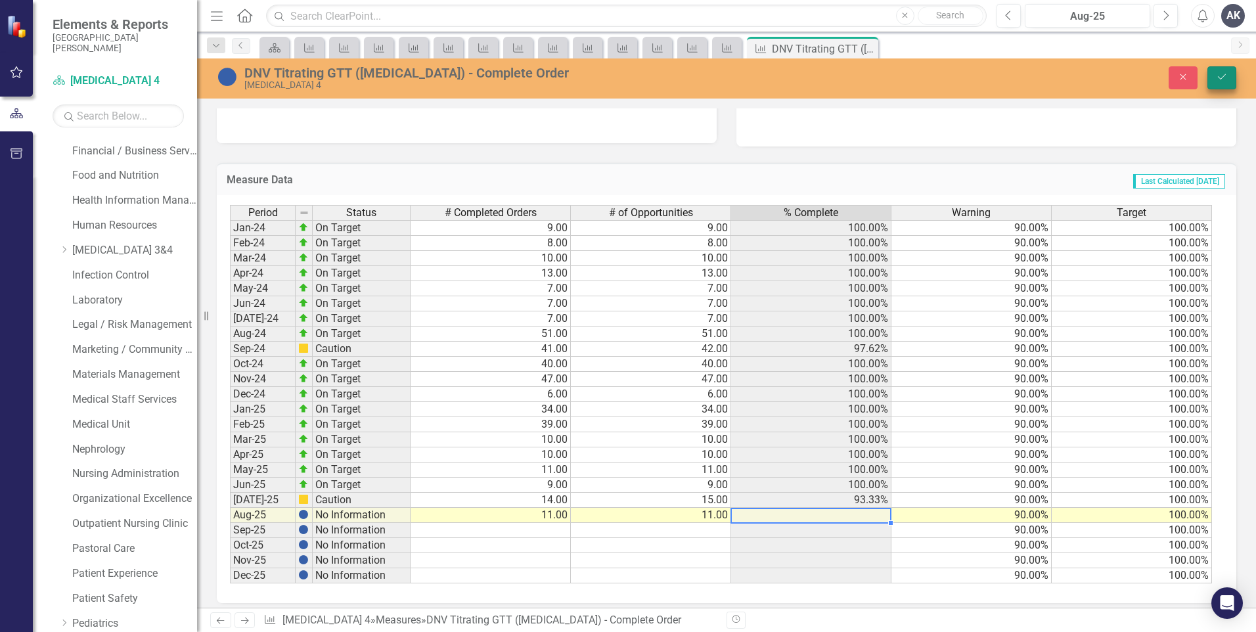
type textarea "11"
click at [1218, 81] on icon "Save" at bounding box center [1222, 76] width 12 height 9
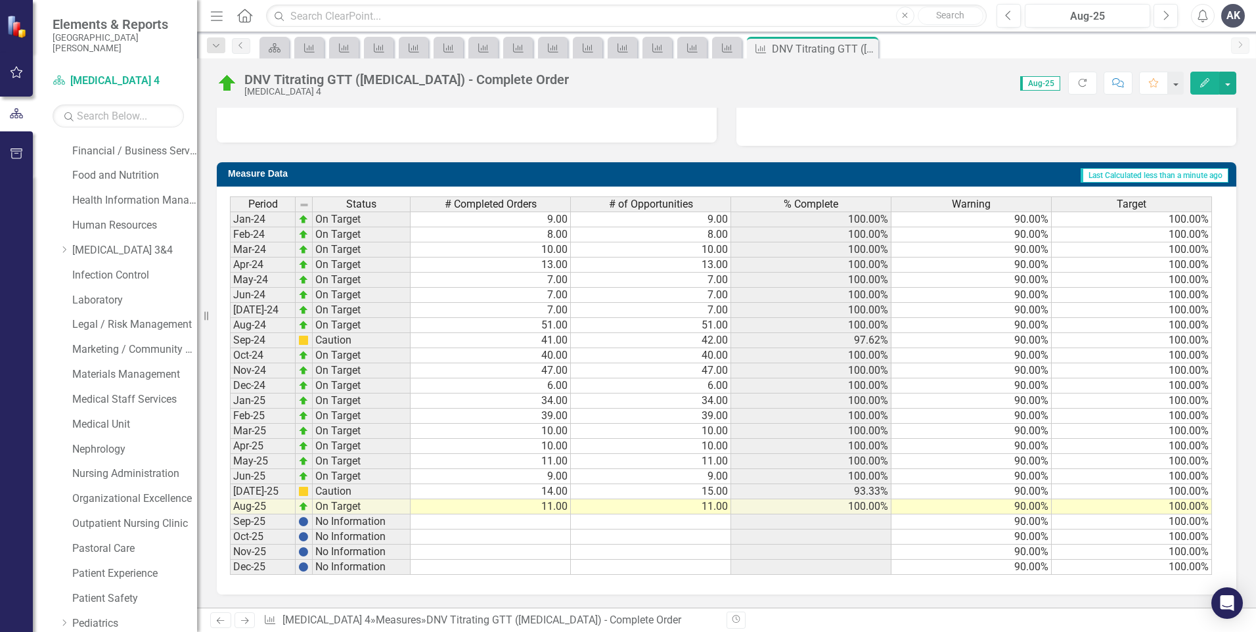
click at [249, 620] on icon "Next" at bounding box center [244, 620] width 11 height 9
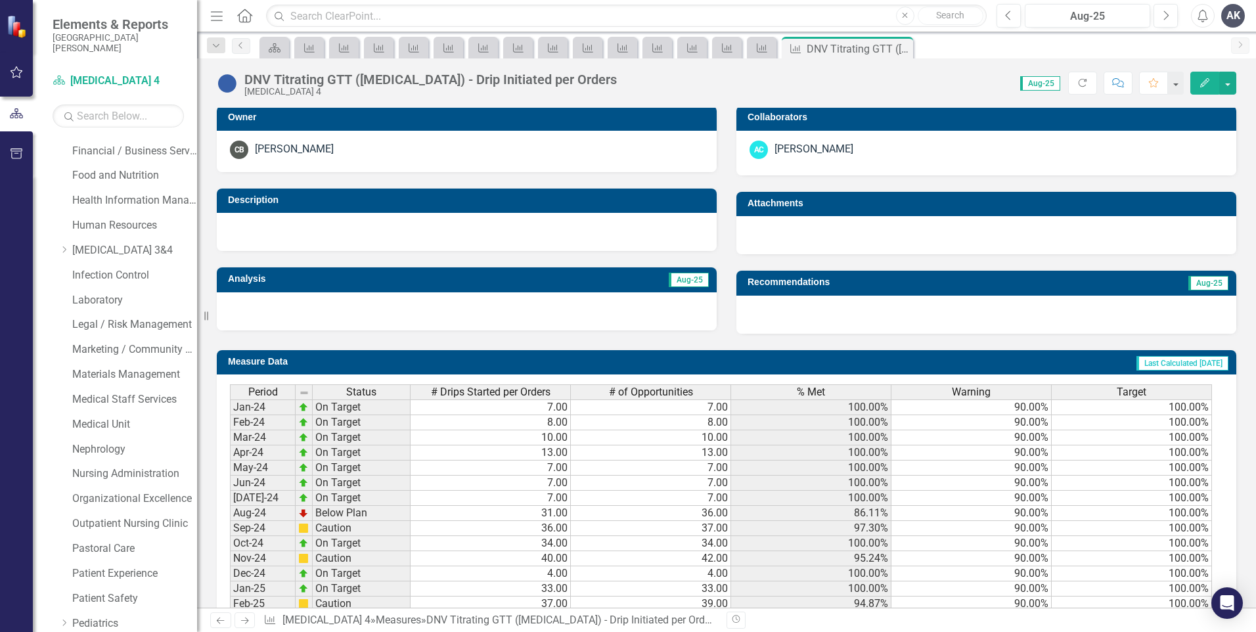
scroll to position [451, 0]
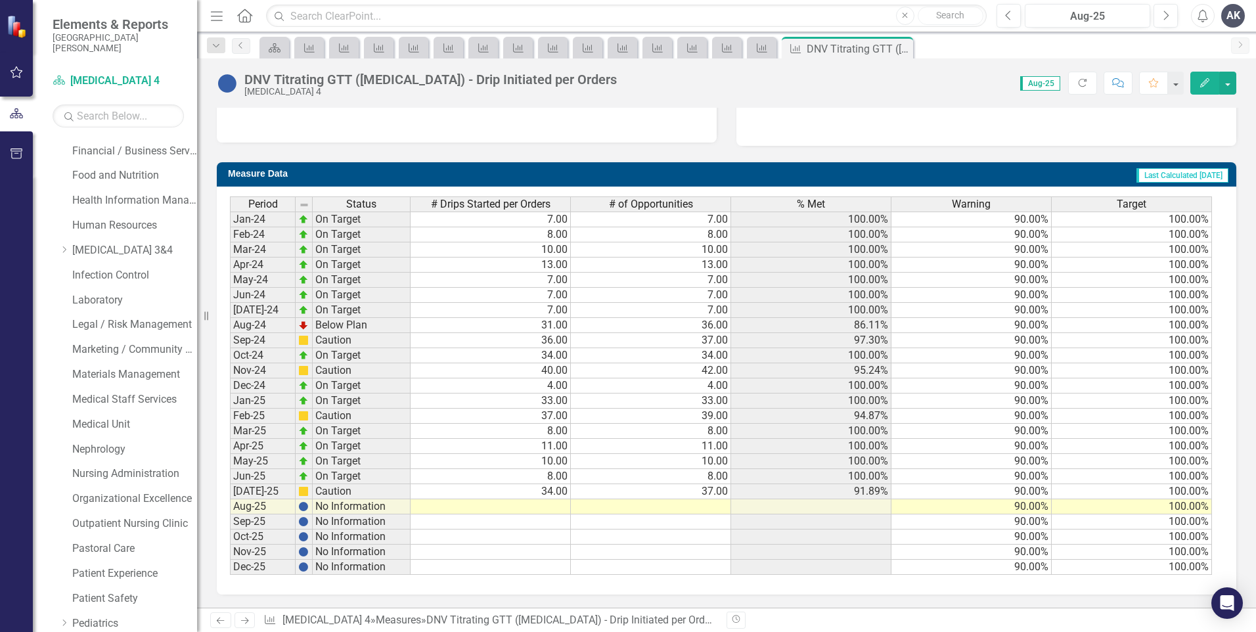
click at [564, 508] on td at bounding box center [491, 506] width 160 height 15
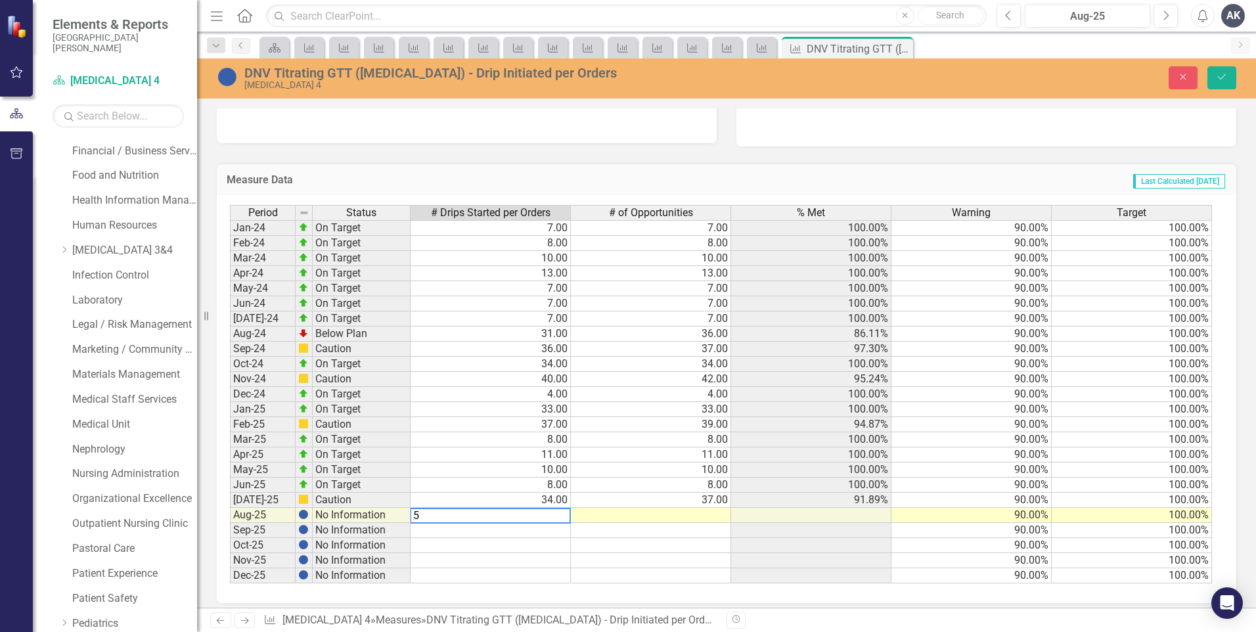
type textarea "50"
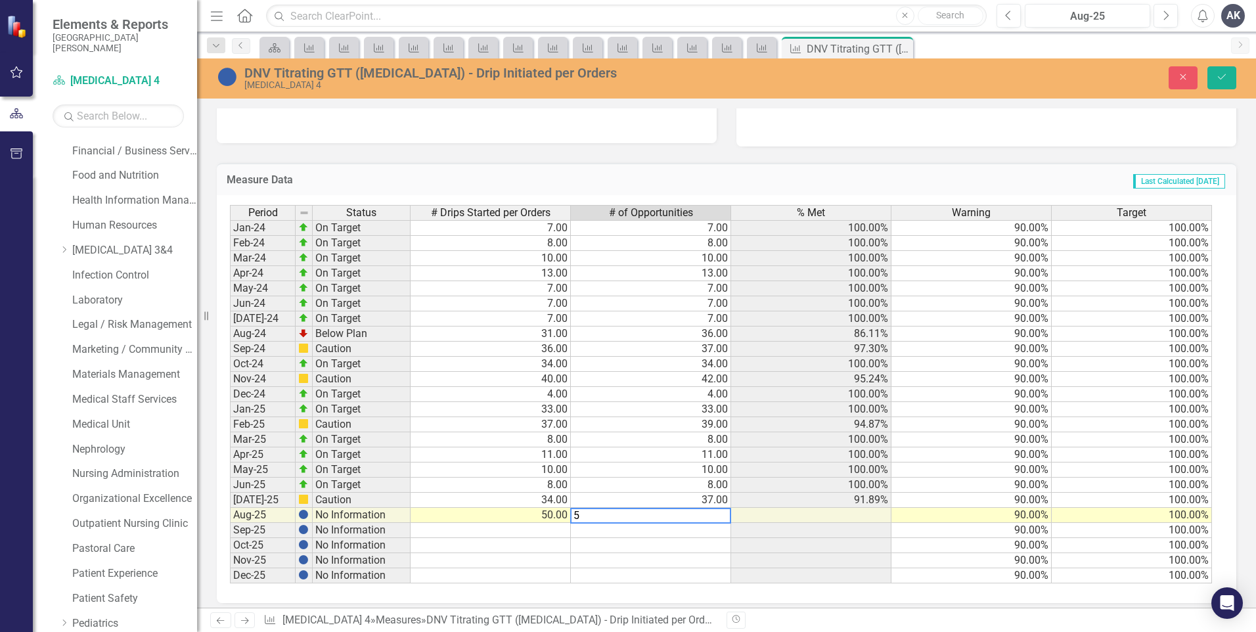
type textarea "55"
click at [1230, 72] on button "Save" at bounding box center [1222, 77] width 29 height 23
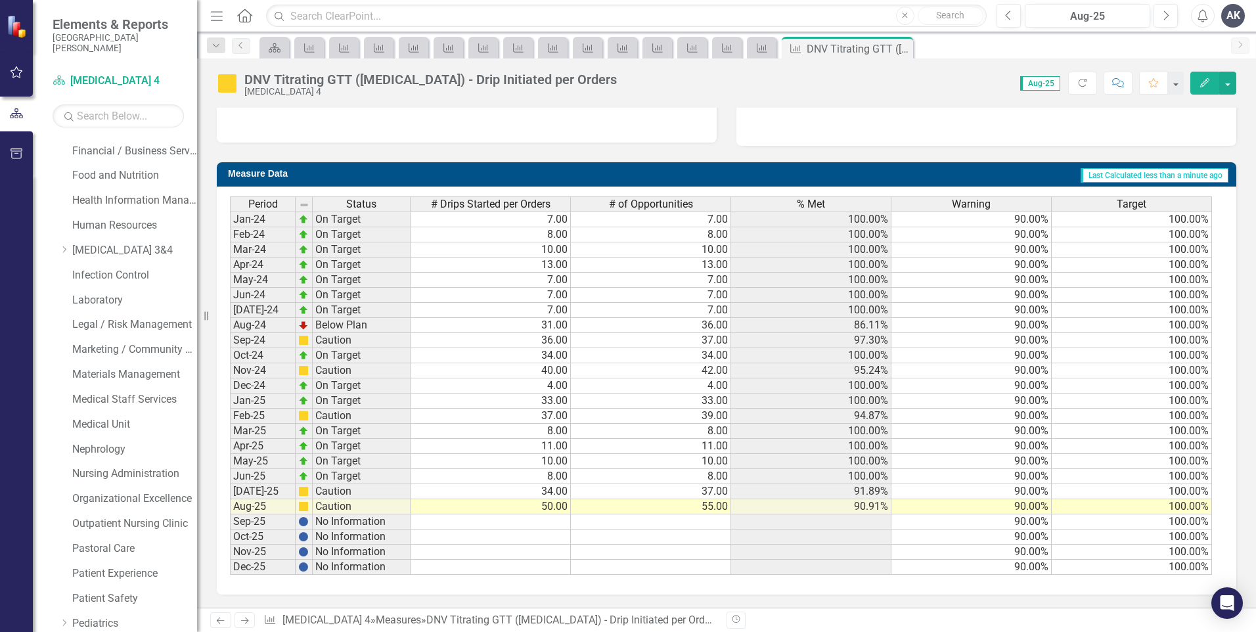
click at [244, 624] on icon "Next" at bounding box center [244, 620] width 11 height 9
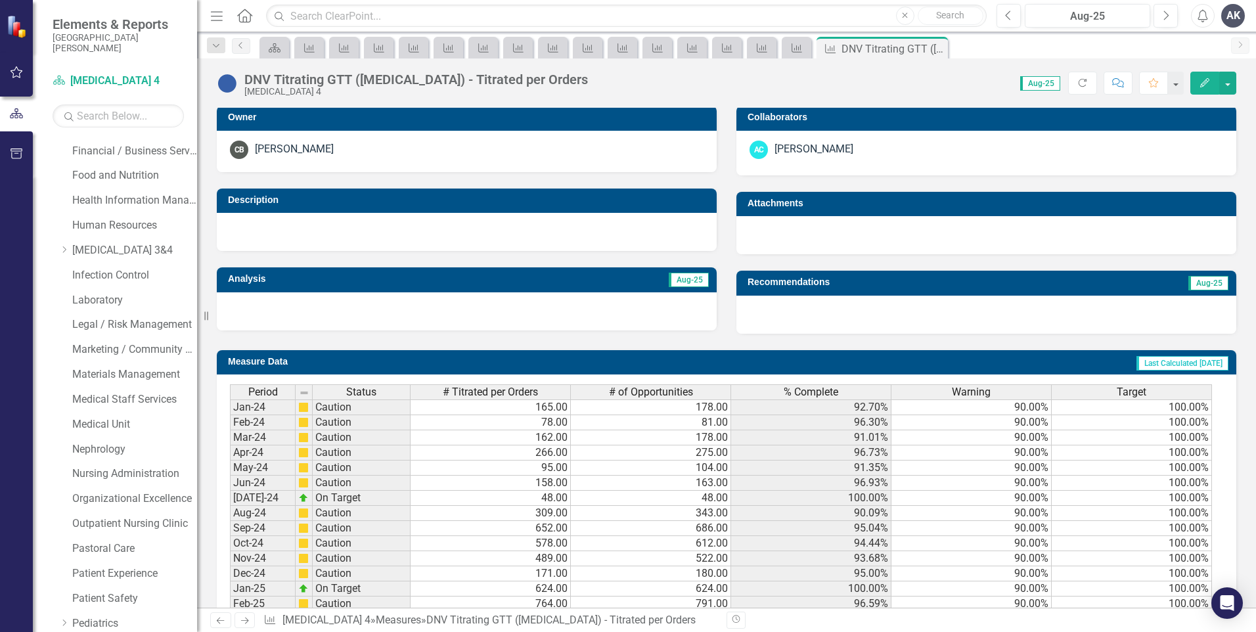
scroll to position [451, 0]
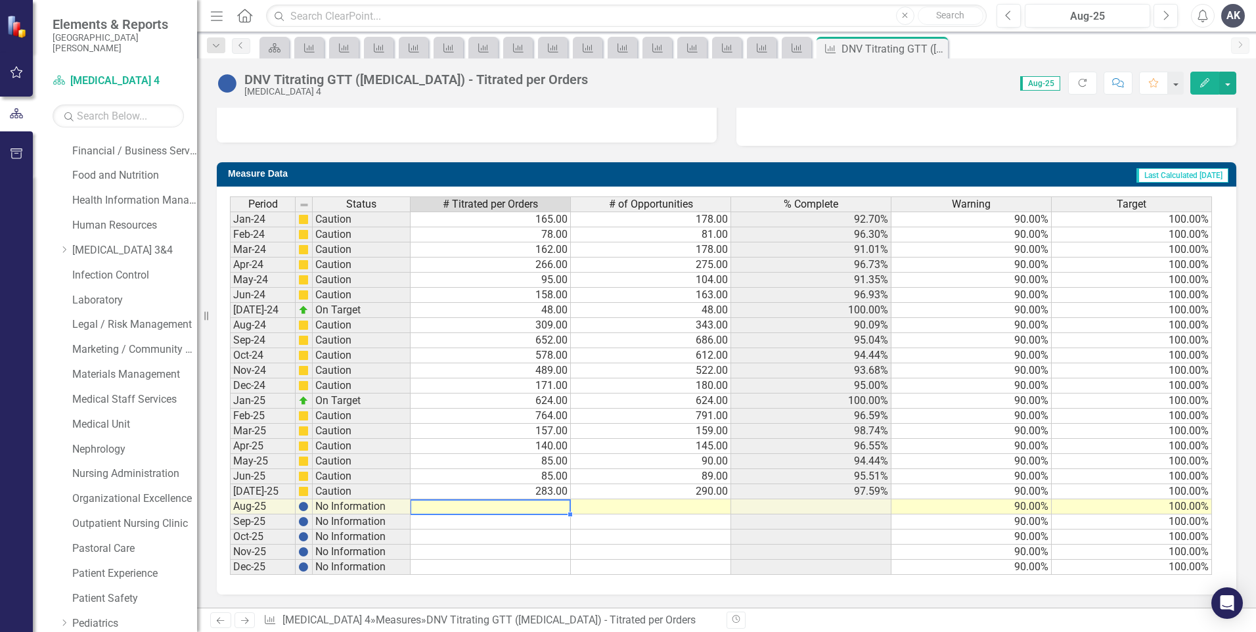
click at [559, 507] on td at bounding box center [491, 506] width 160 height 15
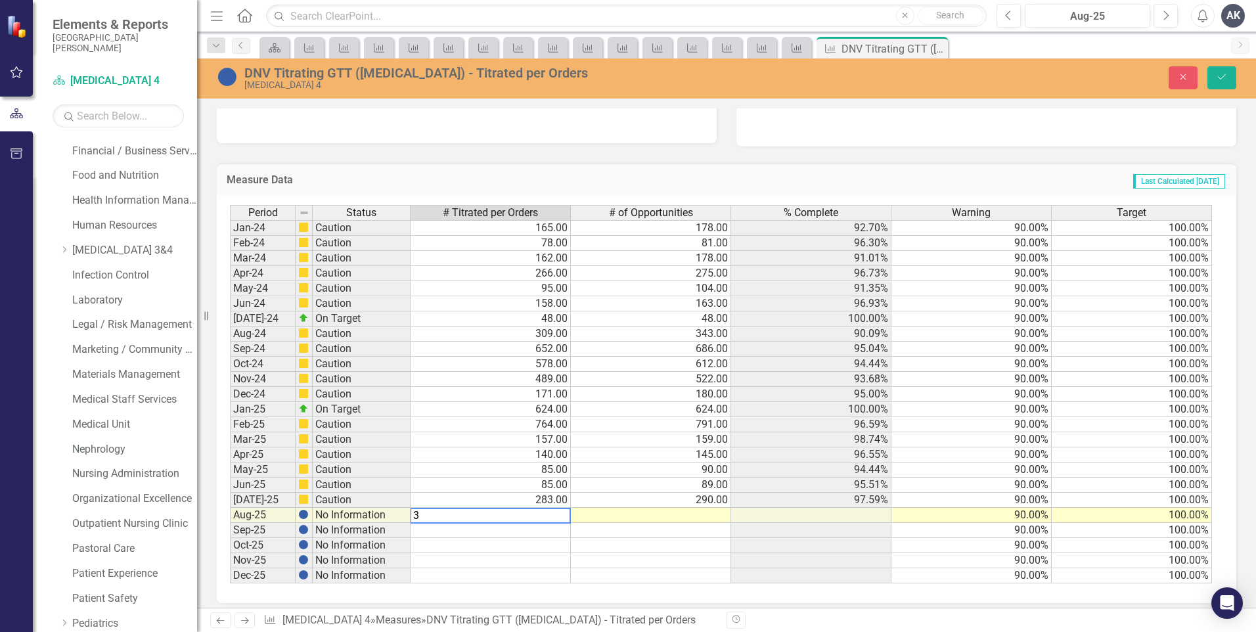
type textarea "39"
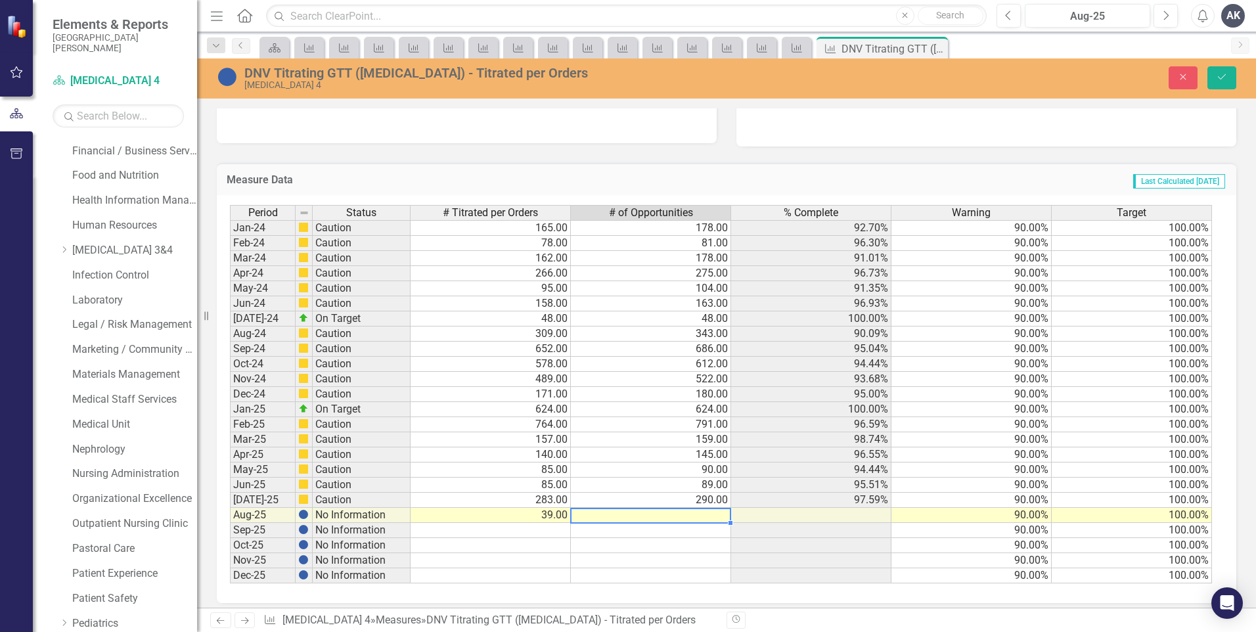
type textarea "44"
click at [1229, 70] on button "Save" at bounding box center [1222, 77] width 29 height 23
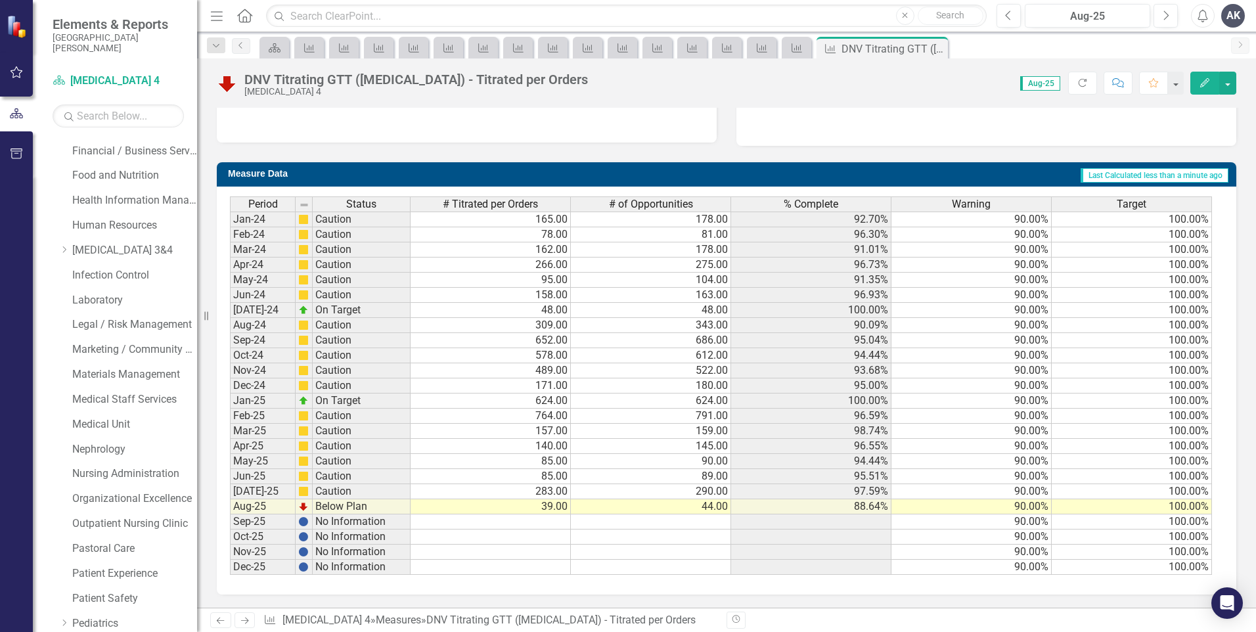
click at [243, 620] on icon "Next" at bounding box center [244, 620] width 11 height 9
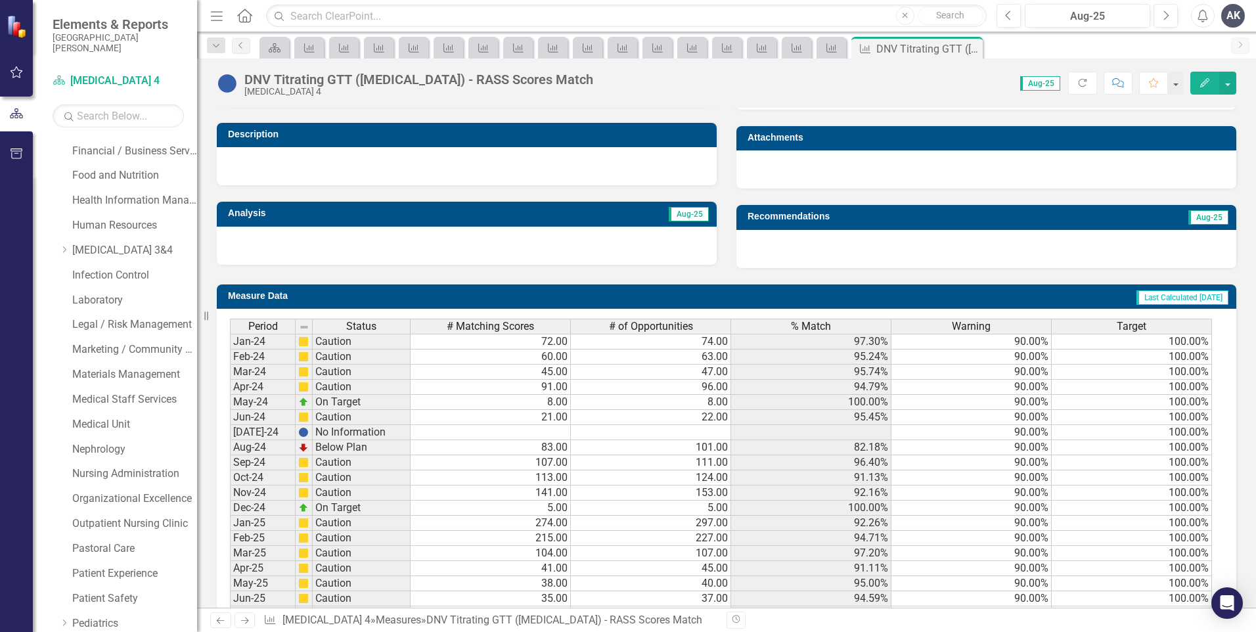
scroll to position [451, 0]
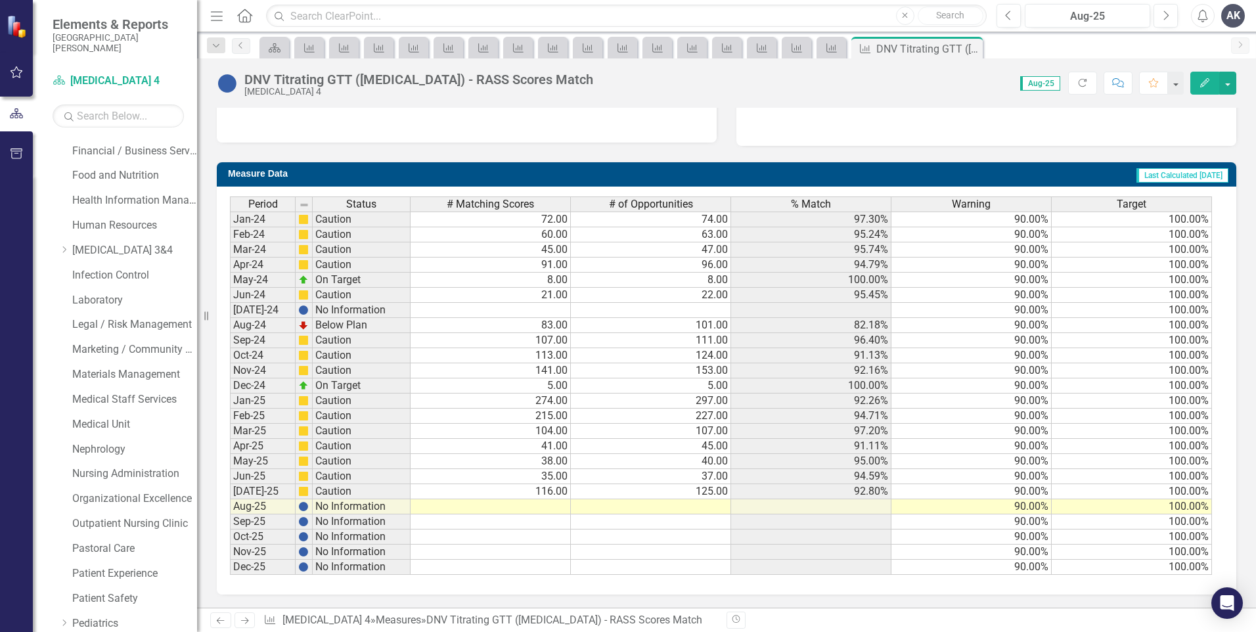
click at [552, 503] on td at bounding box center [491, 506] width 160 height 15
type textarea "23"
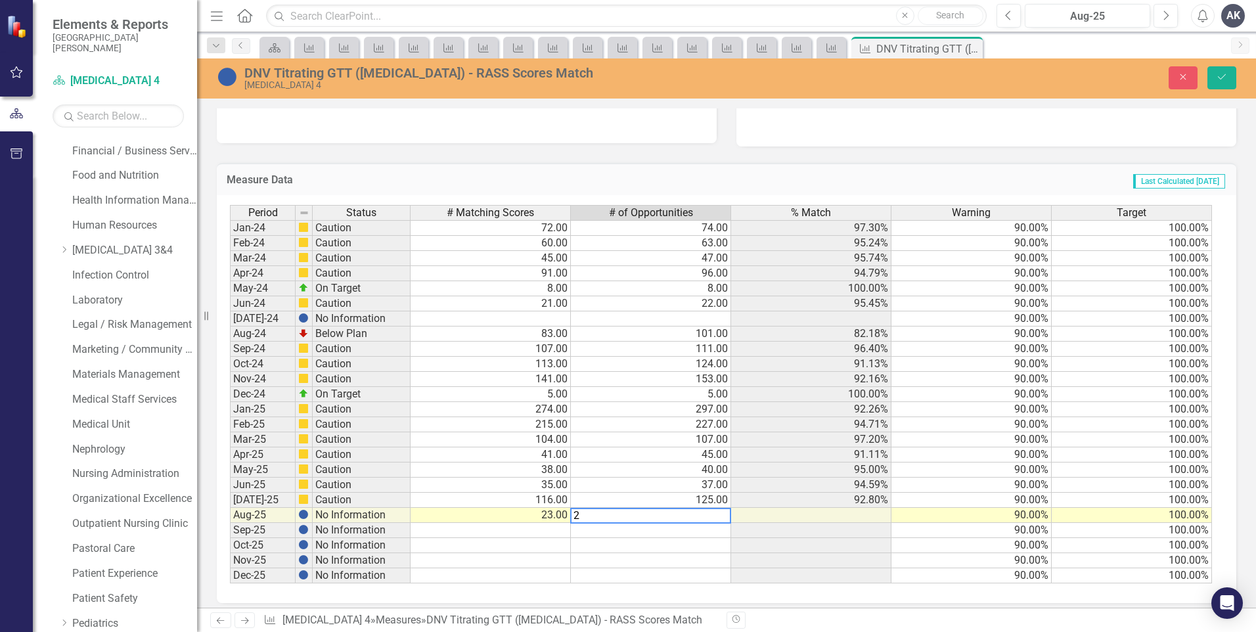
type textarea "25"
click at [1219, 80] on icon "Save" at bounding box center [1222, 76] width 12 height 9
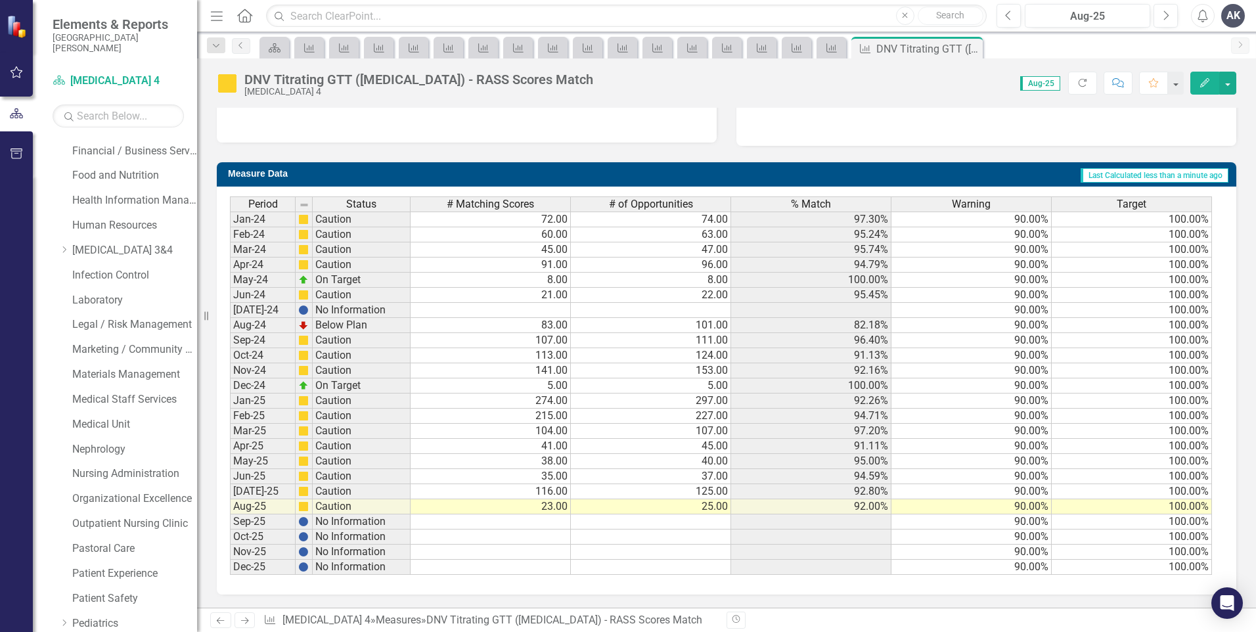
click at [240, 622] on icon "Next" at bounding box center [244, 620] width 11 height 9
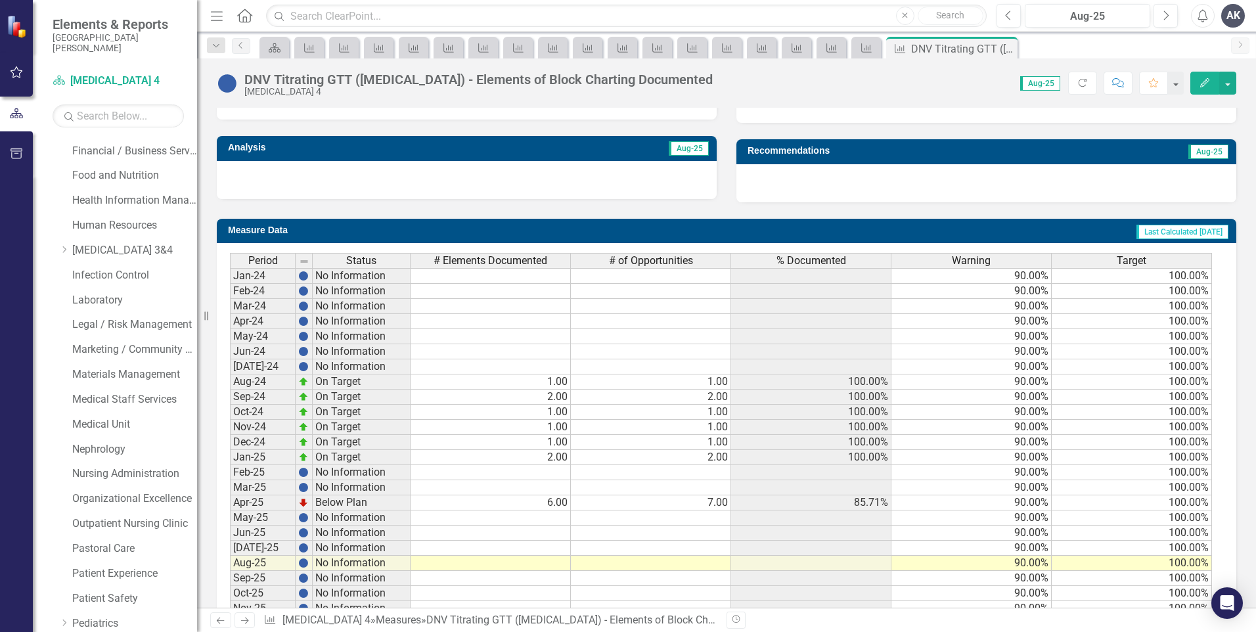
scroll to position [451, 0]
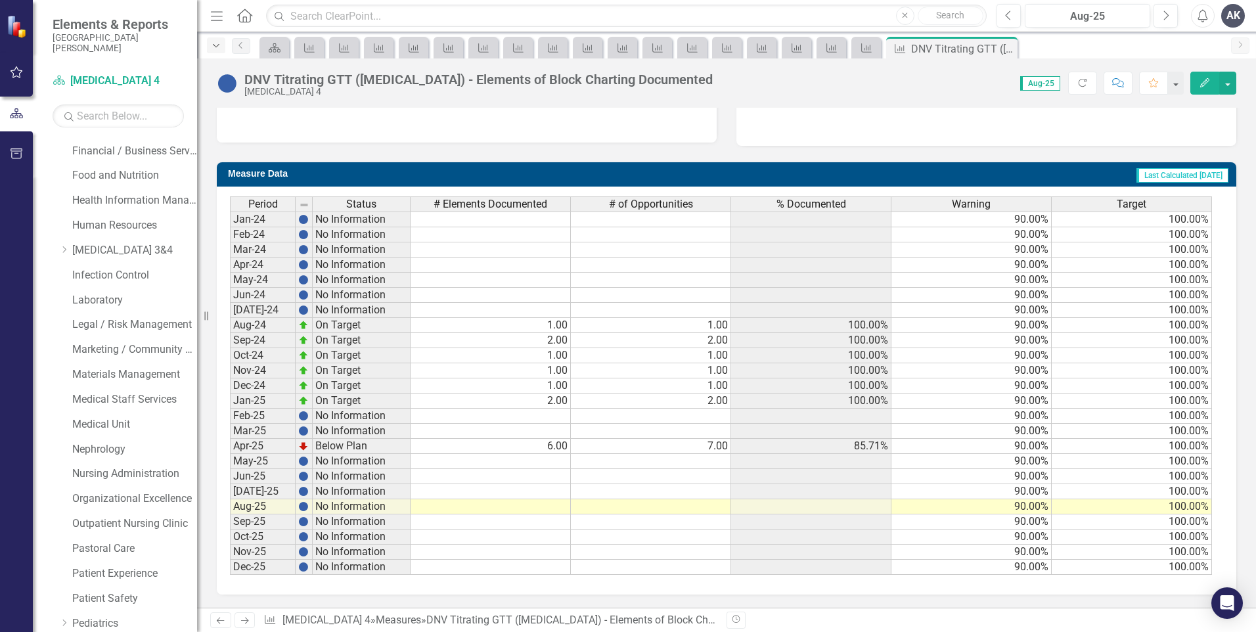
click at [212, 45] on icon "Dropdown" at bounding box center [216, 45] width 12 height 9
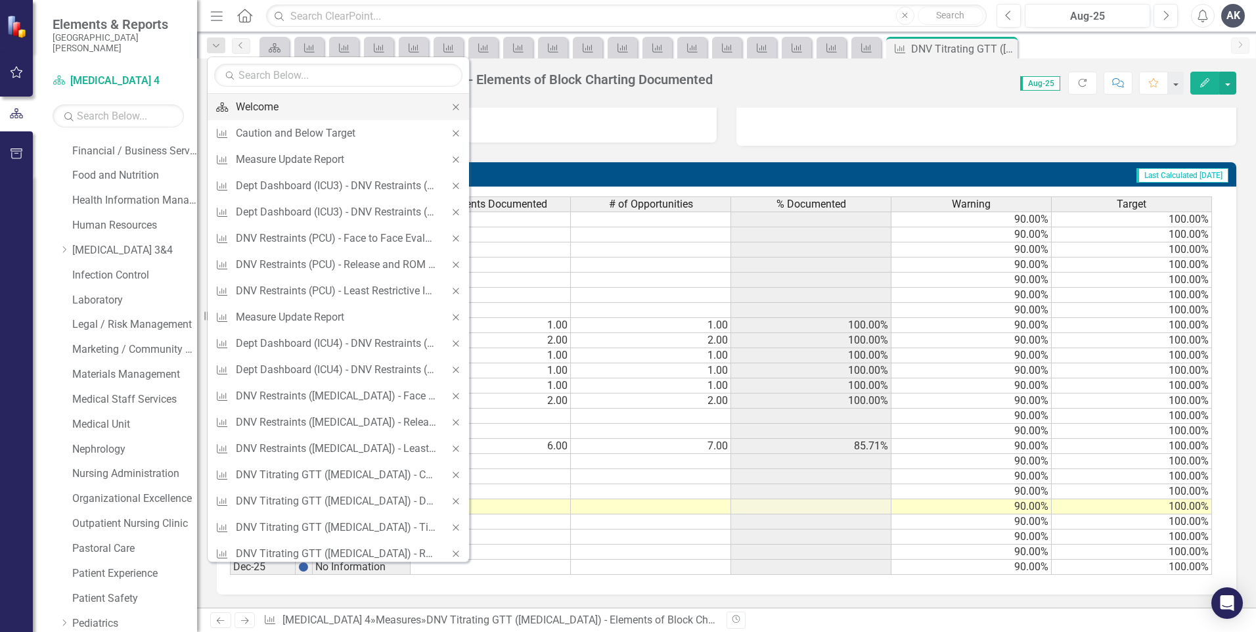
click at [342, 112] on div "Welcome" at bounding box center [336, 107] width 200 height 16
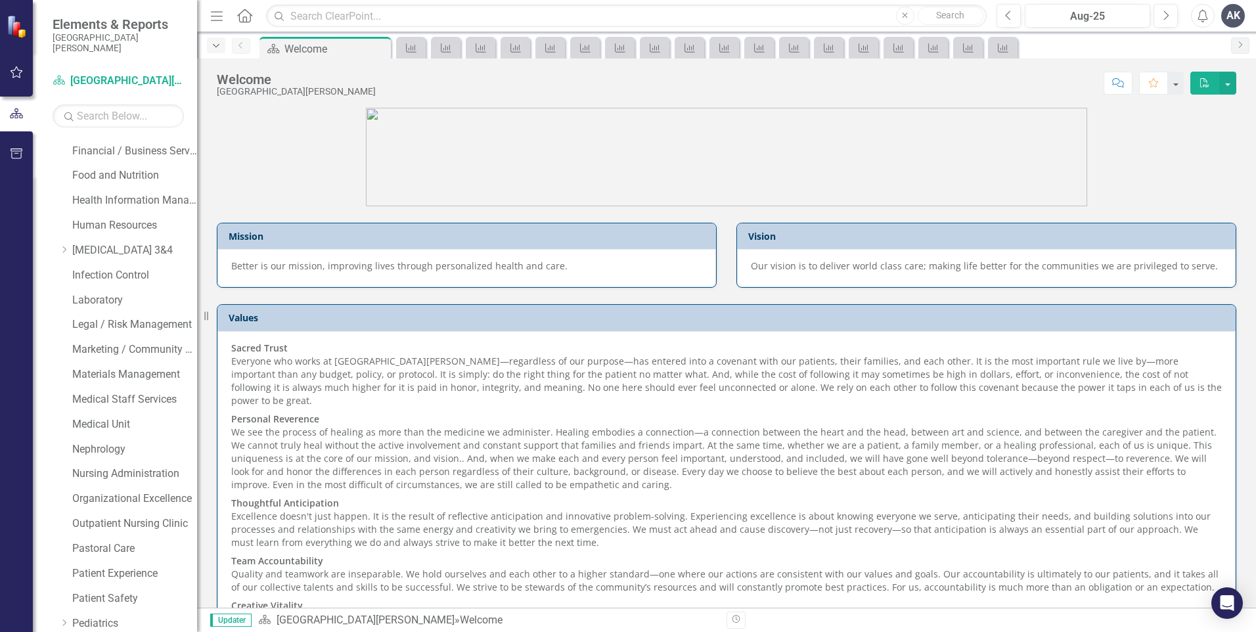
click at [217, 45] on icon "Dropdown" at bounding box center [216, 45] width 12 height 9
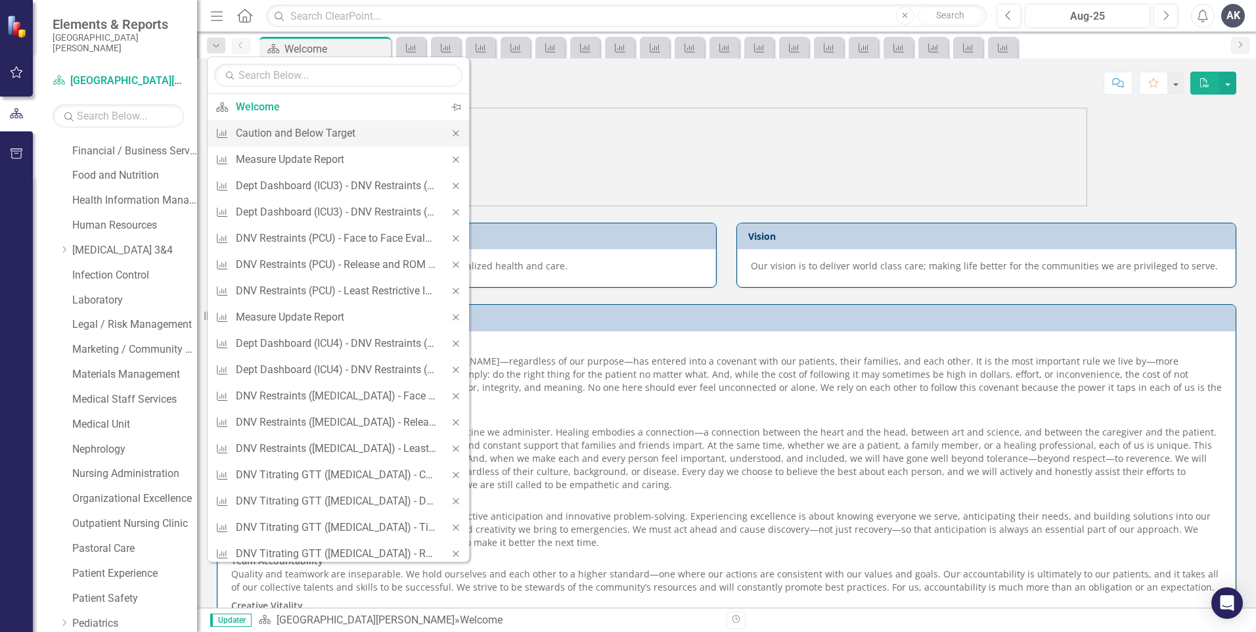
click at [450, 136] on icon "Close" at bounding box center [456, 133] width 12 height 9
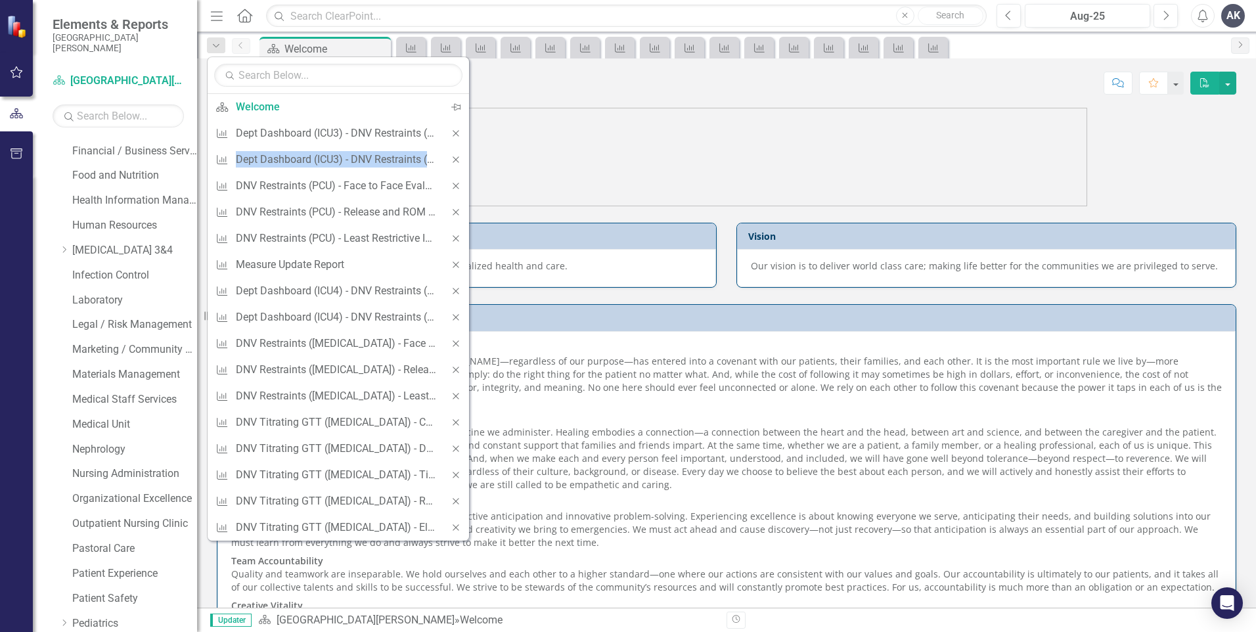
click at [447, 136] on div "Close" at bounding box center [456, 133] width 26 height 26
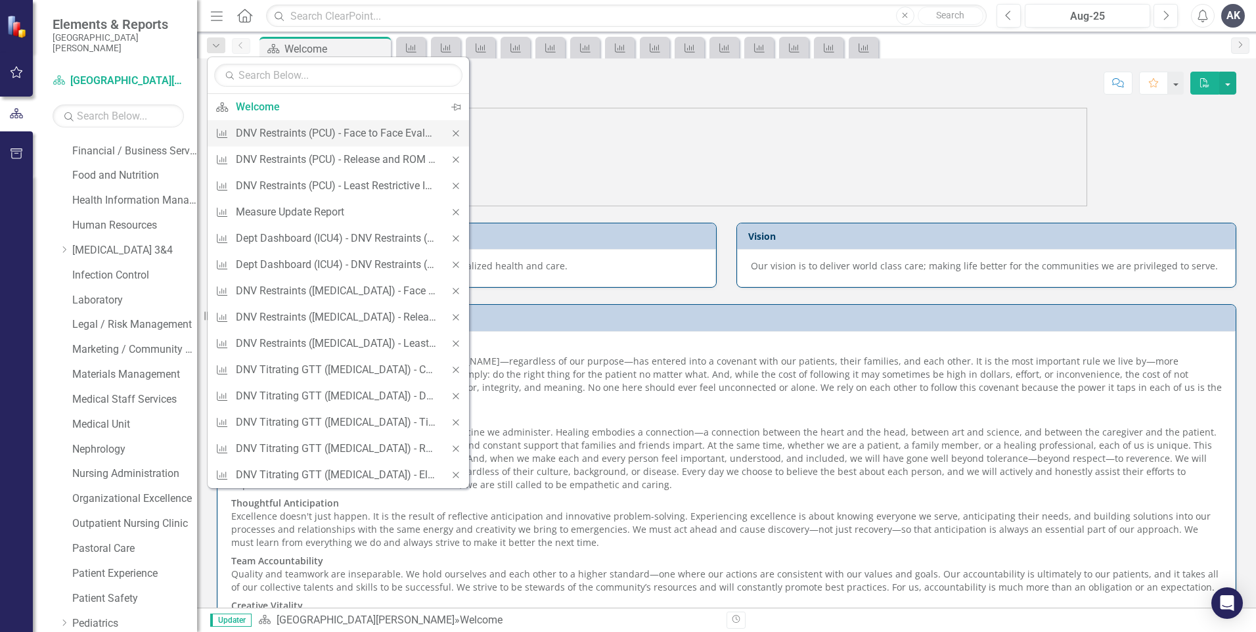
click at [452, 135] on icon "Close" at bounding box center [456, 133] width 12 height 9
click at [454, 134] on icon "Close" at bounding box center [456, 133] width 12 height 9
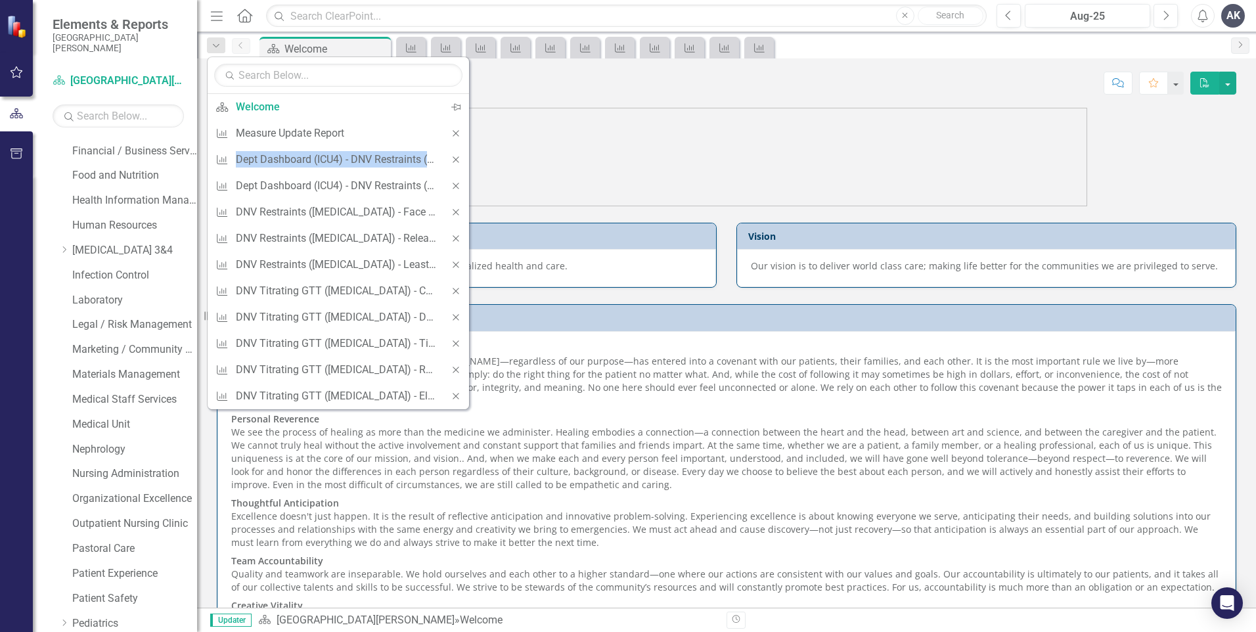
click at [454, 134] on icon "Close" at bounding box center [456, 133] width 12 height 9
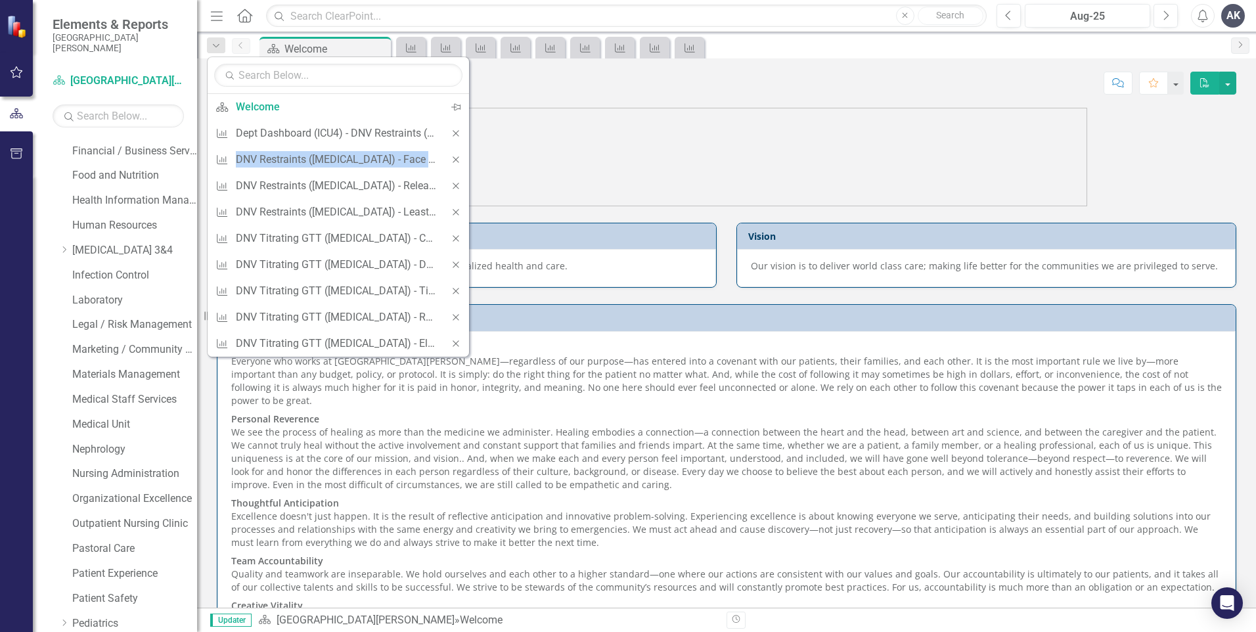
click at [454, 134] on icon "Close" at bounding box center [456, 133] width 12 height 9
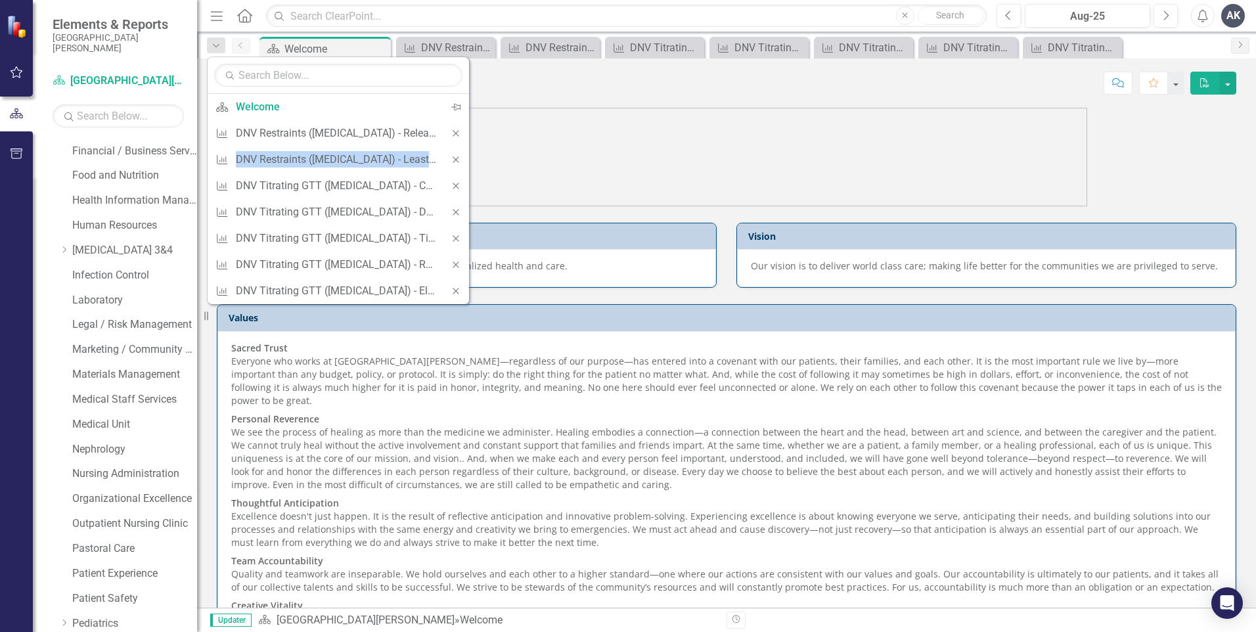
click at [454, 134] on icon "Close" at bounding box center [456, 133] width 12 height 9
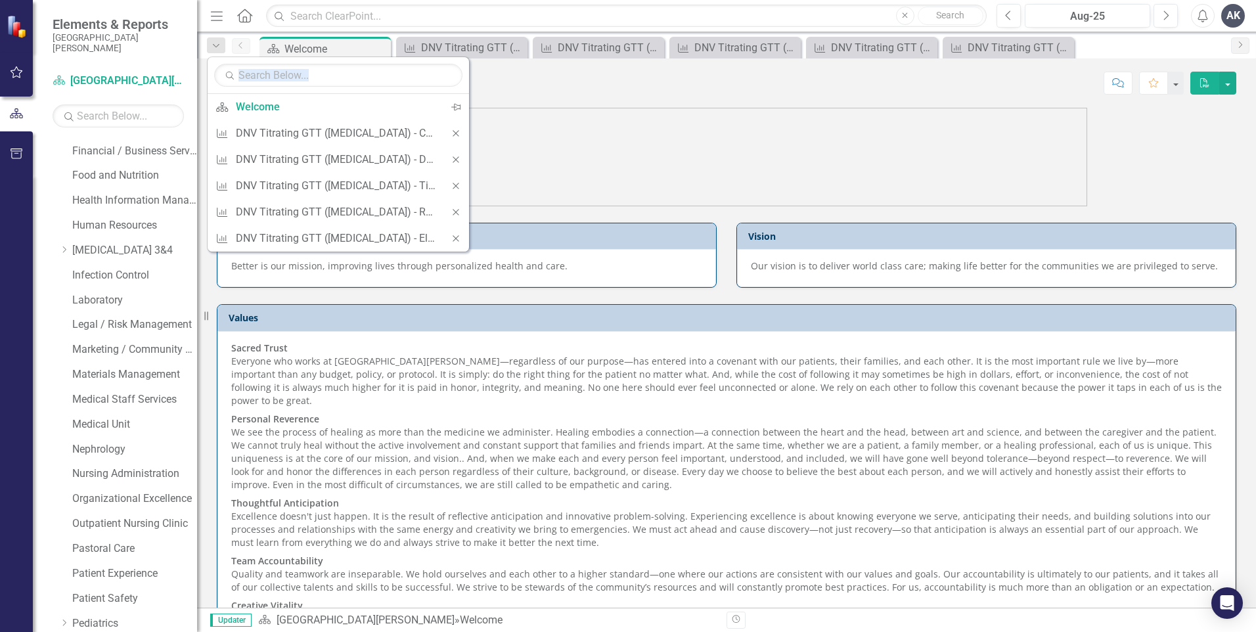
click at [454, 134] on icon "Close" at bounding box center [456, 133] width 12 height 9
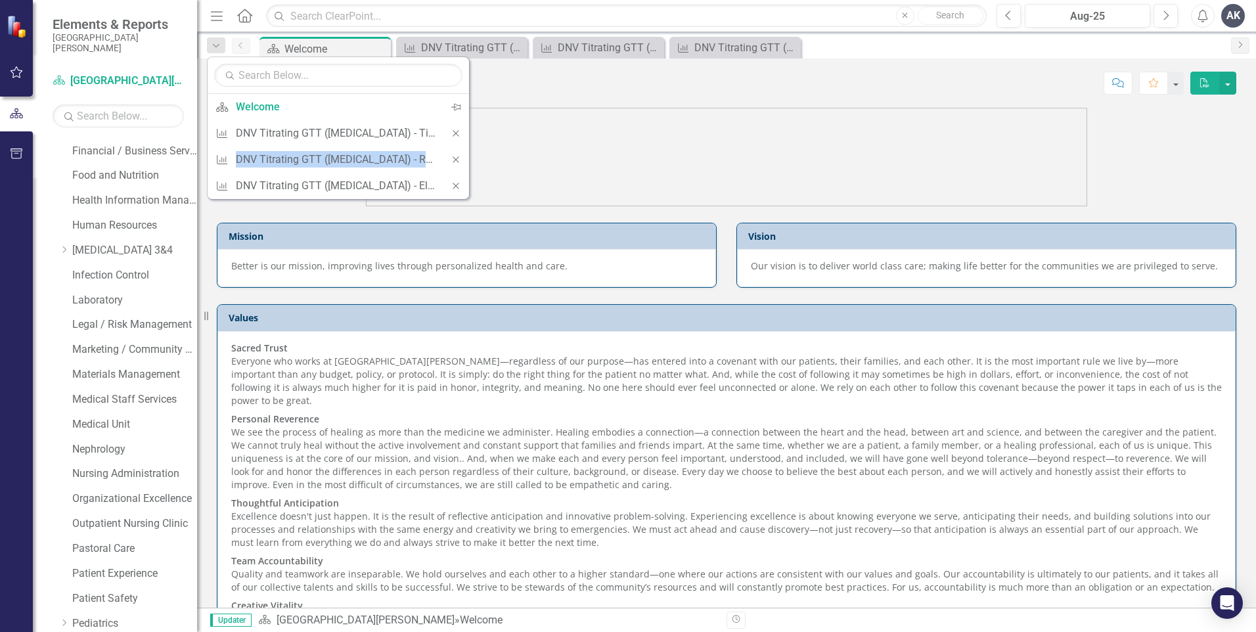
click at [454, 134] on icon "Close" at bounding box center [456, 133] width 12 height 9
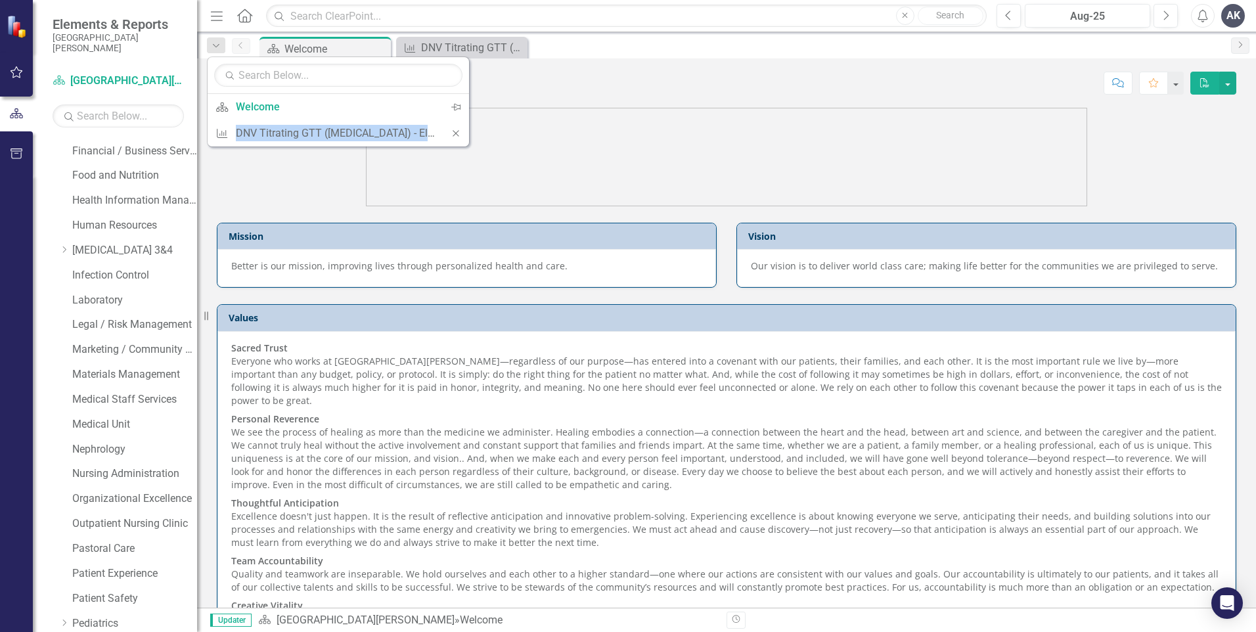
click at [455, 133] on icon "Close" at bounding box center [456, 133] width 12 height 9
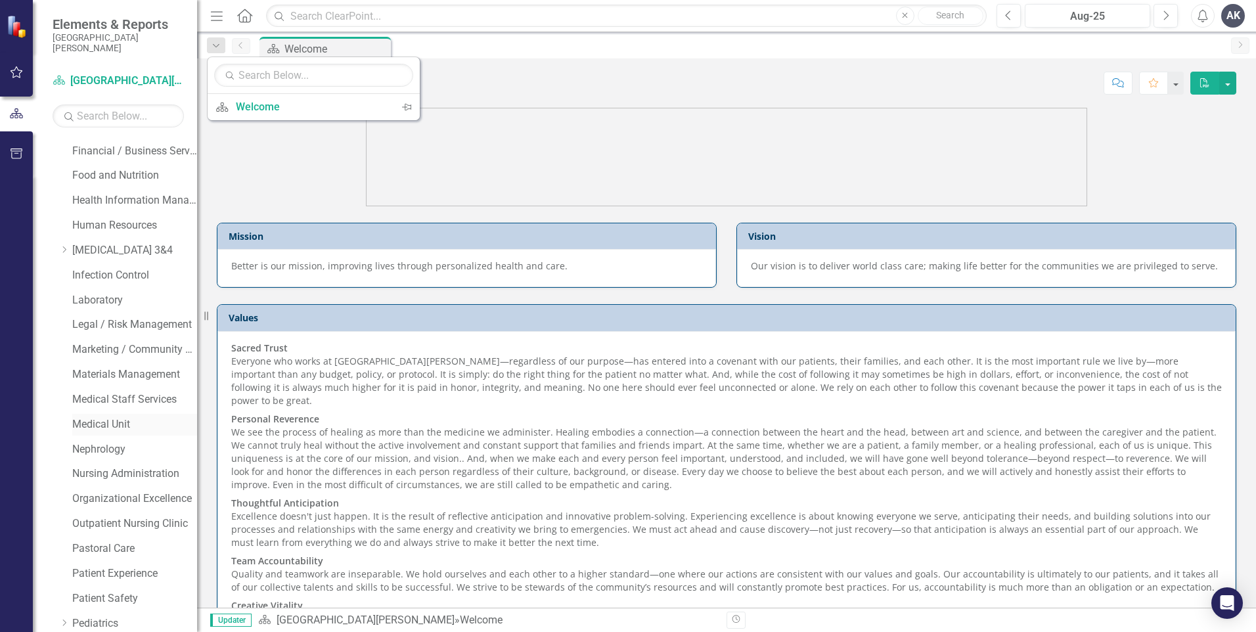
click at [92, 424] on link "Medical Unit" at bounding box center [134, 424] width 125 height 15
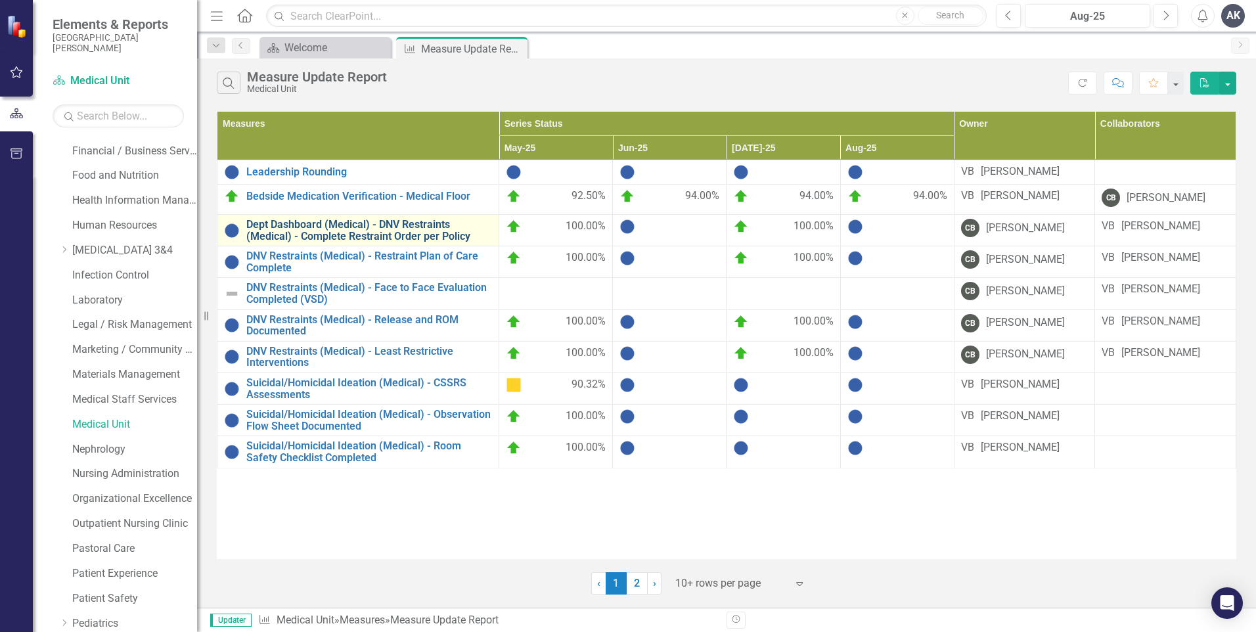
click at [407, 234] on link "Dept Dashboard (Medical) - DNV Restraints (Medical) - Complete Restraint Order …" at bounding box center [369, 230] width 246 height 23
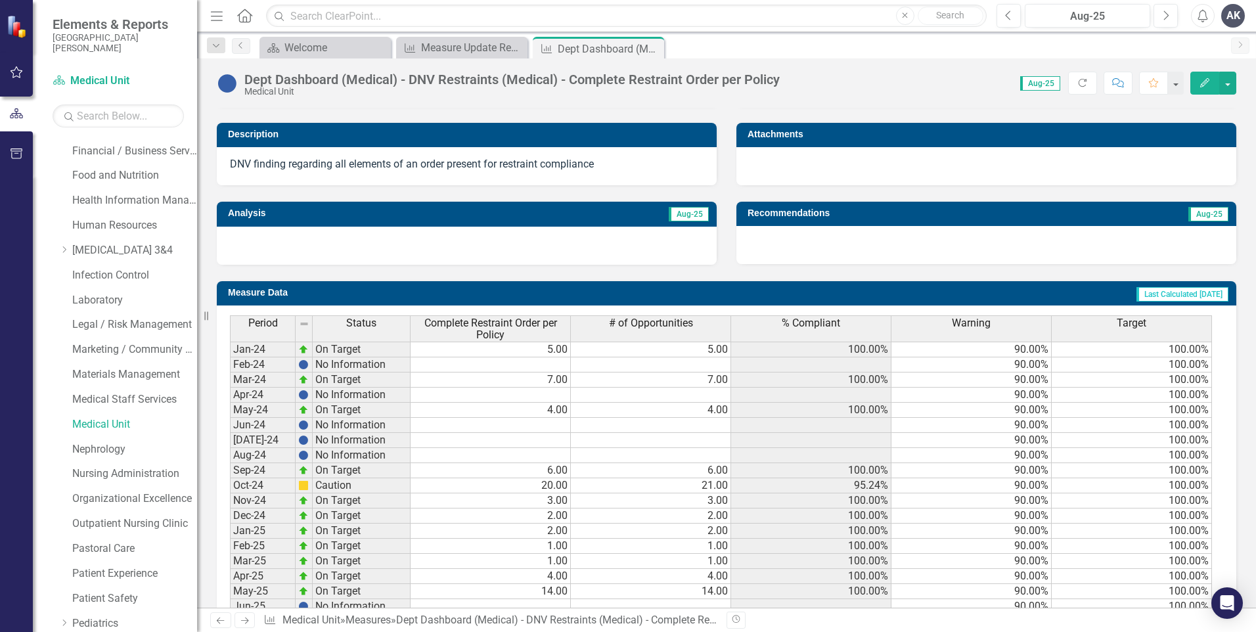
scroll to position [461, 0]
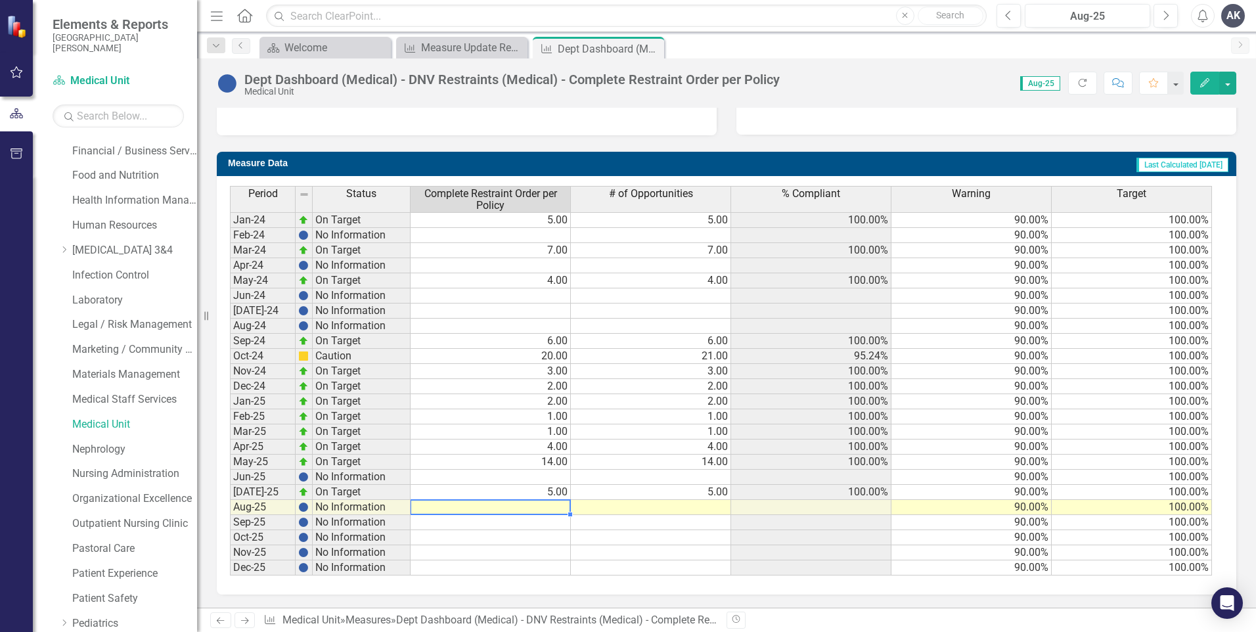
click at [558, 504] on td at bounding box center [491, 507] width 160 height 15
type textarea "3"
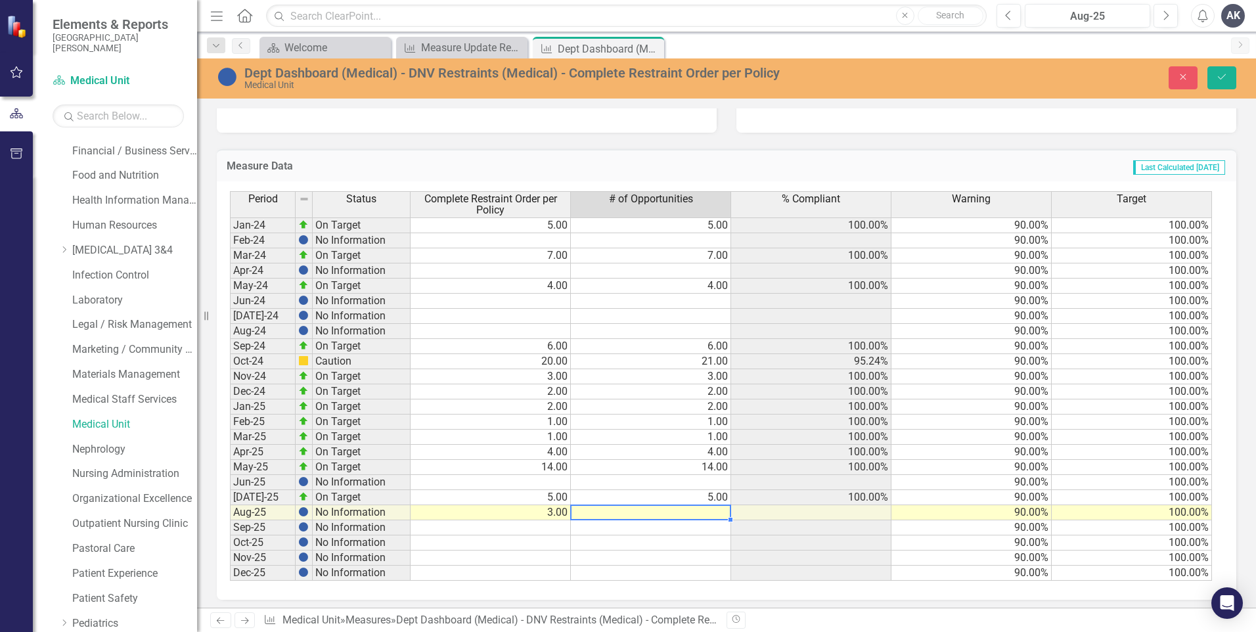
type textarea "3"
click at [1224, 78] on icon "Save" at bounding box center [1222, 76] width 12 height 9
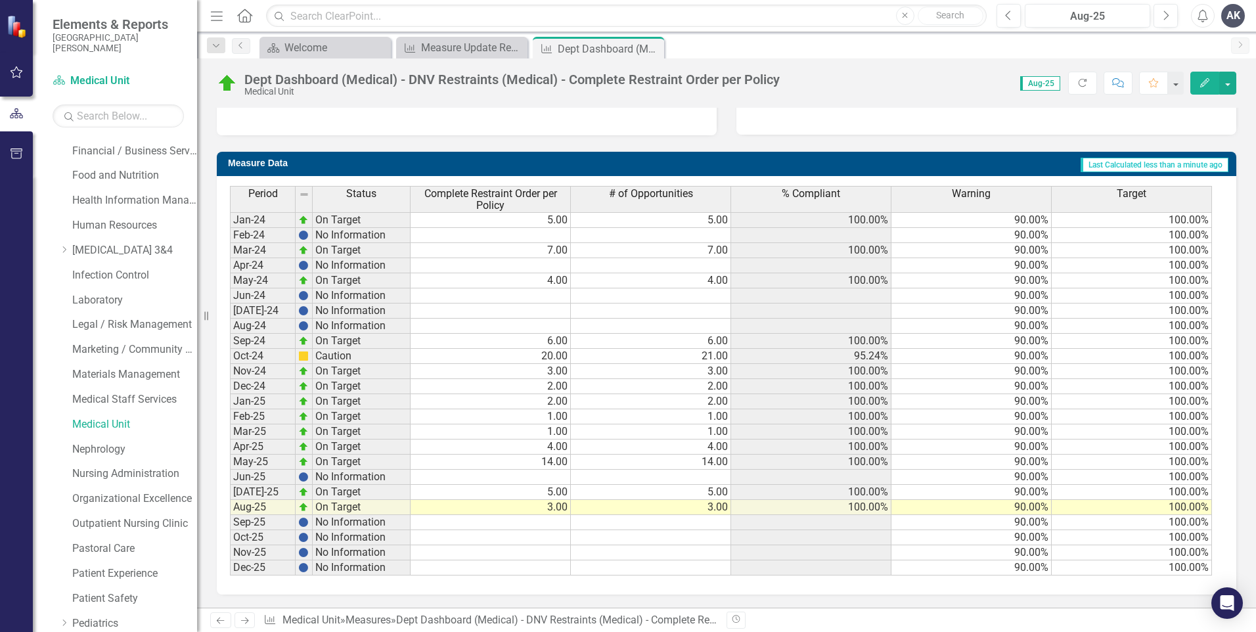
click at [244, 622] on icon "Next" at bounding box center [244, 620] width 11 height 9
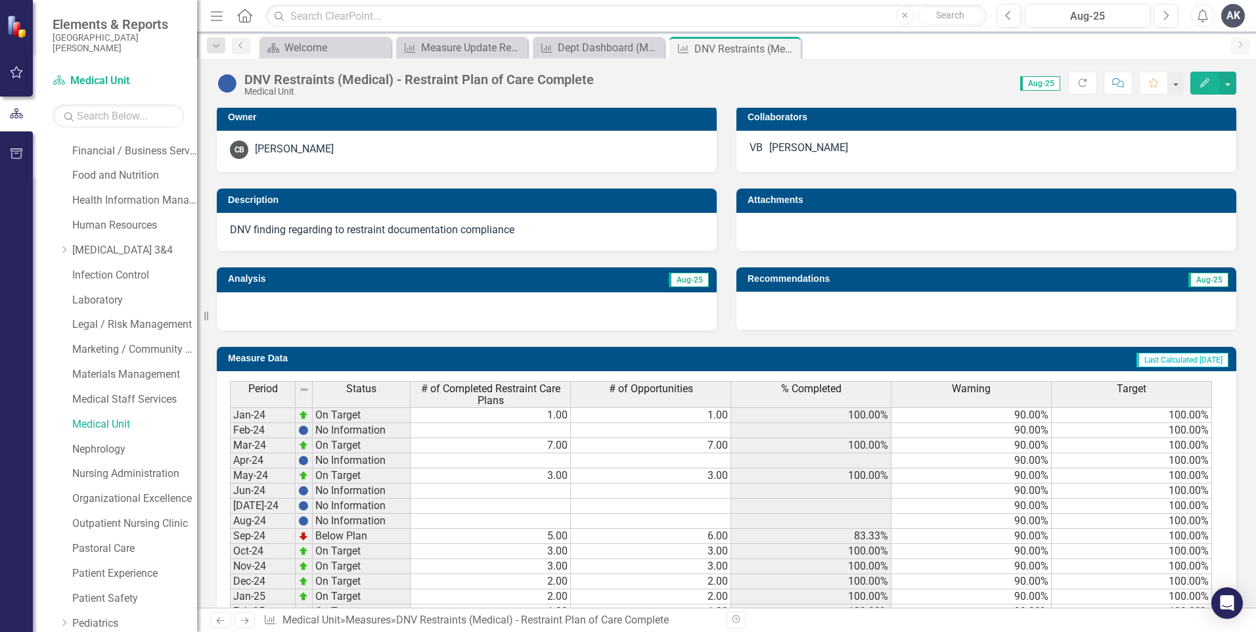
scroll to position [461, 0]
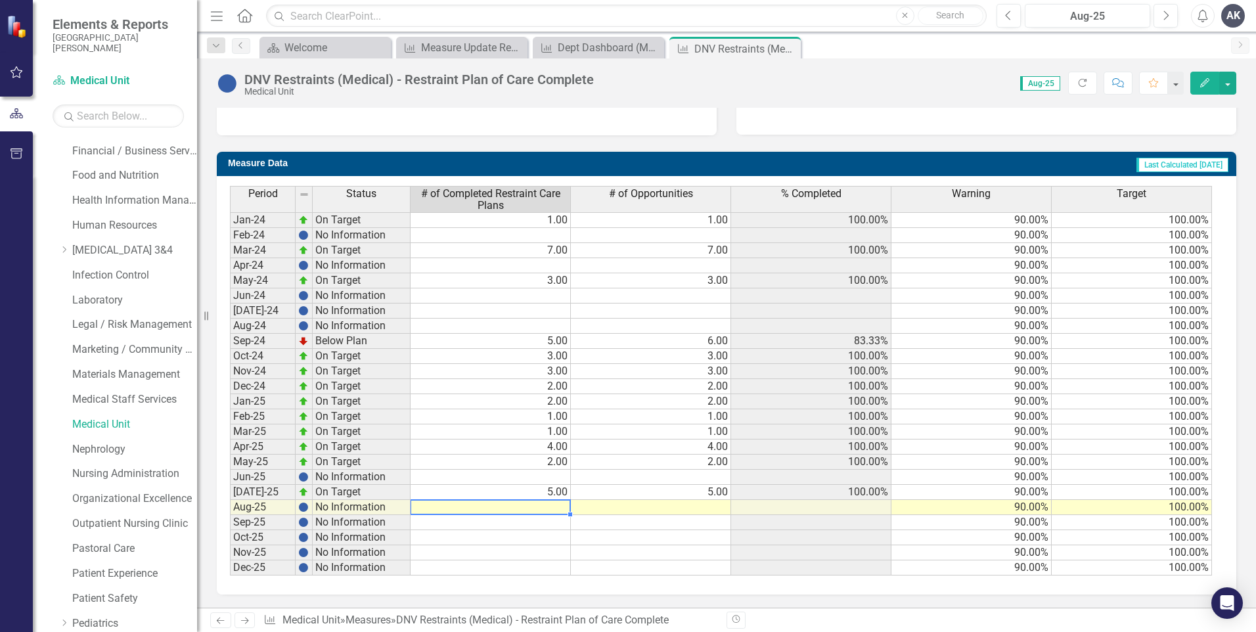
click at [558, 505] on td at bounding box center [491, 507] width 160 height 15
type textarea "3"
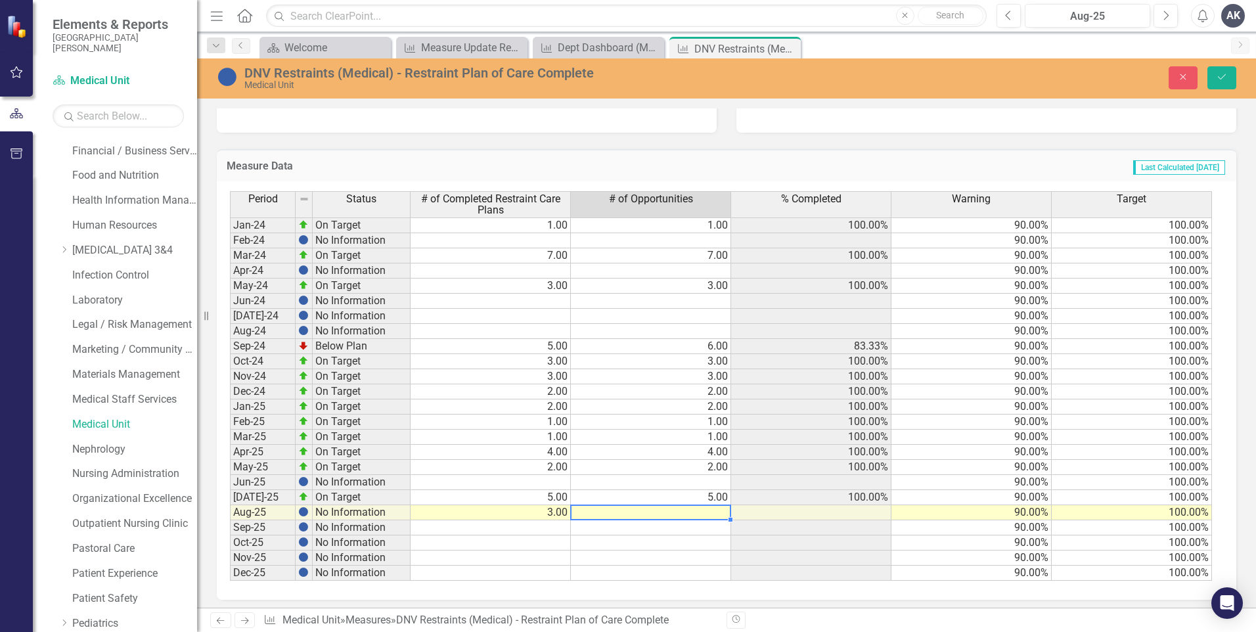
type textarea "3"
click at [1218, 77] on icon "submit" at bounding box center [1222, 76] width 8 height 5
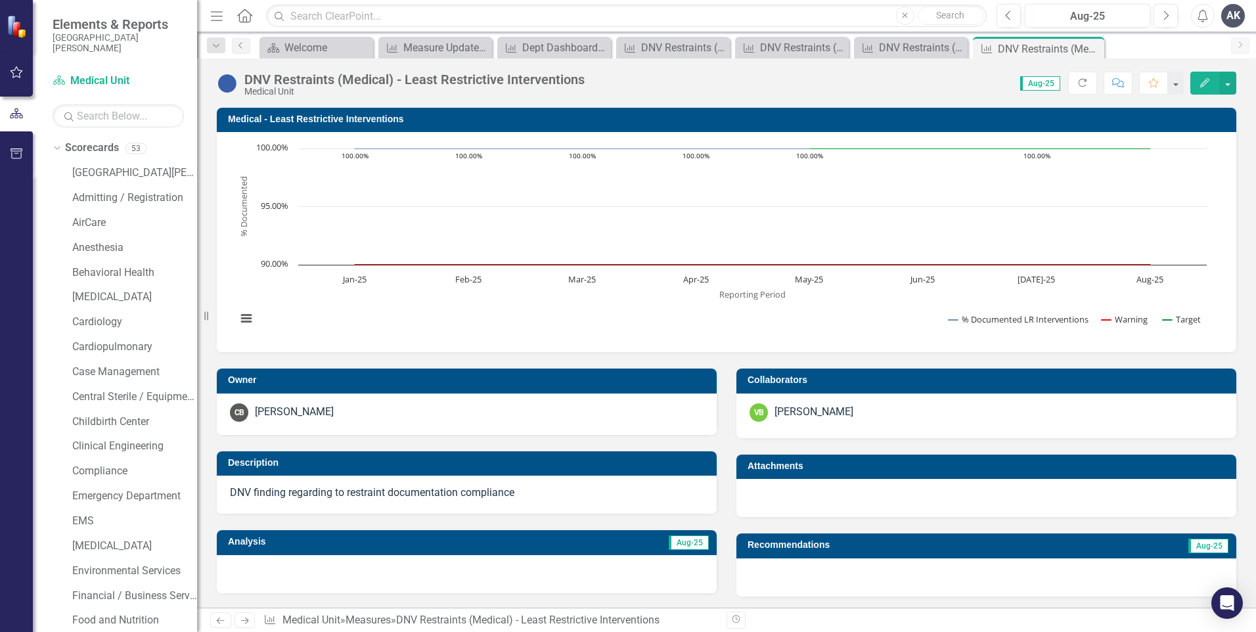
scroll to position [451, 0]
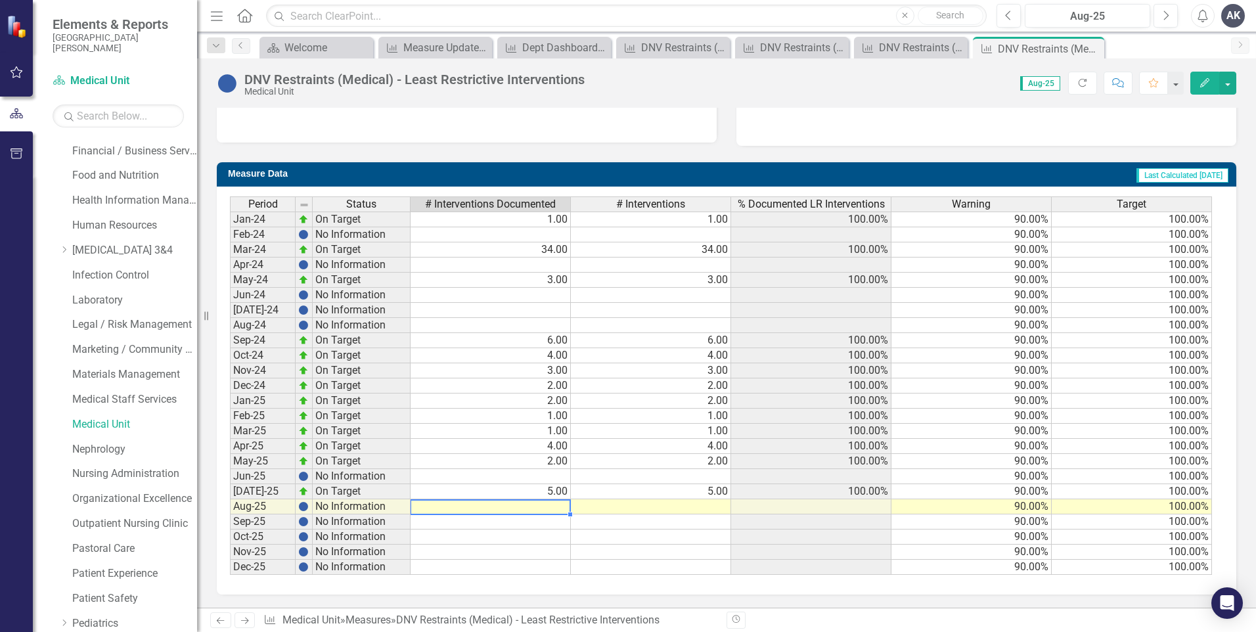
type textarea "3"
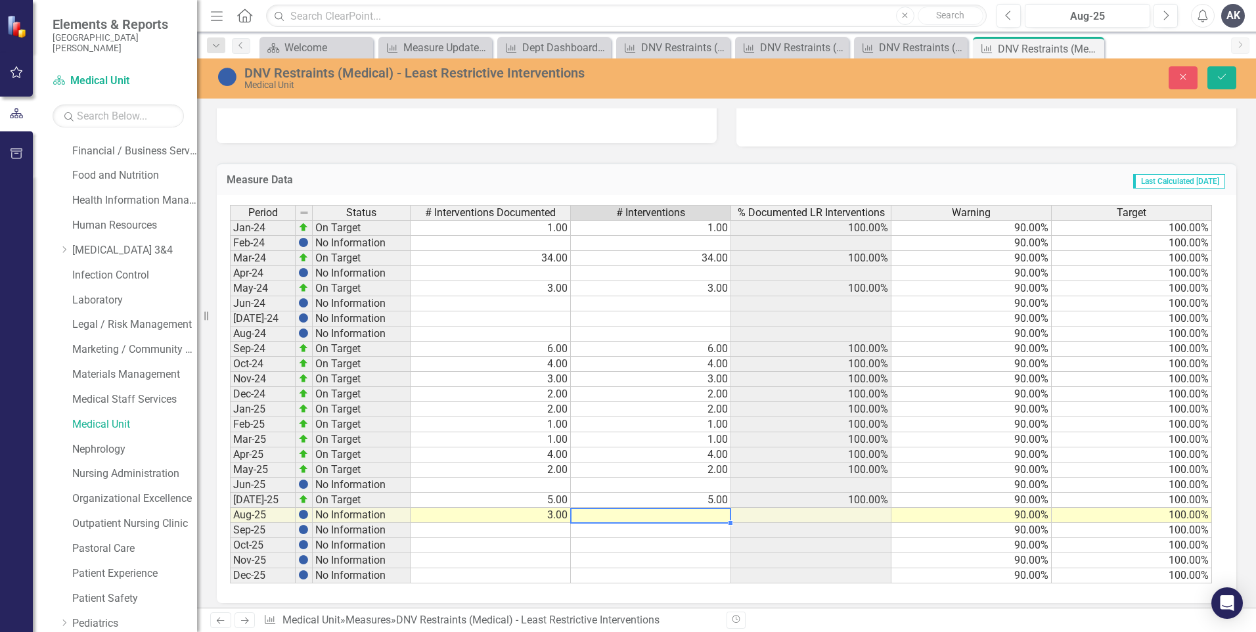
type textarea "3"
click at [1221, 81] on icon "Save" at bounding box center [1222, 76] width 12 height 9
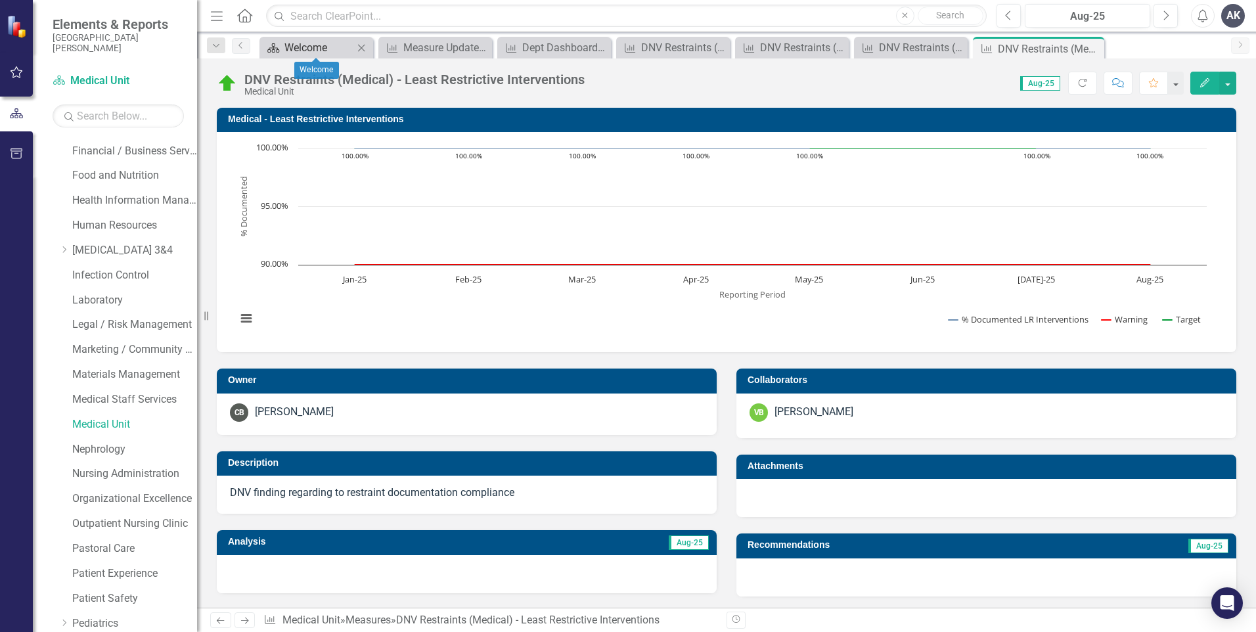
click at [330, 48] on div "Welcome" at bounding box center [318, 47] width 69 height 16
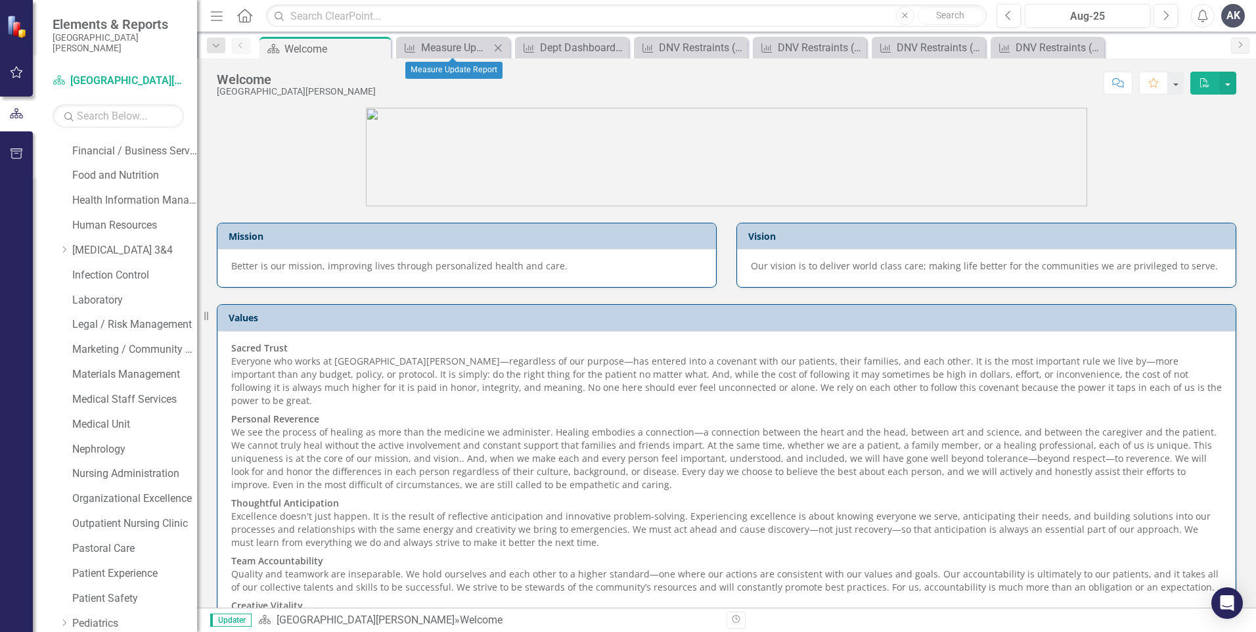
click at [497, 47] on icon "Close" at bounding box center [497, 48] width 13 height 11
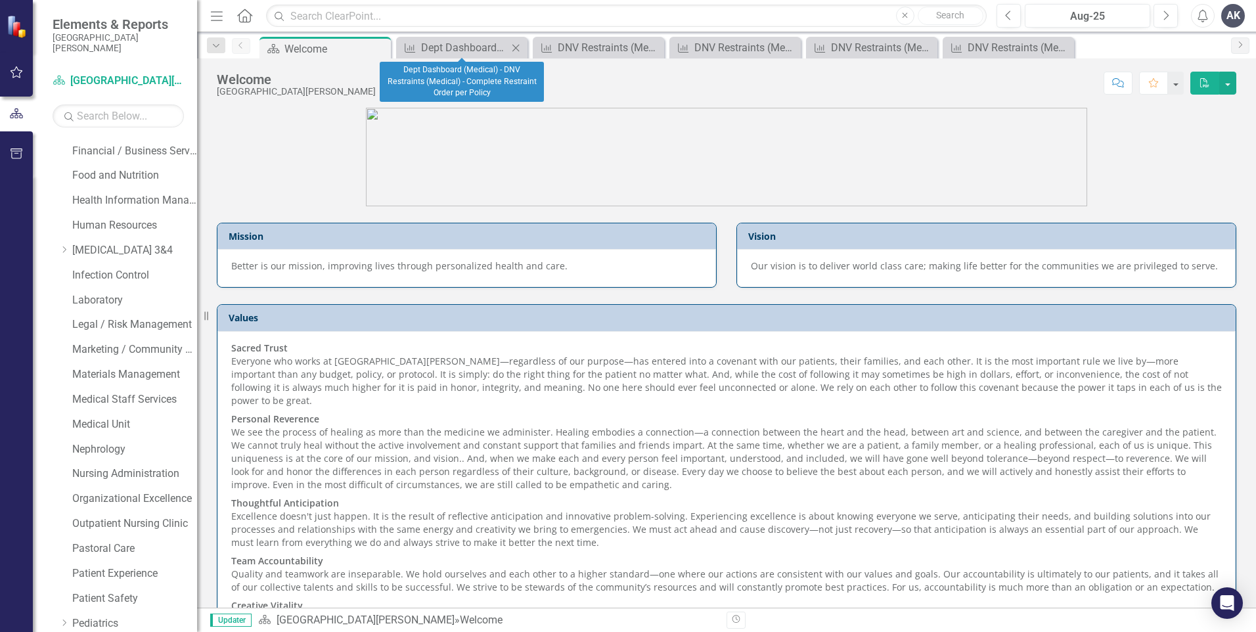
click at [514, 49] on icon "Close" at bounding box center [515, 48] width 13 height 11
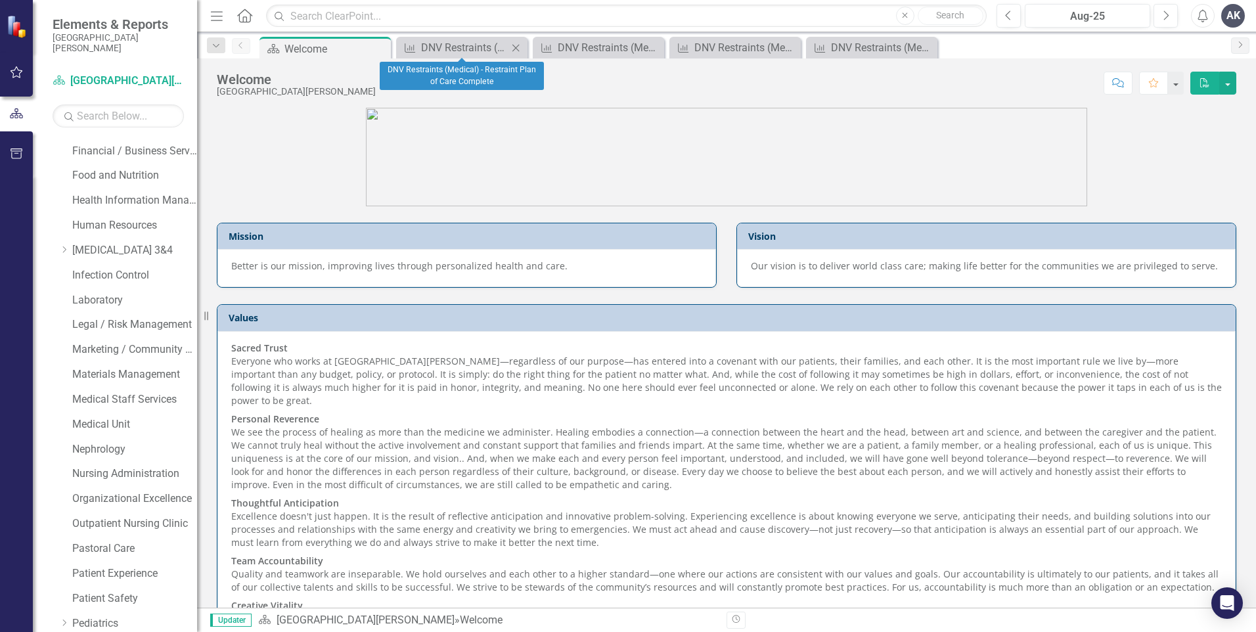
click at [516, 49] on icon "Close" at bounding box center [515, 48] width 13 height 11
click at [516, 48] on icon at bounding box center [515, 47] width 7 height 7
click at [517, 51] on icon "Close" at bounding box center [515, 48] width 13 height 11
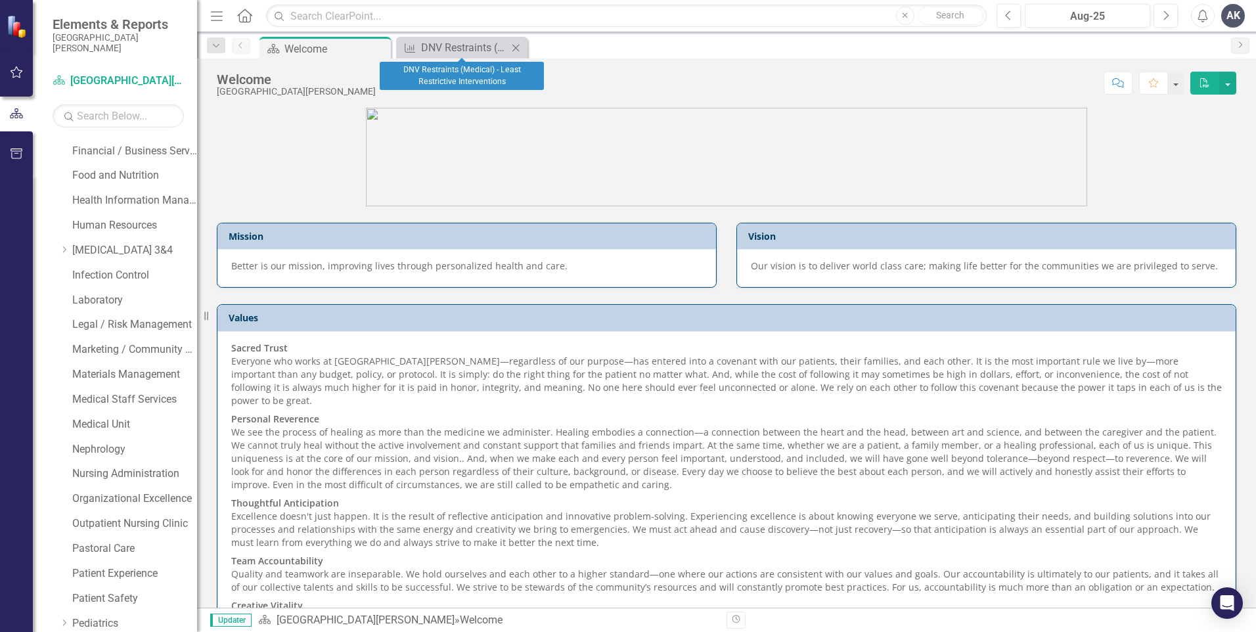
click at [516, 51] on icon "Close" at bounding box center [515, 48] width 13 height 11
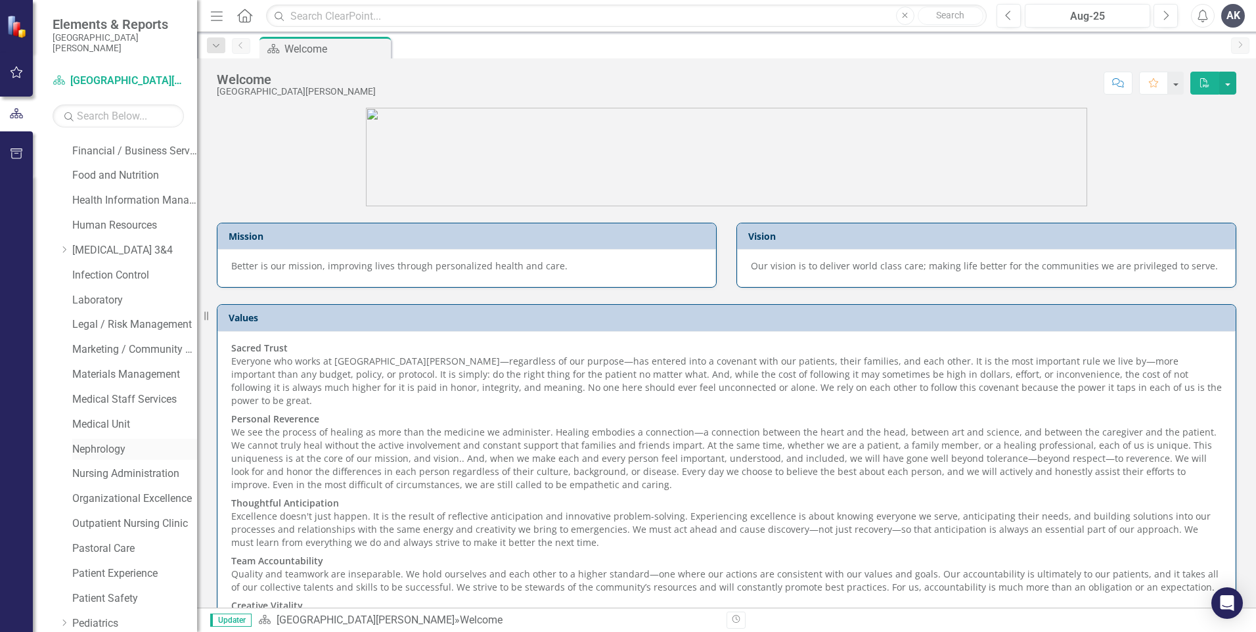
click at [112, 450] on link "Nephrology" at bounding box center [134, 449] width 125 height 15
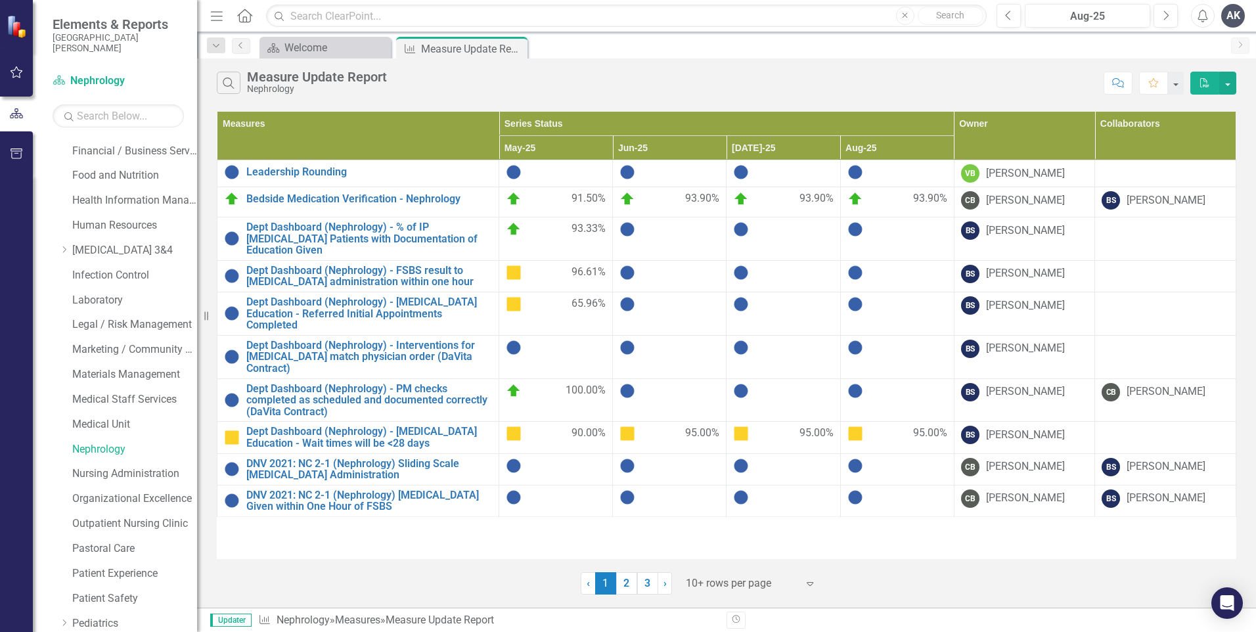
click at [623, 588] on link "2" at bounding box center [626, 583] width 21 height 22
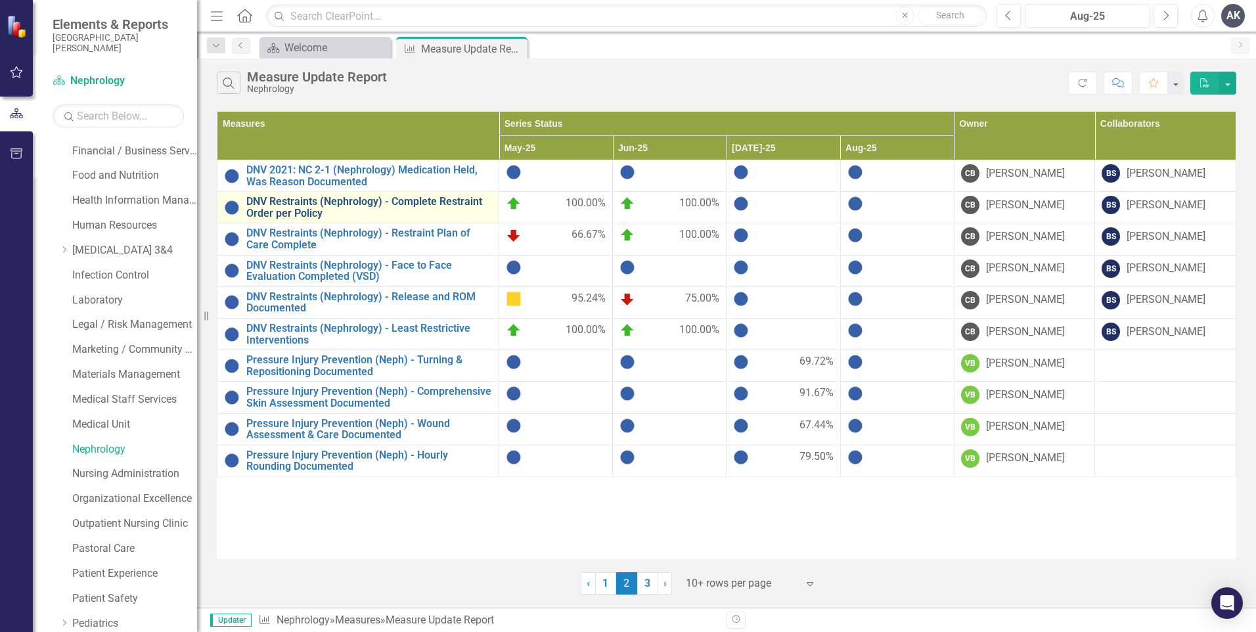
click at [376, 200] on link "DNV Restraints (Nephrology) - Complete Restraint Order per Policy" at bounding box center [369, 207] width 246 height 23
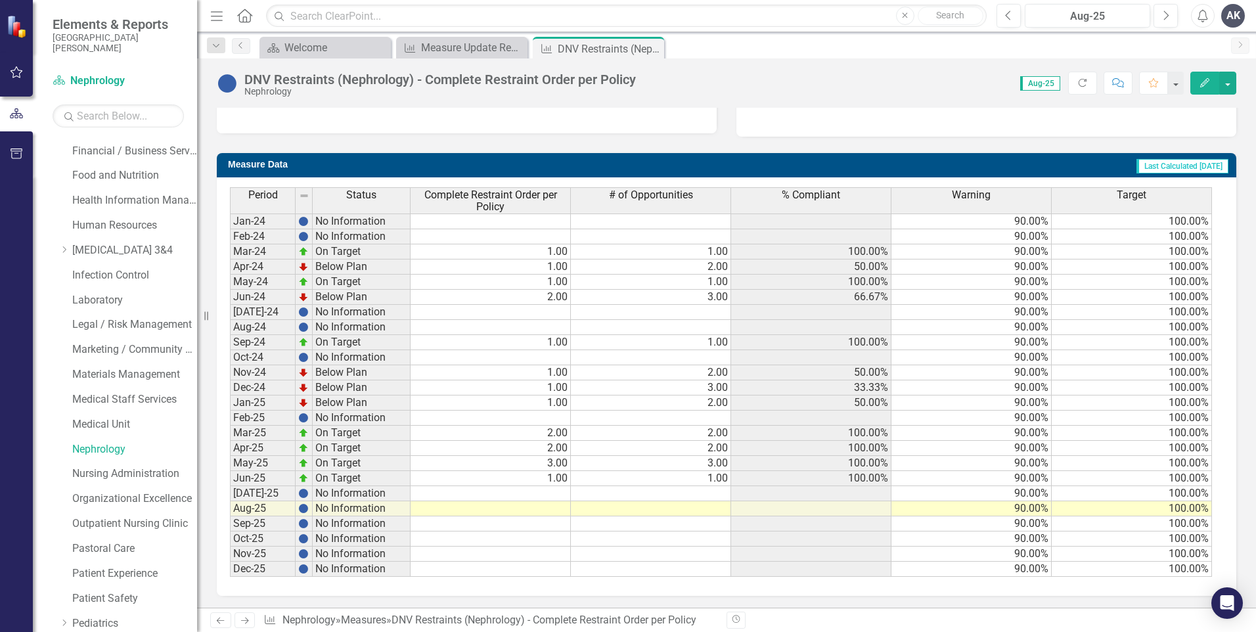
scroll to position [461, 0]
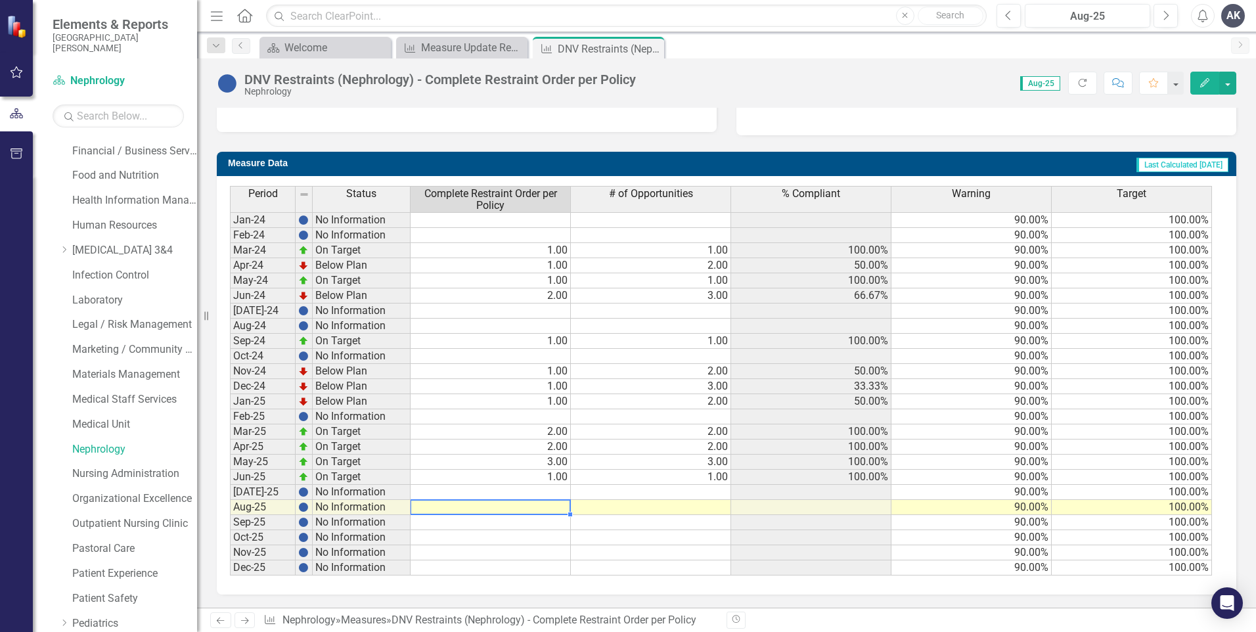
click at [560, 505] on td at bounding box center [491, 507] width 160 height 15
type textarea "1"
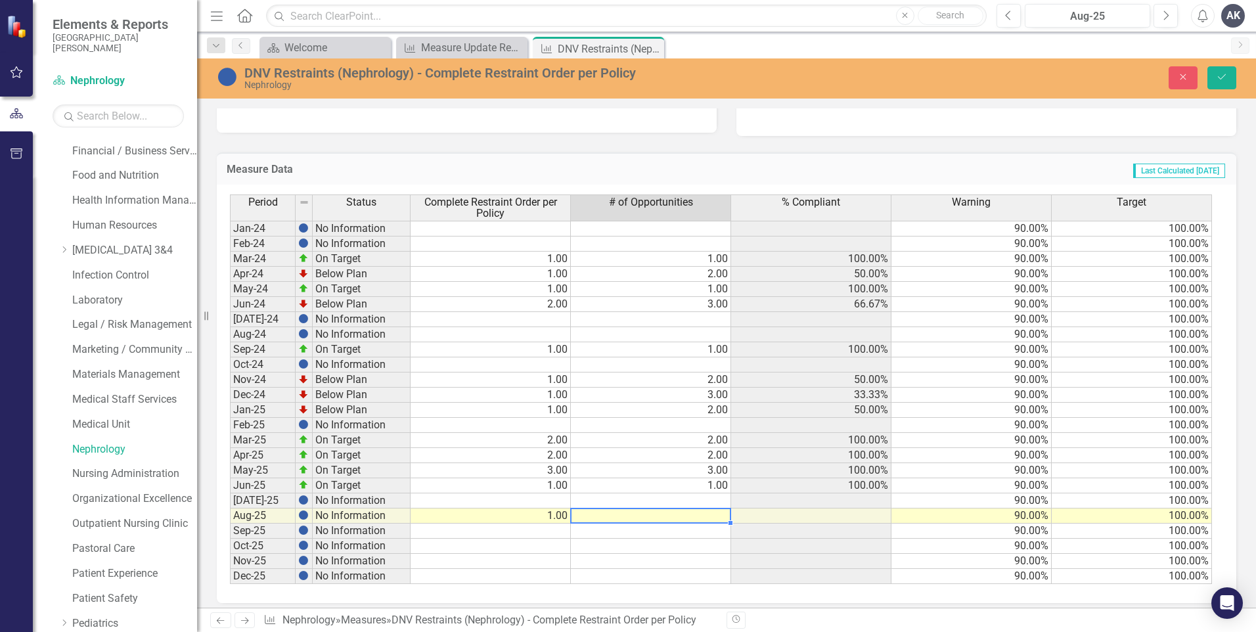
type textarea "1"
click at [1226, 78] on icon "Save" at bounding box center [1222, 76] width 12 height 9
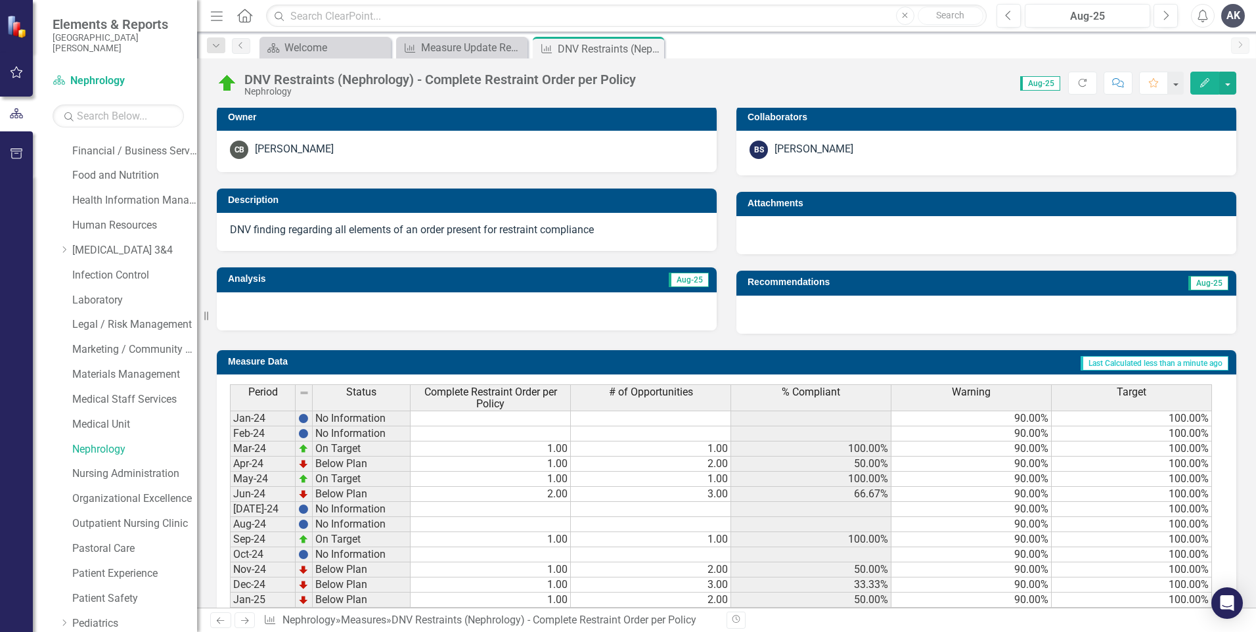
scroll to position [460, 0]
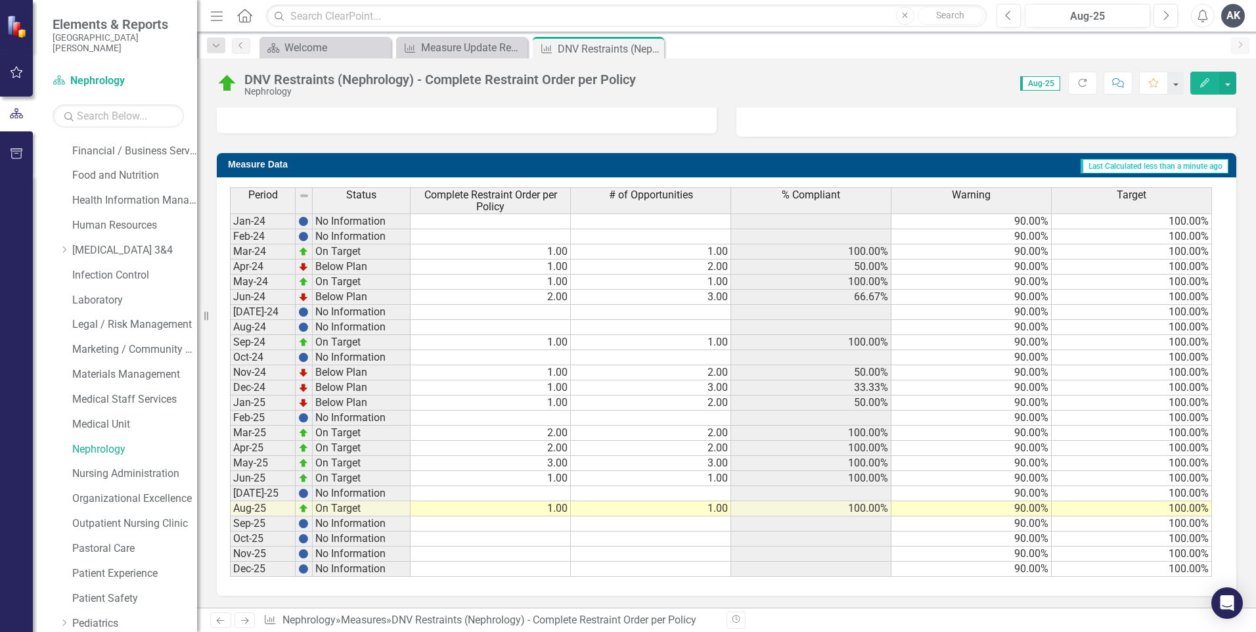
click at [242, 622] on icon "Next" at bounding box center [244, 620] width 11 height 9
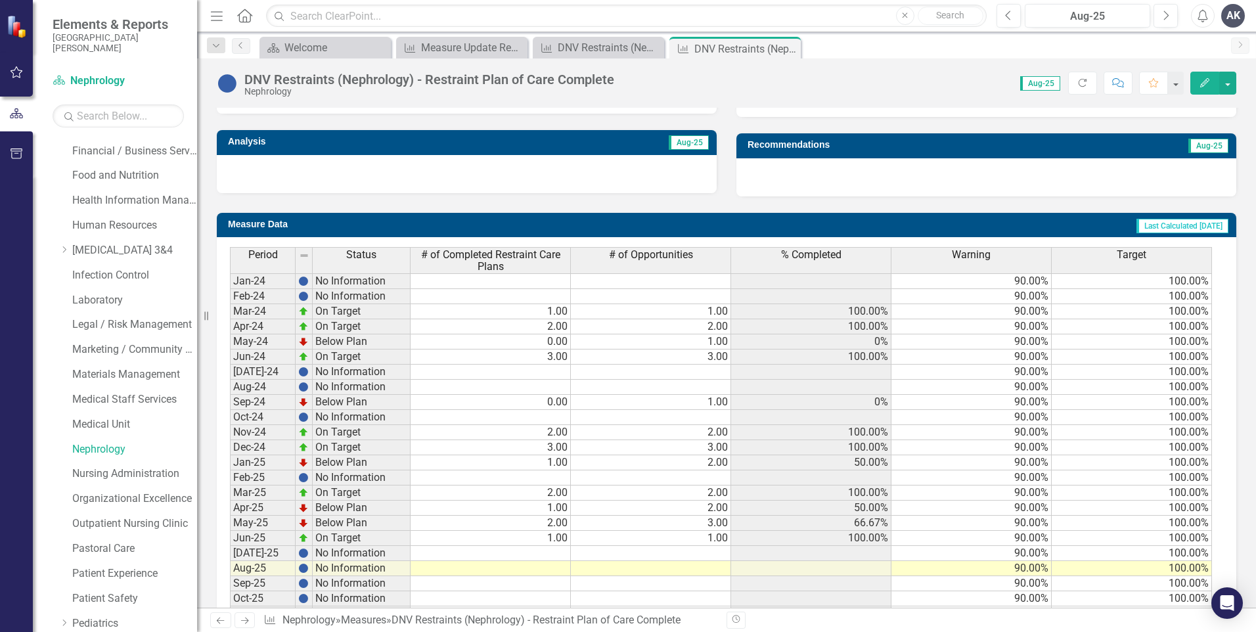
scroll to position [461, 0]
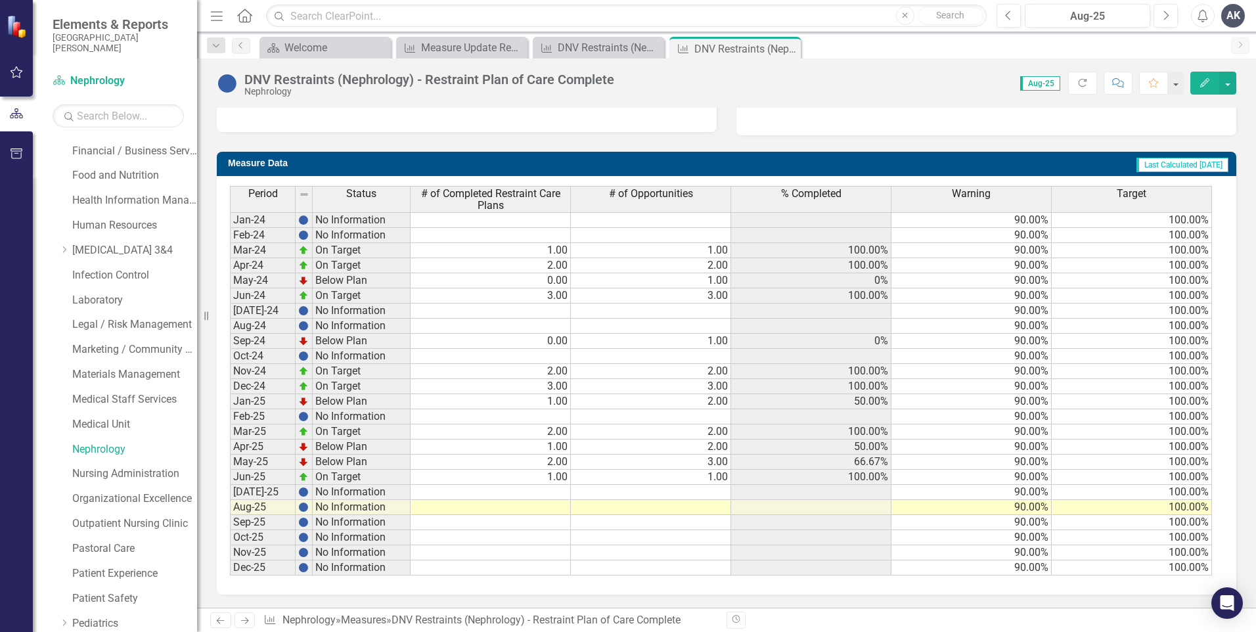
click at [560, 506] on td at bounding box center [491, 507] width 160 height 15
type textarea "0"
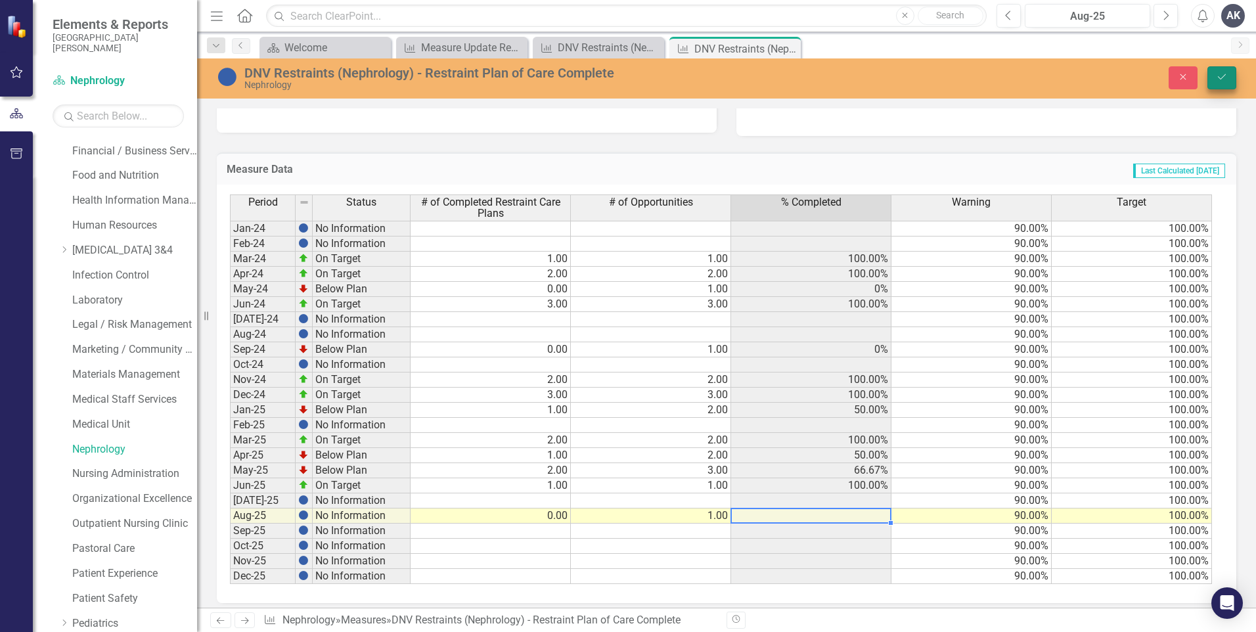
type textarea "1"
click at [1219, 74] on icon "Save" at bounding box center [1222, 76] width 12 height 9
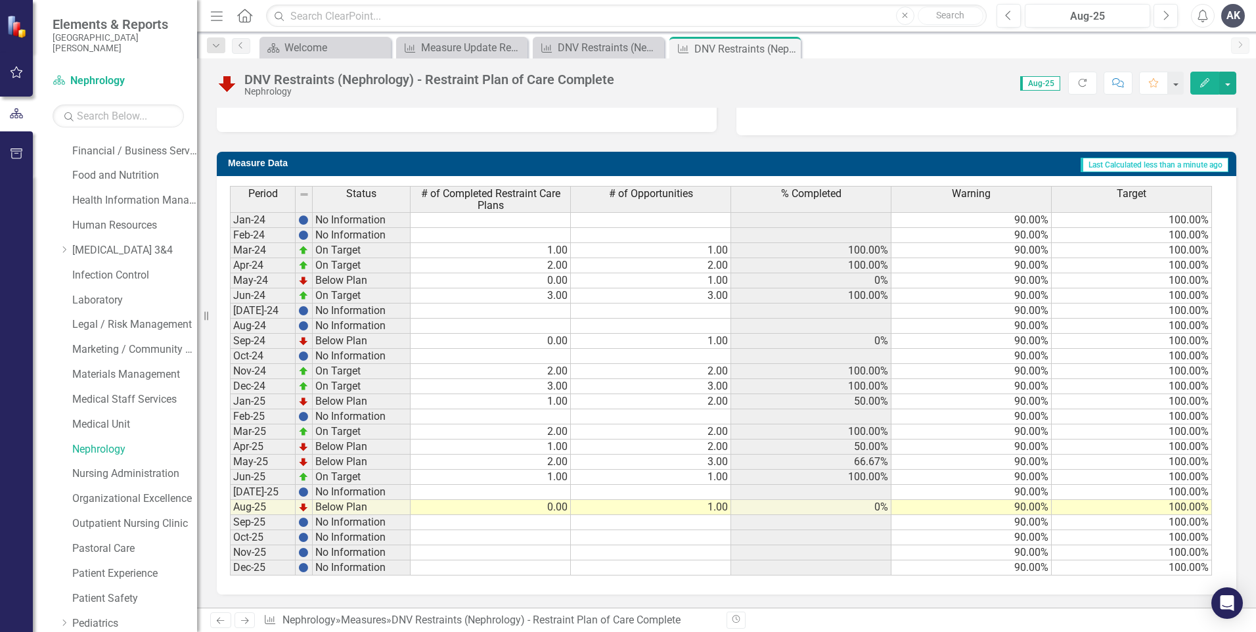
click at [240, 622] on icon "Next" at bounding box center [244, 620] width 11 height 9
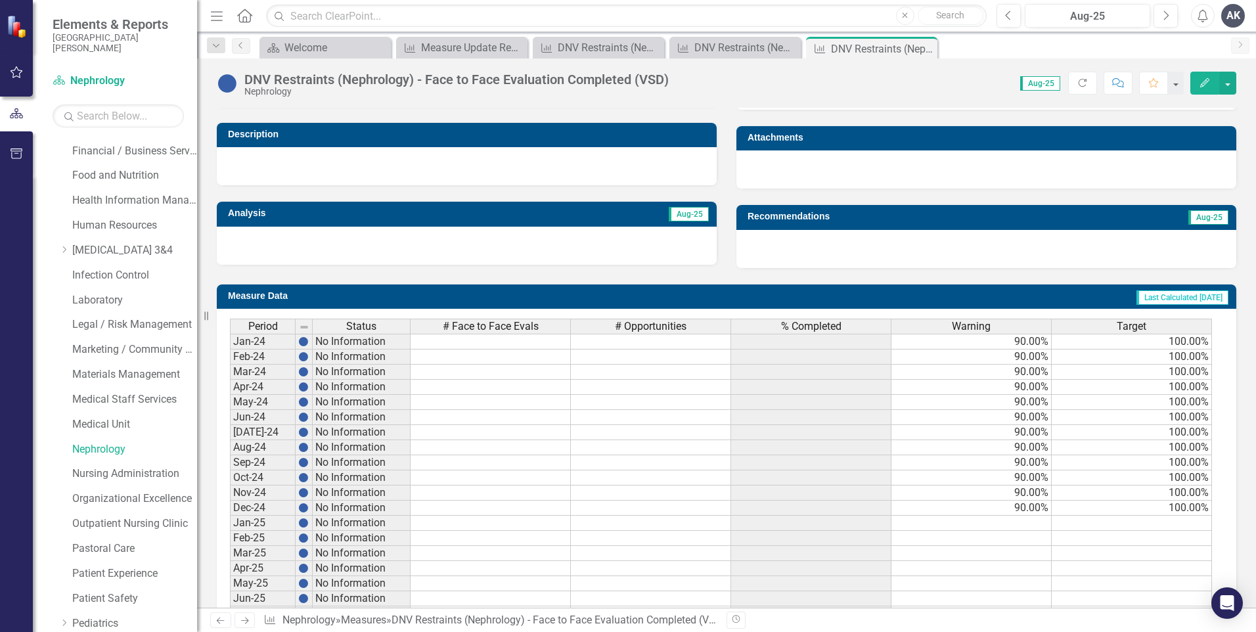
scroll to position [451, 0]
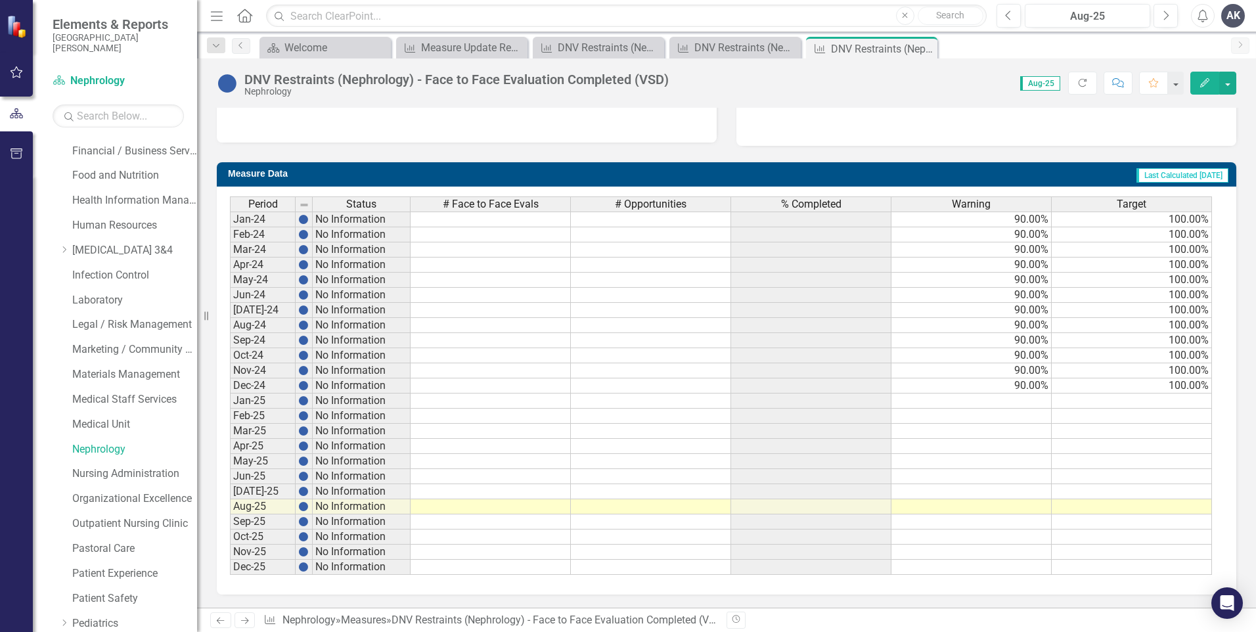
click at [244, 622] on icon "Next" at bounding box center [244, 620] width 11 height 9
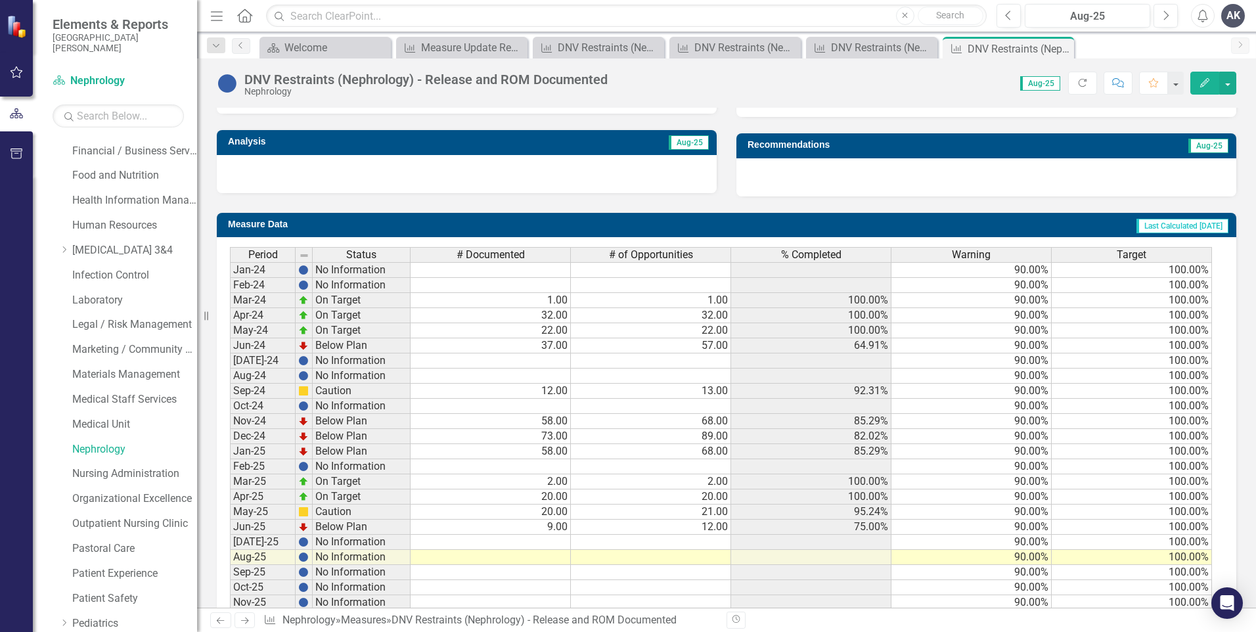
scroll to position [451, 0]
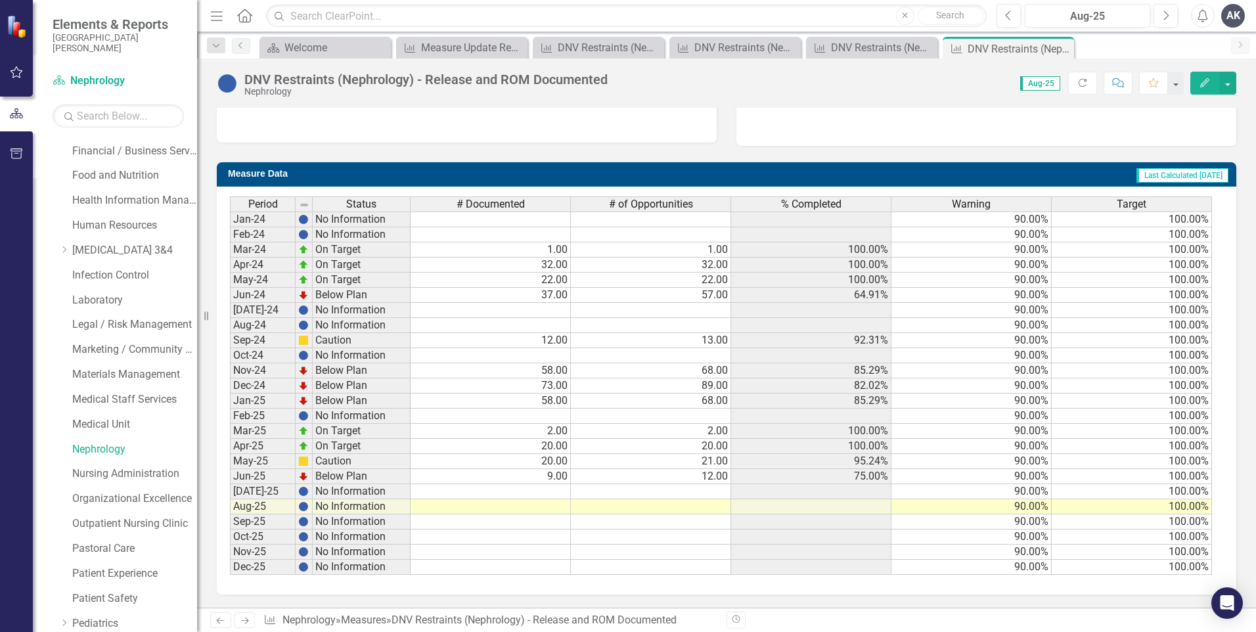
click at [555, 511] on td at bounding box center [491, 506] width 160 height 15
type textarea "3"
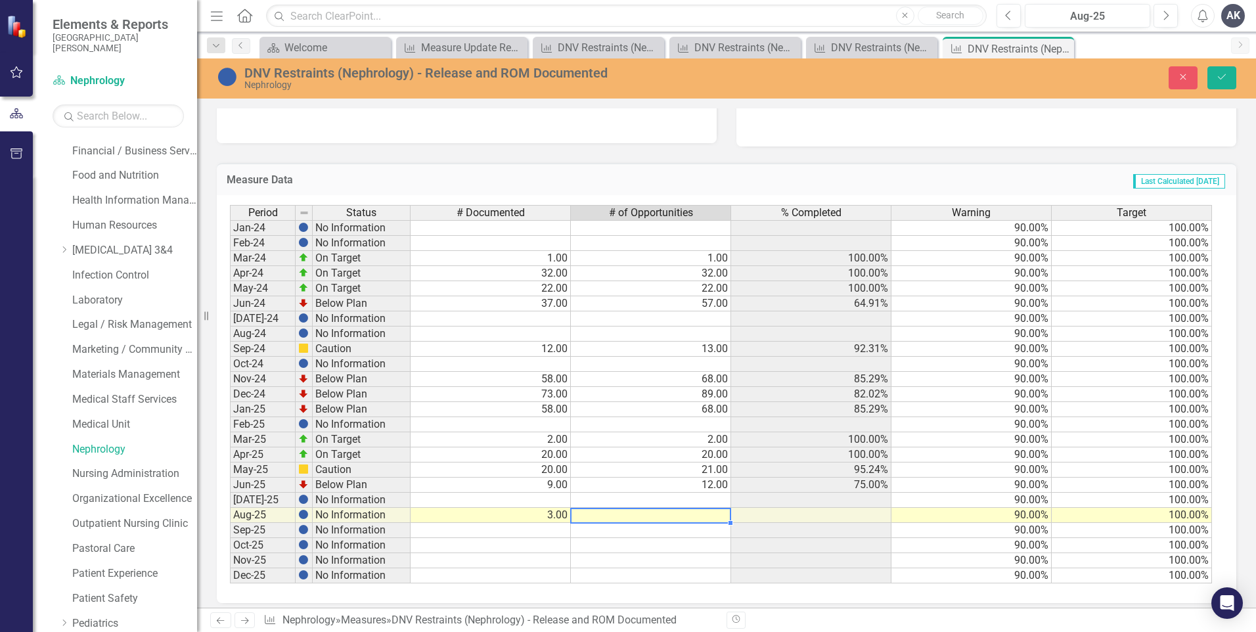
type textarea "3"
click at [1219, 79] on icon "Save" at bounding box center [1222, 76] width 12 height 9
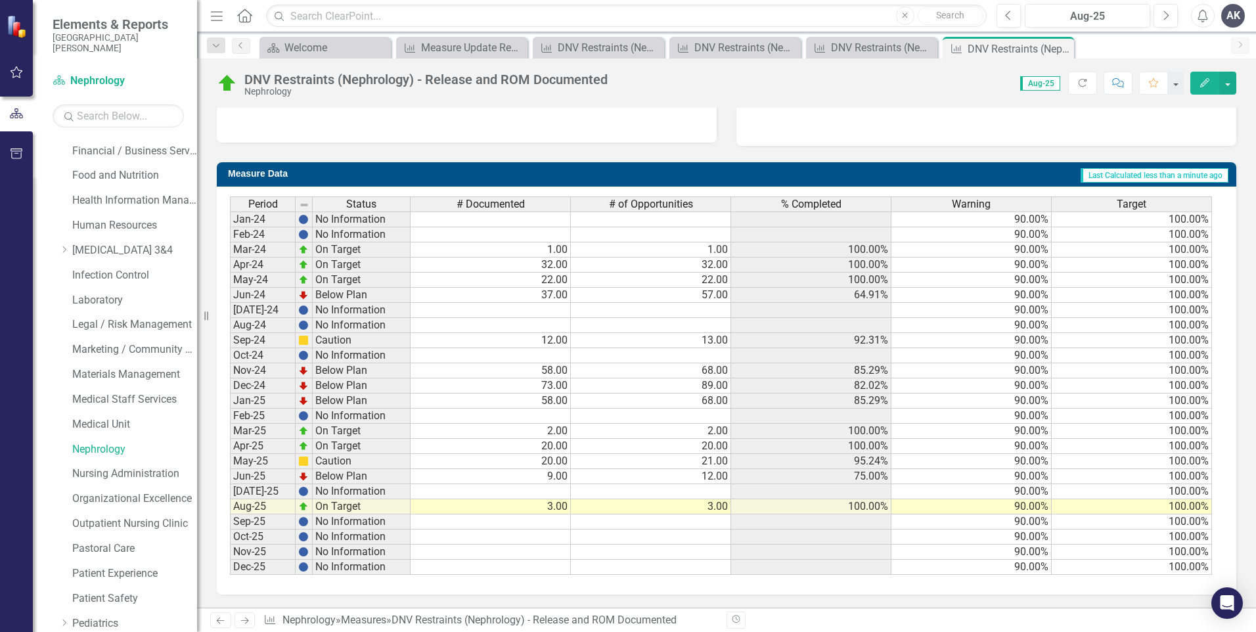
click at [246, 619] on icon at bounding box center [245, 621] width 8 height 7
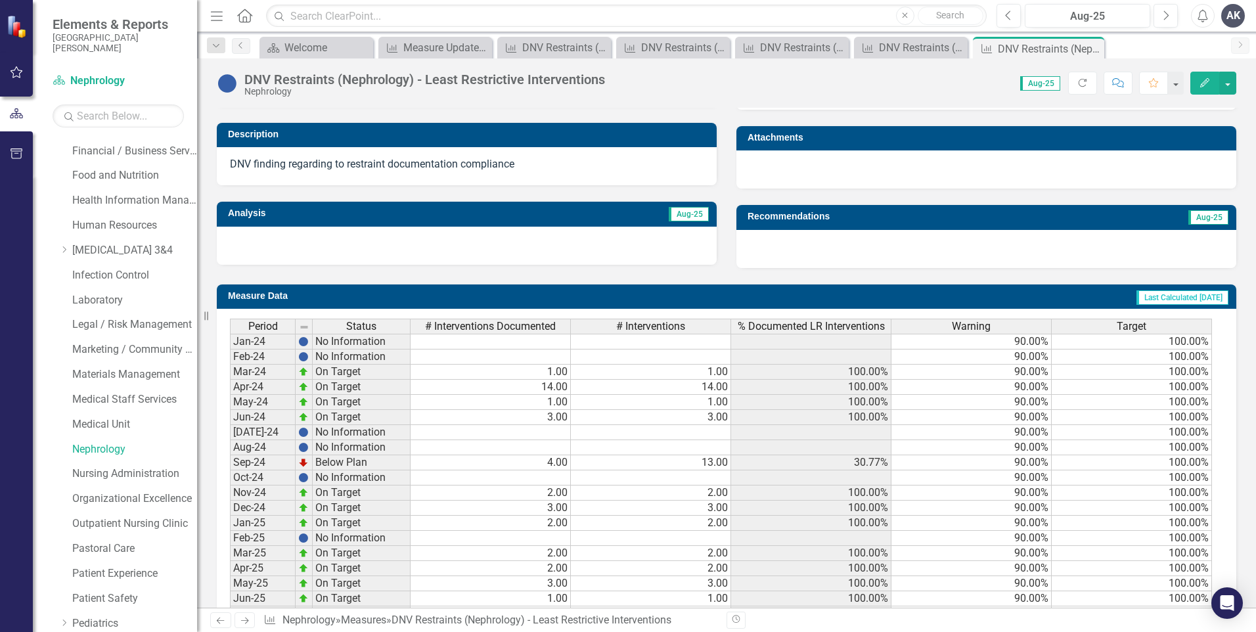
scroll to position [451, 0]
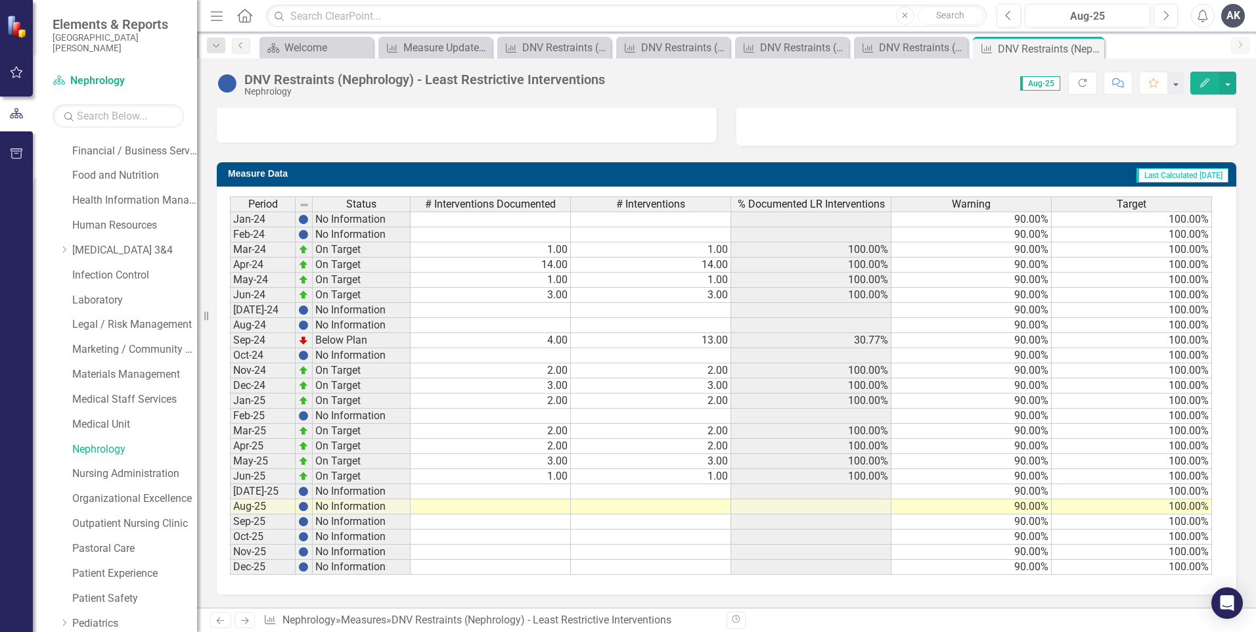
click at [555, 506] on td at bounding box center [491, 506] width 160 height 15
type textarea "1"
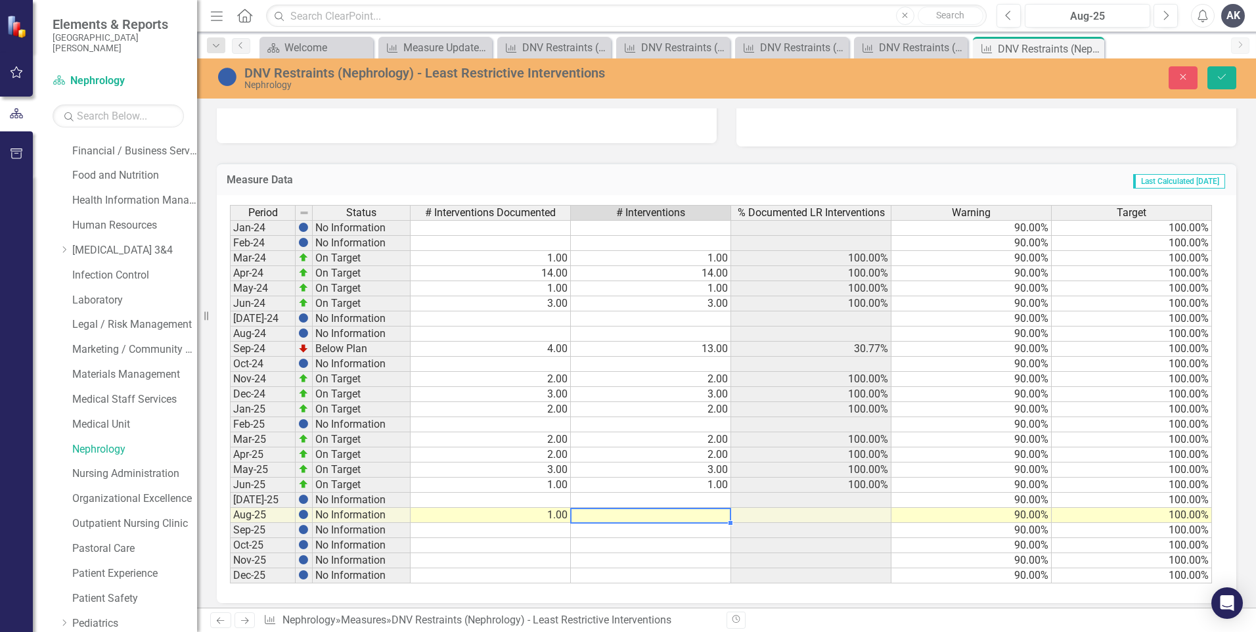
type textarea "1"
click at [1227, 74] on icon "Save" at bounding box center [1222, 76] width 12 height 9
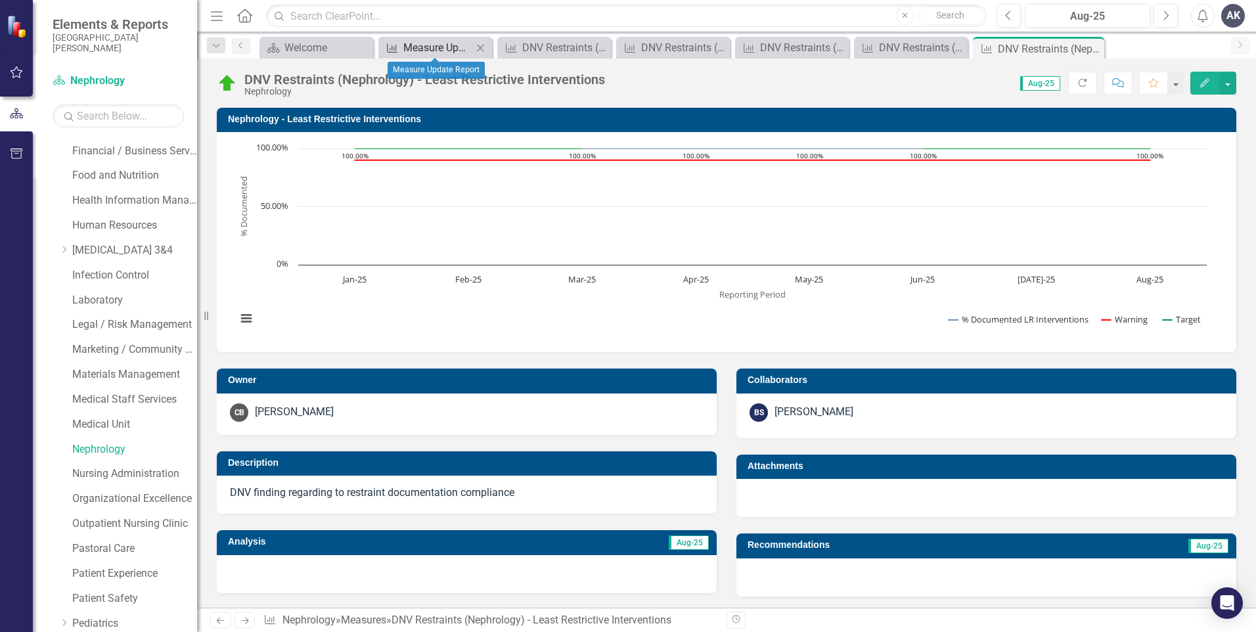
click at [441, 52] on div "Measure Update Report" at bounding box center [437, 47] width 69 height 16
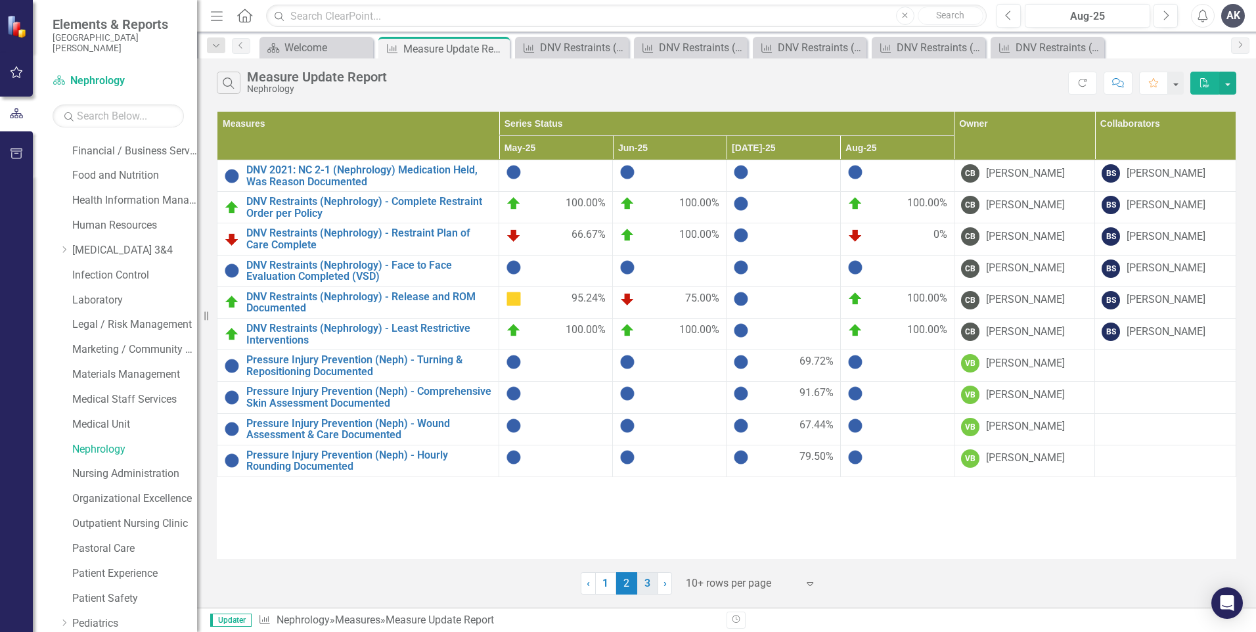
click at [646, 583] on link "3" at bounding box center [647, 583] width 21 height 22
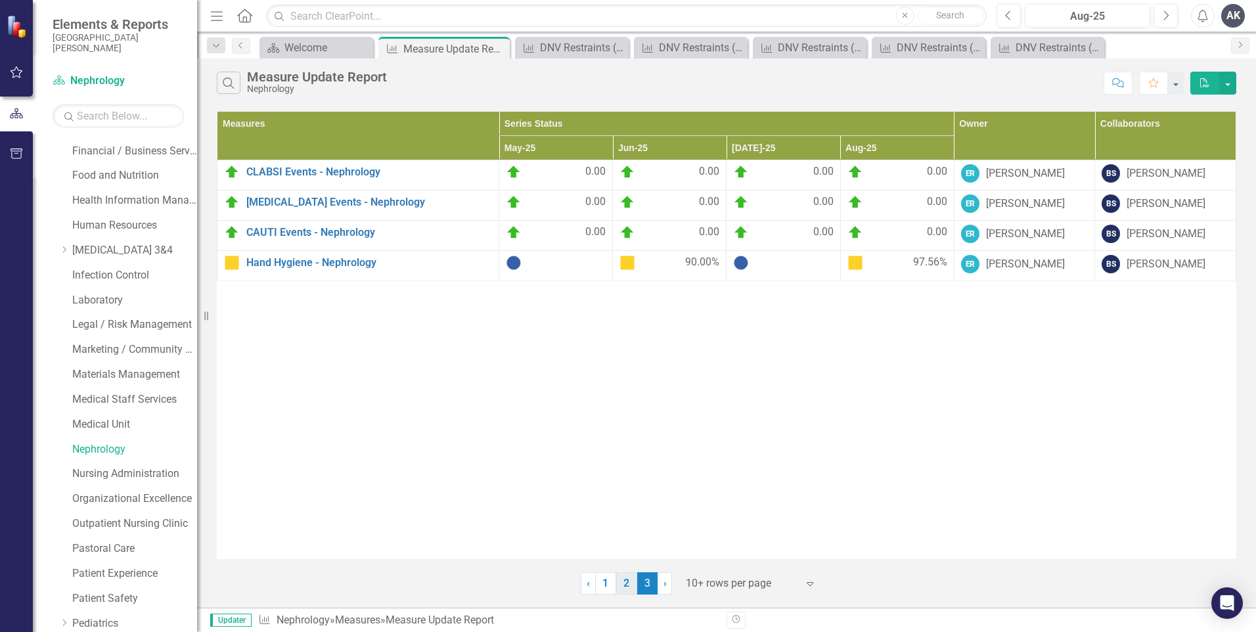
click at [622, 583] on link "2" at bounding box center [626, 583] width 21 height 22
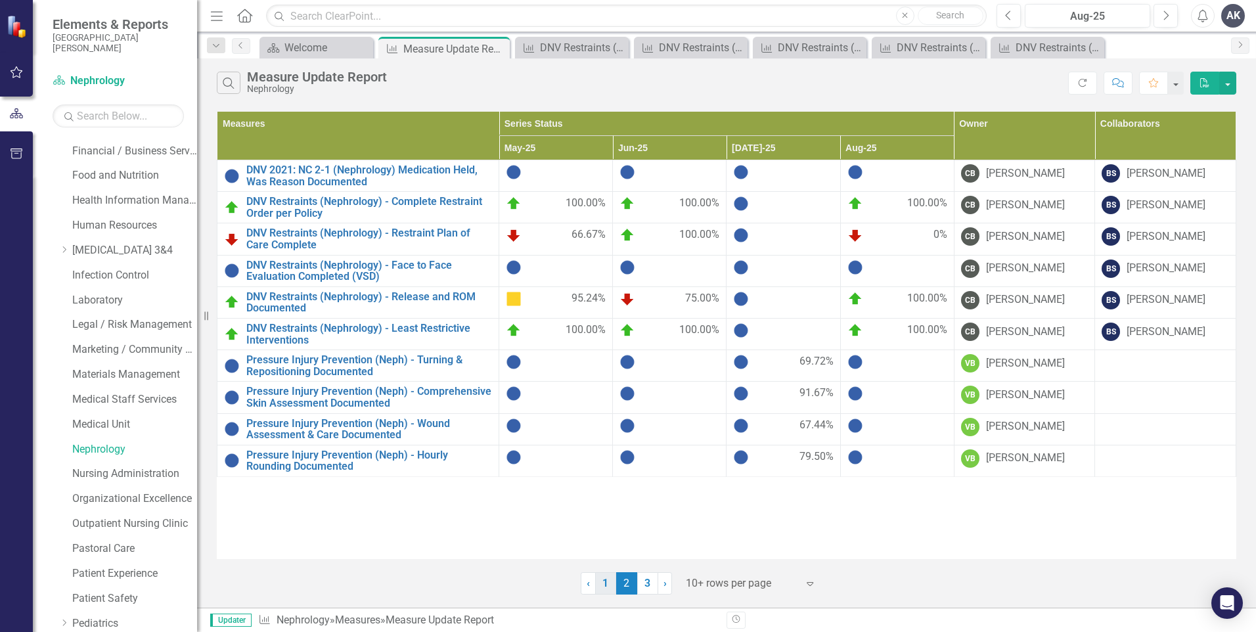
click at [605, 581] on link "1" at bounding box center [605, 583] width 21 height 22
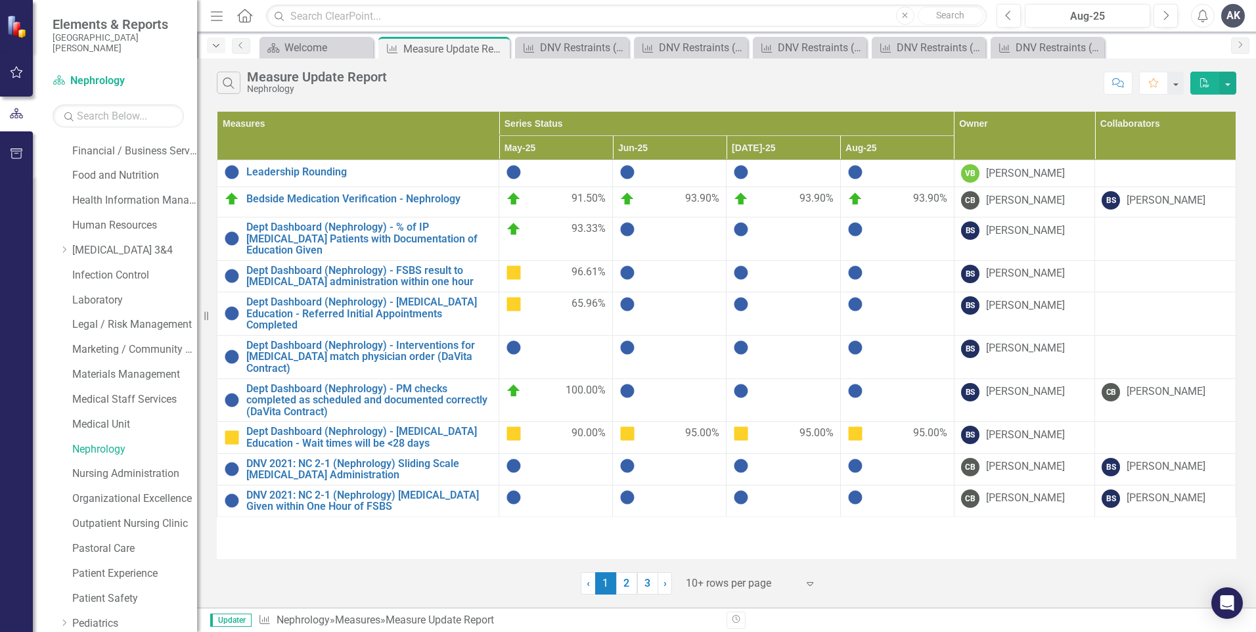
click at [219, 46] on icon "Dropdown" at bounding box center [216, 45] width 12 height 9
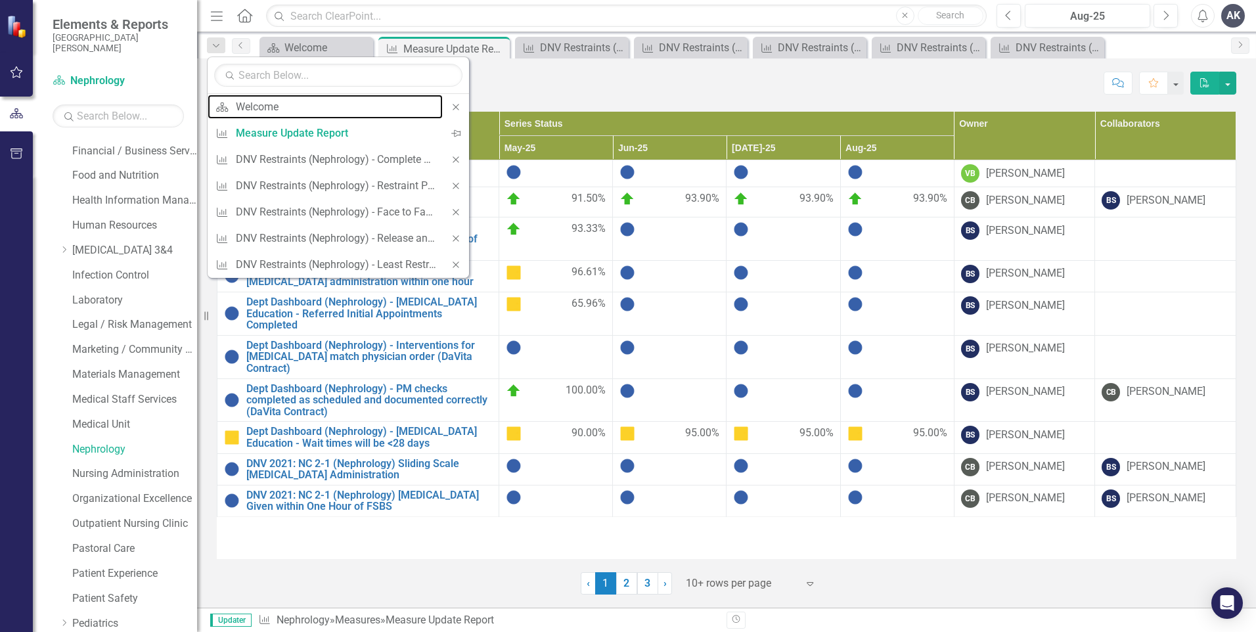
click at [344, 108] on div "Welcome" at bounding box center [336, 107] width 200 height 16
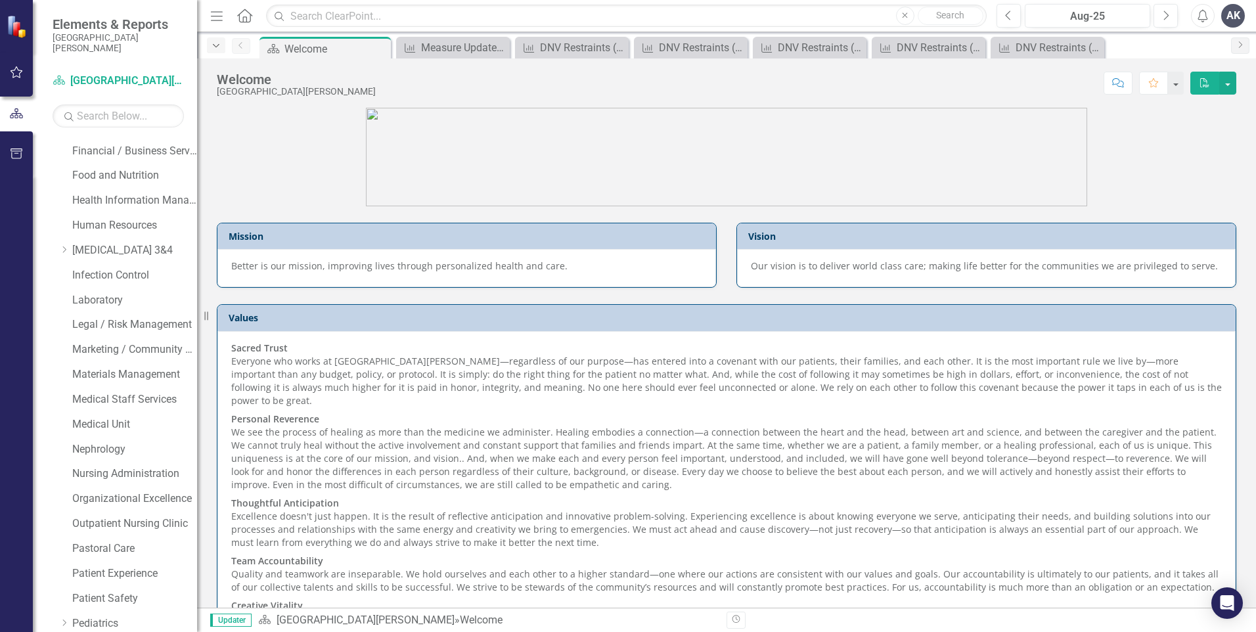
click at [215, 46] on icon "Dropdown" at bounding box center [216, 45] width 12 height 9
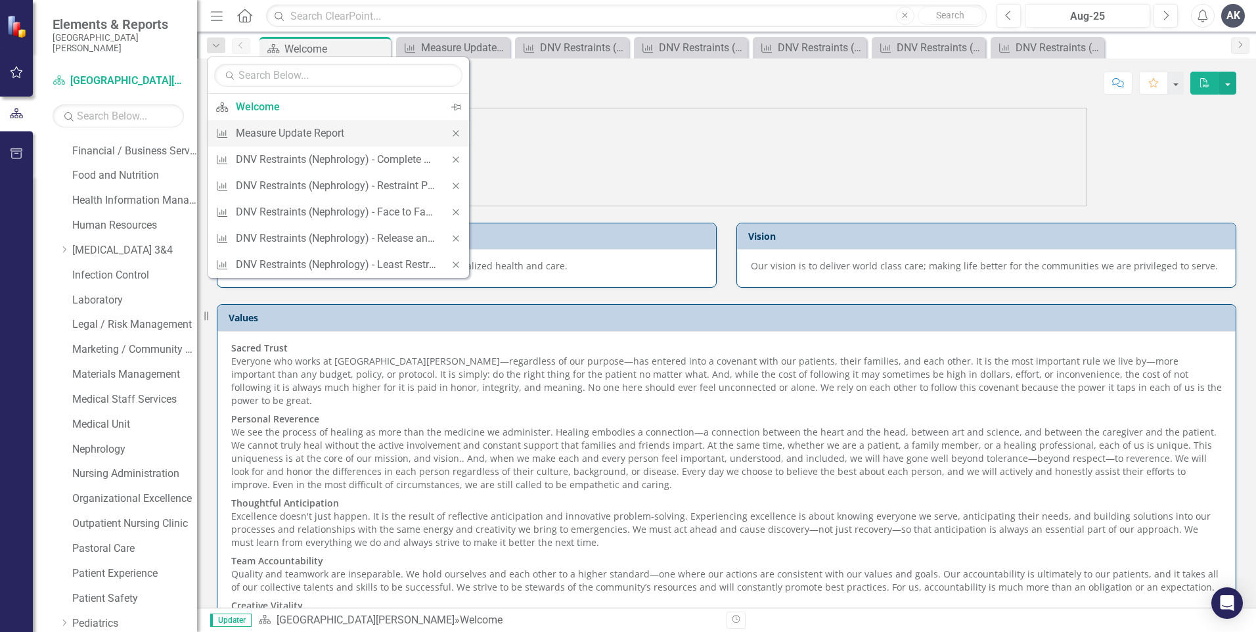
click at [457, 131] on icon "Close" at bounding box center [456, 133] width 12 height 9
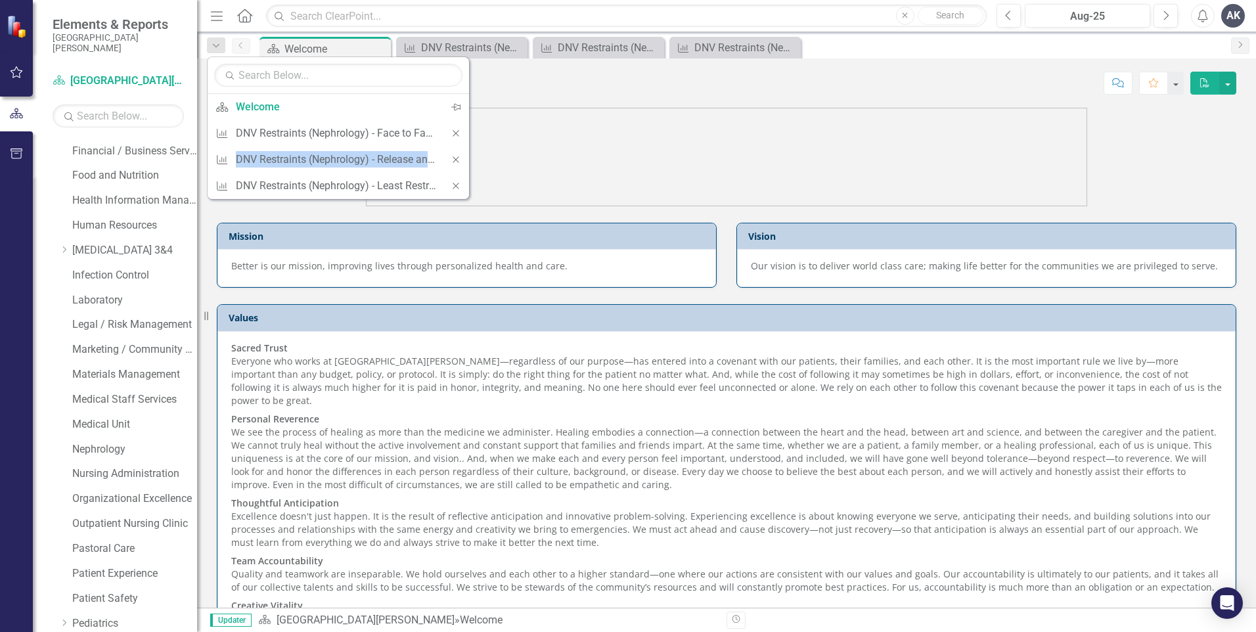
click at [457, 131] on icon "Close" at bounding box center [456, 133] width 12 height 9
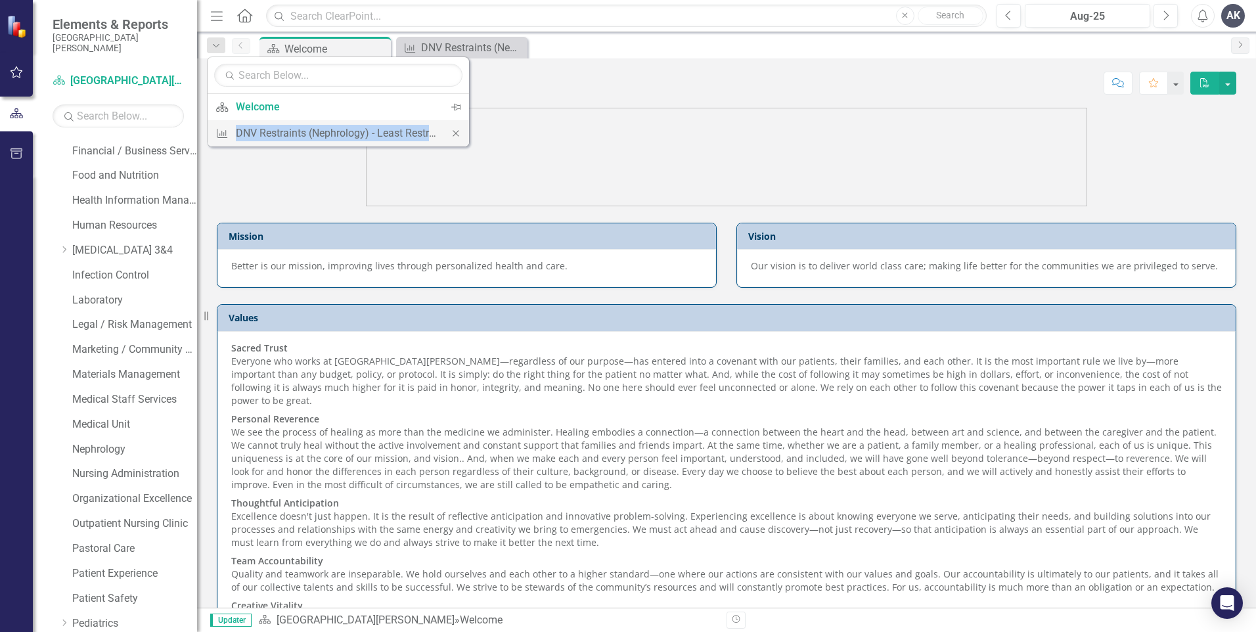
click at [457, 131] on icon "Close" at bounding box center [456, 133] width 12 height 9
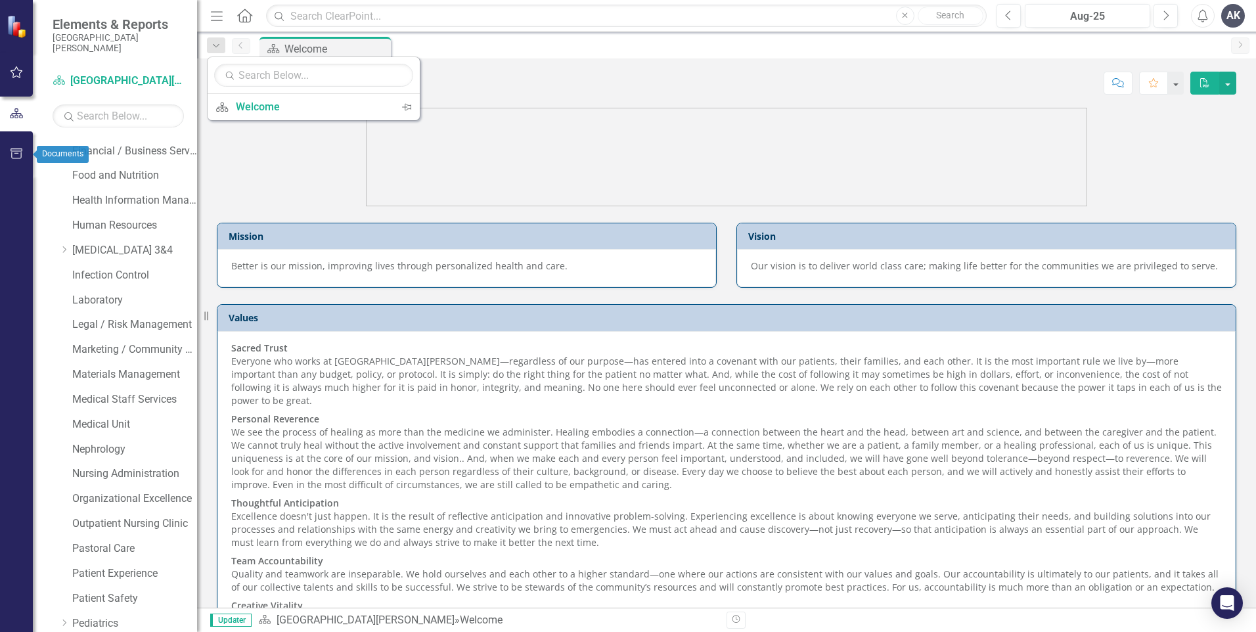
click at [16, 151] on icon "button" at bounding box center [17, 153] width 12 height 11
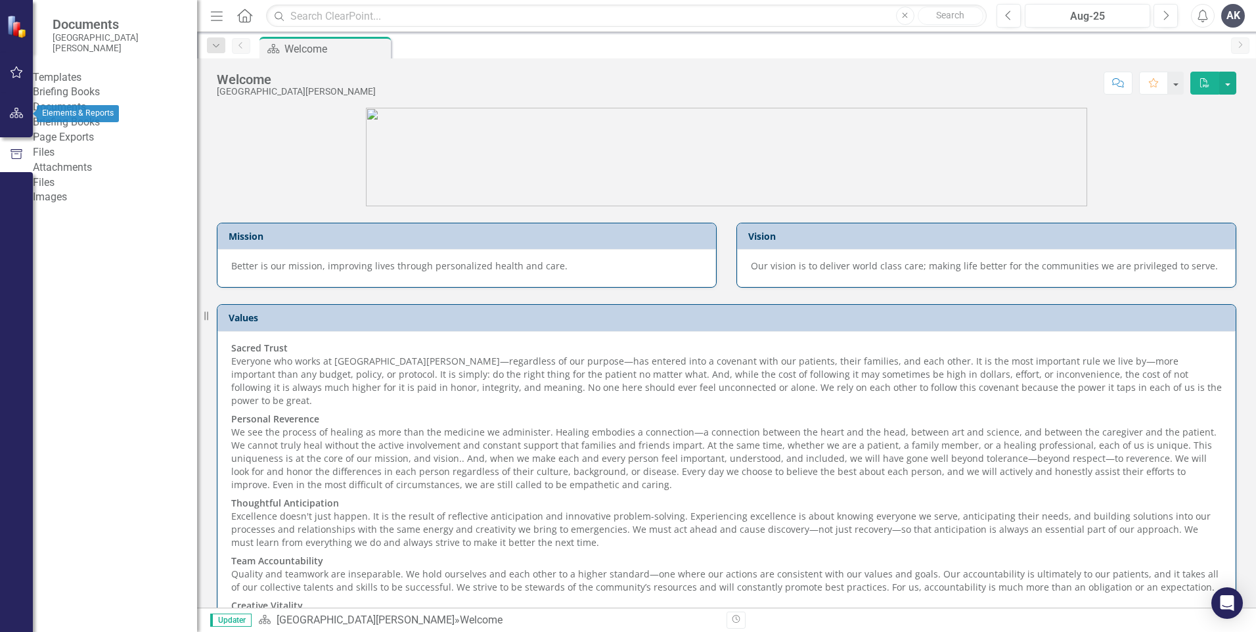
click at [16, 116] on icon "button" at bounding box center [17, 113] width 14 height 11
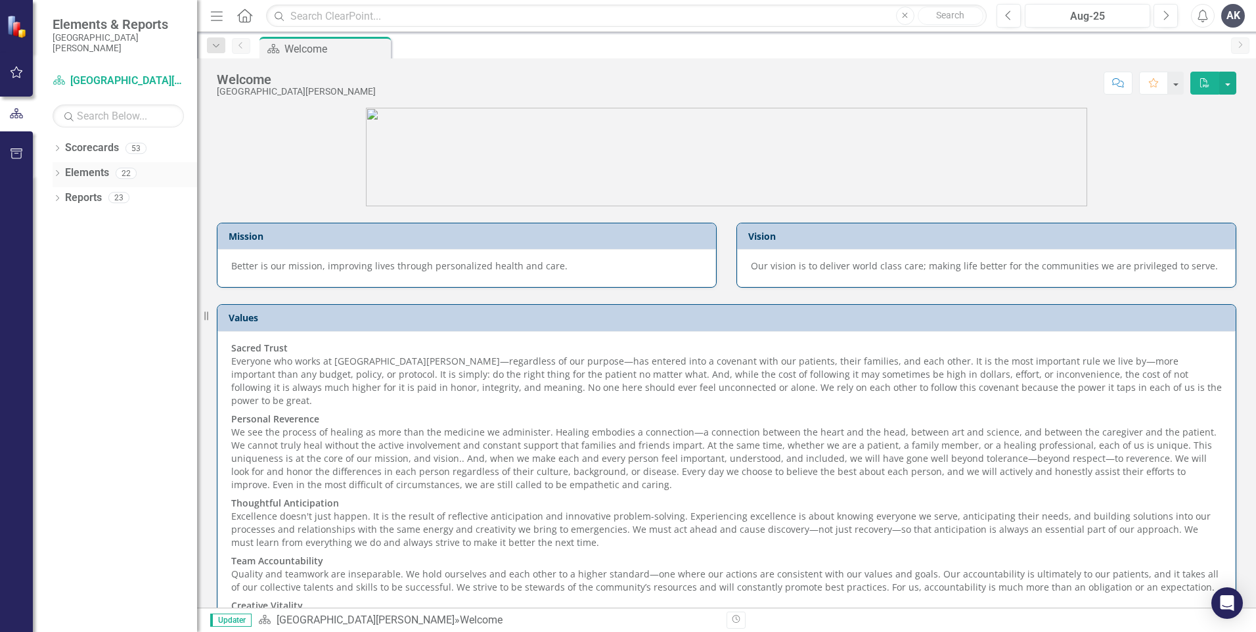
click at [58, 172] on icon "Dropdown" at bounding box center [57, 174] width 9 height 7
click at [64, 223] on icon "Dropdown" at bounding box center [63, 224] width 9 height 7
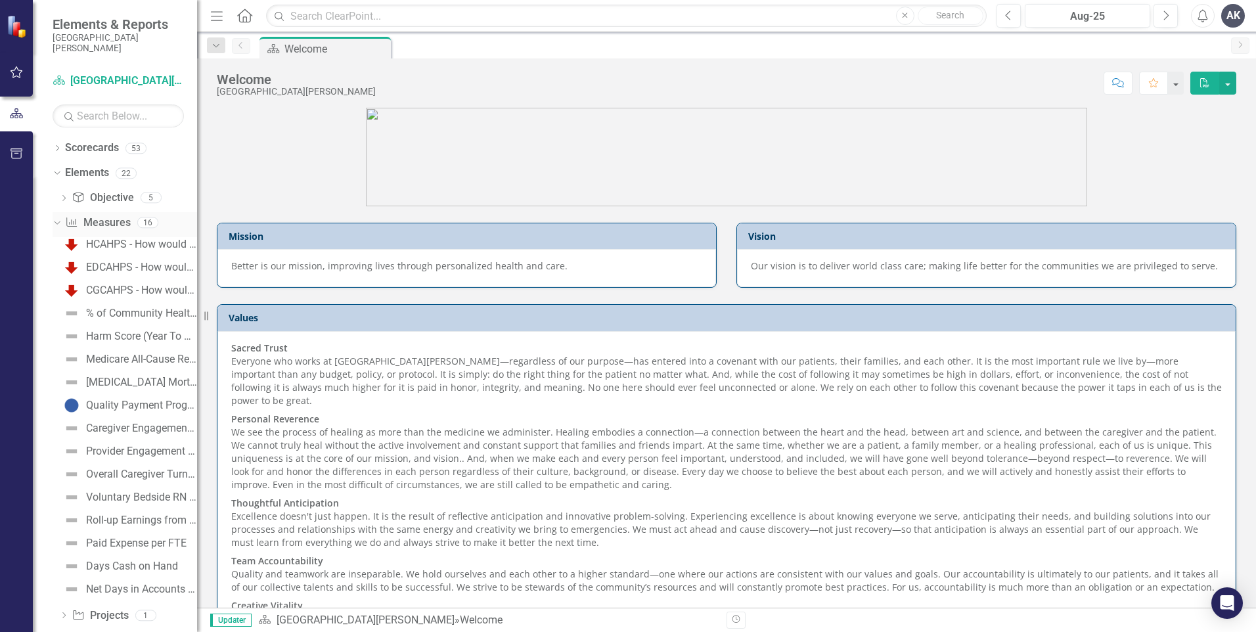
click at [59, 223] on icon "Dropdown" at bounding box center [55, 221] width 7 height 9
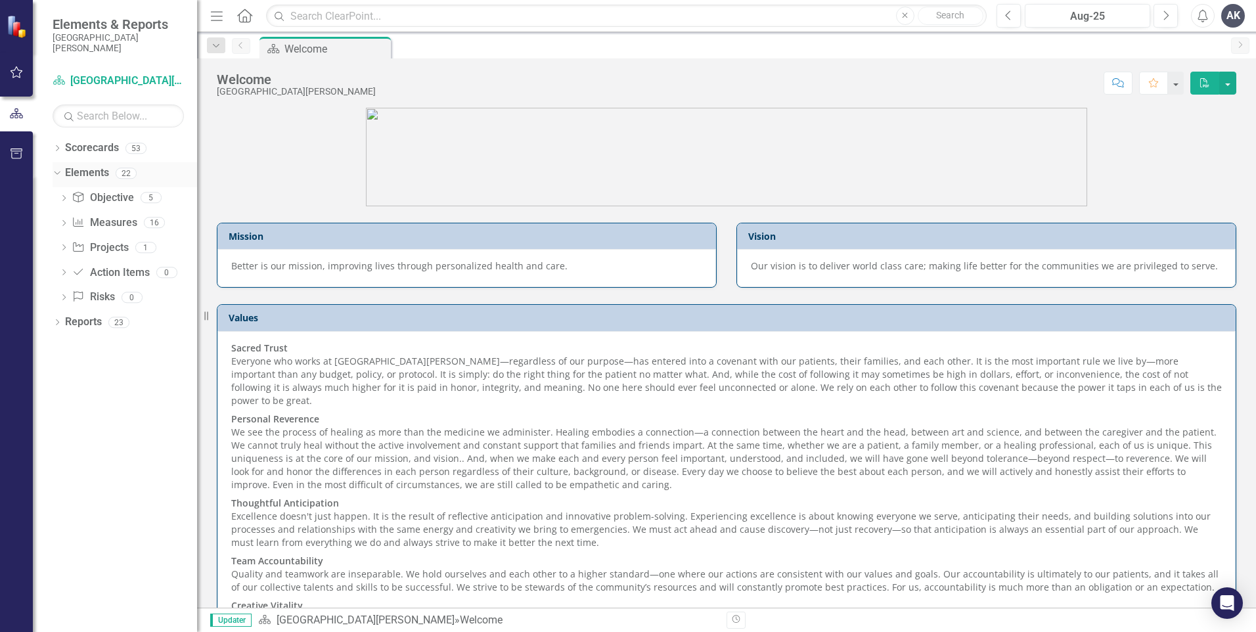
click at [57, 177] on div "Dropdown" at bounding box center [57, 174] width 9 height 7
click at [58, 197] on icon "Dropdown" at bounding box center [57, 199] width 9 height 7
click at [62, 340] on icon "Dropdown" at bounding box center [62, 343] width 9 height 7
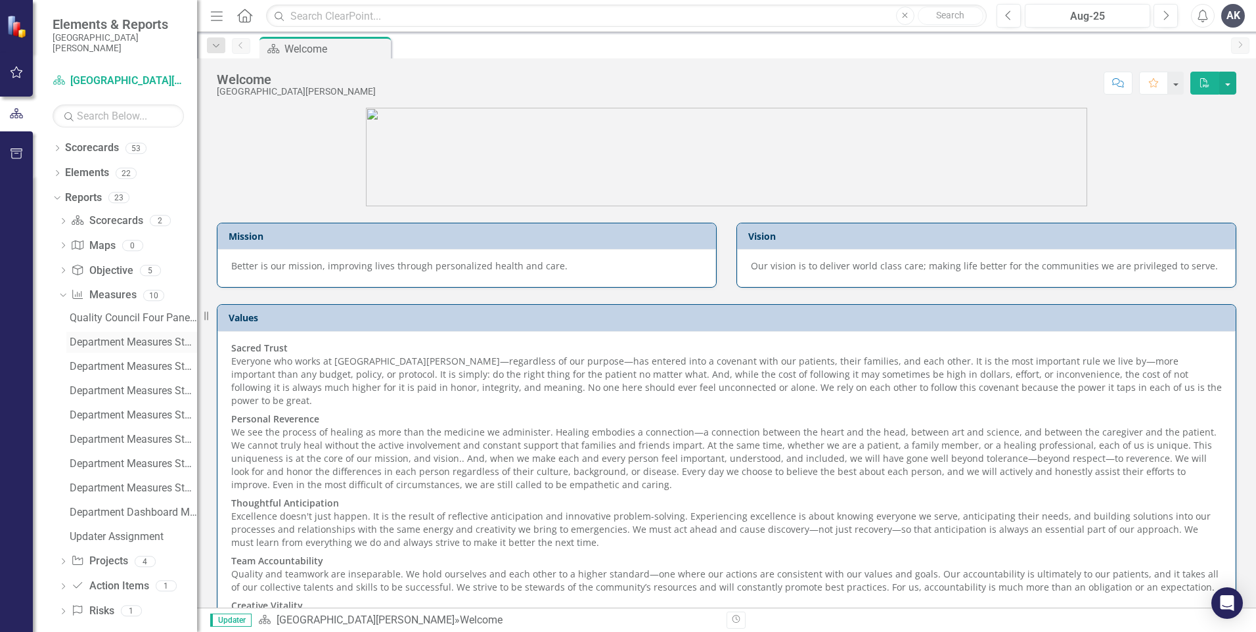
scroll to position [12, 0]
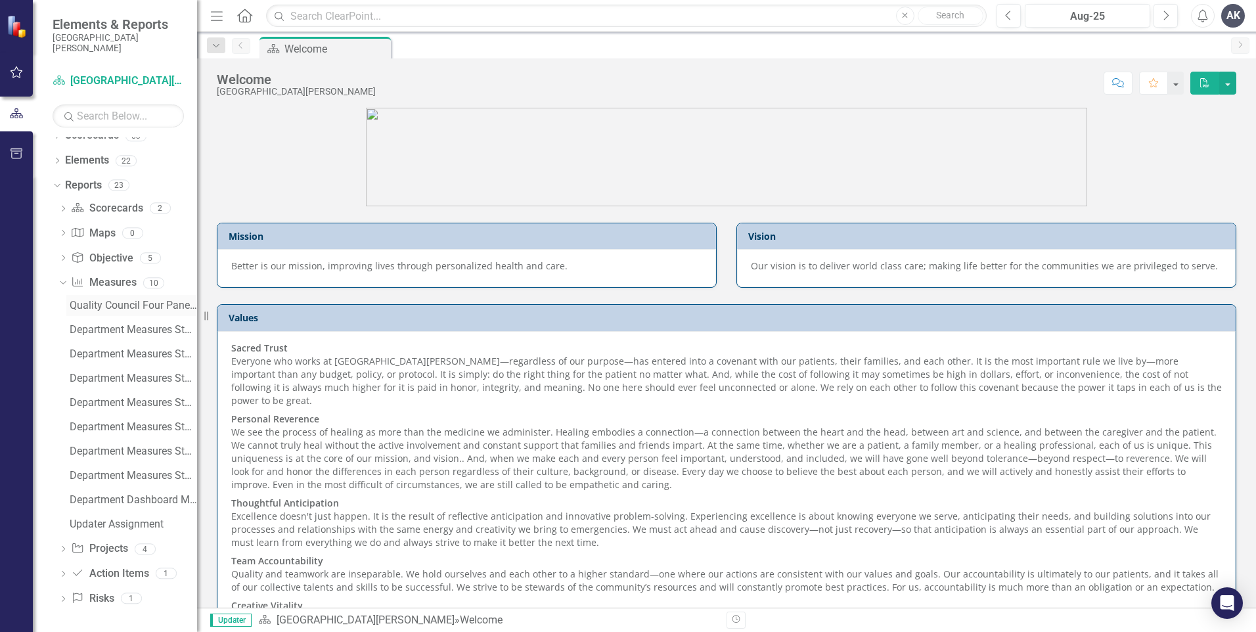
click at [129, 306] on div "Quality Council Four Panel Report" at bounding box center [133, 306] width 127 height 12
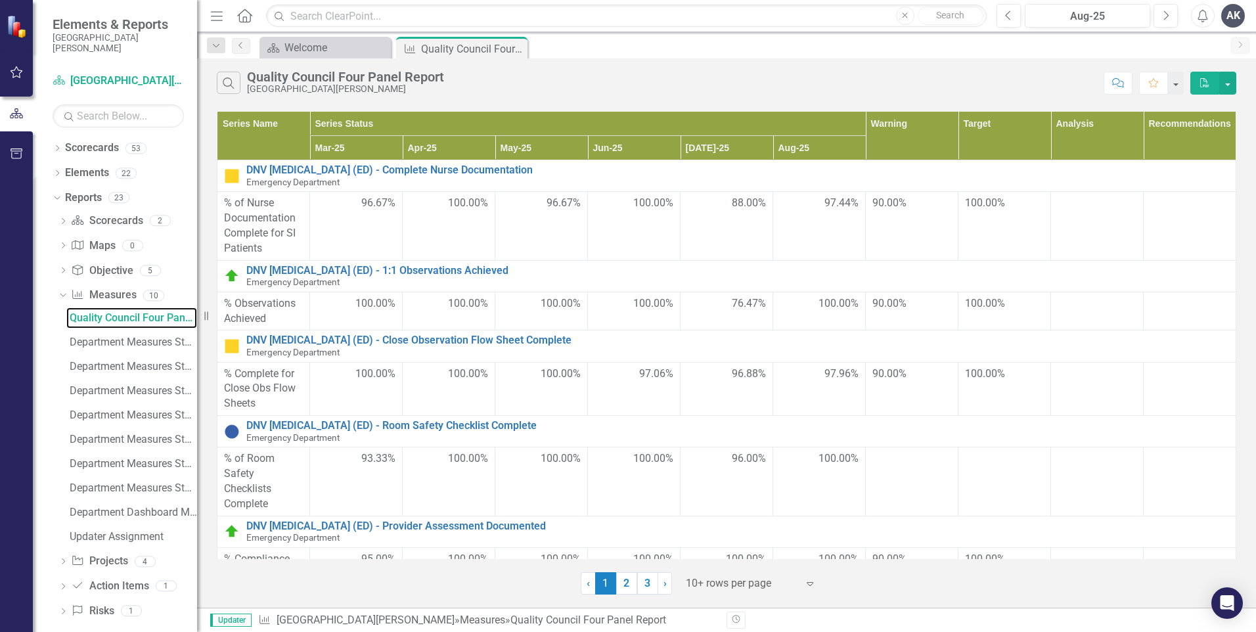
scroll to position [307, 0]
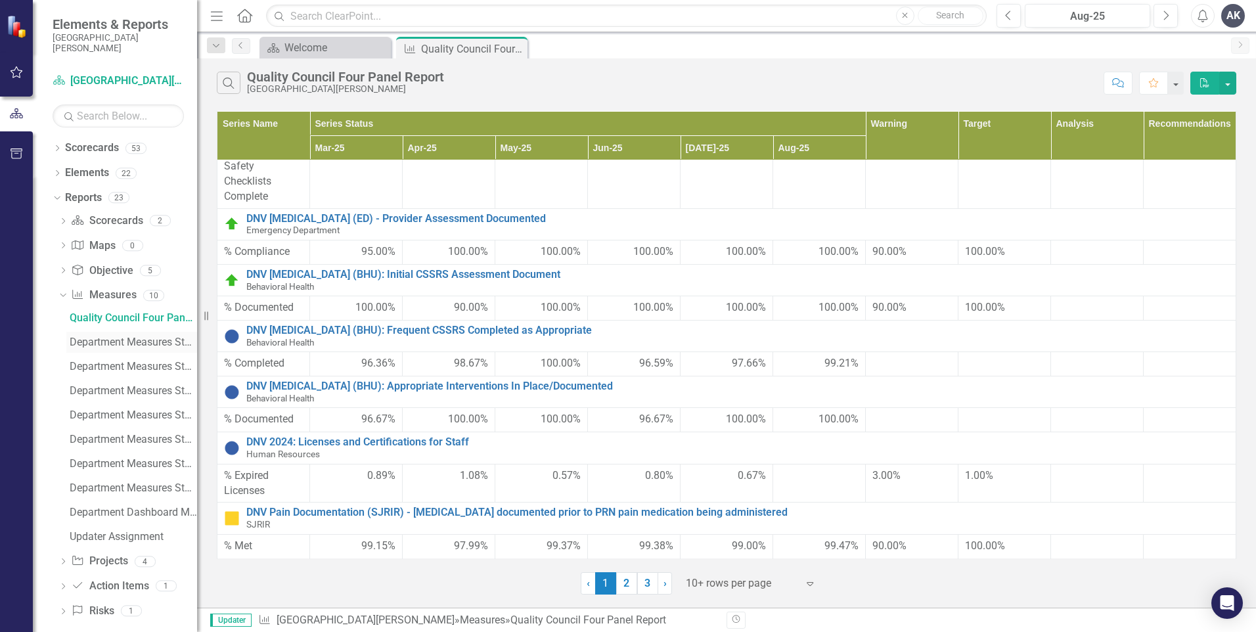
click at [135, 345] on div "Department Measures Standard Report" at bounding box center [133, 342] width 127 height 12
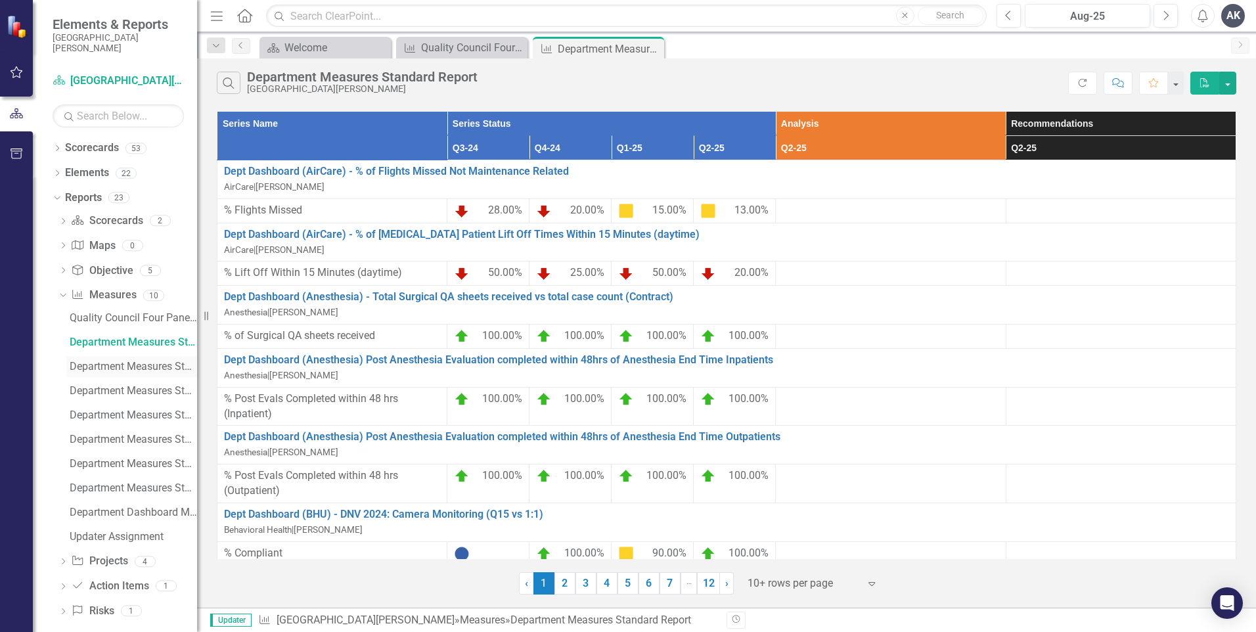
click at [141, 367] on div "Department Measures Standard Report (CFO)" at bounding box center [133, 367] width 127 height 12
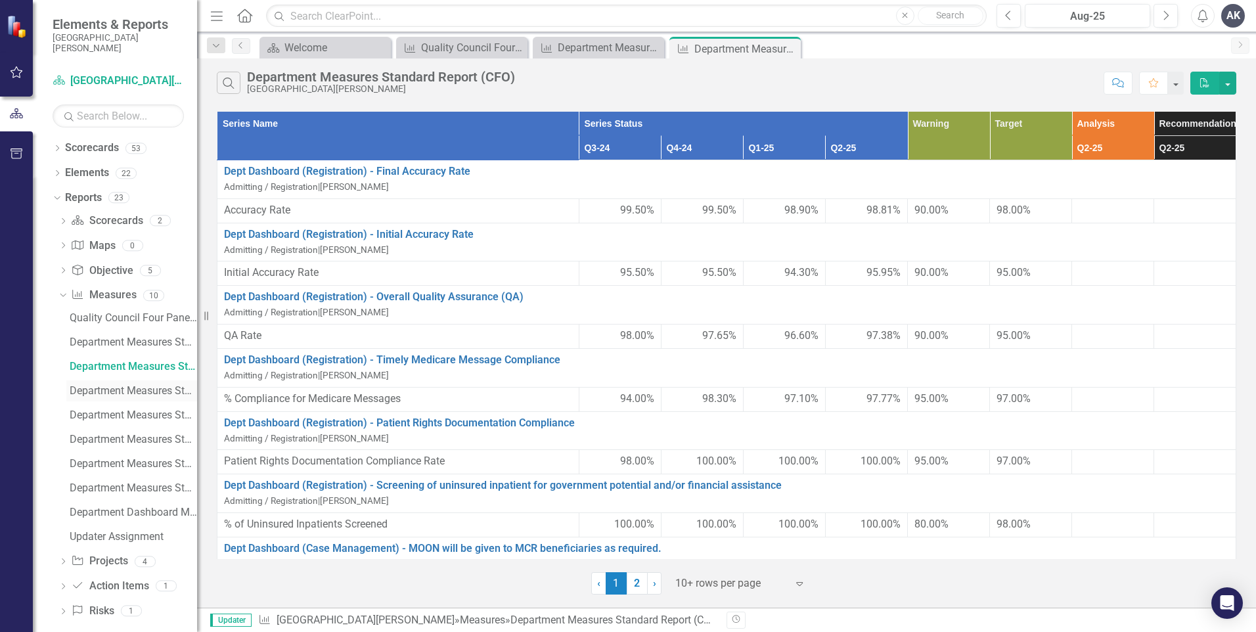
click at [137, 388] on div "Department Measures Standard Report (CNO)" at bounding box center [133, 391] width 127 height 12
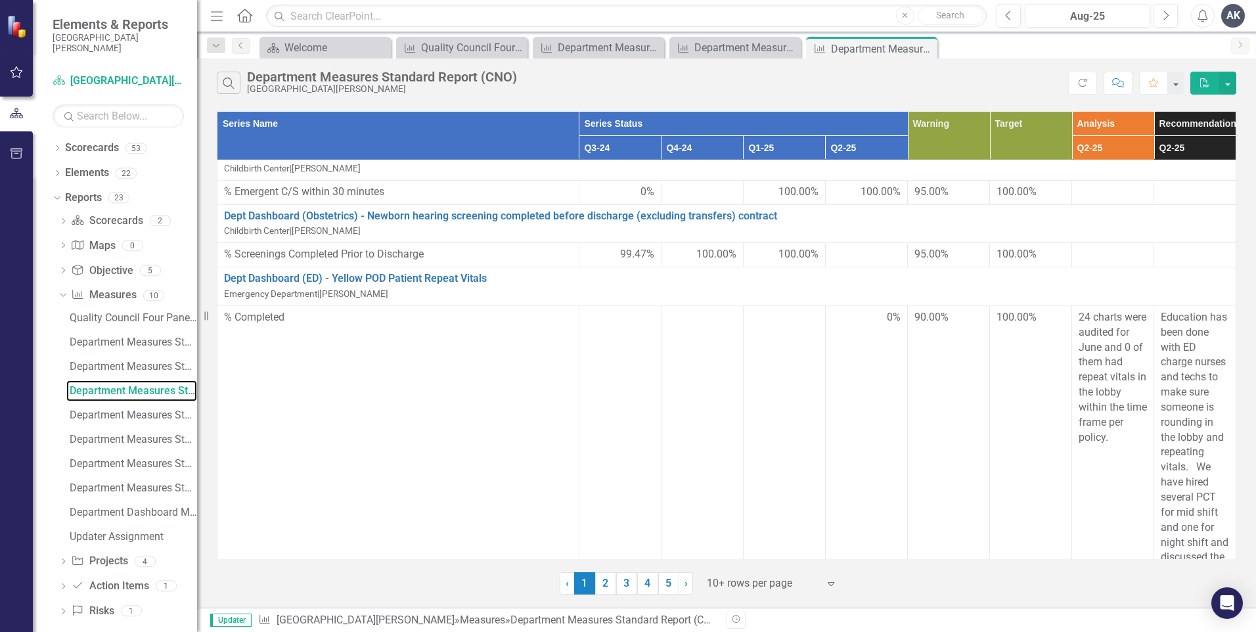
scroll to position [393, 0]
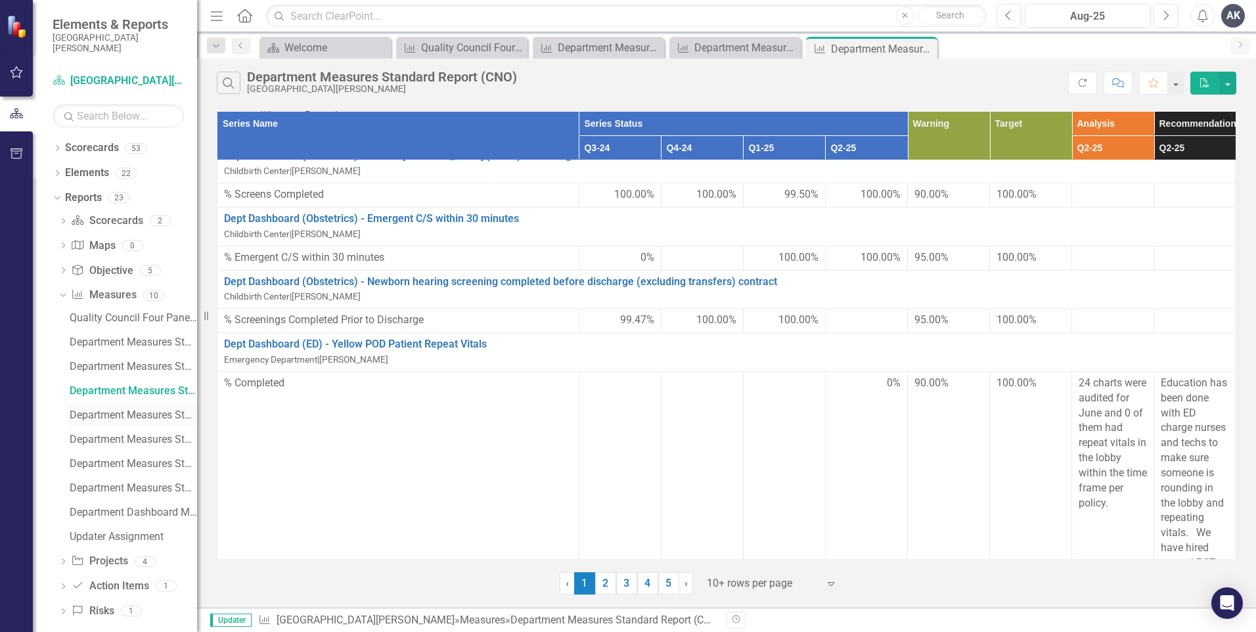
click at [127, 419] on div "Department Measures Standard Report (COO)" at bounding box center [133, 415] width 127 height 12
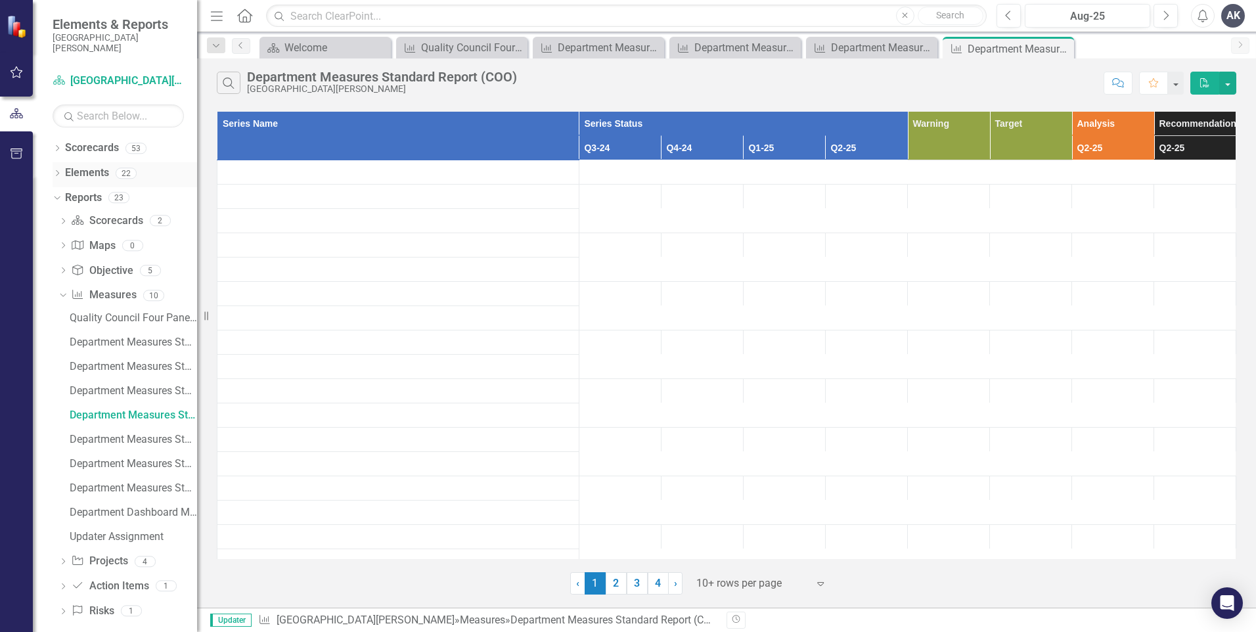
click at [55, 173] on icon "Dropdown" at bounding box center [57, 174] width 9 height 7
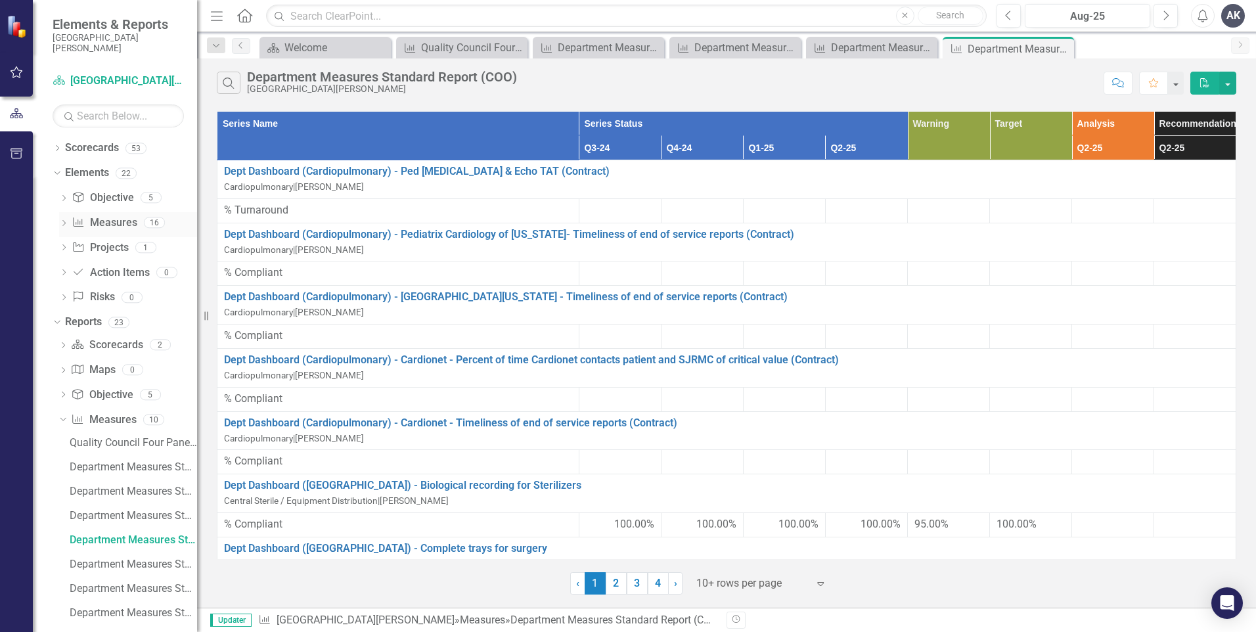
click at [63, 223] on icon "Dropdown" at bounding box center [63, 224] width 9 height 7
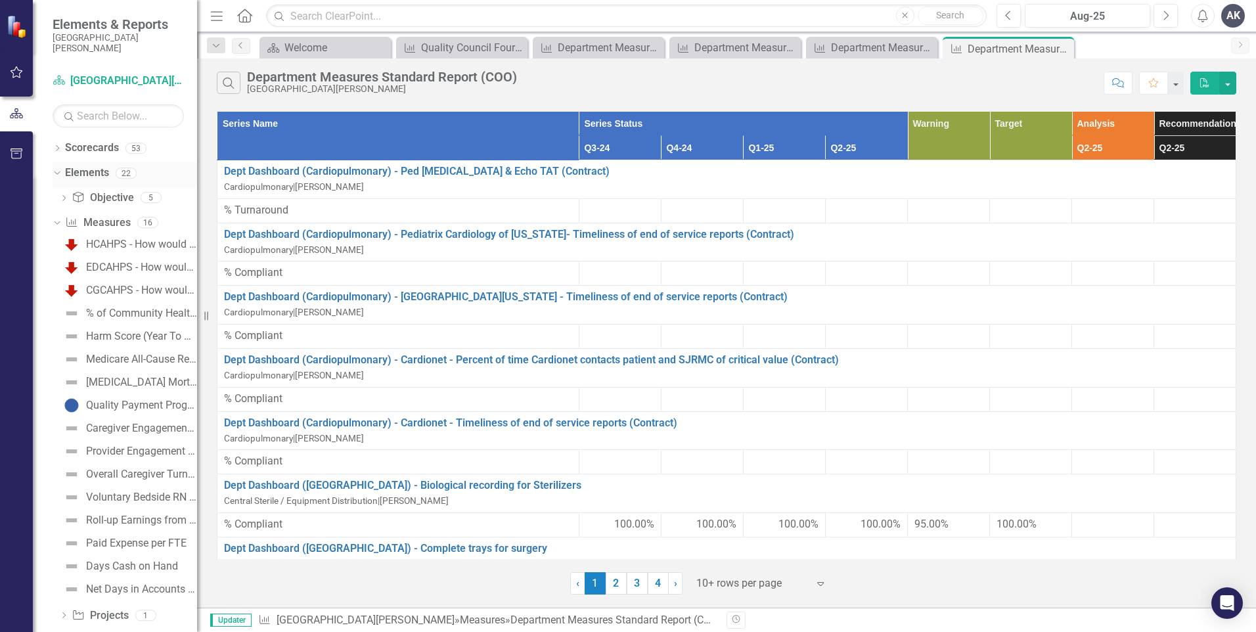
click at [60, 174] on div "Dropdown" at bounding box center [54, 172] width 11 height 9
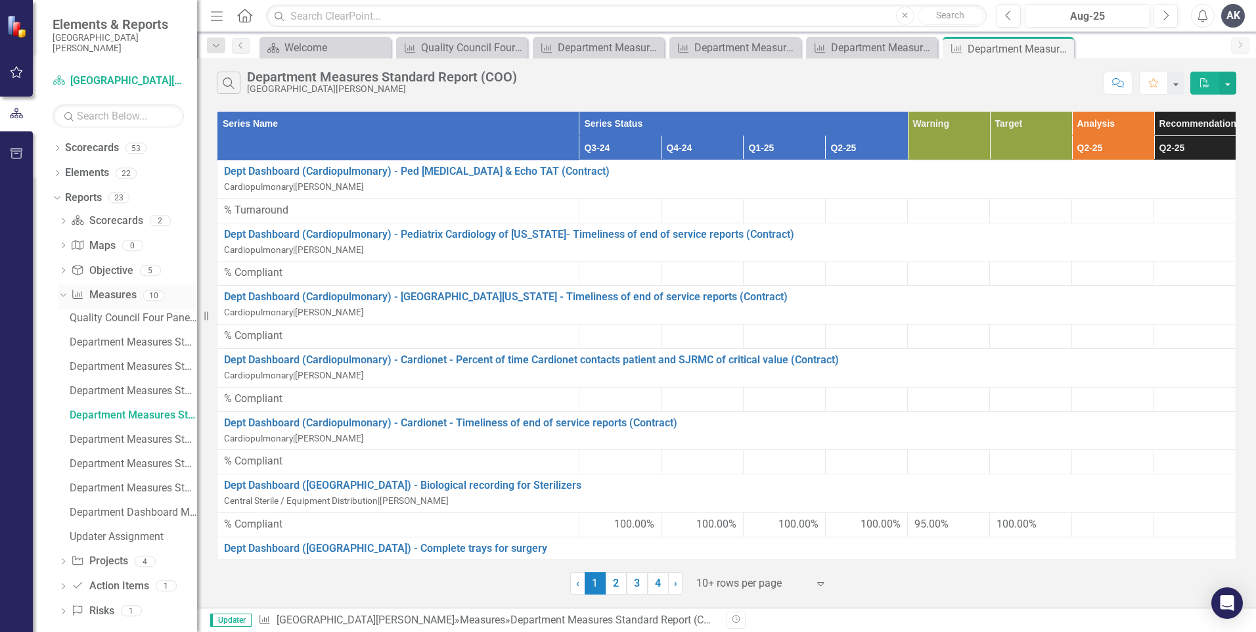
click at [63, 293] on icon "Dropdown" at bounding box center [61, 294] width 7 height 9
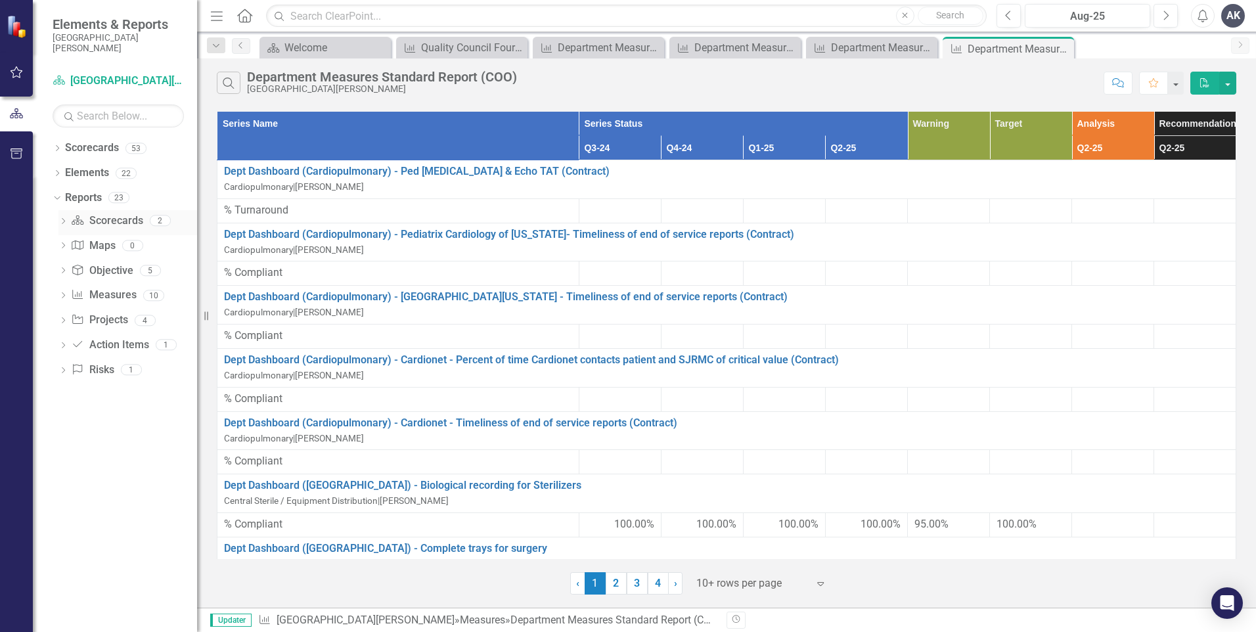
click at [65, 221] on icon "Dropdown" at bounding box center [62, 222] width 9 height 7
click at [65, 221] on icon "Dropdown" at bounding box center [61, 219] width 7 height 9
click at [64, 271] on icon "Dropdown" at bounding box center [62, 271] width 9 height 7
click at [64, 271] on icon at bounding box center [63, 270] width 6 height 3
click at [58, 204] on div "Dropdown Reports 23" at bounding box center [125, 199] width 145 height 25
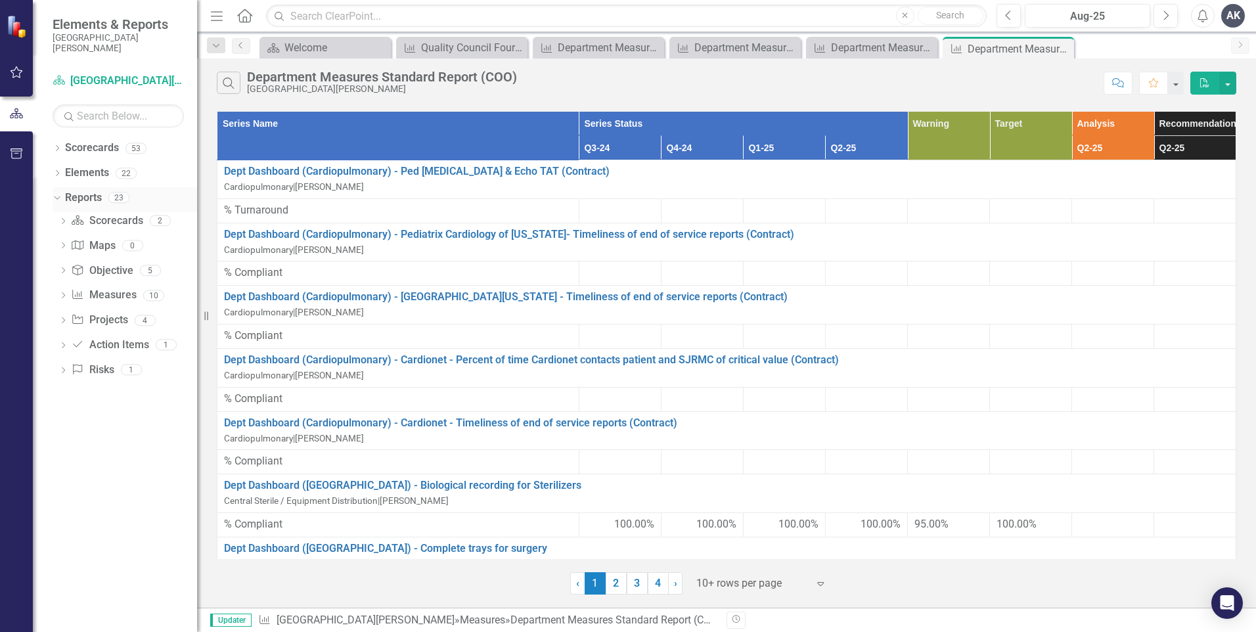
click at [55, 198] on icon "Dropdown" at bounding box center [55, 197] width 7 height 9
click at [56, 170] on div "Dropdown" at bounding box center [57, 175] width 9 height 11
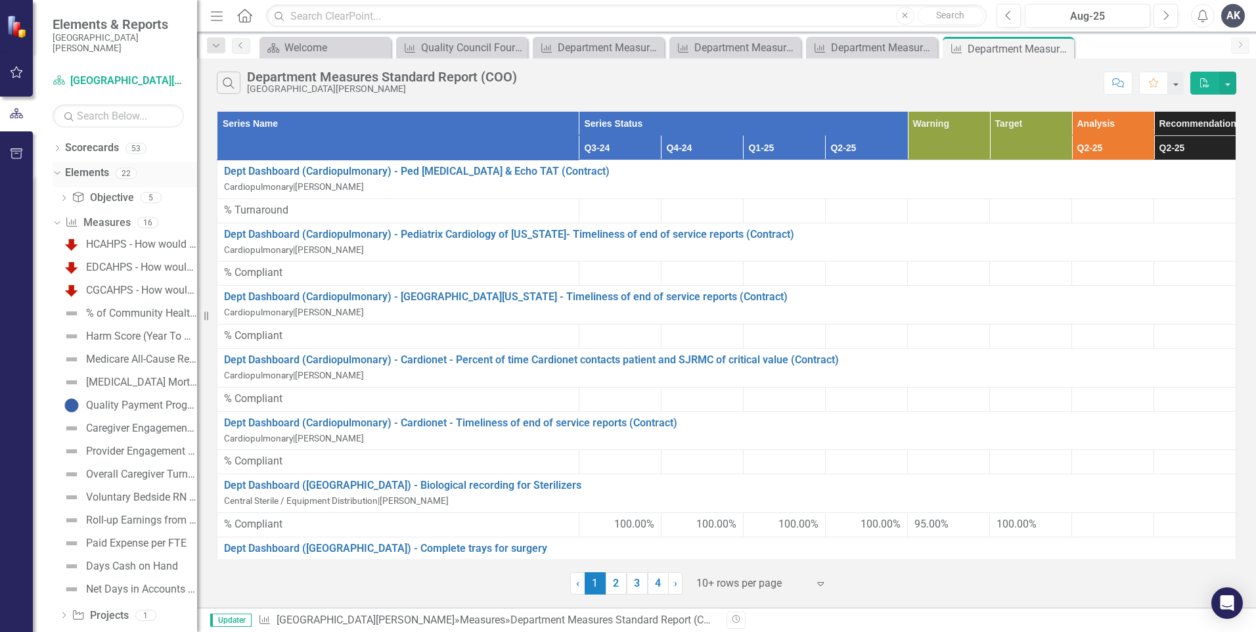
click at [57, 171] on icon "Dropdown" at bounding box center [55, 172] width 7 height 9
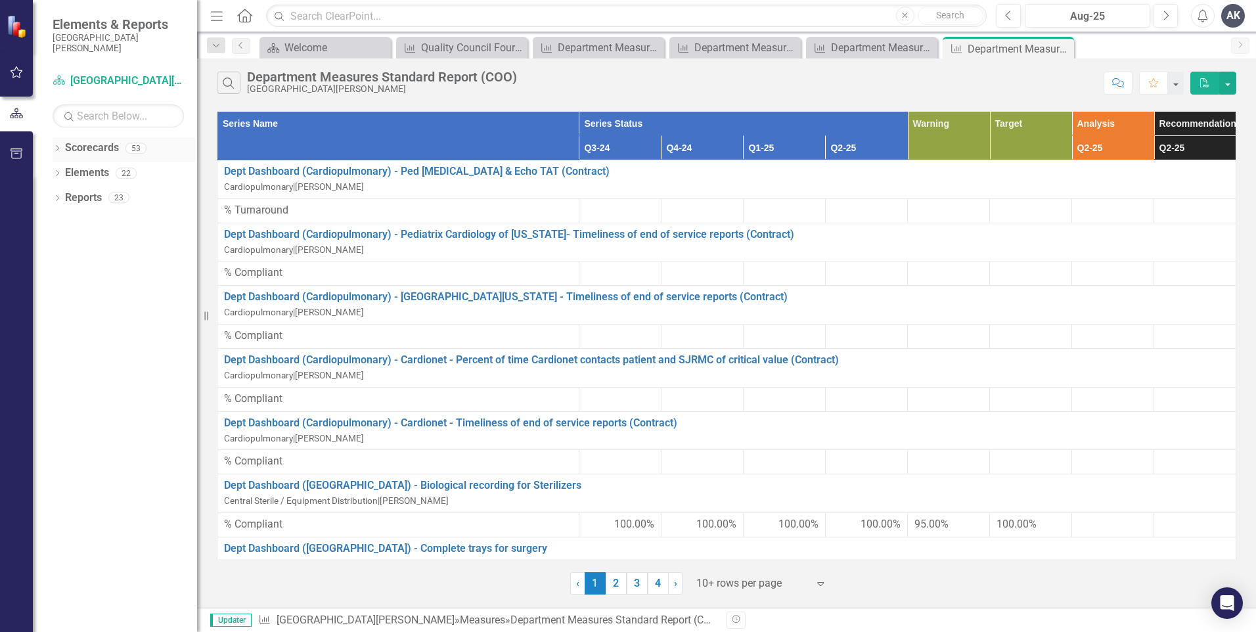
click at [57, 148] on icon "Dropdown" at bounding box center [57, 149] width 9 height 7
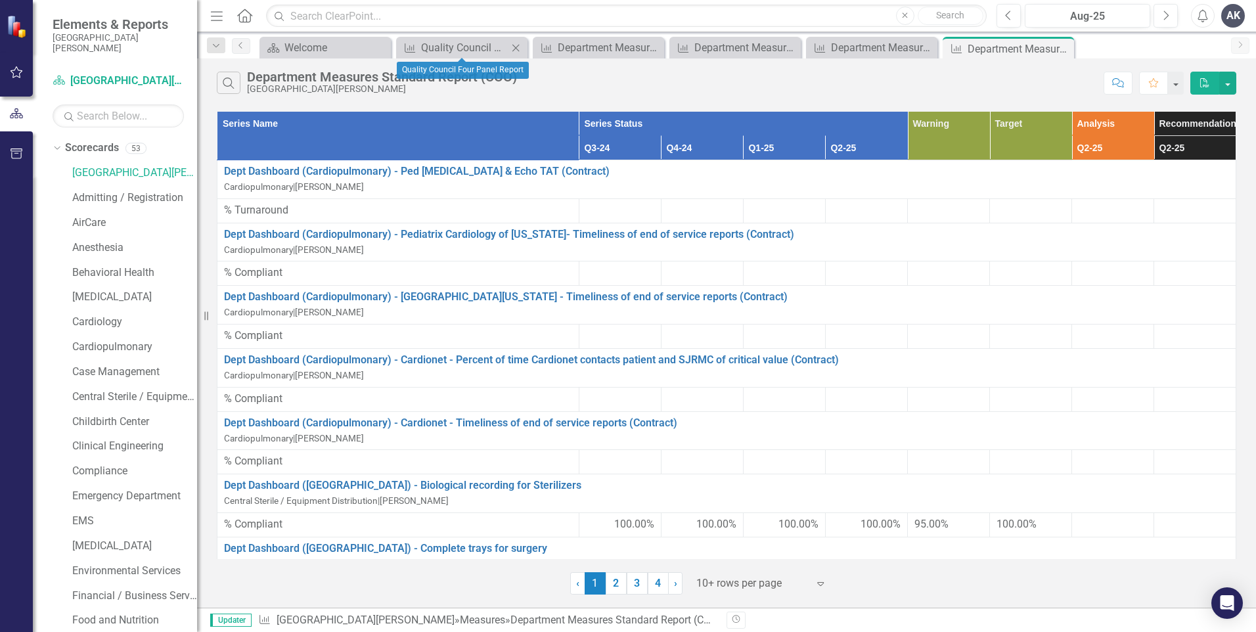
click at [516, 48] on icon at bounding box center [515, 47] width 7 height 7
click at [0, 0] on icon at bounding box center [0, 0] width 0 height 0
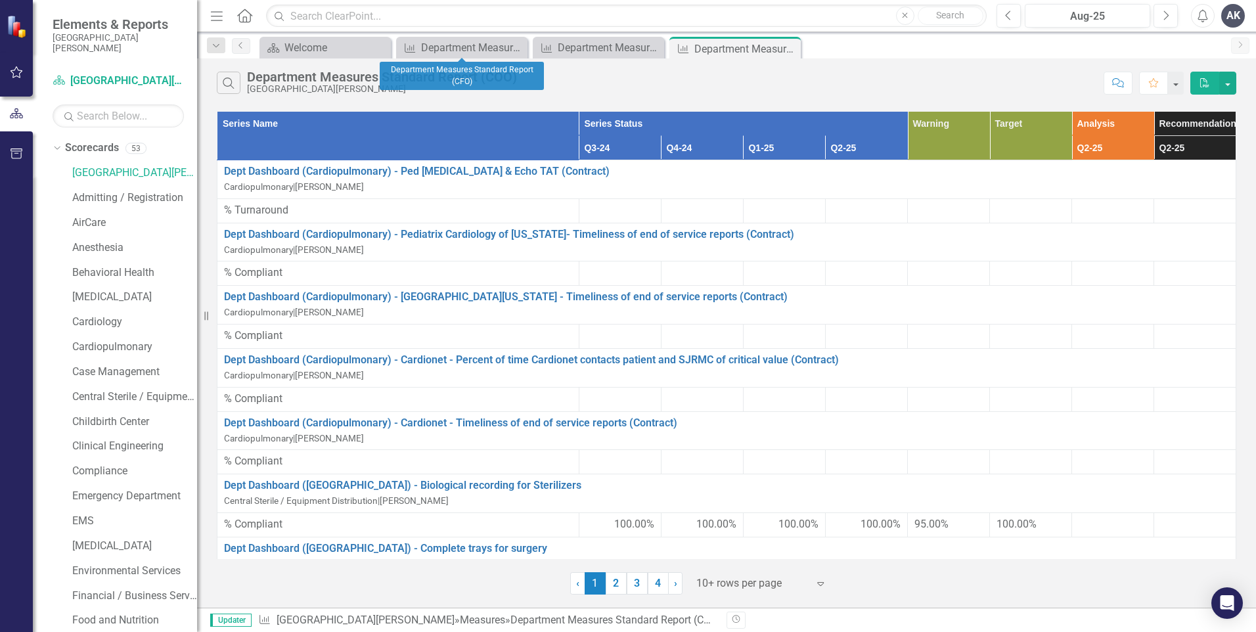
click at [0, 0] on icon at bounding box center [0, 0] width 0 height 0
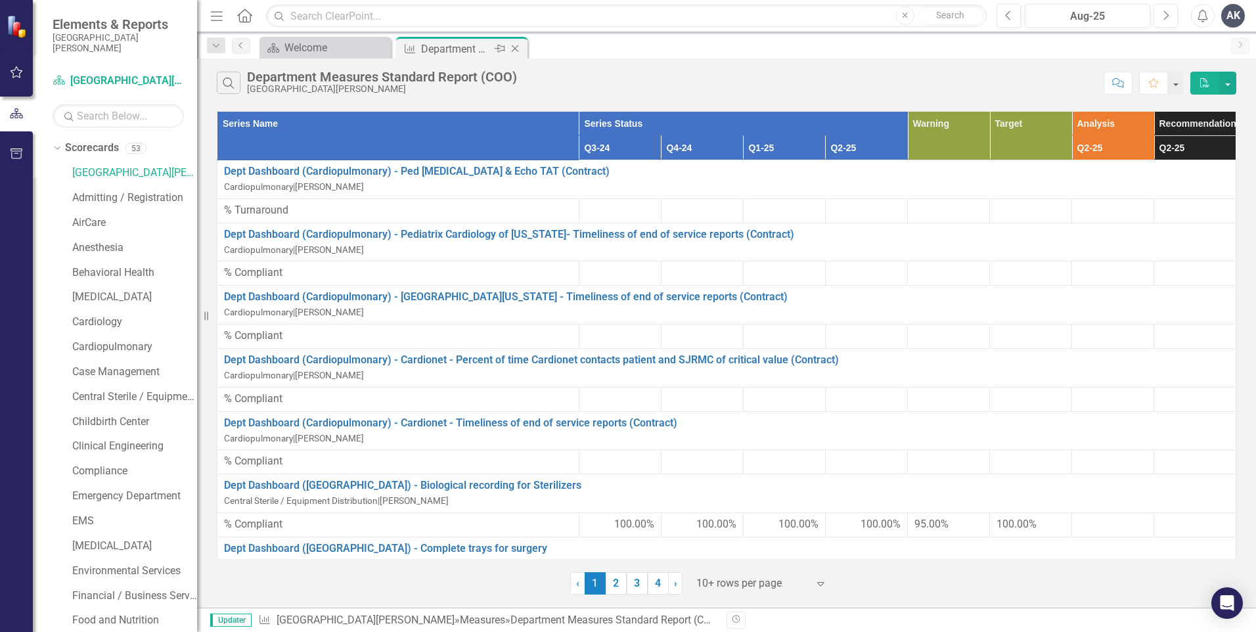
click at [516, 49] on icon at bounding box center [515, 48] width 7 height 7
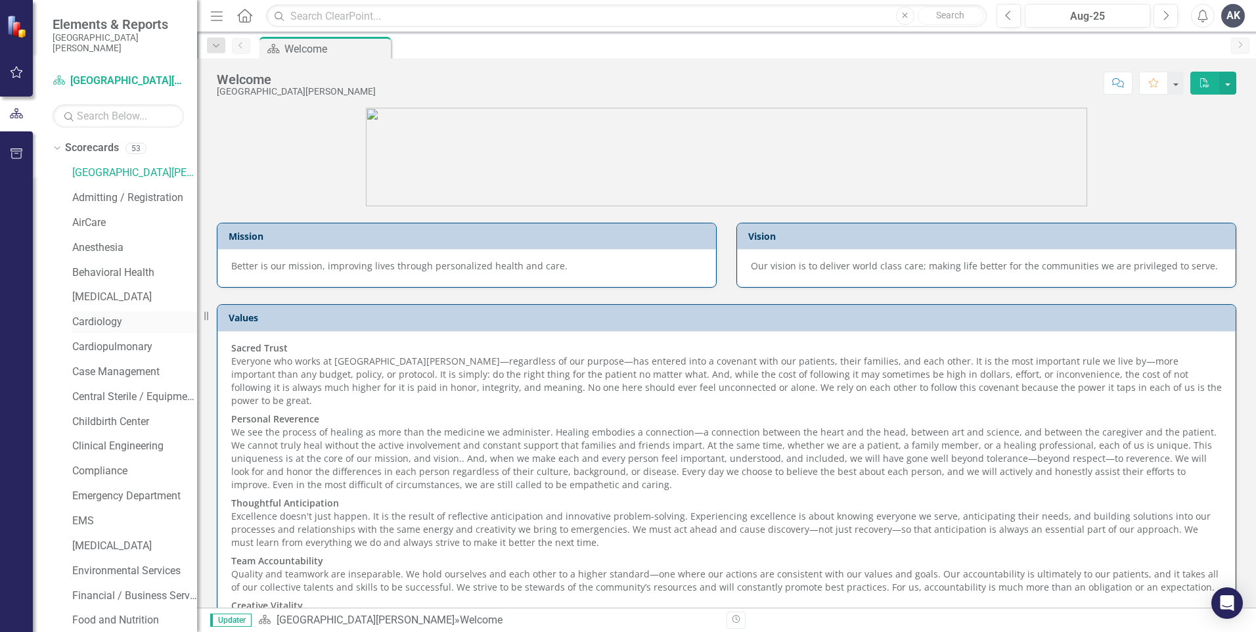
click at [105, 321] on link "Cardiology" at bounding box center [134, 322] width 125 height 15
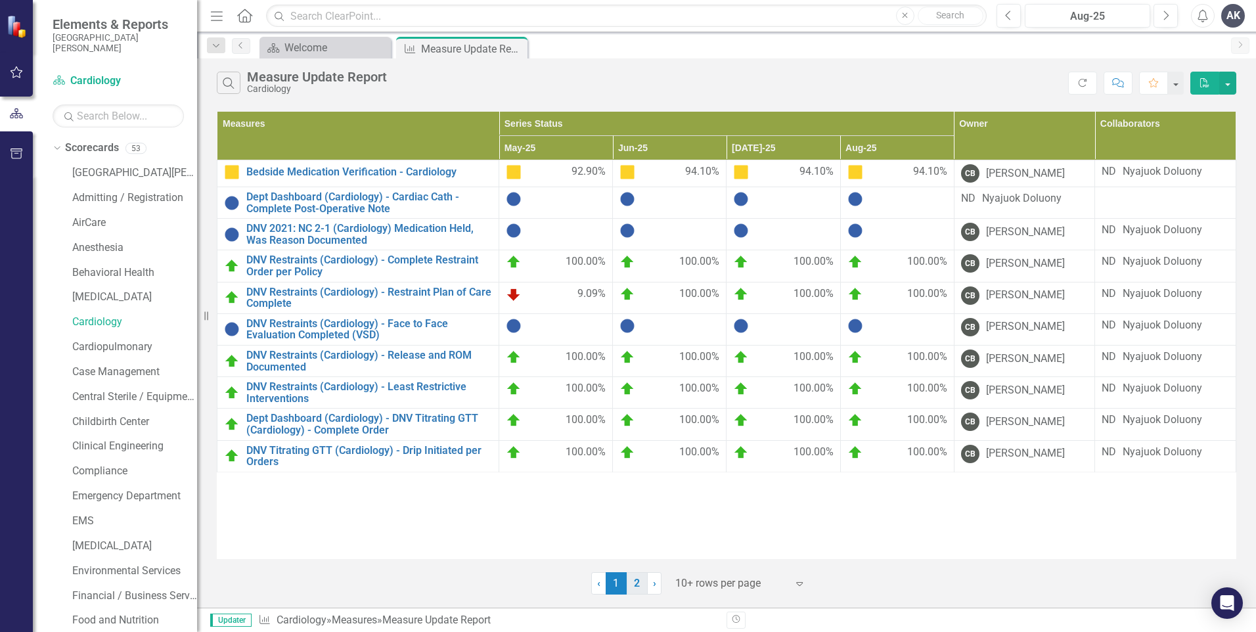
click at [632, 584] on link "2" at bounding box center [637, 583] width 21 height 22
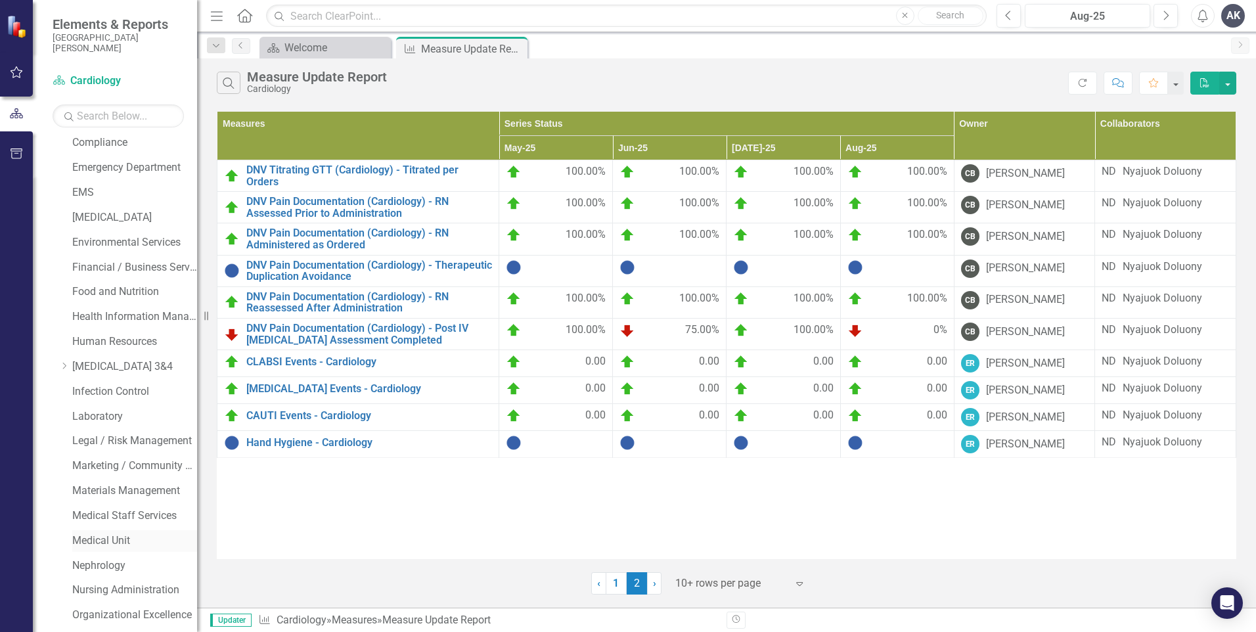
scroll to position [394, 0]
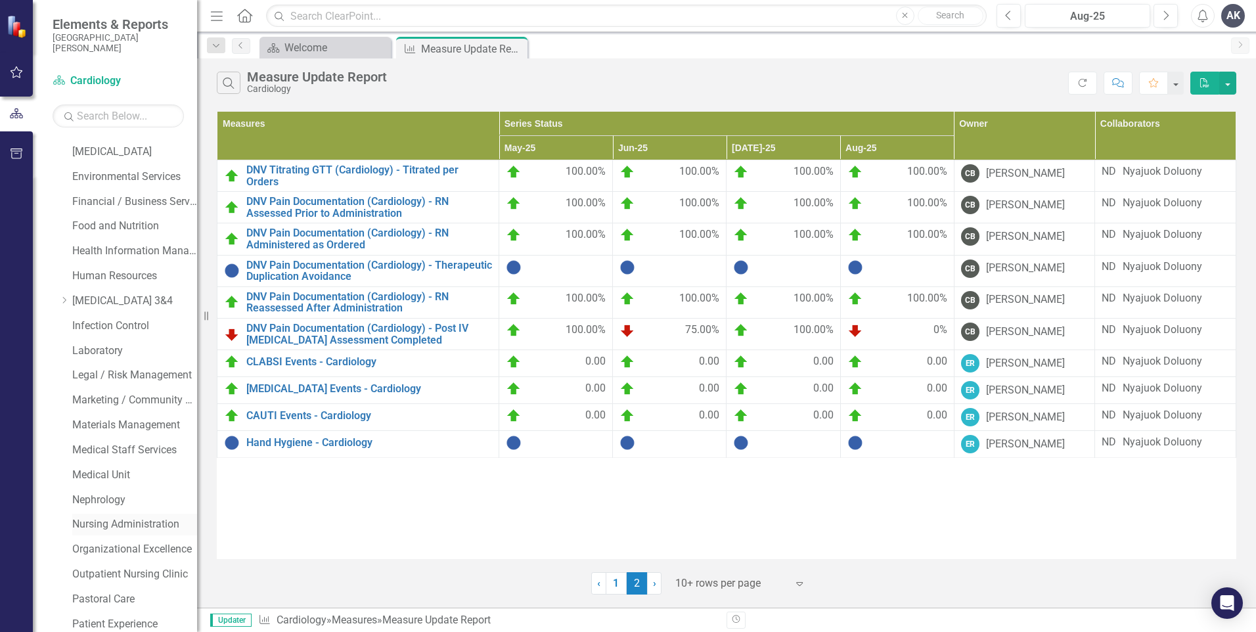
click at [123, 529] on link "Nursing Administration" at bounding box center [134, 524] width 125 height 15
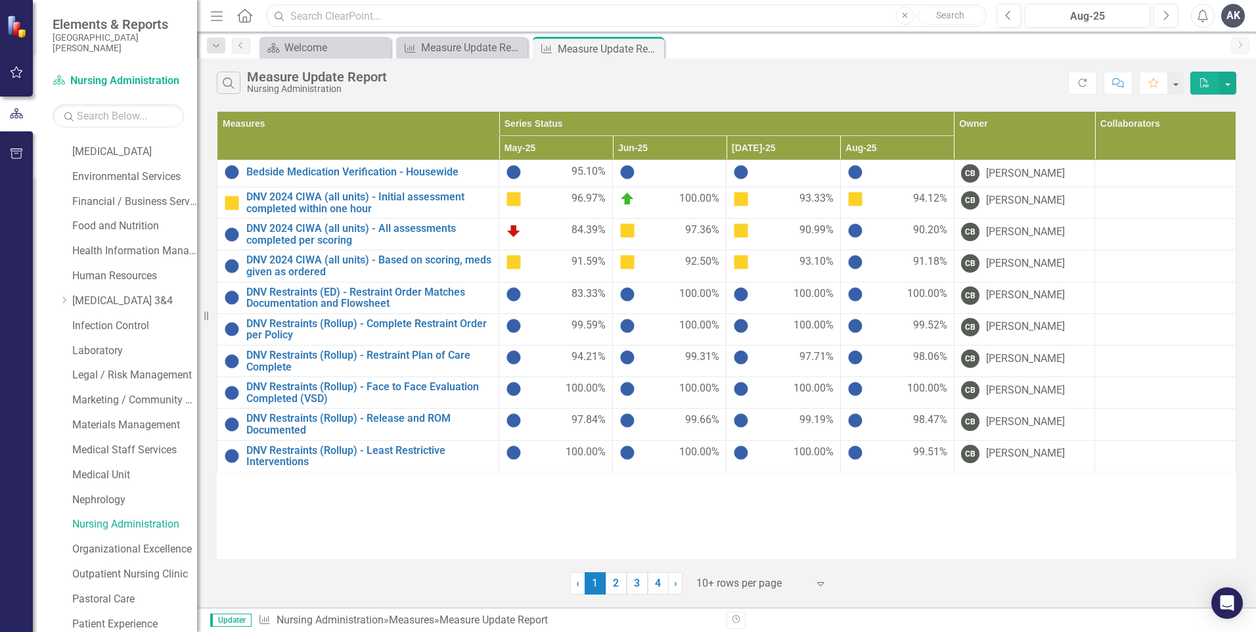
click at [338, 13] on input "text" at bounding box center [626, 16] width 721 height 23
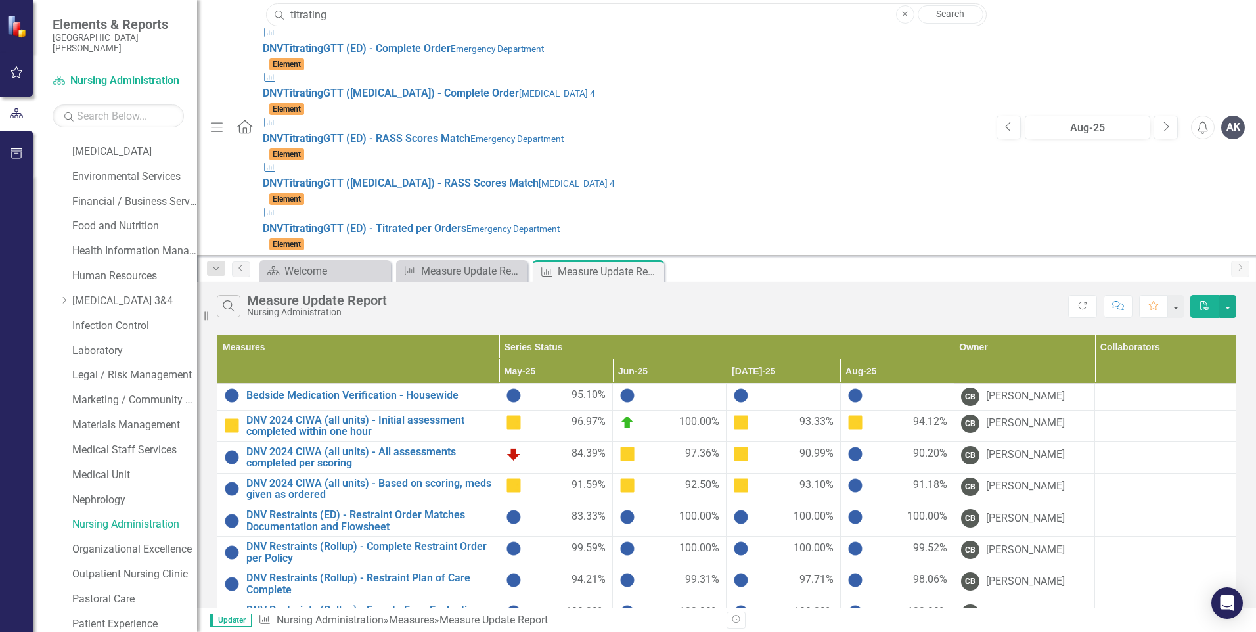
type input "titrating"
click at [943, 12] on link "Search" at bounding box center [951, 14] width 66 height 18
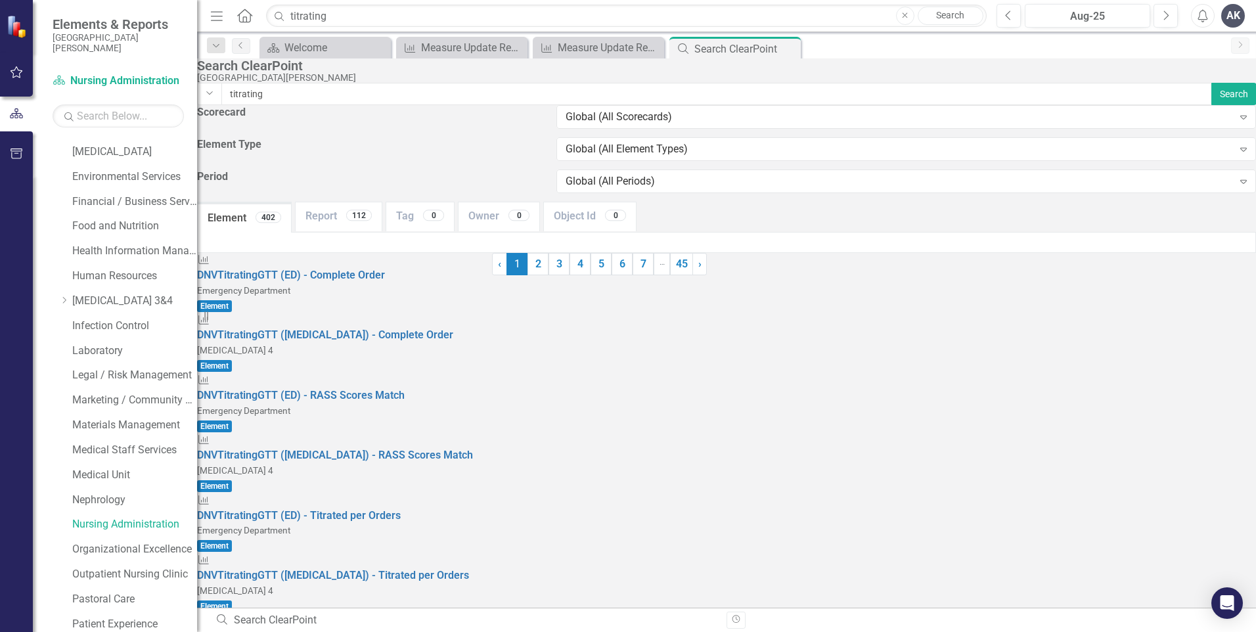
click at [432, 629] on span "DNV Titrating GTT (Card/ICU/ED) - Complete Order" at bounding box center [314, 635] width 235 height 12
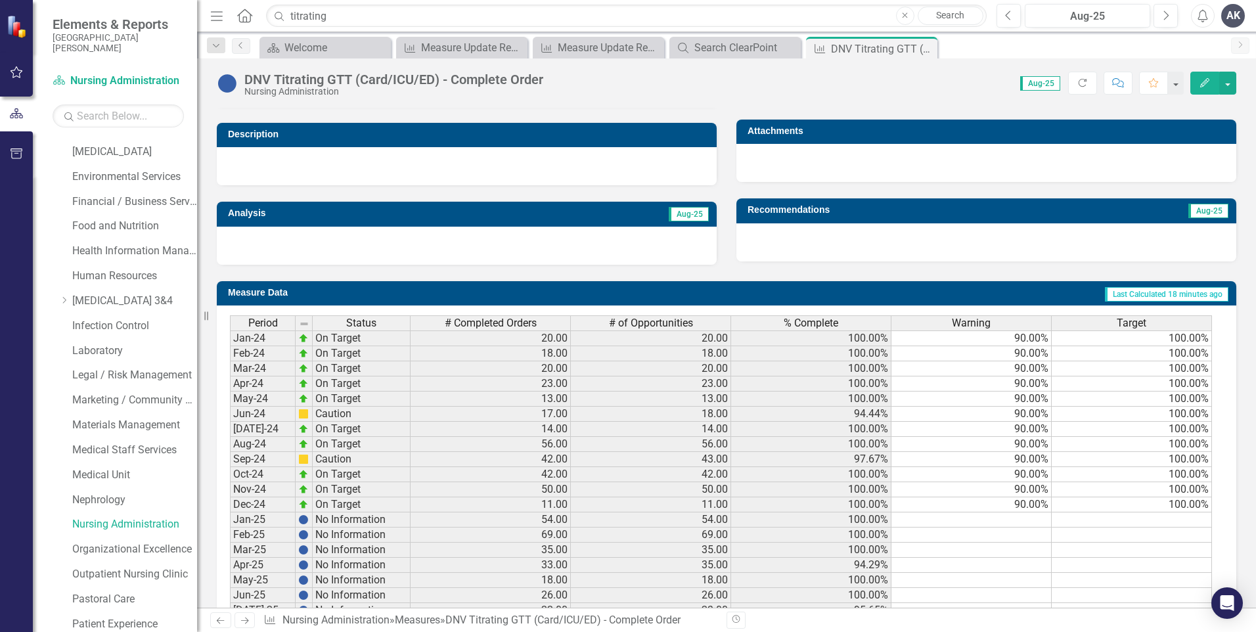
scroll to position [394, 0]
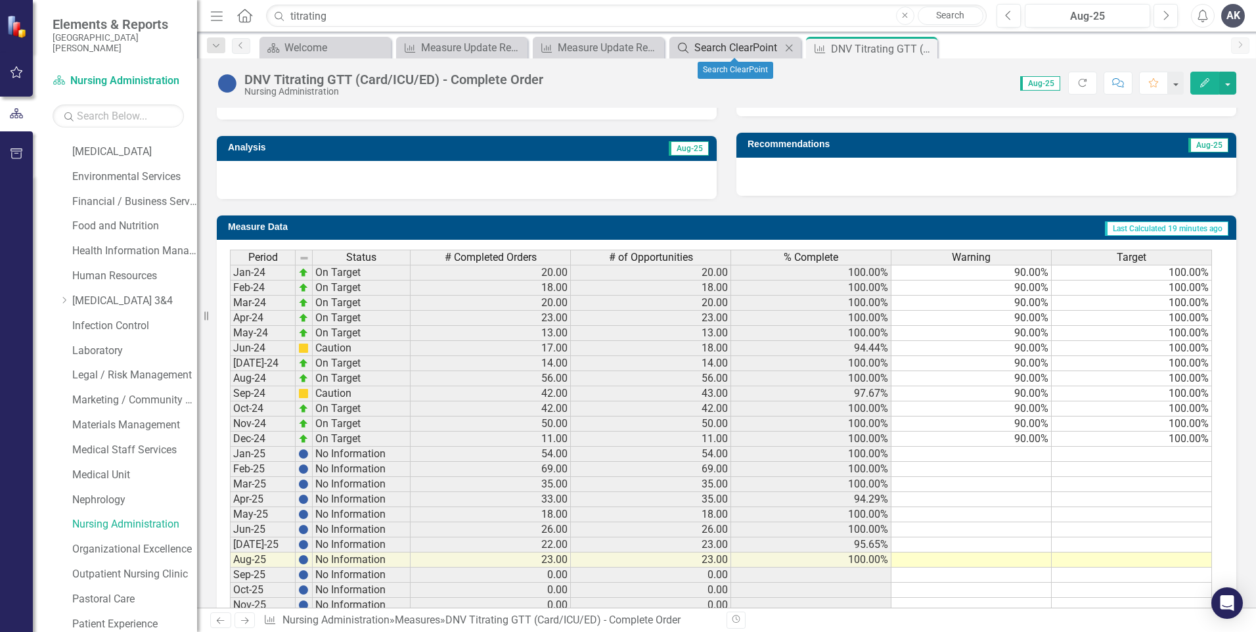
click at [714, 49] on div "Search ClearPoint" at bounding box center [737, 47] width 87 height 16
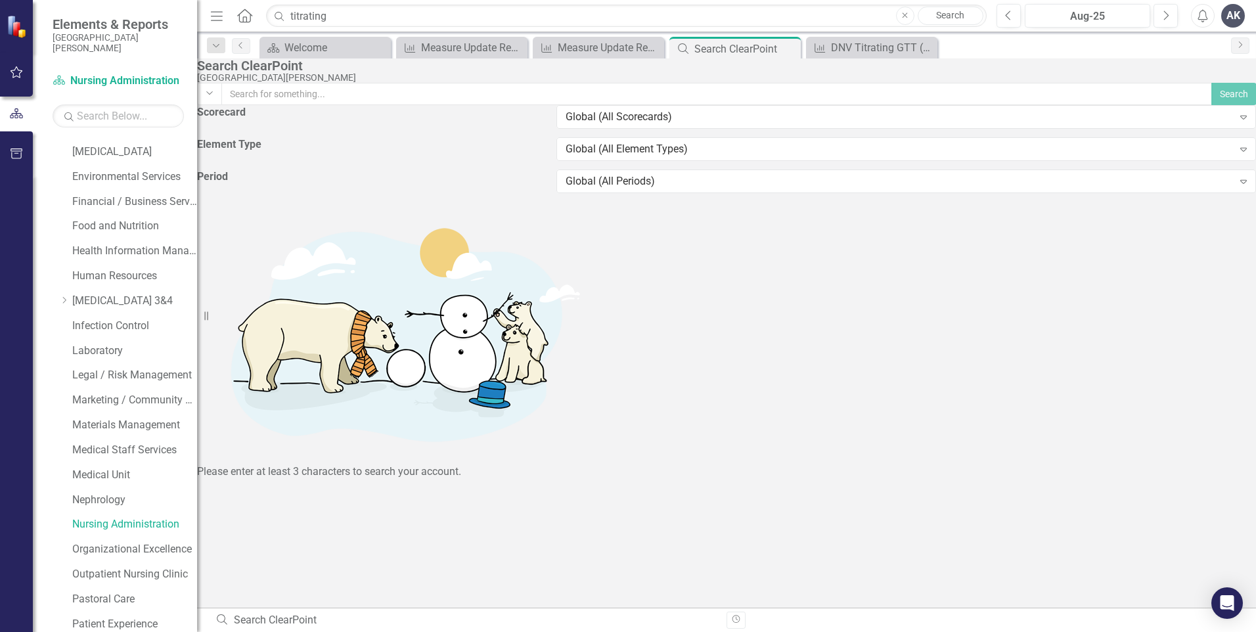
click at [402, 105] on input "text" at bounding box center [716, 94] width 991 height 22
type input "titrating"
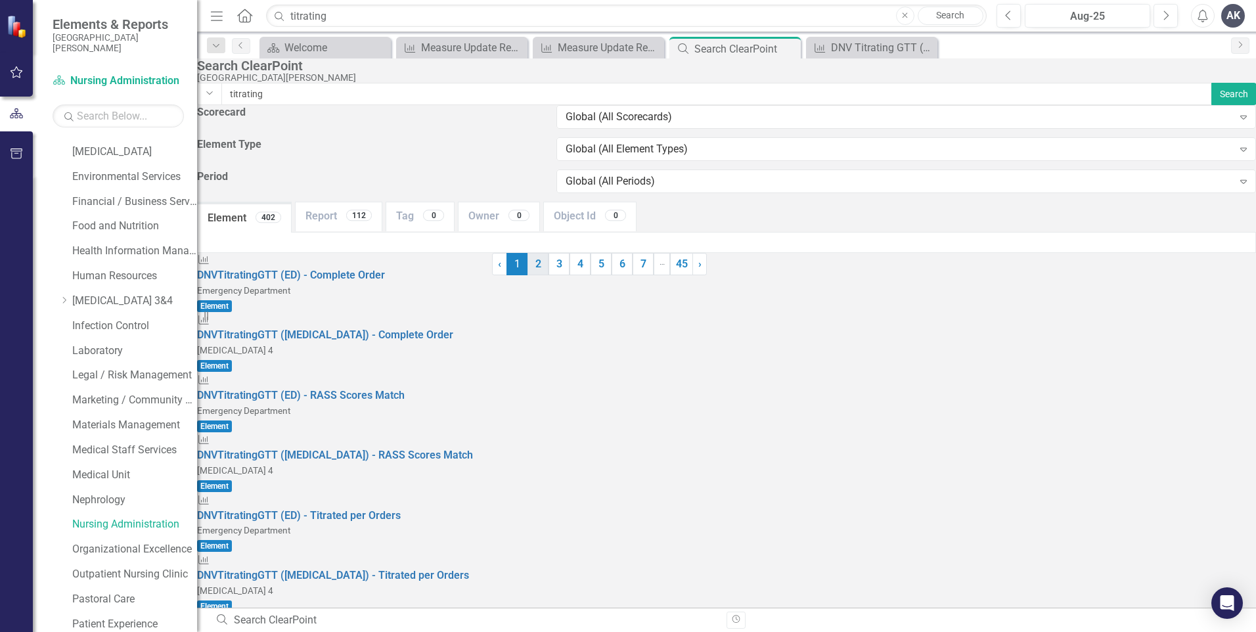
click at [549, 275] on link "2" at bounding box center [538, 264] width 21 height 22
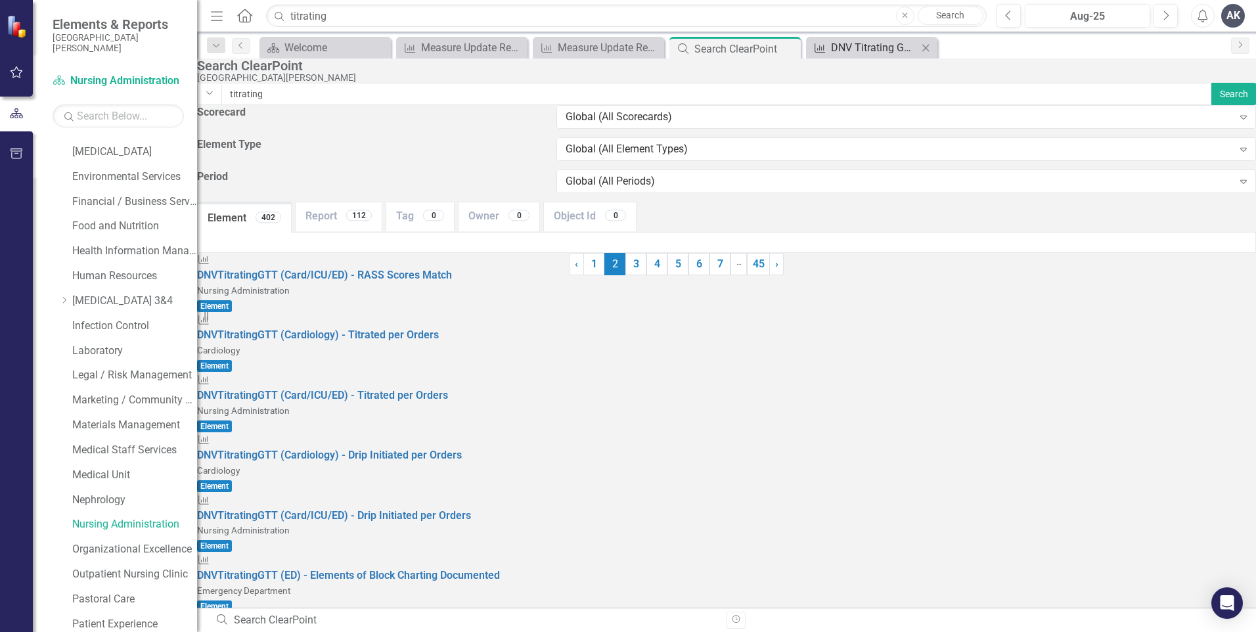
click at [850, 47] on div "DNV Titrating GTT (Card/ICU/ED) - Complete Order" at bounding box center [874, 47] width 87 height 16
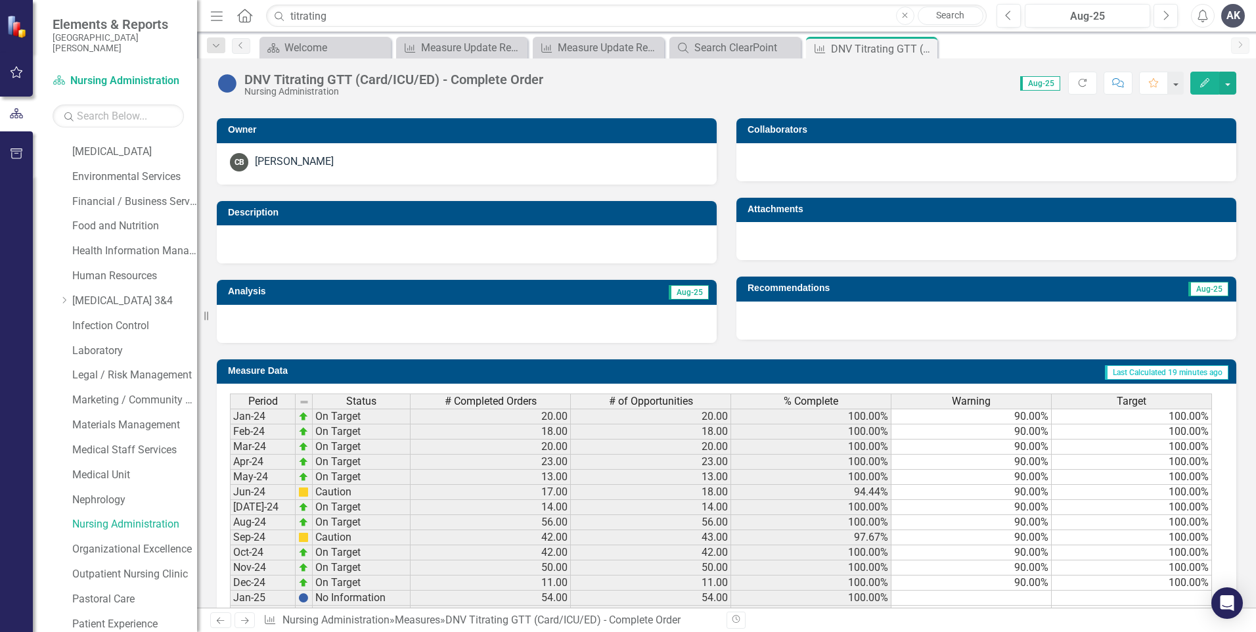
scroll to position [185, 0]
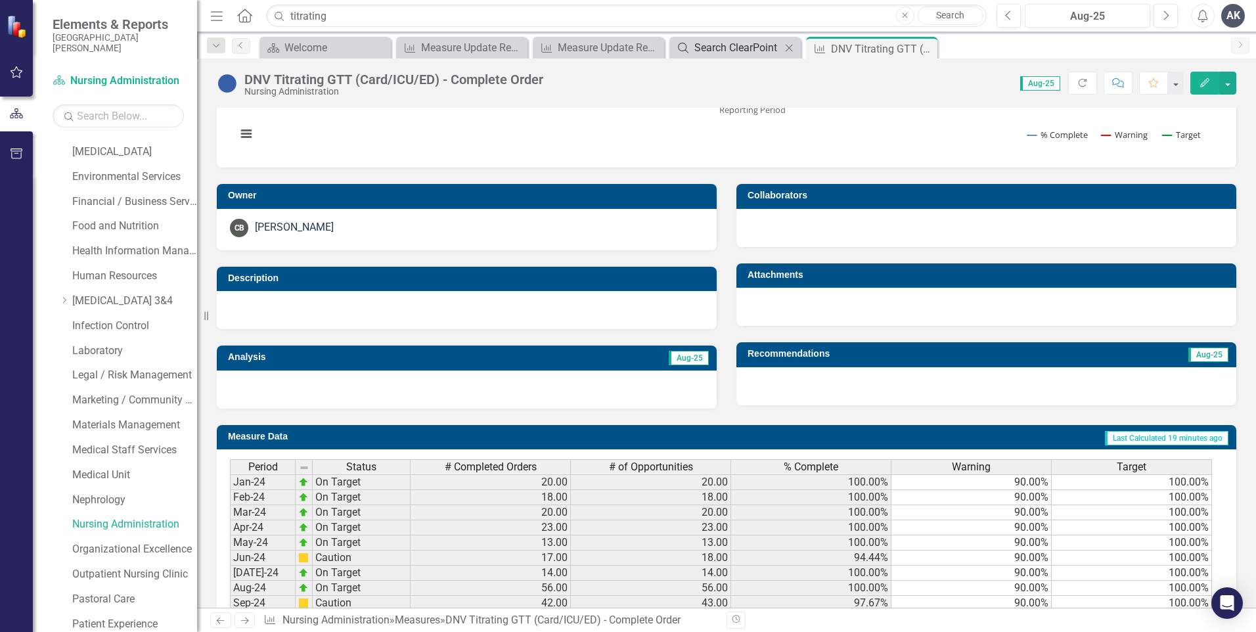
click at [725, 48] on div "Search ClearPoint" at bounding box center [737, 47] width 87 height 16
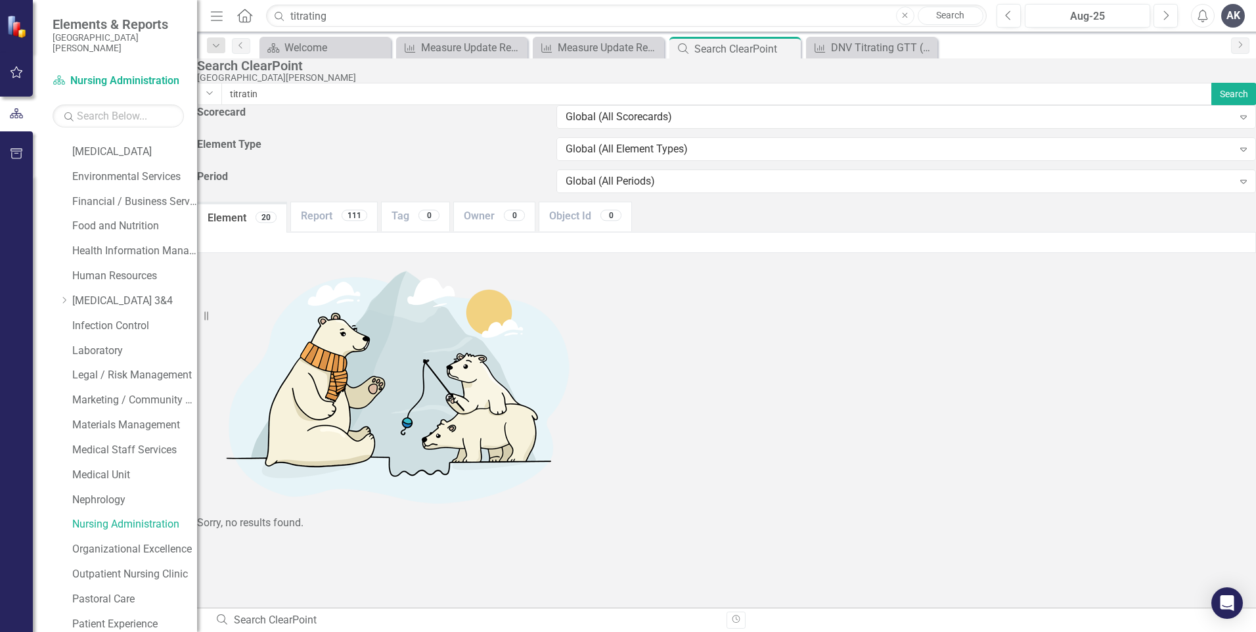
type input "titratin"
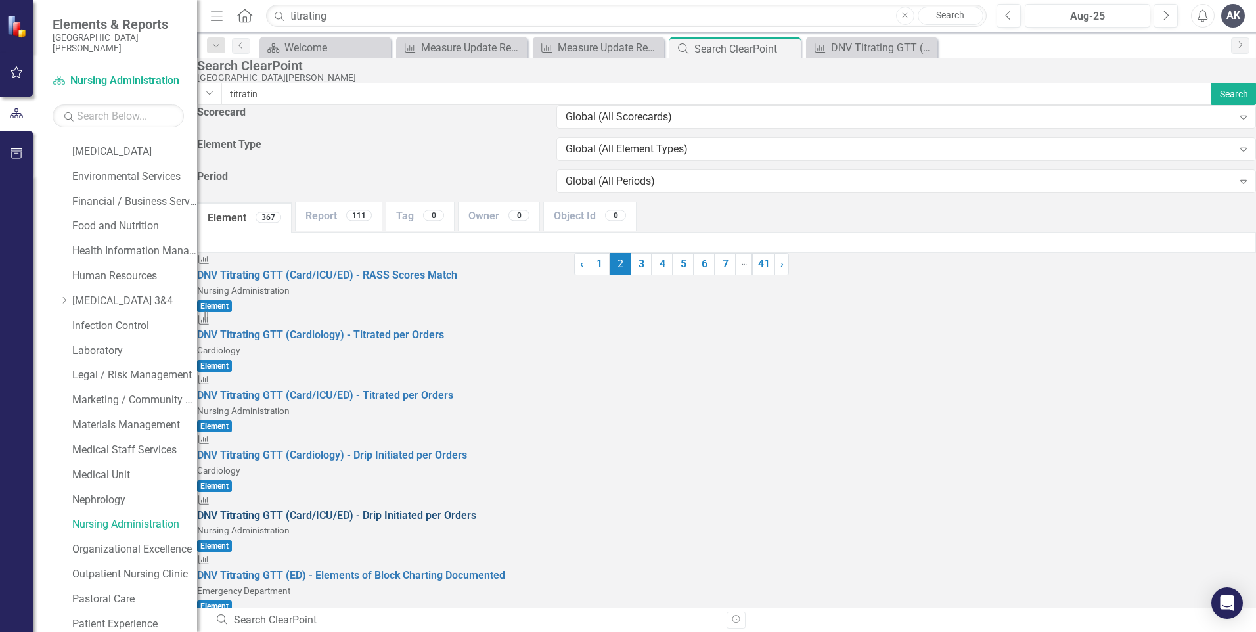
click at [466, 509] on span "D N V Titratin g G T T ( C a r d / I C U / E D ) - D r i p I n i t i a t e d p …" at bounding box center [336, 515] width 279 height 12
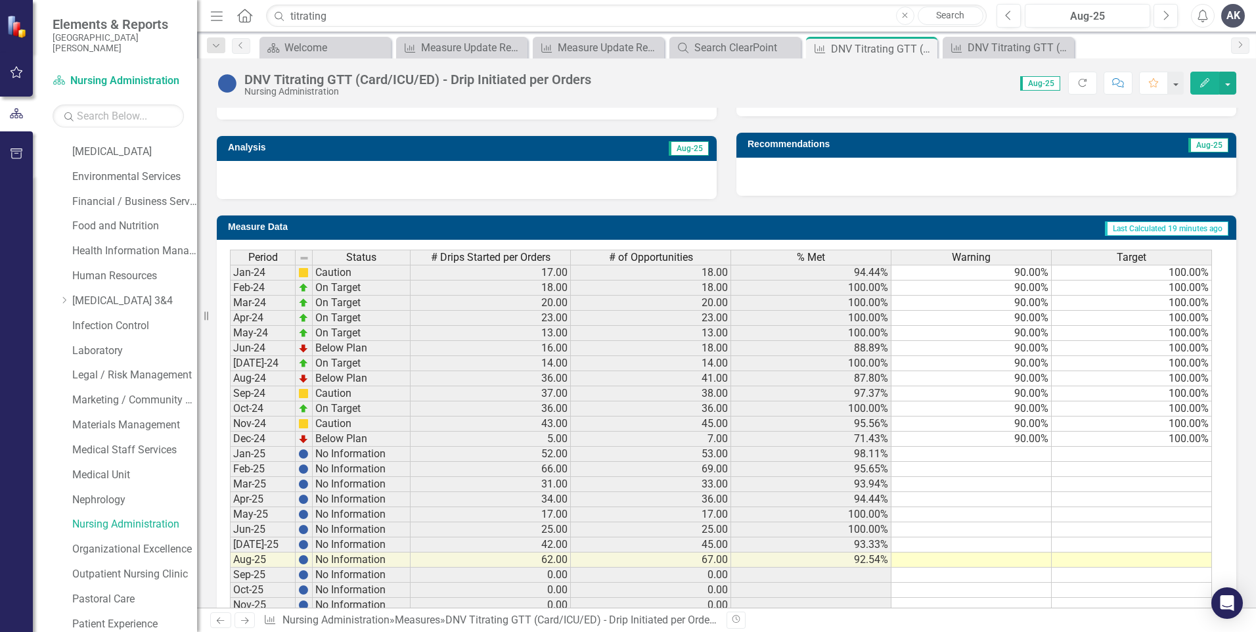
scroll to position [447, 0]
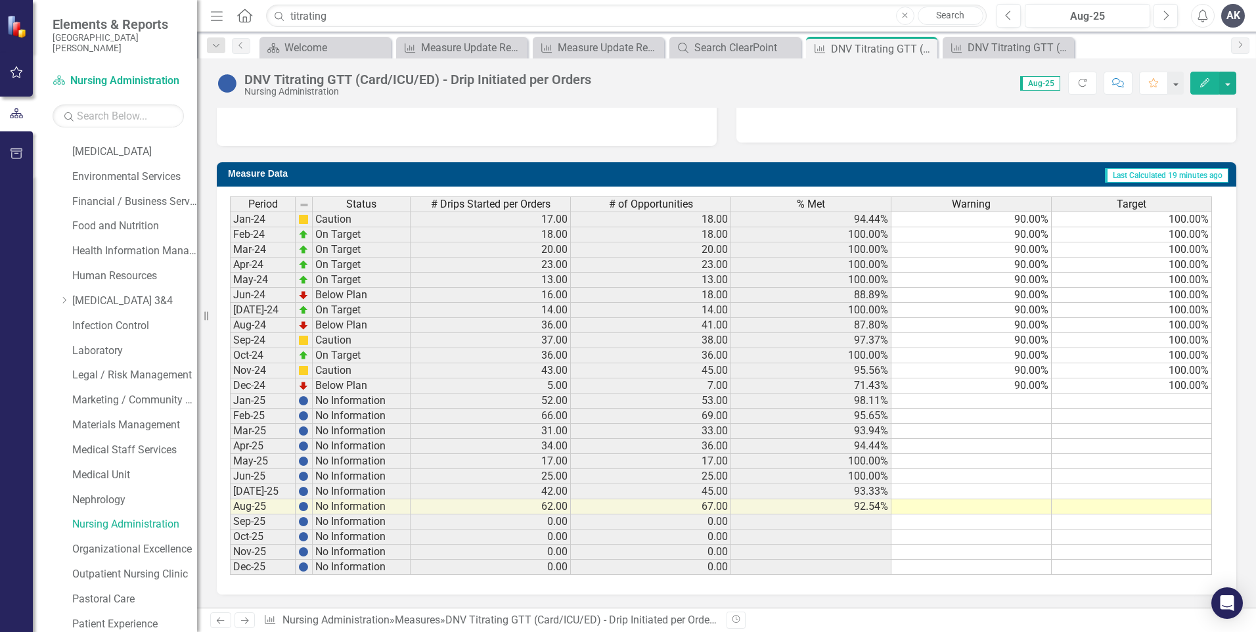
click at [242, 618] on icon "Next" at bounding box center [244, 620] width 11 height 9
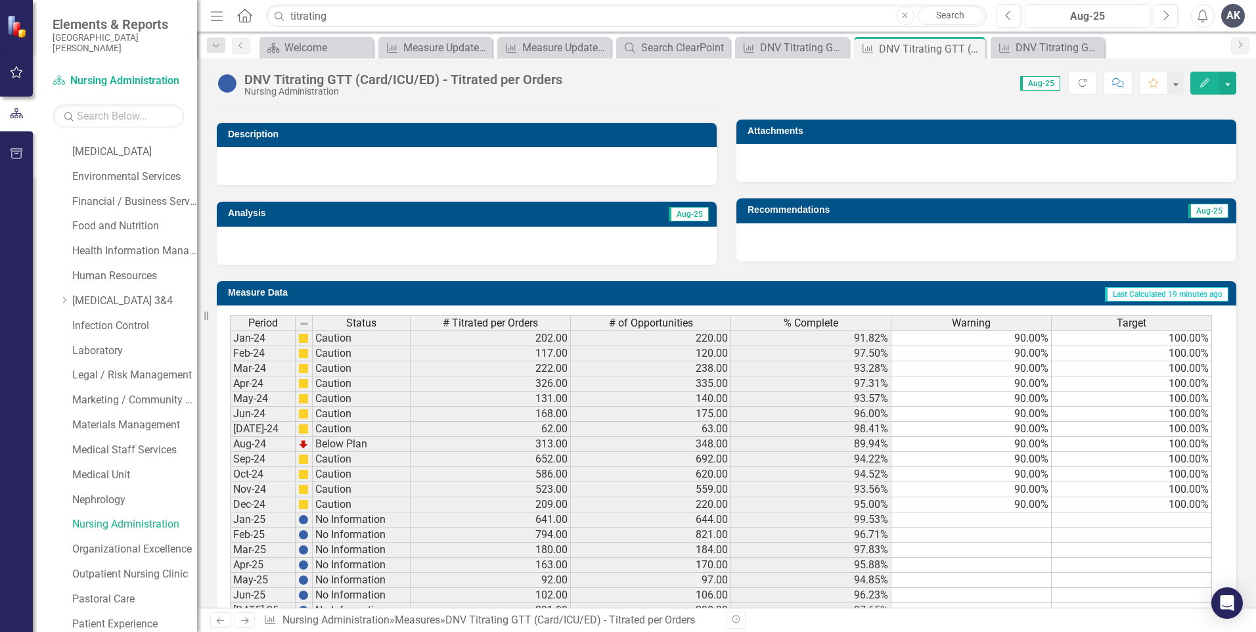
scroll to position [447, 0]
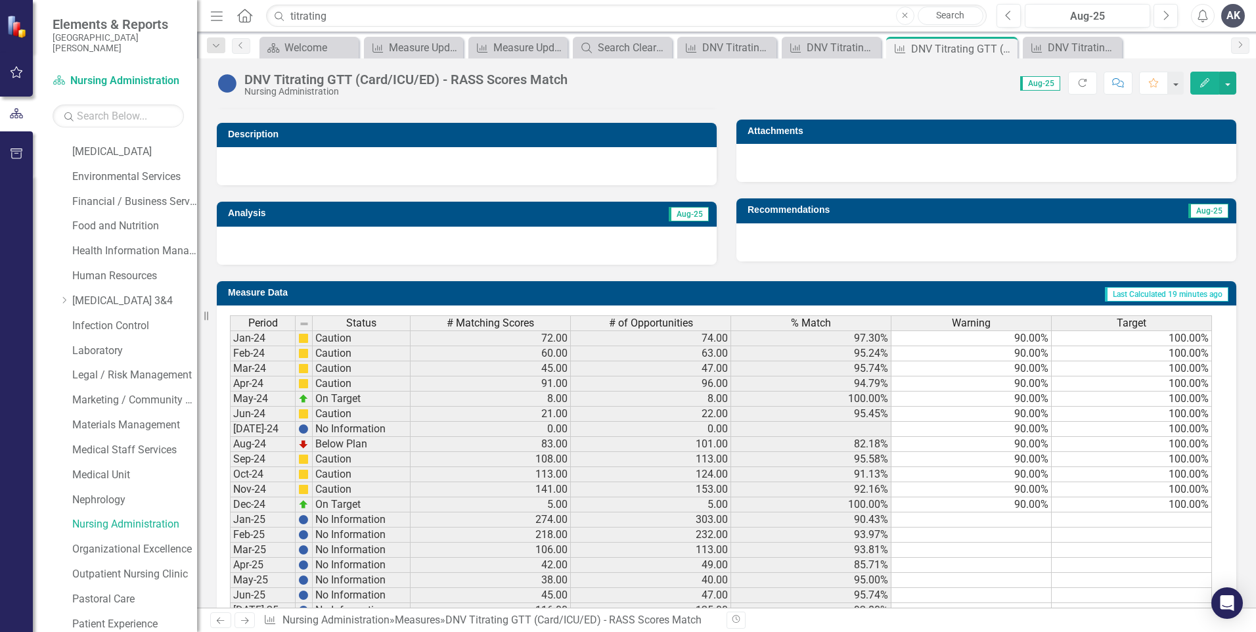
scroll to position [447, 0]
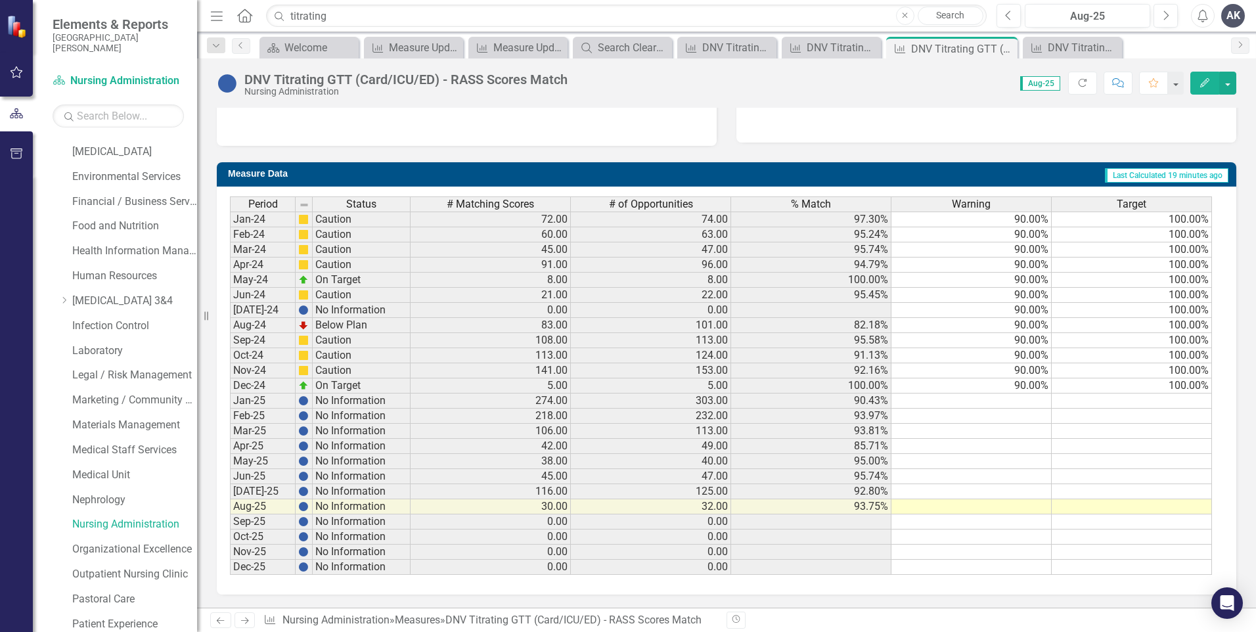
click at [245, 618] on icon "Next" at bounding box center [244, 620] width 11 height 9
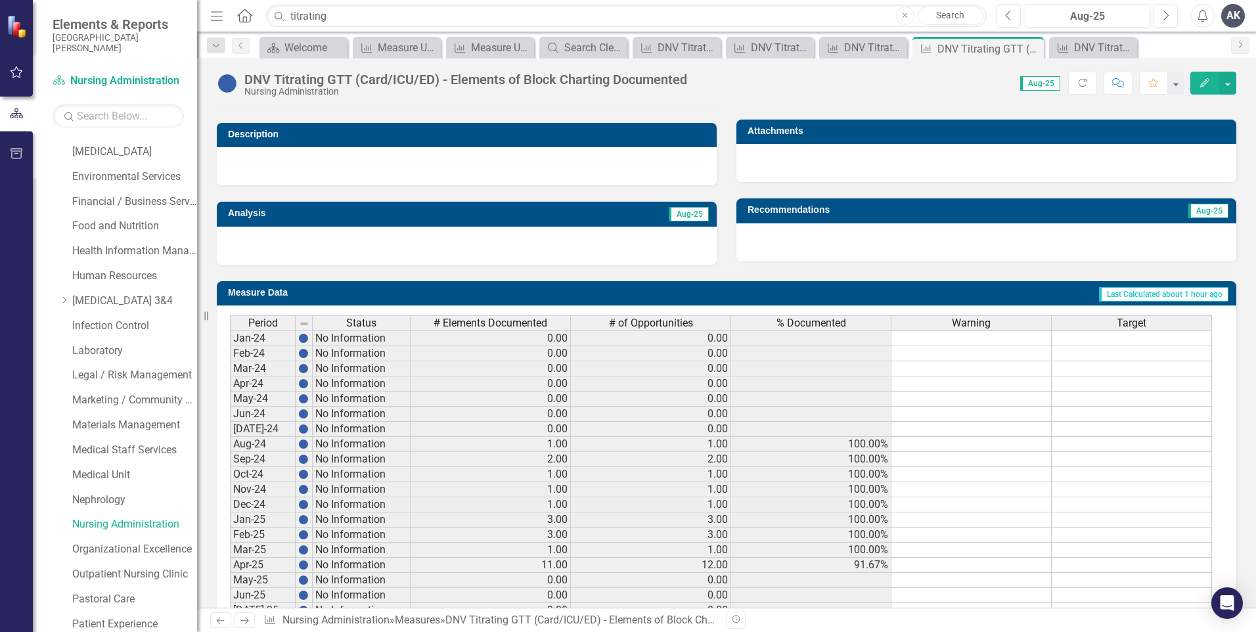
scroll to position [447, 0]
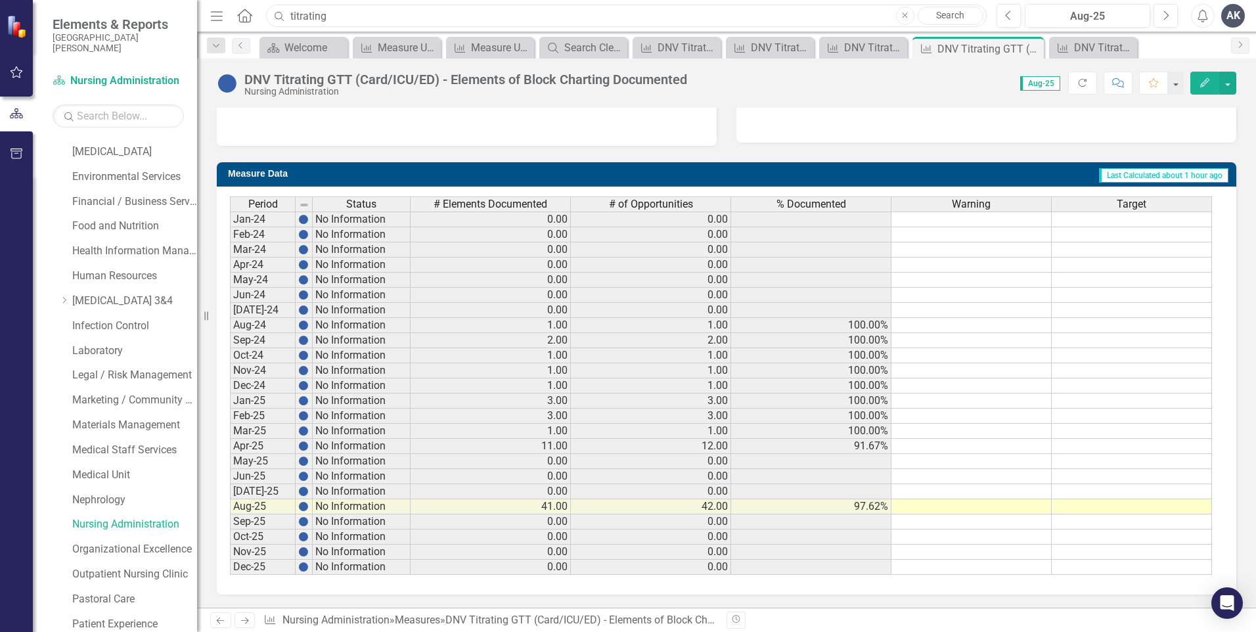
click at [344, 16] on input "titrating" at bounding box center [626, 16] width 721 height 23
drag, startPoint x: 344, startPoint y: 16, endPoint x: 304, endPoint y: 21, distance: 41.0
click at [304, 21] on input "titrating" at bounding box center [626, 16] width 721 height 23
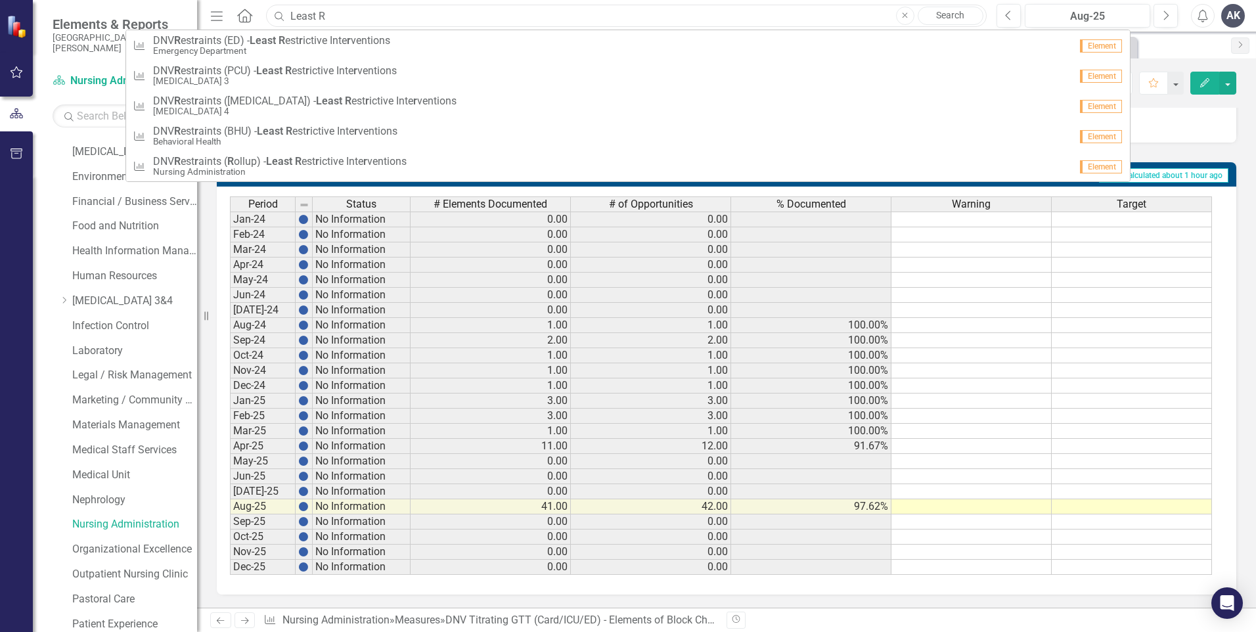
type input "least restrictive"
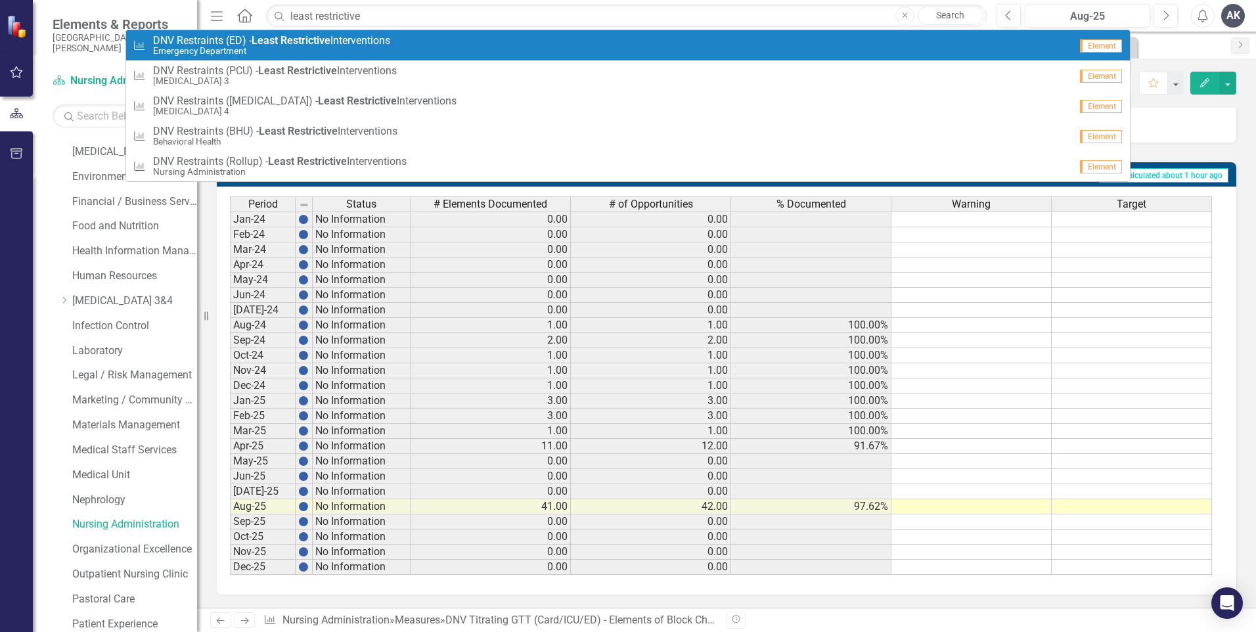
click at [952, 18] on link "Search" at bounding box center [951, 16] width 66 height 18
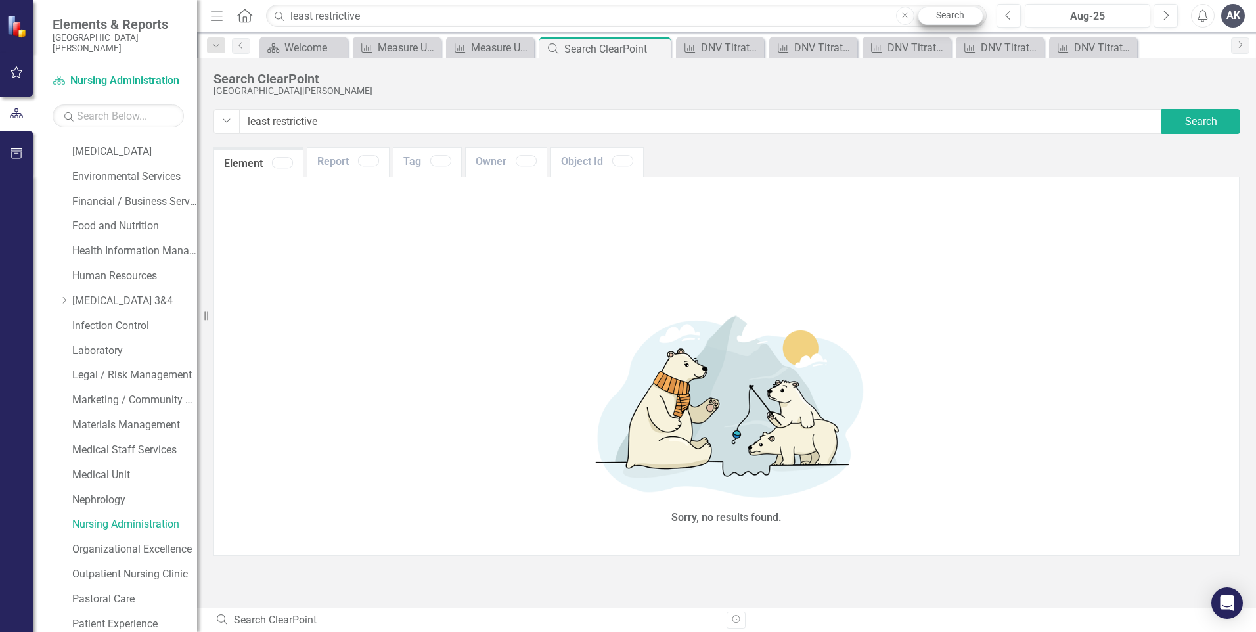
type input "least+restrictive"
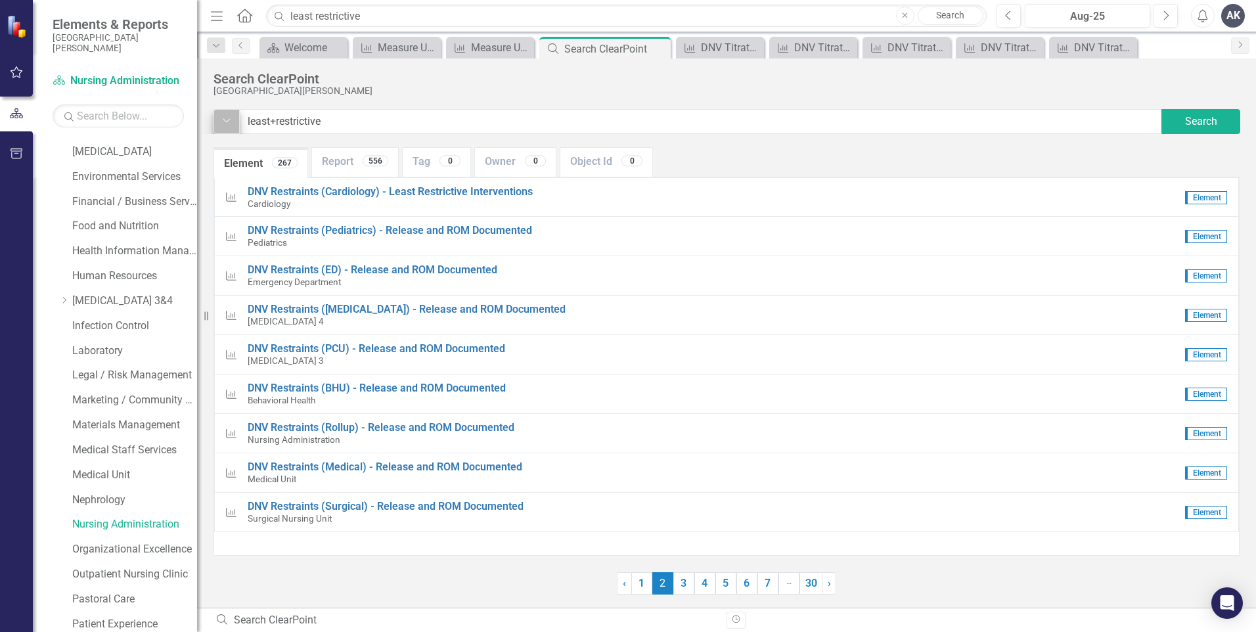
drag, startPoint x: 329, startPoint y: 129, endPoint x: 237, endPoint y: 132, distance: 91.4
click at [237, 132] on div "Dropdown least+restrictive Search" at bounding box center [727, 121] width 1026 height 25
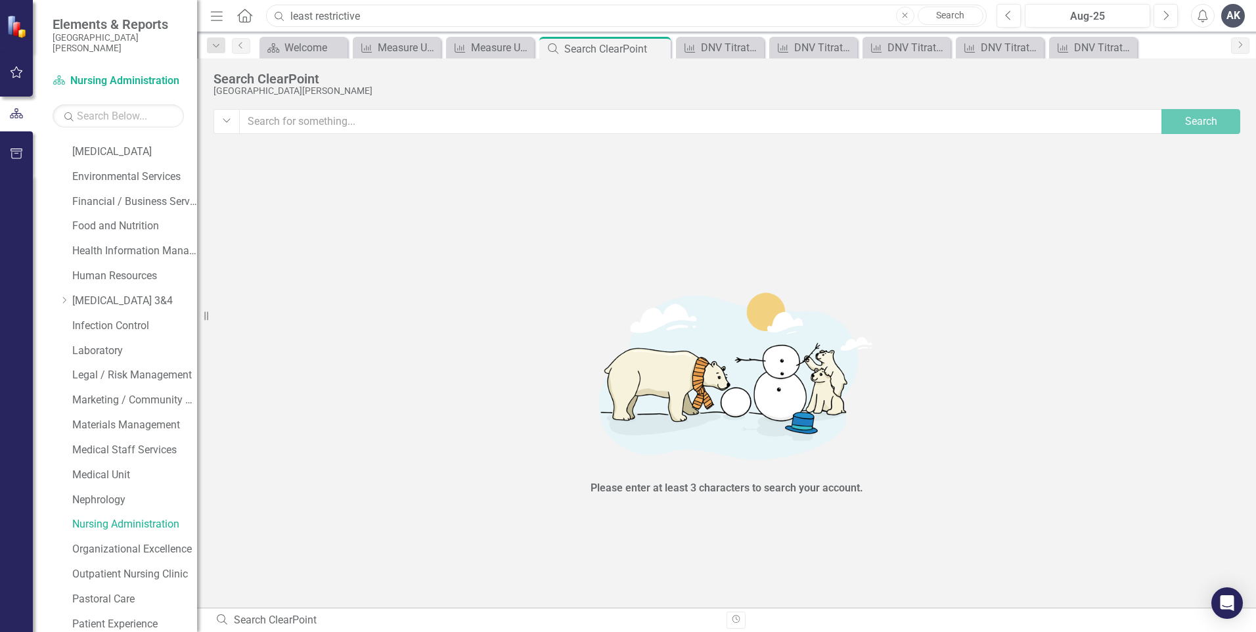
click at [385, 16] on input "least restrictive" at bounding box center [626, 16] width 721 height 23
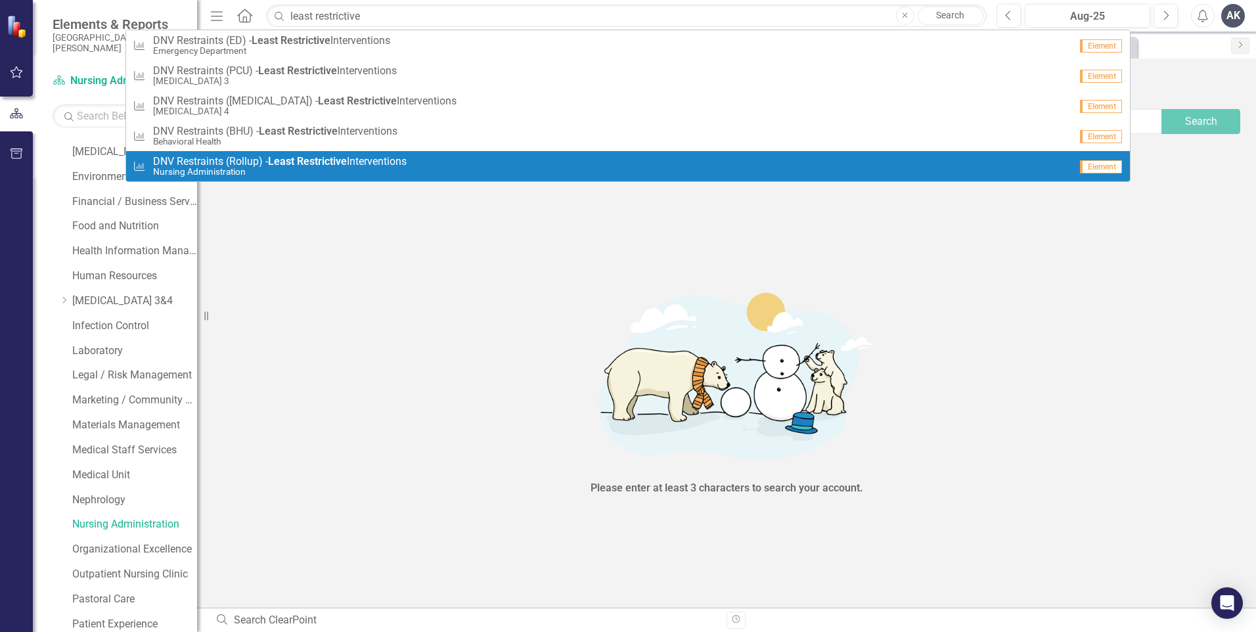
click at [423, 168] on div "Measure DNV Restraints (Rollup) - Least Restrictive Interventions Nursing Admin…" at bounding box center [602, 167] width 938 height 22
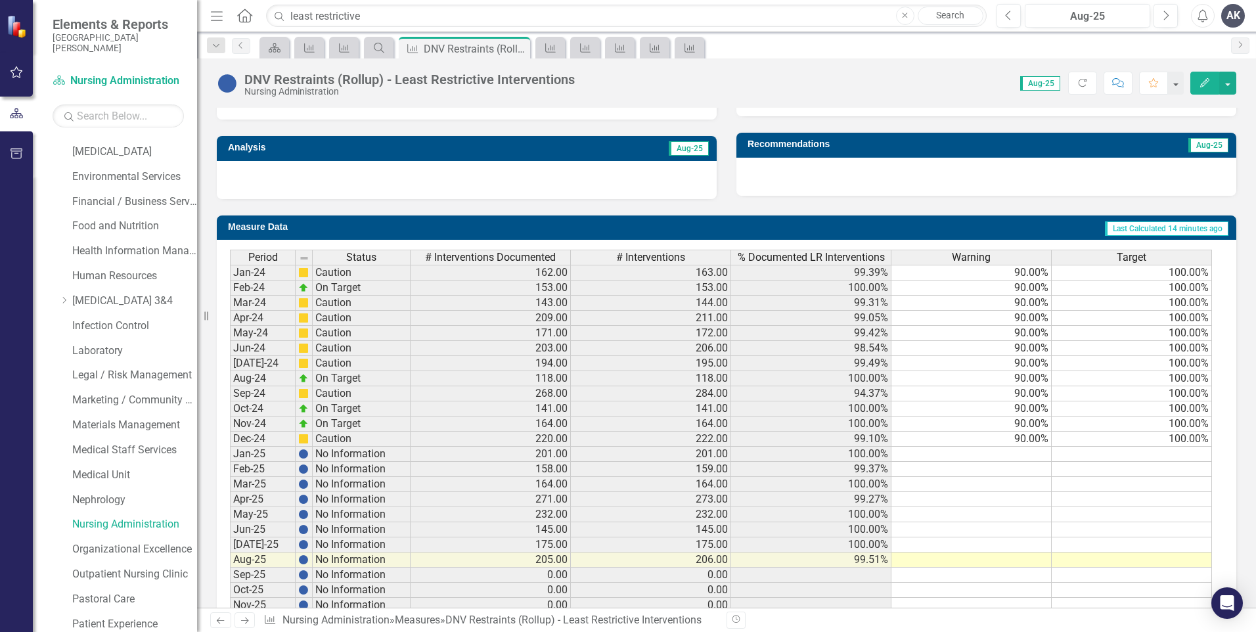
scroll to position [447, 0]
